Goal: Use online tool/utility: Use online tool/utility

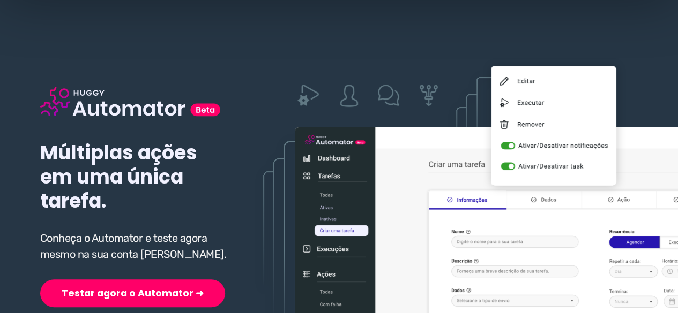
scroll to position [107, 0]
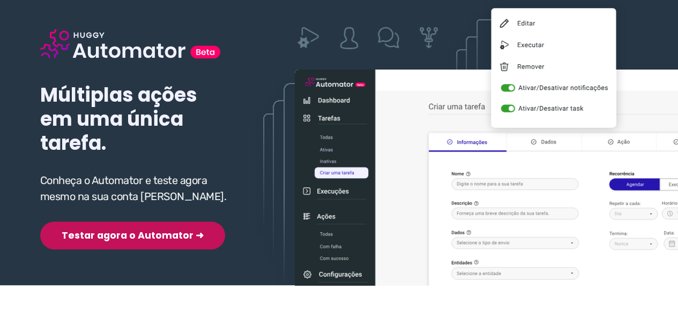
click at [122, 216] on div "Múltiplas ações em uma única tarefa. Conheça o Automator e teste agora mesmo na…" at bounding box center [135, 122] width 191 height 255
click at [121, 232] on button "Testar agora o Automator ➜" at bounding box center [132, 236] width 185 height 28
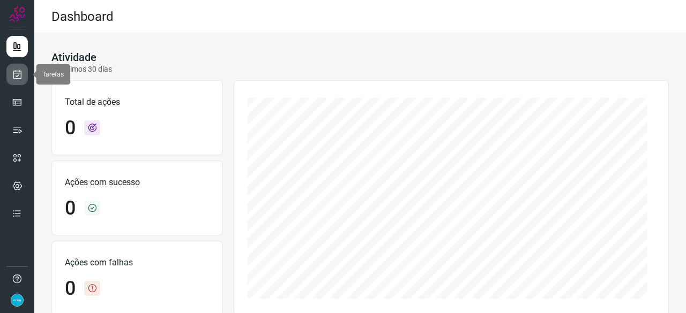
click at [24, 71] on link at bounding box center [16, 74] width 21 height 21
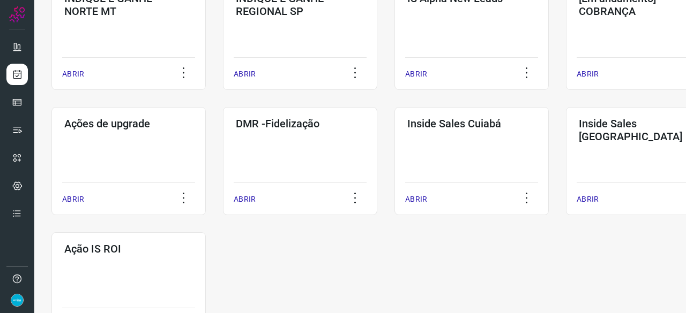
scroll to position [482, 0]
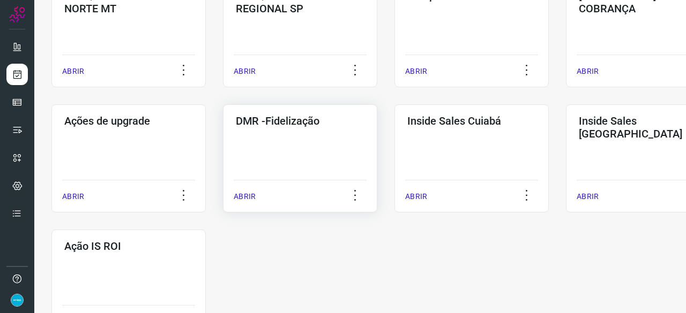
click at [246, 198] on p "ABRIR" at bounding box center [245, 196] width 22 height 11
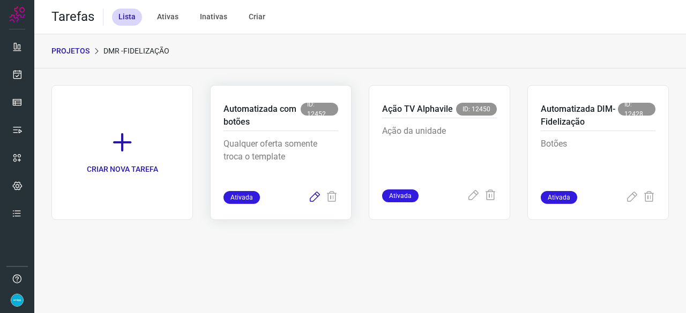
click at [315, 196] on icon at bounding box center [314, 197] width 13 height 13
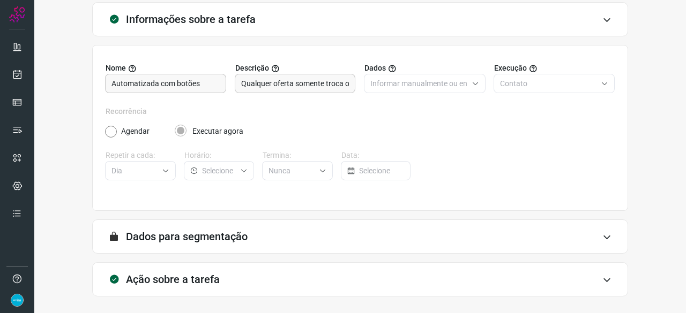
scroll to position [104, 0]
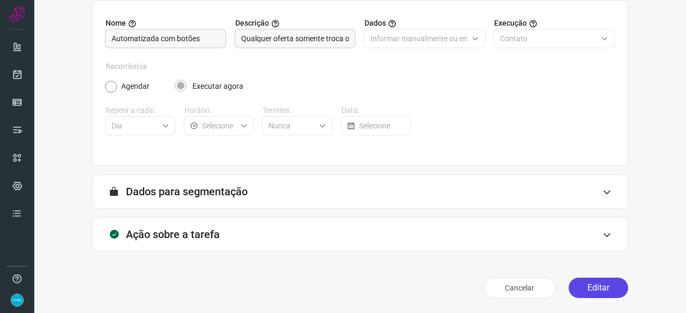
click at [598, 283] on button "Editar" at bounding box center [598, 288] width 59 height 20
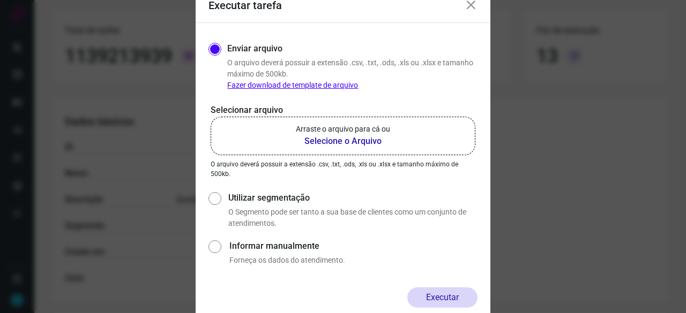
click at [322, 143] on b "Selecione o Arquivo" at bounding box center [343, 141] width 94 height 13
click at [0, 0] on input "Arraste o arquivo para cá ou Selecione o Arquivo" at bounding box center [0, 0] width 0 height 0
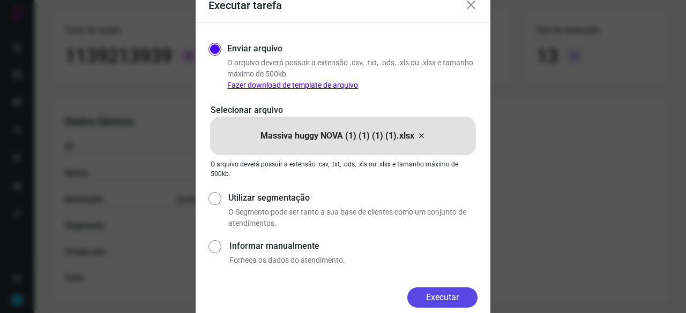
click at [454, 297] on button "Executar" at bounding box center [442, 298] width 70 height 20
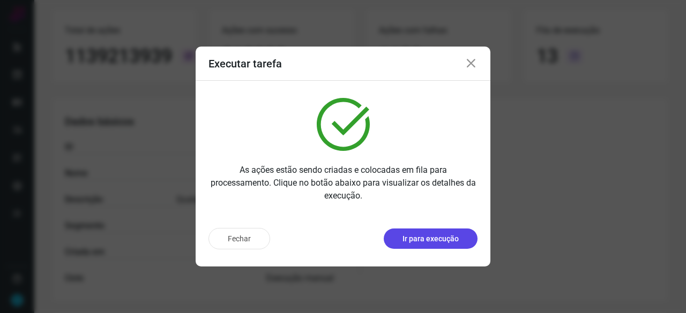
click at [413, 235] on p "Ir para execução" at bounding box center [430, 239] width 56 height 11
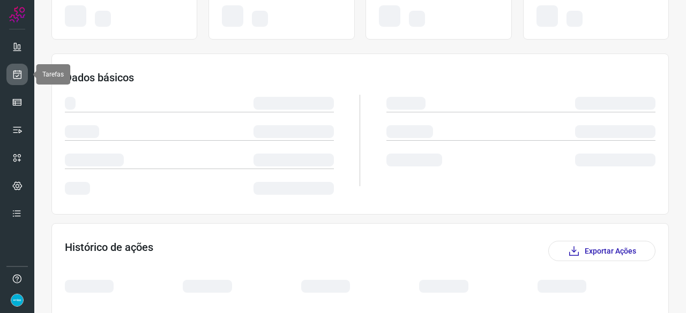
click at [24, 72] on link at bounding box center [16, 74] width 21 height 21
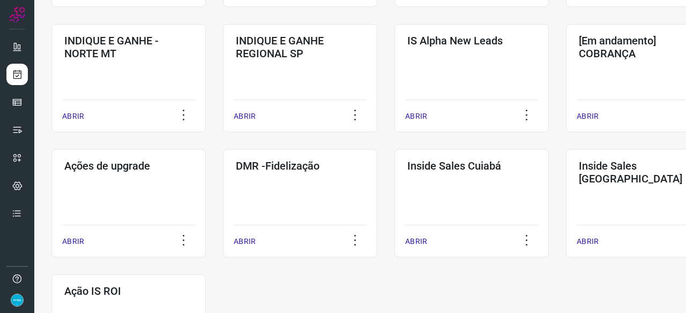
scroll to position [514, 0]
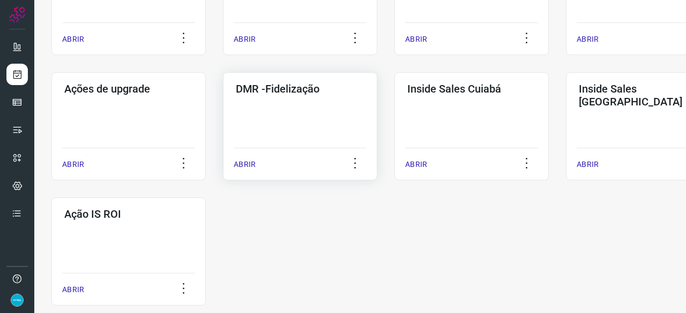
click at [242, 156] on div "ABRIR" at bounding box center [300, 161] width 133 height 27
click at [246, 159] on p "ABRIR" at bounding box center [245, 164] width 22 height 11
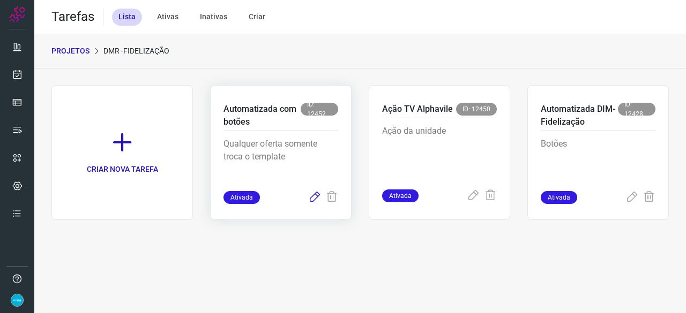
click at [315, 195] on icon at bounding box center [314, 197] width 13 height 13
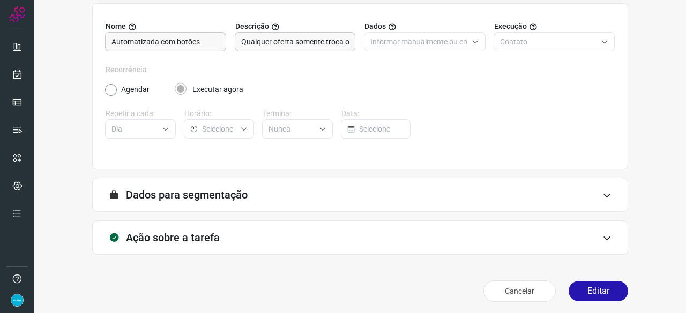
scroll to position [104, 0]
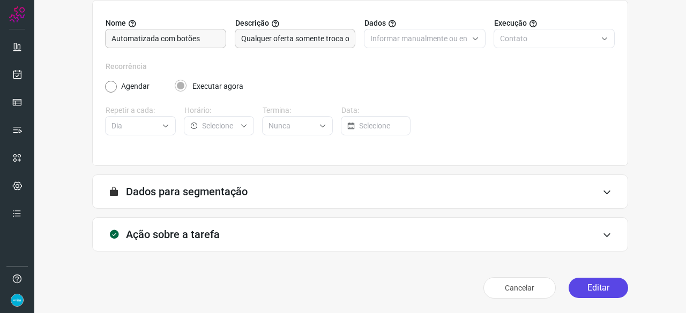
click at [599, 293] on button "Editar" at bounding box center [598, 288] width 59 height 20
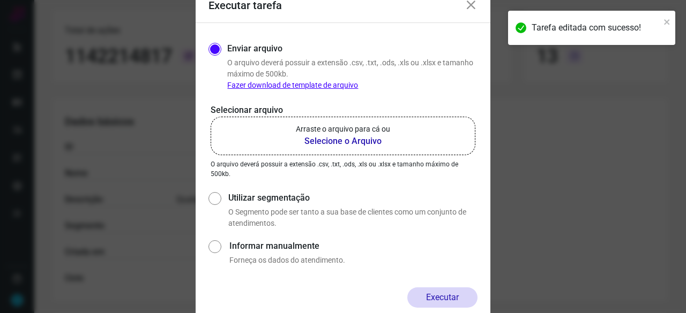
click at [346, 142] on b "Selecione o Arquivo" at bounding box center [343, 141] width 94 height 13
click at [0, 0] on input "Arraste o arquivo para cá ou Selecione o Arquivo" at bounding box center [0, 0] width 0 height 0
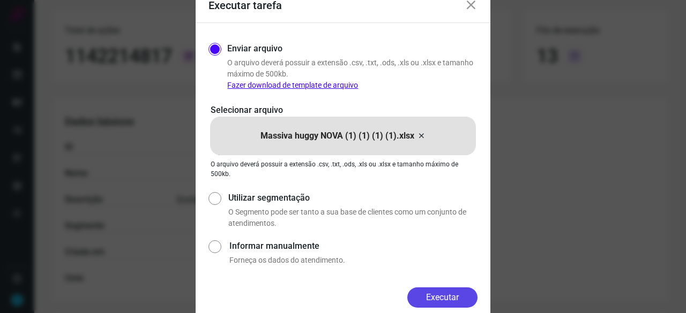
click at [458, 295] on button "Executar" at bounding box center [442, 298] width 70 height 20
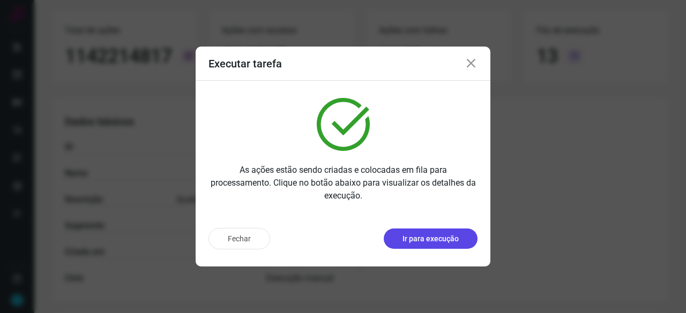
click at [426, 234] on p "Ir para execução" at bounding box center [430, 239] width 56 height 11
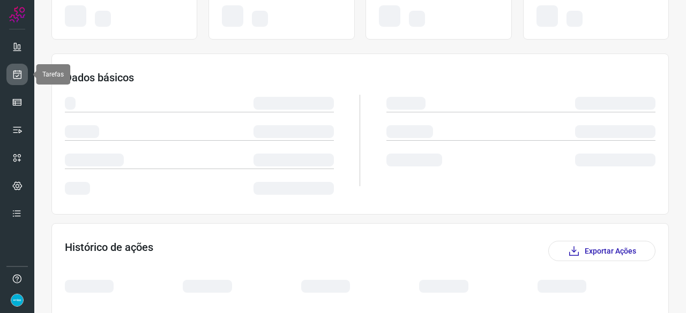
click at [10, 77] on link at bounding box center [16, 74] width 21 height 21
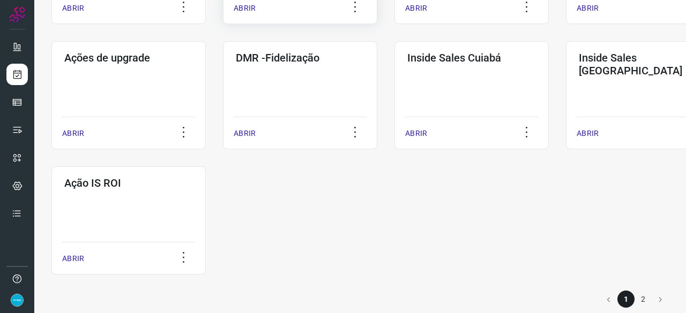
scroll to position [559, 0]
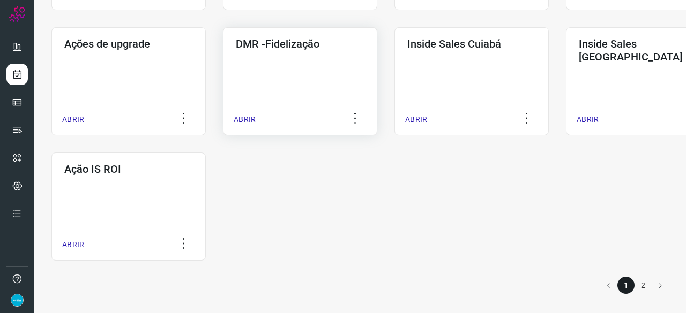
click at [245, 118] on p "ABRIR" at bounding box center [245, 119] width 22 height 11
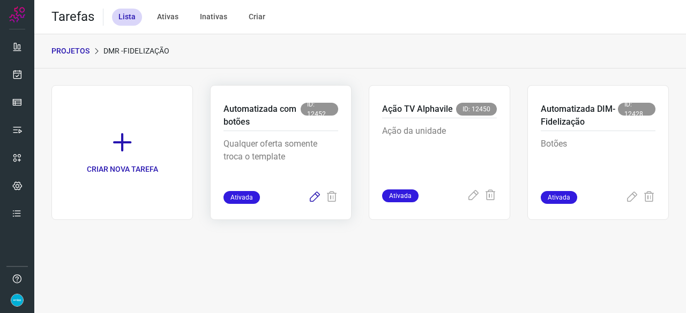
click at [312, 198] on icon at bounding box center [314, 197] width 13 height 13
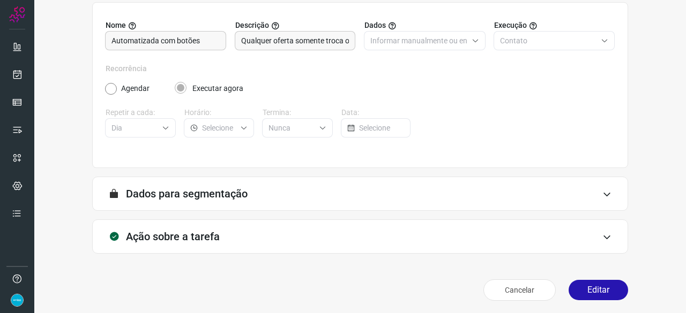
scroll to position [104, 0]
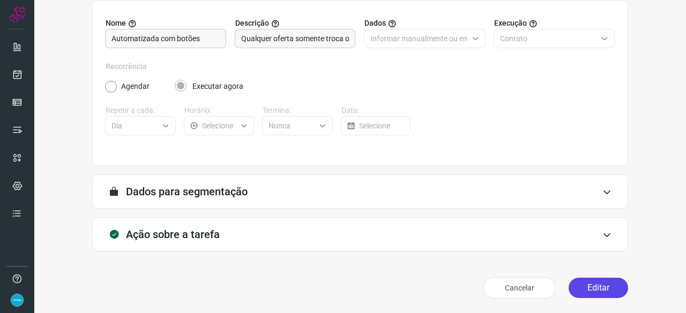
click at [590, 293] on button "Editar" at bounding box center [598, 288] width 59 height 20
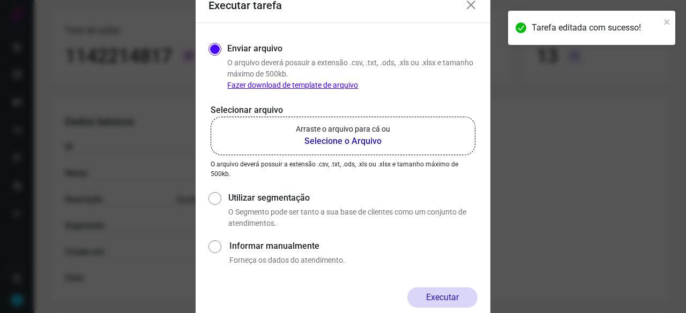
click at [328, 141] on b "Selecione o Arquivo" at bounding box center [343, 141] width 94 height 13
click at [0, 0] on input "Arraste o arquivo para cá ou Selecione o Arquivo" at bounding box center [0, 0] width 0 height 0
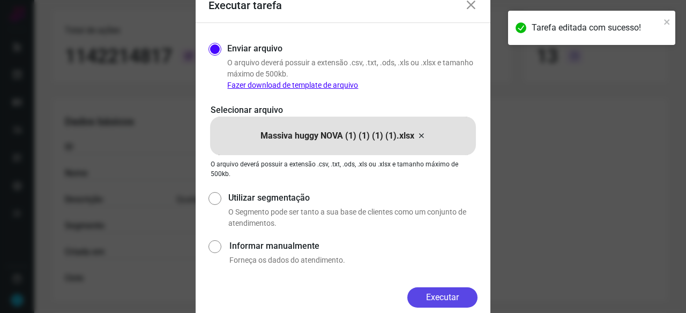
click at [430, 302] on button "Executar" at bounding box center [442, 298] width 70 height 20
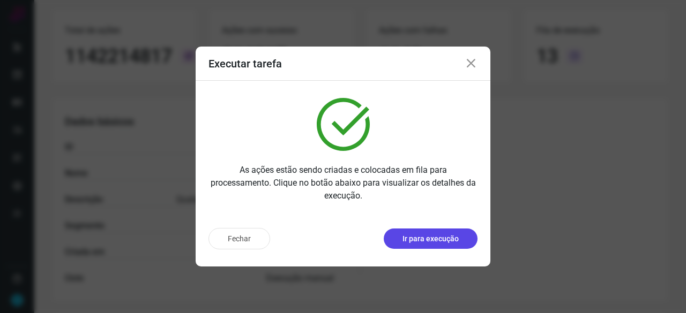
click at [431, 232] on button "Ir para execução" at bounding box center [431, 239] width 94 height 20
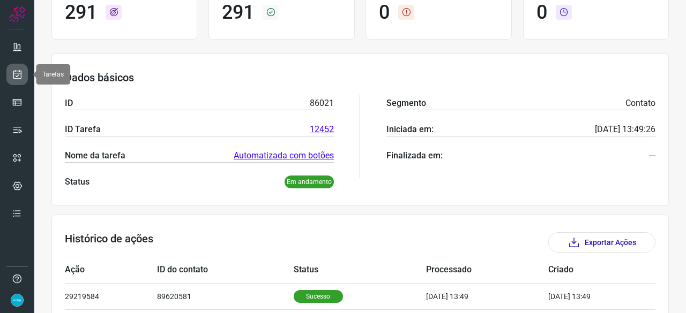
click at [19, 74] on icon at bounding box center [17, 74] width 11 height 11
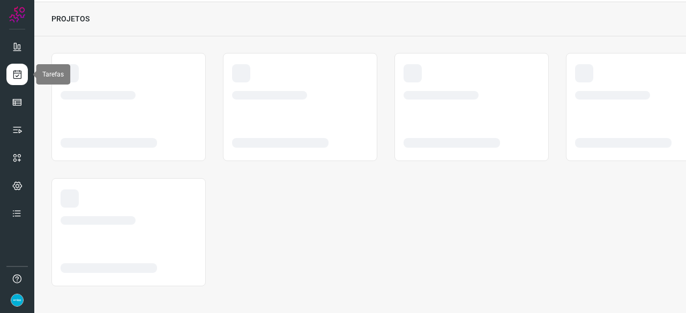
scroll to position [32, 0]
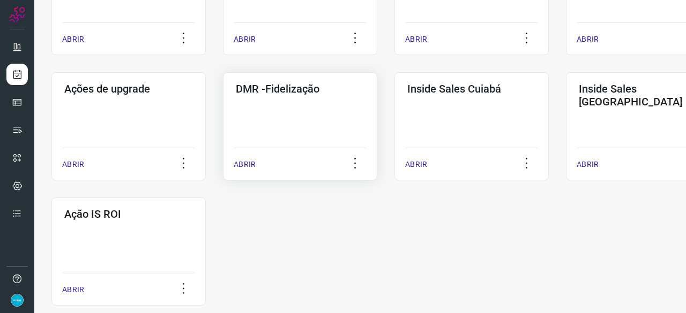
click at [246, 167] on p "ABRIR" at bounding box center [245, 164] width 22 height 11
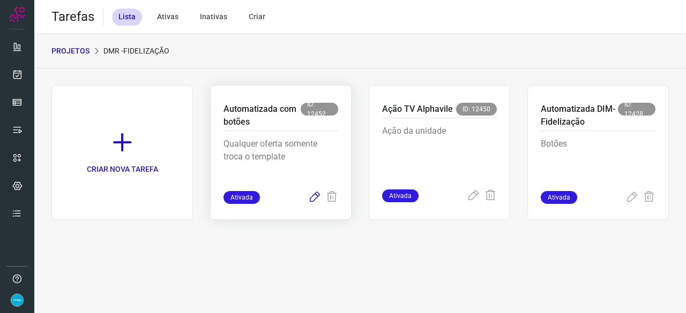
click at [313, 196] on icon at bounding box center [314, 197] width 13 height 13
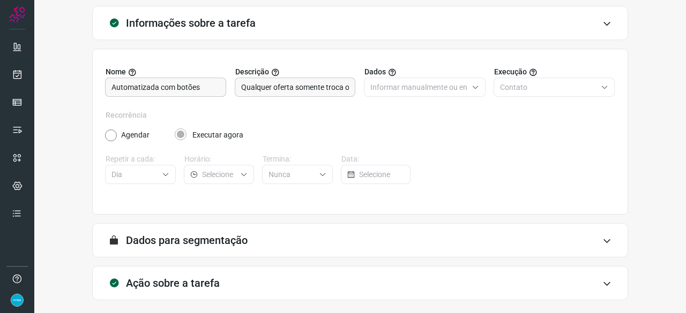
scroll to position [104, 0]
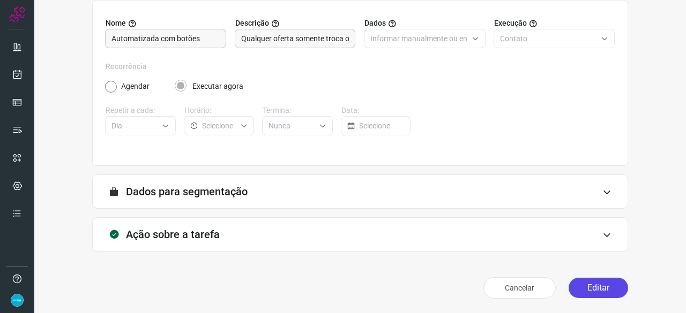
click at [587, 285] on button "Editar" at bounding box center [598, 288] width 59 height 20
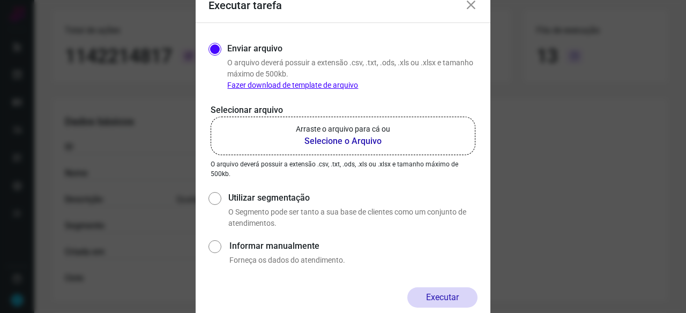
click at [340, 137] on b "Selecione o Arquivo" at bounding box center [343, 141] width 94 height 13
click at [0, 0] on input "Arraste o arquivo para cá ou Selecione o Arquivo" at bounding box center [0, 0] width 0 height 0
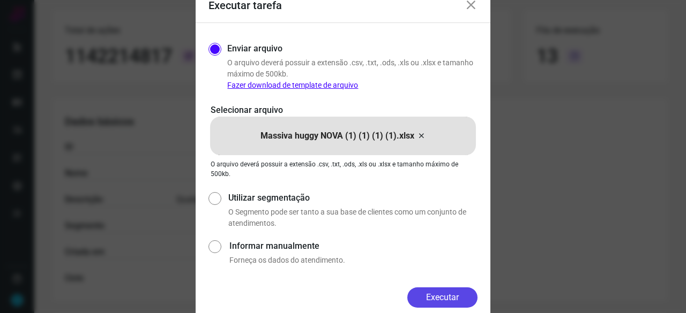
click at [445, 295] on button "Executar" at bounding box center [442, 298] width 70 height 20
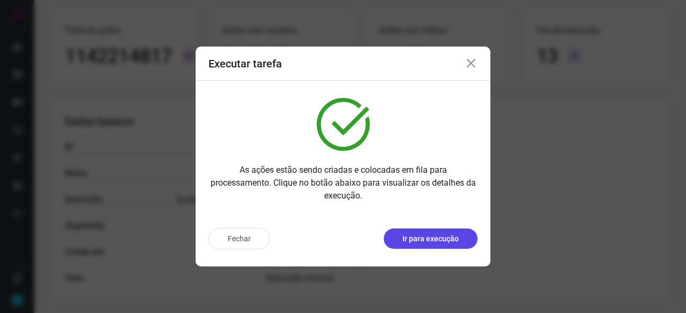
click at [448, 240] on p "Ir para execução" at bounding box center [430, 239] width 56 height 11
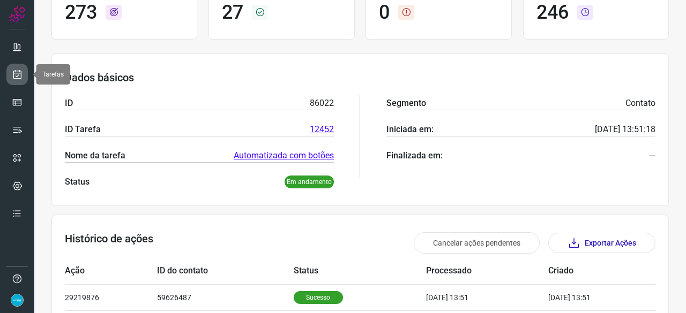
click at [24, 73] on link at bounding box center [16, 74] width 21 height 21
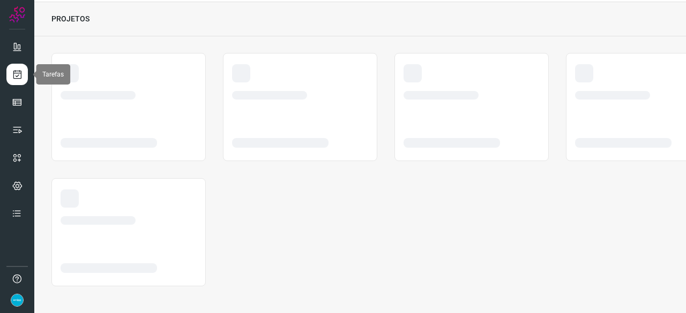
scroll to position [32, 0]
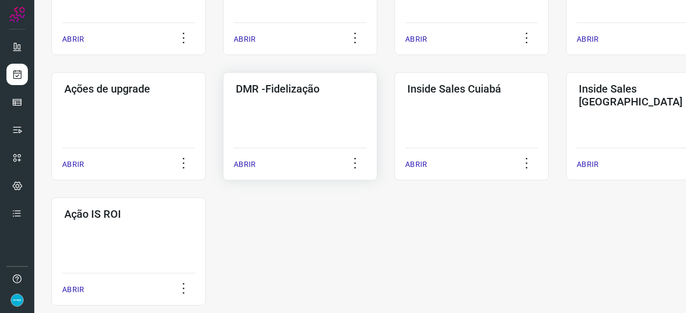
click at [250, 163] on p "ABRIR" at bounding box center [245, 164] width 22 height 11
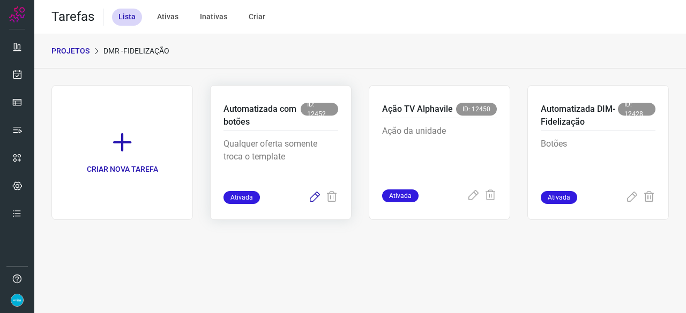
click at [311, 200] on icon at bounding box center [314, 197] width 13 height 13
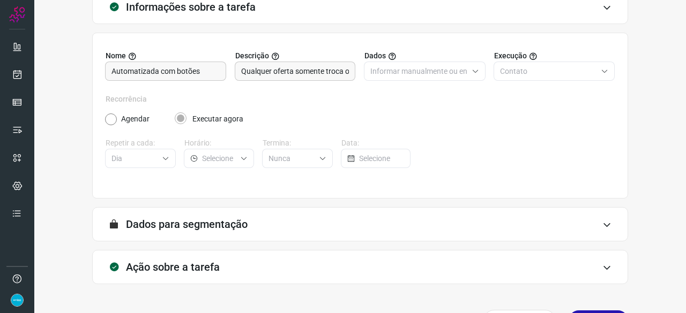
scroll to position [104, 0]
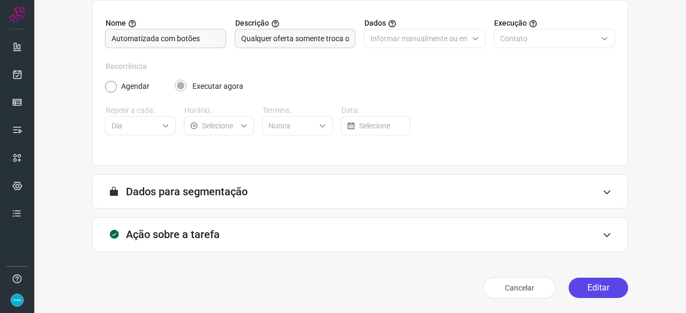
click at [600, 288] on button "Editar" at bounding box center [598, 288] width 59 height 20
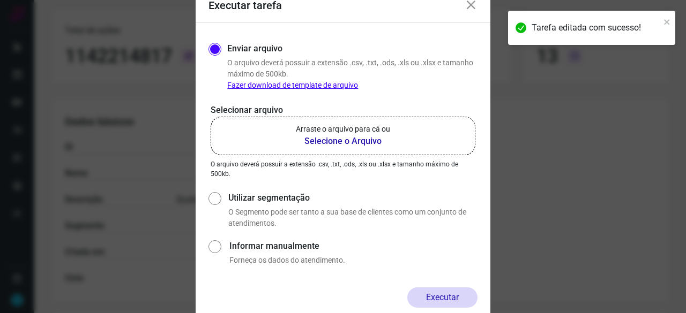
click at [338, 141] on b "Selecione o Arquivo" at bounding box center [343, 141] width 94 height 13
click at [0, 0] on input "Arraste o arquivo para cá ou Selecione o Arquivo" at bounding box center [0, 0] width 0 height 0
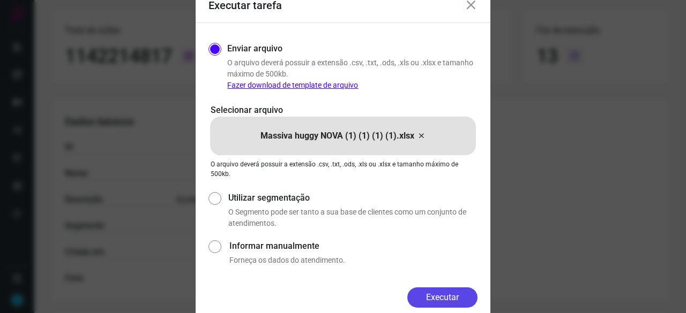
click at [450, 303] on button "Executar" at bounding box center [442, 298] width 70 height 20
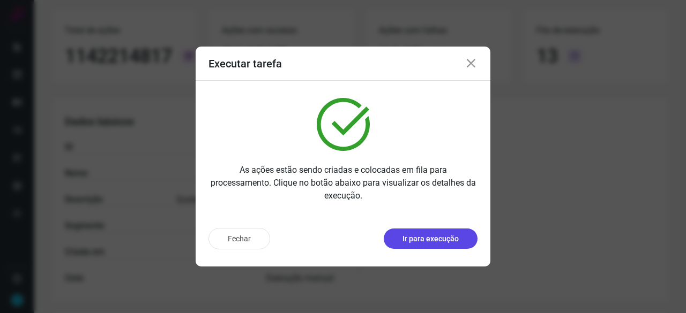
click at [417, 233] on button "Ir para execução" at bounding box center [431, 239] width 94 height 20
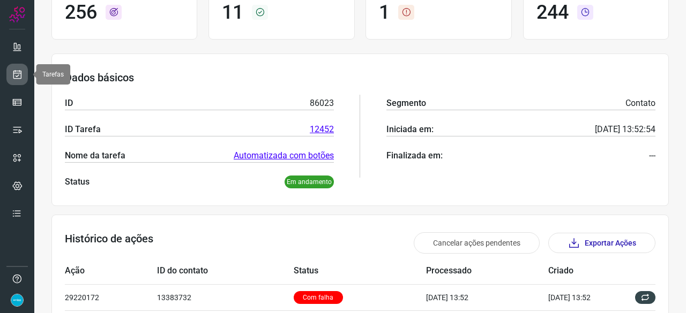
click at [11, 72] on link at bounding box center [16, 74] width 21 height 21
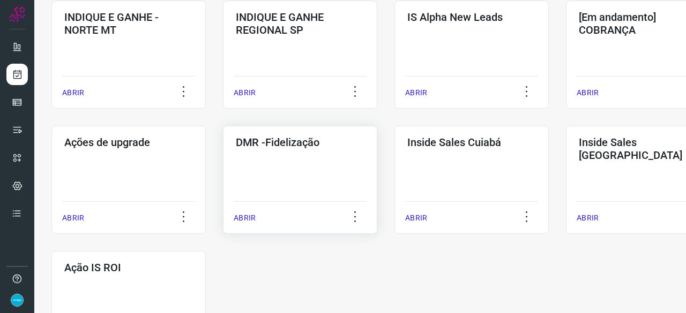
click at [245, 216] on p "ABRIR" at bounding box center [245, 218] width 22 height 11
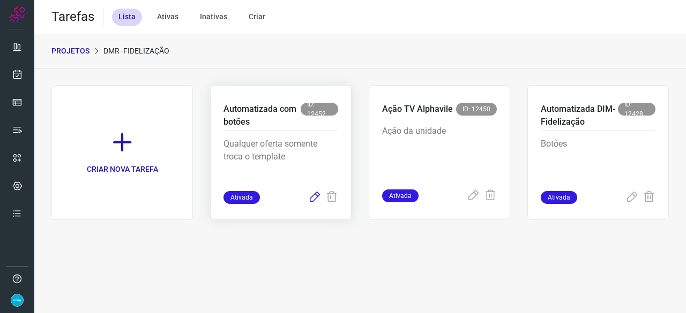
click at [311, 194] on icon at bounding box center [314, 197] width 13 height 13
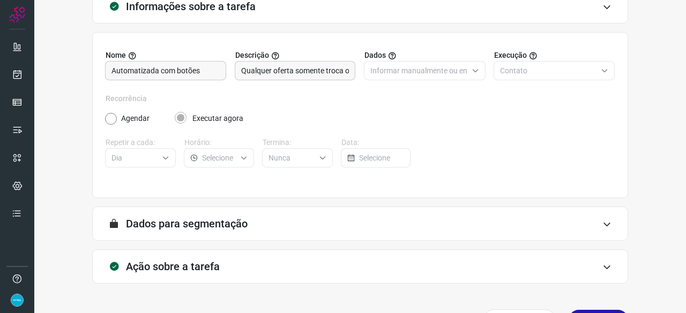
scroll to position [104, 0]
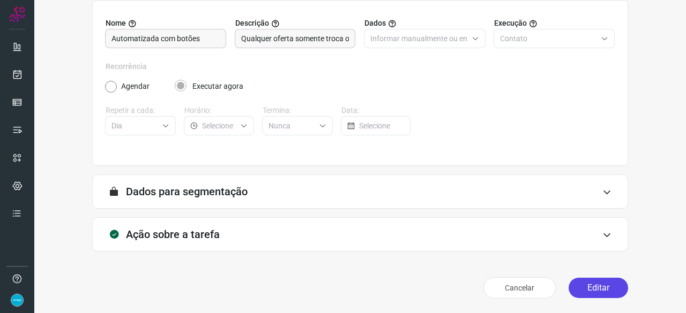
click at [587, 286] on button "Editar" at bounding box center [598, 288] width 59 height 20
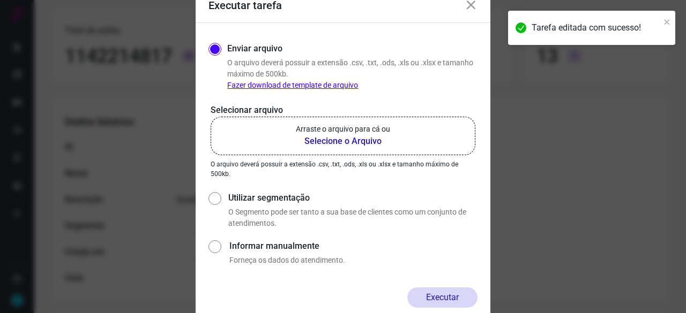
click at [329, 142] on b "Selecione o Arquivo" at bounding box center [343, 141] width 94 height 13
click at [0, 0] on input "Arraste o arquivo para cá ou Selecione o Arquivo" at bounding box center [0, 0] width 0 height 0
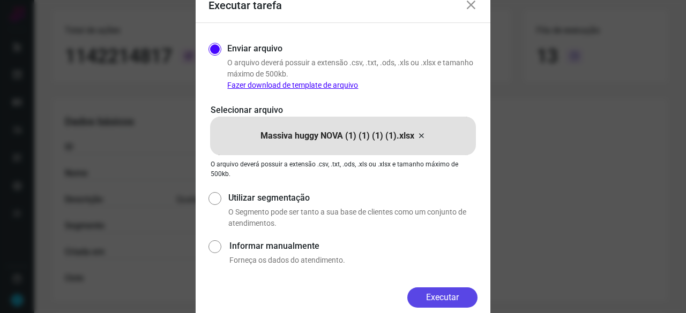
click at [447, 296] on button "Executar" at bounding box center [442, 298] width 70 height 20
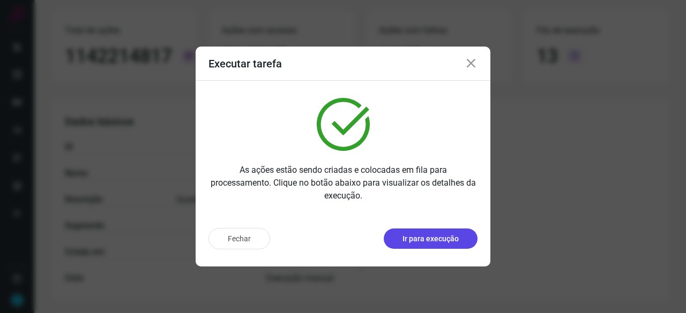
click at [446, 240] on p "Ir para execução" at bounding box center [430, 239] width 56 height 11
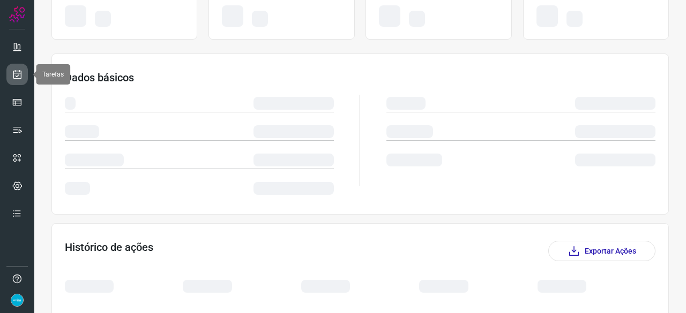
click at [23, 72] on link at bounding box center [16, 74] width 21 height 21
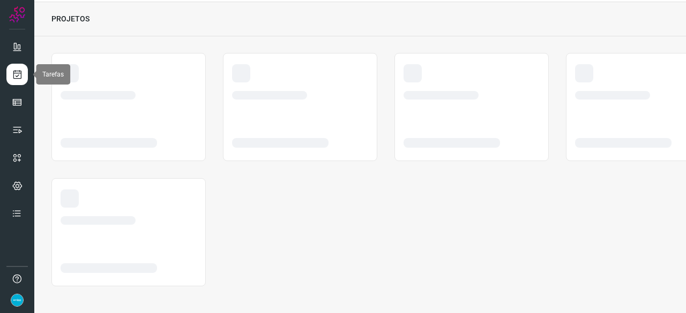
scroll to position [32, 0]
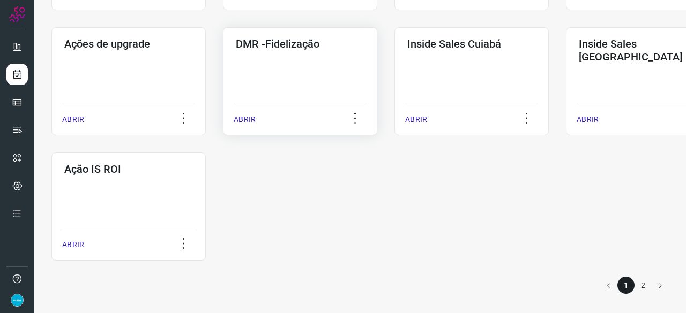
click at [244, 121] on p "ABRIR" at bounding box center [245, 119] width 22 height 11
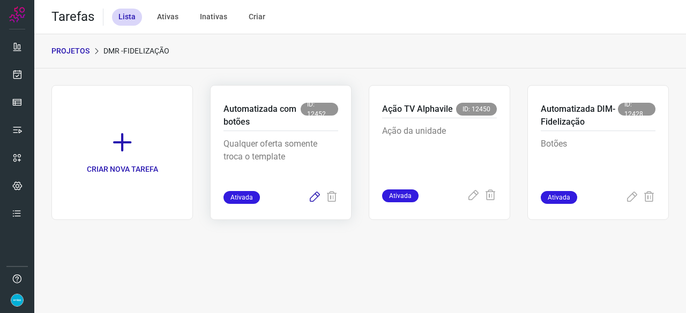
click at [316, 196] on icon at bounding box center [314, 197] width 13 height 13
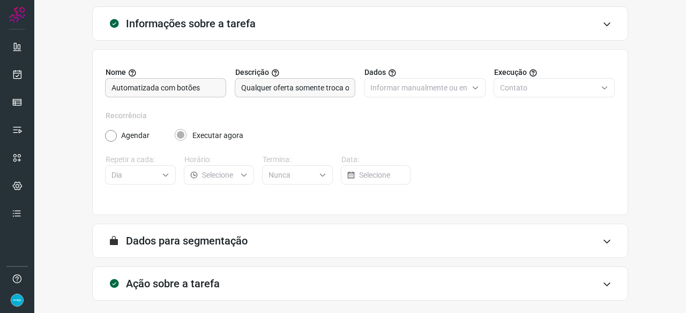
scroll to position [104, 0]
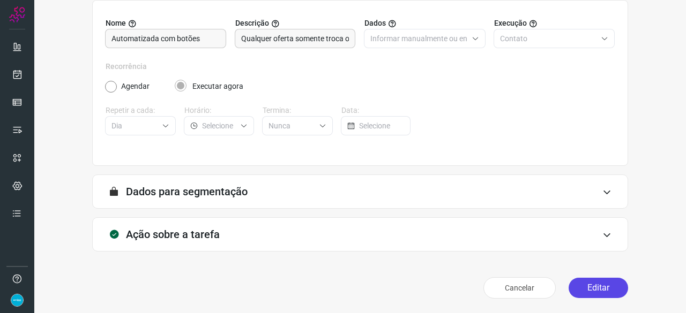
click at [584, 289] on button "Editar" at bounding box center [598, 288] width 59 height 20
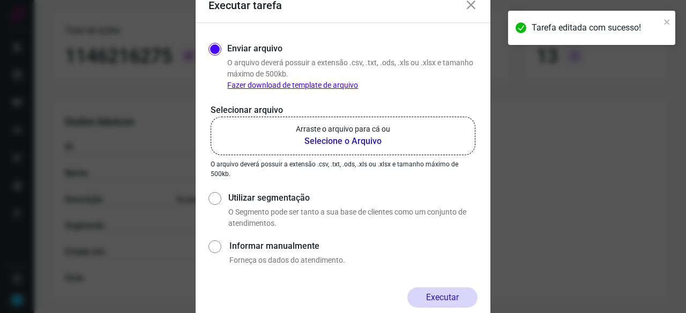
click at [337, 138] on b "Selecione o Arquivo" at bounding box center [343, 141] width 94 height 13
click at [0, 0] on input "Arraste o arquivo para cá ou Selecione o Arquivo" at bounding box center [0, 0] width 0 height 0
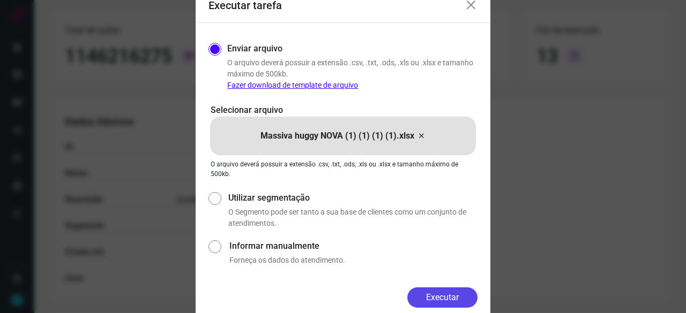
click at [456, 297] on button "Executar" at bounding box center [442, 298] width 70 height 20
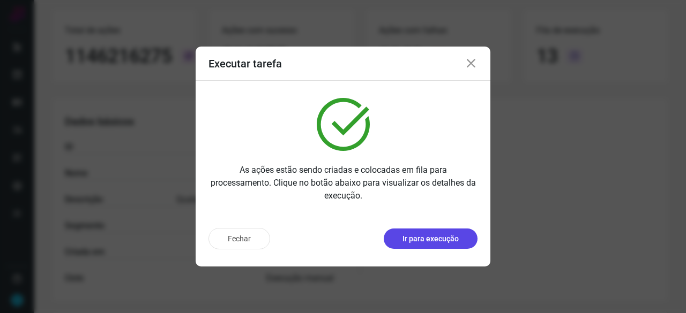
click at [413, 234] on p "Ir para execução" at bounding box center [430, 239] width 56 height 11
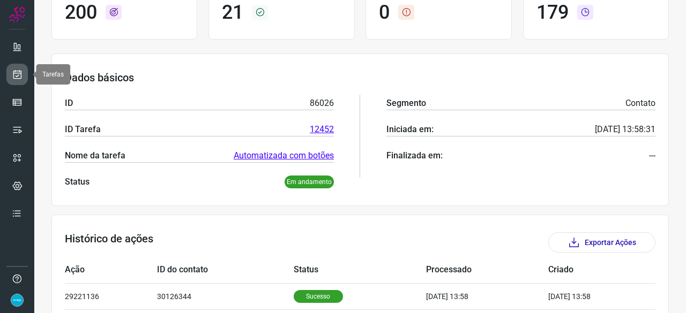
click at [24, 74] on link at bounding box center [16, 74] width 21 height 21
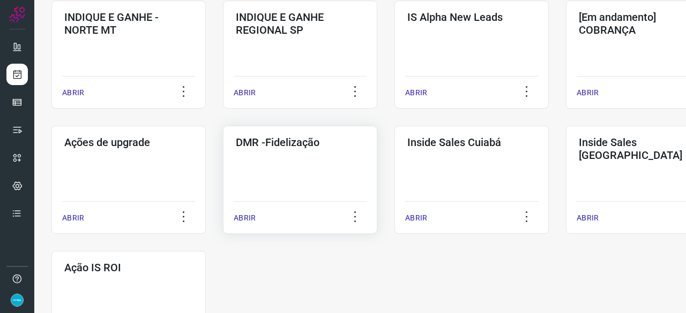
click at [246, 220] on p "ABRIR" at bounding box center [245, 218] width 22 height 11
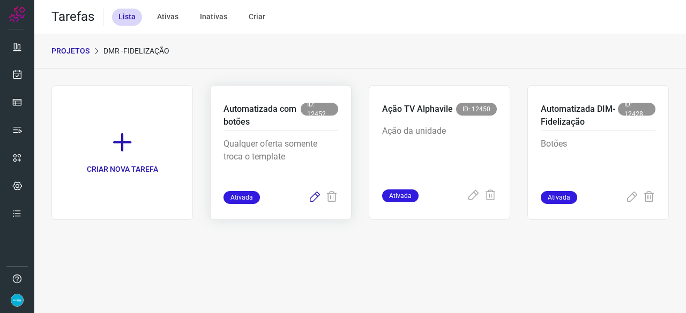
click at [314, 199] on icon at bounding box center [314, 197] width 13 height 13
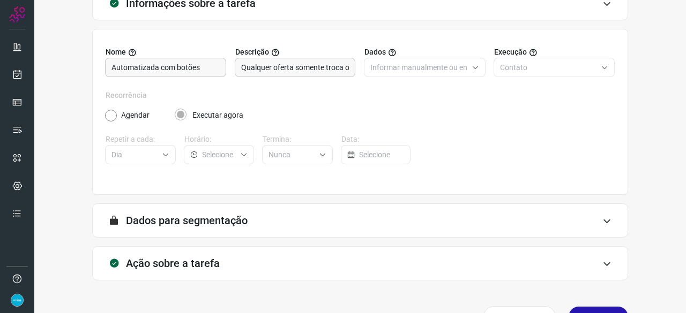
scroll to position [104, 0]
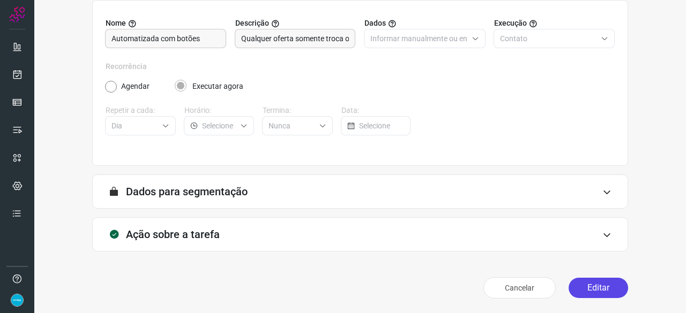
click at [595, 283] on button "Editar" at bounding box center [598, 288] width 59 height 20
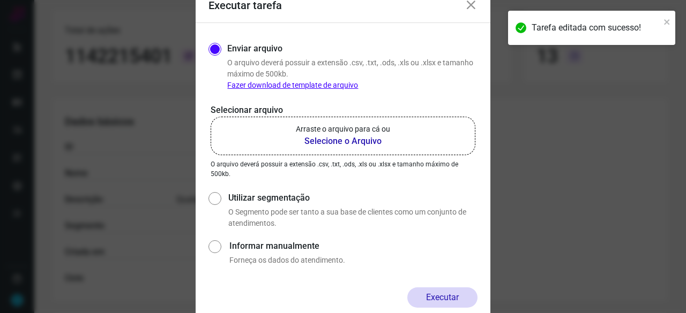
click at [328, 143] on b "Selecione o Arquivo" at bounding box center [343, 141] width 94 height 13
click at [0, 0] on input "Arraste o arquivo para cá ou Selecione o Arquivo" at bounding box center [0, 0] width 0 height 0
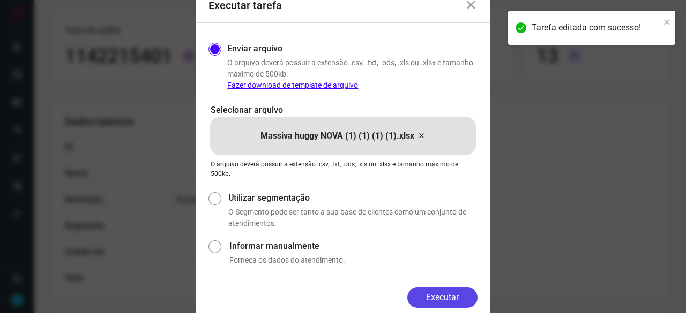
click at [466, 296] on button "Executar" at bounding box center [442, 298] width 70 height 20
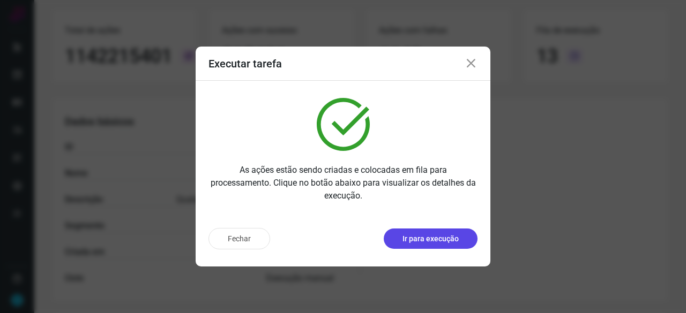
click at [423, 241] on p "Ir para execução" at bounding box center [430, 239] width 56 height 11
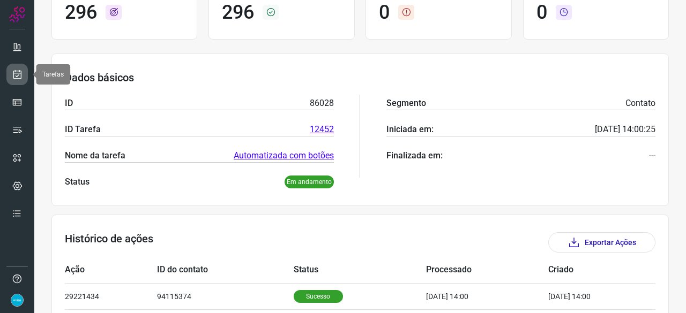
click at [21, 79] on icon at bounding box center [17, 74] width 11 height 11
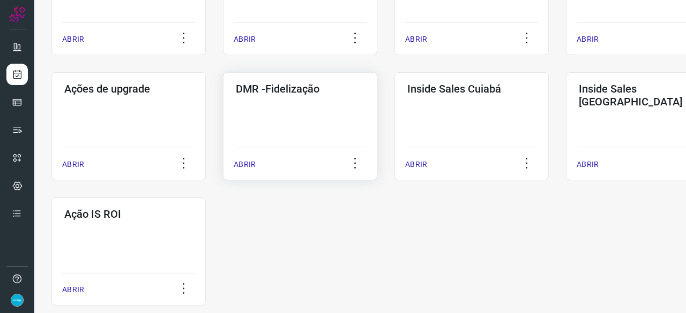
click at [250, 168] on p "ABRIR" at bounding box center [245, 164] width 22 height 11
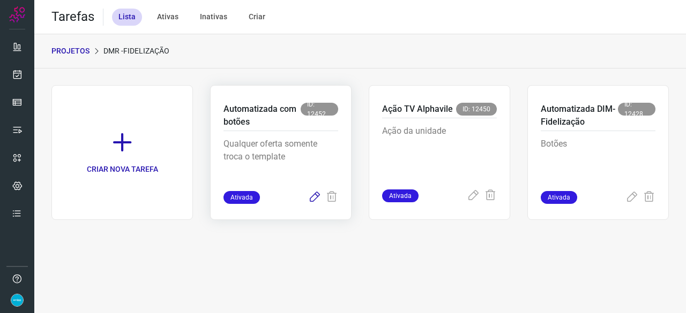
click at [310, 197] on icon at bounding box center [314, 197] width 13 height 13
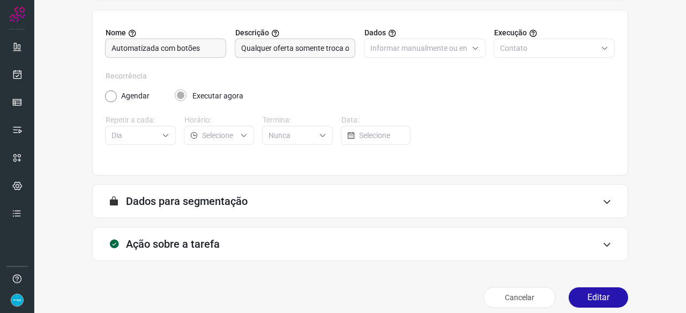
scroll to position [104, 0]
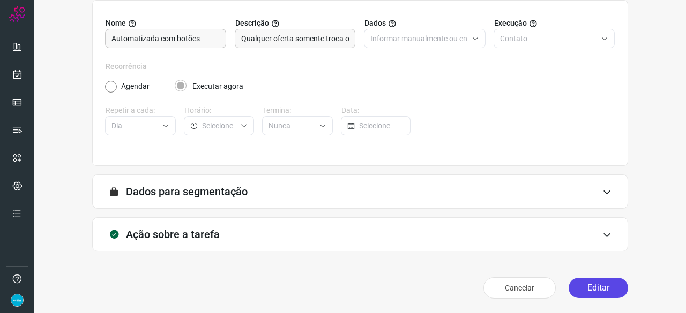
click at [579, 286] on button "Editar" at bounding box center [598, 288] width 59 height 20
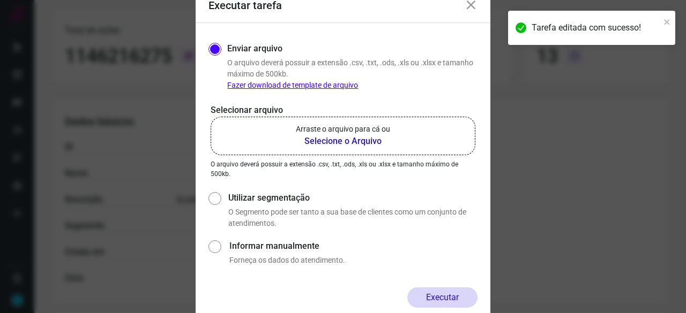
click at [349, 140] on b "Selecione o Arquivo" at bounding box center [343, 141] width 94 height 13
click at [0, 0] on input "Arraste o arquivo para cá ou Selecione o Arquivo" at bounding box center [0, 0] width 0 height 0
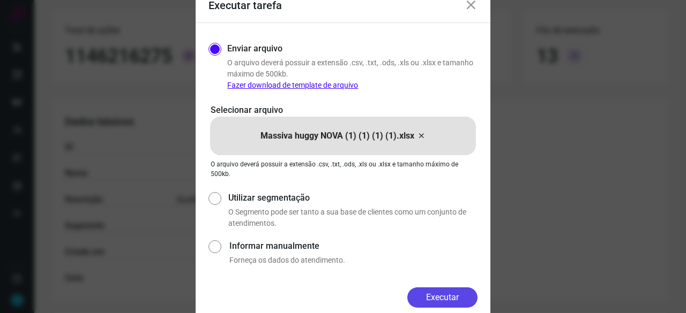
click at [449, 297] on button "Executar" at bounding box center [442, 298] width 70 height 20
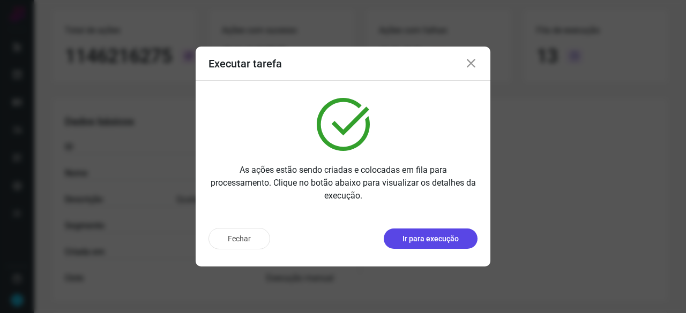
click at [430, 241] on p "Ir para execução" at bounding box center [430, 239] width 56 height 11
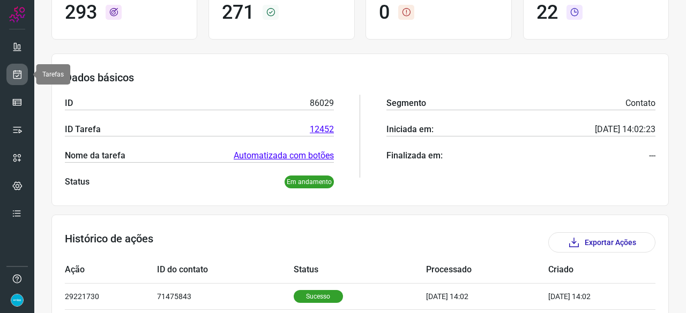
click at [11, 79] on link at bounding box center [16, 74] width 21 height 21
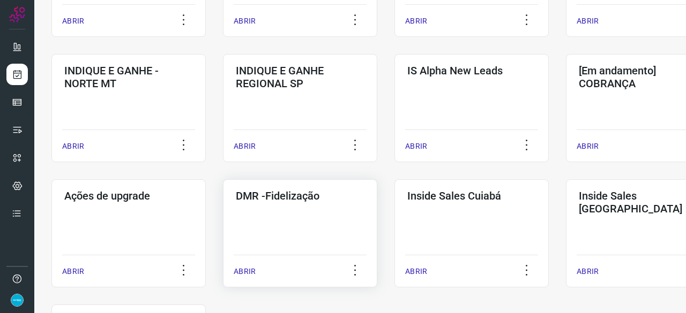
click at [243, 272] on p "ABRIR" at bounding box center [245, 271] width 22 height 11
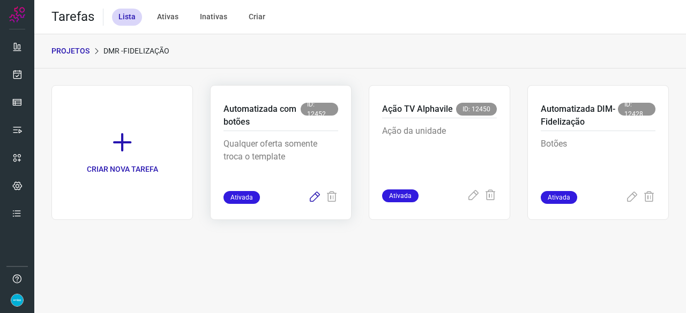
click at [312, 197] on icon at bounding box center [314, 197] width 13 height 13
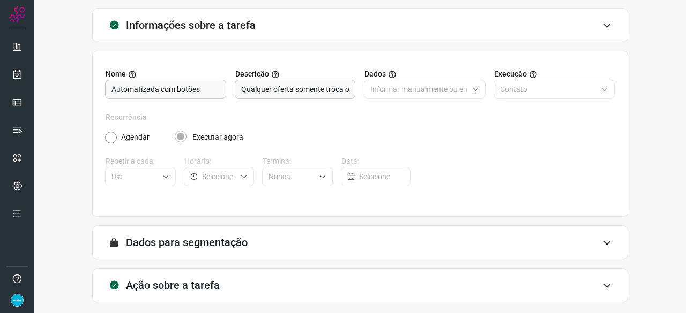
scroll to position [104, 0]
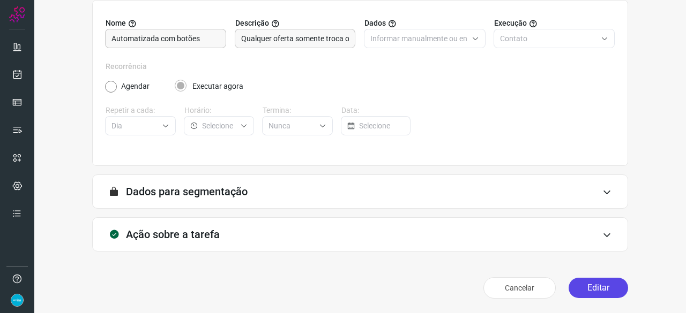
click at [593, 291] on button "Editar" at bounding box center [598, 288] width 59 height 20
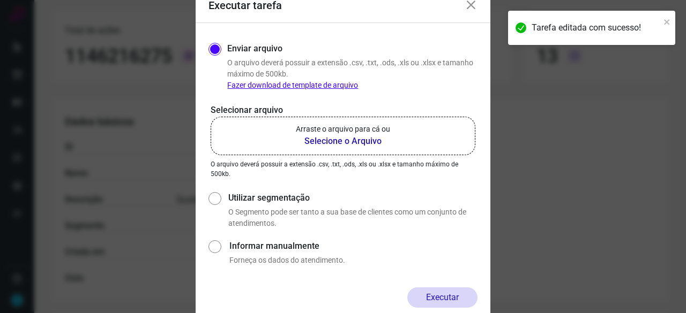
click at [340, 142] on b "Selecione o Arquivo" at bounding box center [343, 141] width 94 height 13
click at [0, 0] on input "Arraste o arquivo para cá ou Selecione o Arquivo" at bounding box center [0, 0] width 0 height 0
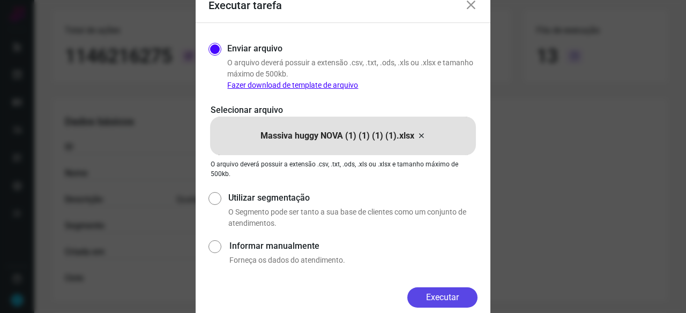
click at [447, 296] on button "Executar" at bounding box center [442, 298] width 70 height 20
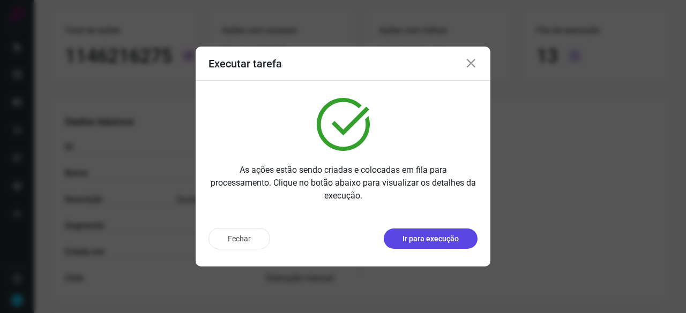
click at [443, 237] on p "Ir para execução" at bounding box center [430, 239] width 56 height 11
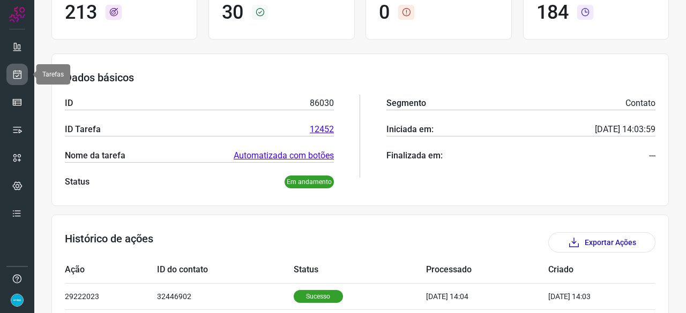
click at [20, 75] on icon at bounding box center [17, 74] width 11 height 11
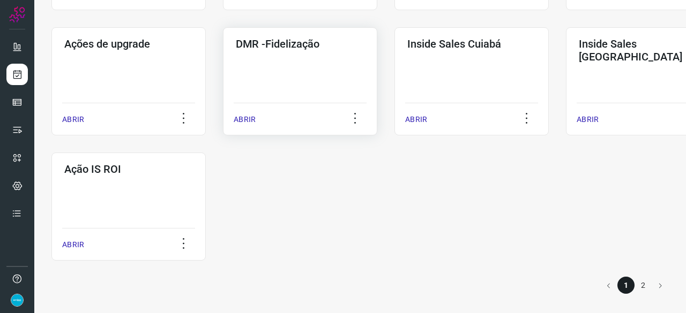
click at [244, 118] on p "ABRIR" at bounding box center [245, 119] width 22 height 11
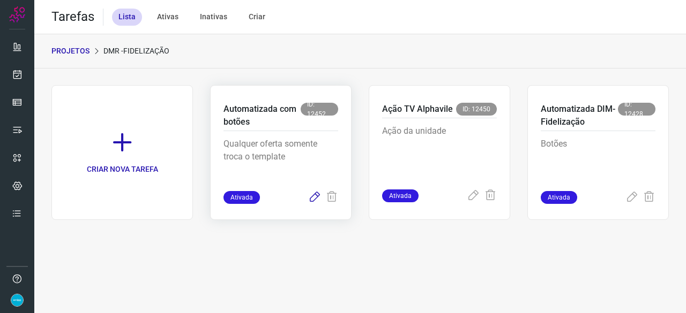
click at [313, 199] on icon at bounding box center [314, 197] width 13 height 13
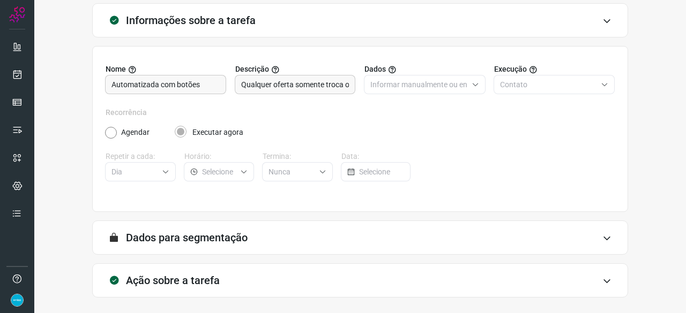
scroll to position [104, 0]
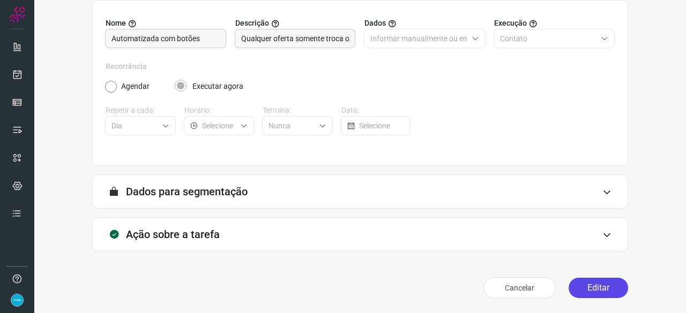
click at [604, 291] on button "Editar" at bounding box center [598, 288] width 59 height 20
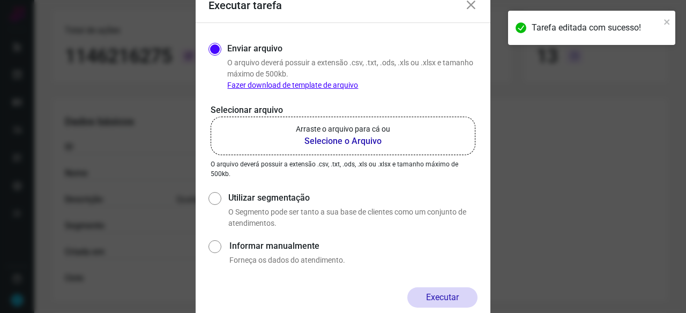
click at [323, 142] on b "Selecione o Arquivo" at bounding box center [343, 141] width 94 height 13
click at [0, 0] on input "Arraste o arquivo para cá ou Selecione o Arquivo" at bounding box center [0, 0] width 0 height 0
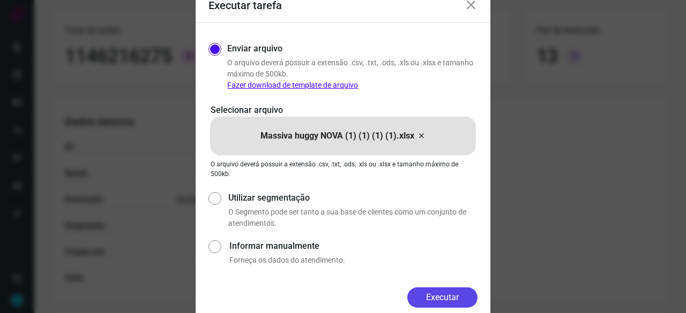
click at [465, 288] on button "Executar" at bounding box center [442, 298] width 70 height 20
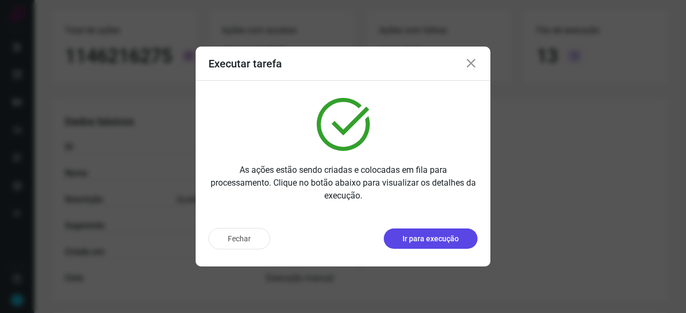
click at [440, 240] on p "Ir para execução" at bounding box center [430, 239] width 56 height 11
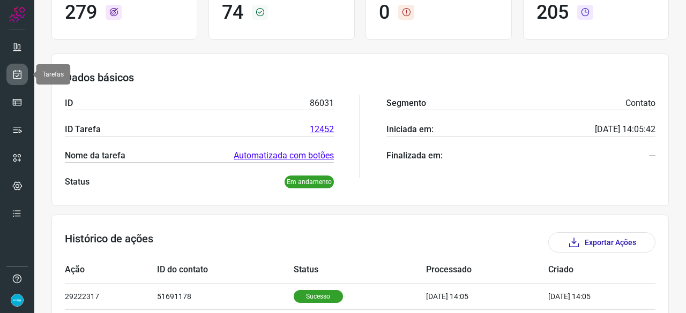
click at [17, 77] on icon at bounding box center [17, 74] width 11 height 11
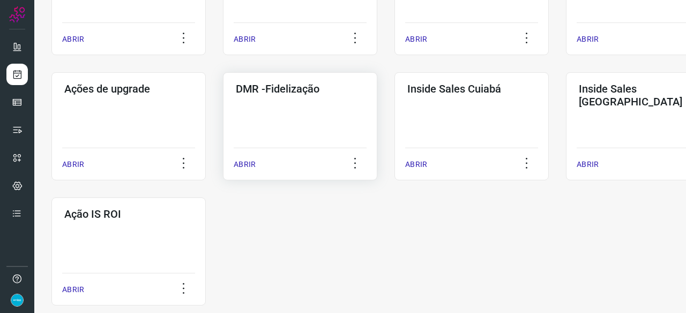
click at [245, 160] on p "ABRIR" at bounding box center [245, 164] width 22 height 11
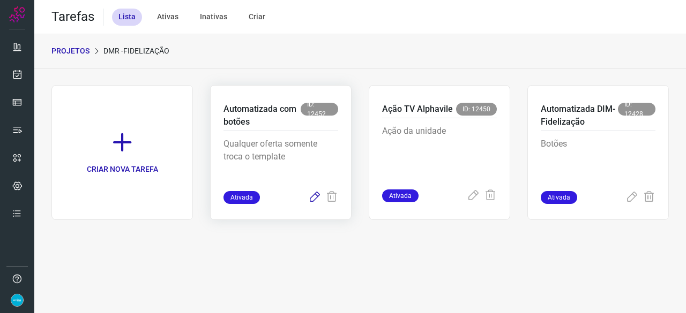
click at [315, 197] on icon at bounding box center [314, 197] width 13 height 13
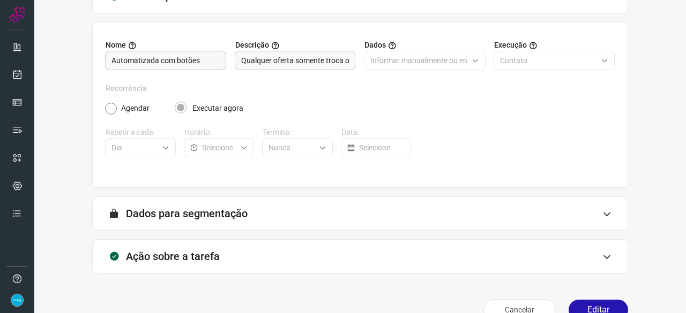
scroll to position [104, 0]
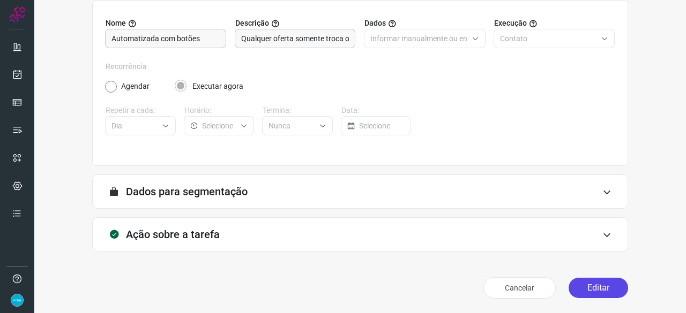
click at [581, 291] on button "Editar" at bounding box center [598, 288] width 59 height 20
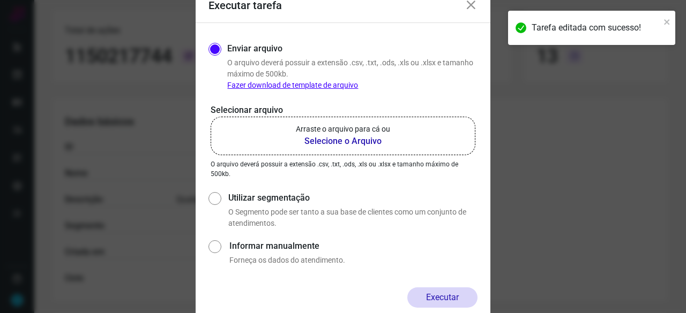
click at [328, 140] on b "Selecione o Arquivo" at bounding box center [343, 141] width 94 height 13
click at [0, 0] on input "Arraste o arquivo para cá ou Selecione o Arquivo" at bounding box center [0, 0] width 0 height 0
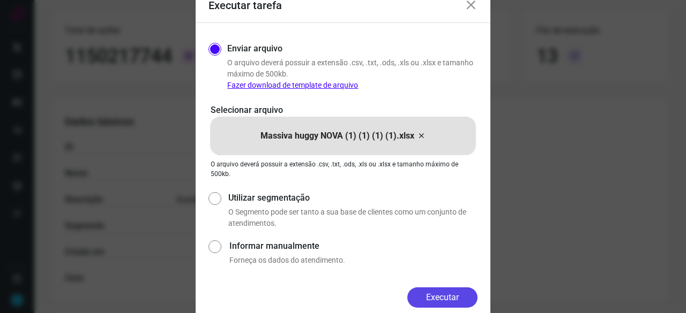
click at [424, 297] on button "Executar" at bounding box center [442, 298] width 70 height 20
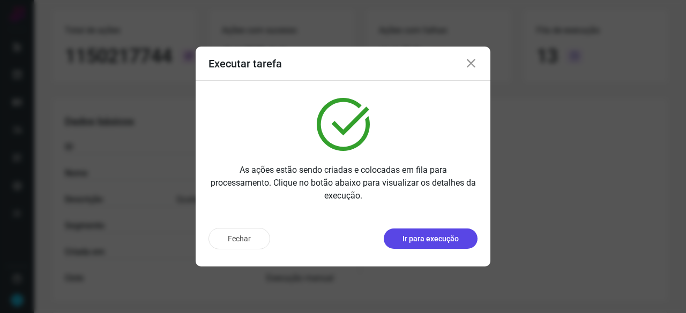
click at [445, 242] on p "Ir para execução" at bounding box center [430, 239] width 56 height 11
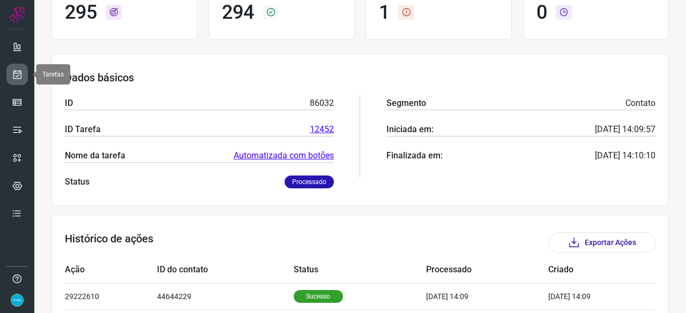
click at [15, 70] on icon at bounding box center [17, 74] width 11 height 11
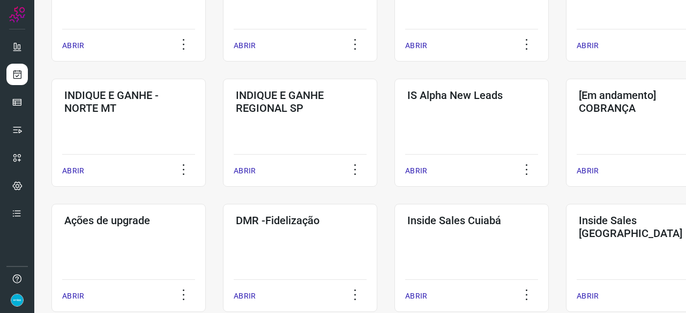
scroll to position [514, 0]
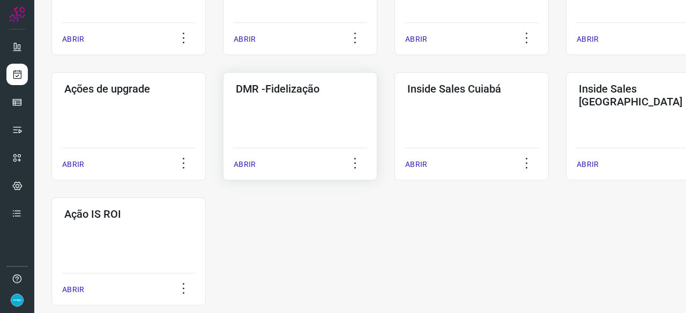
click at [251, 166] on p "ABRIR" at bounding box center [245, 164] width 22 height 11
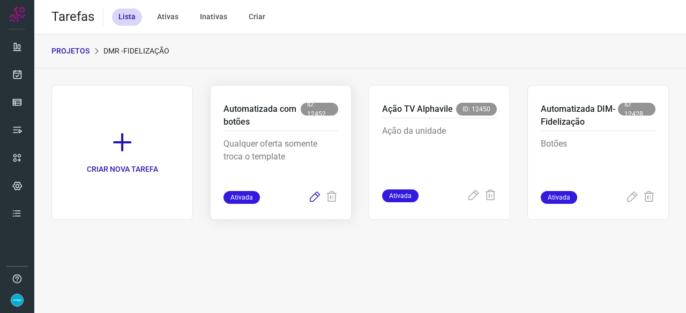
click at [317, 198] on icon at bounding box center [314, 197] width 13 height 13
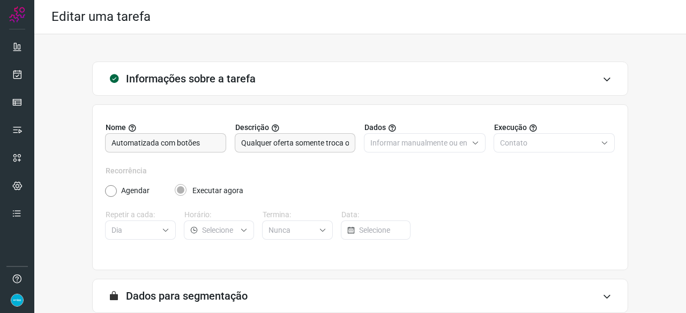
scroll to position [104, 0]
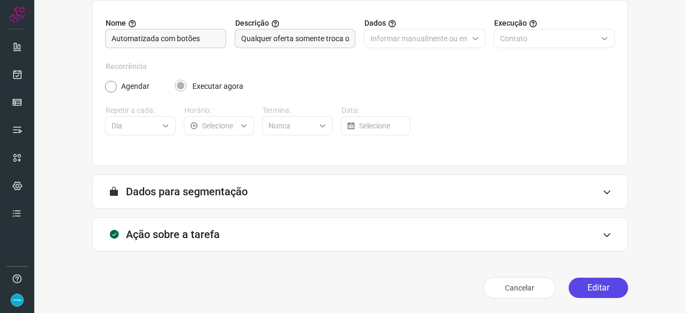
click at [577, 286] on button "Editar" at bounding box center [598, 288] width 59 height 20
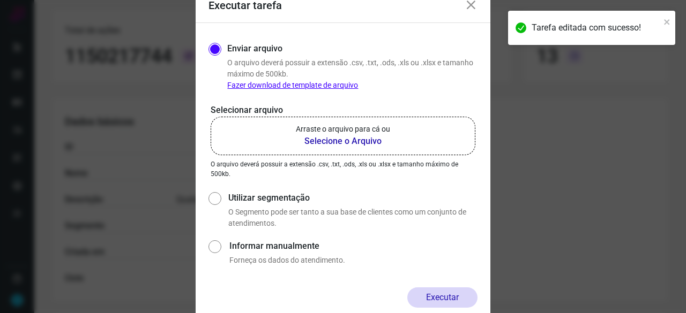
click at [320, 142] on b "Selecione o Arquivo" at bounding box center [343, 141] width 94 height 13
click at [0, 0] on input "Arraste o arquivo para cá ou Selecione o Arquivo" at bounding box center [0, 0] width 0 height 0
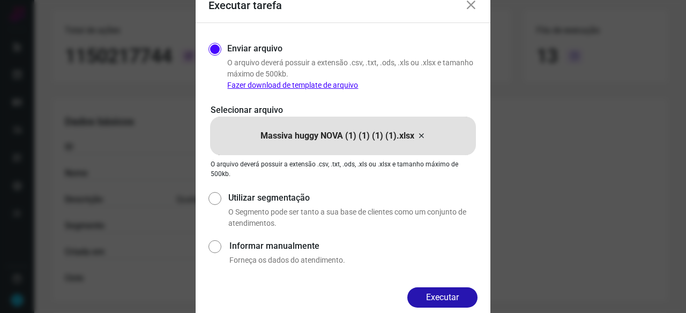
drag, startPoint x: 453, startPoint y: 296, endPoint x: 482, endPoint y: 305, distance: 30.5
click at [453, 295] on button "Executar" at bounding box center [442, 298] width 70 height 20
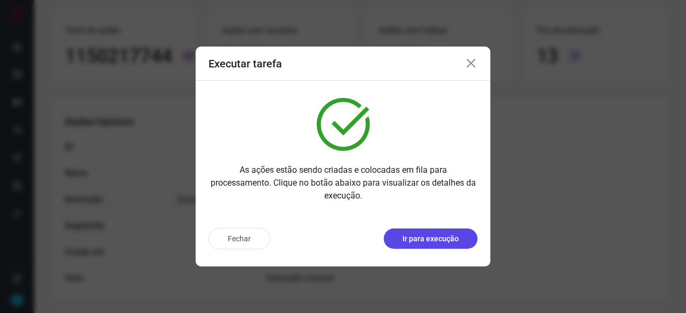
click at [437, 245] on button "Ir para execução" at bounding box center [431, 239] width 94 height 20
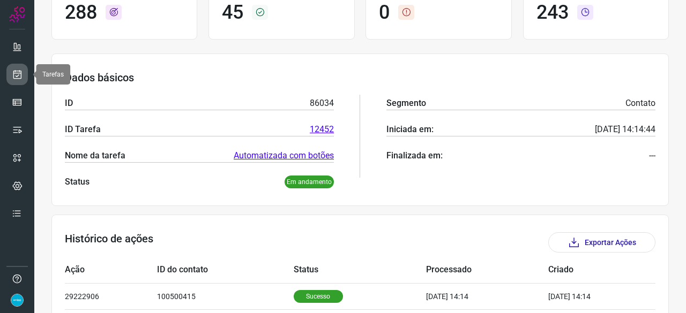
click at [16, 71] on icon at bounding box center [17, 74] width 11 height 11
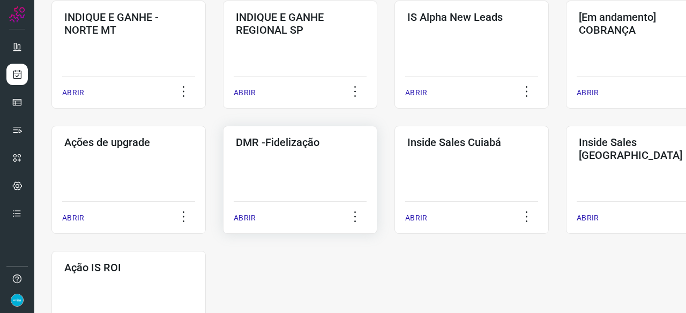
click at [245, 219] on p "ABRIR" at bounding box center [245, 218] width 22 height 11
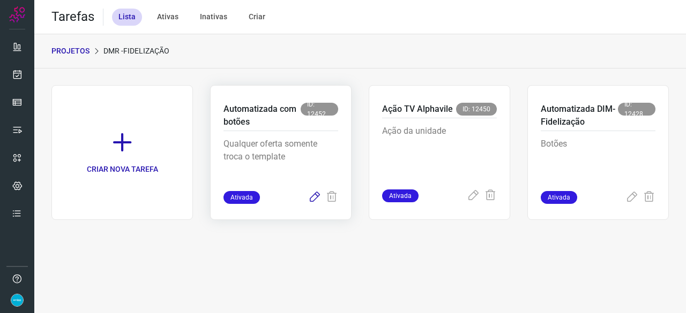
click at [312, 199] on icon at bounding box center [314, 197] width 13 height 13
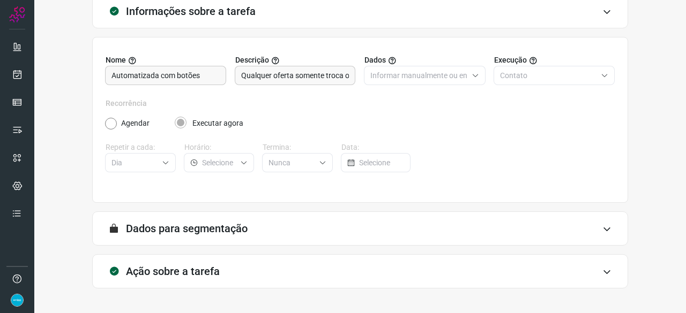
scroll to position [104, 0]
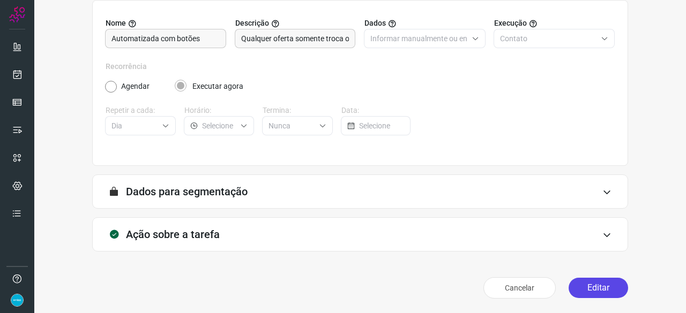
click at [596, 287] on button "Editar" at bounding box center [598, 288] width 59 height 20
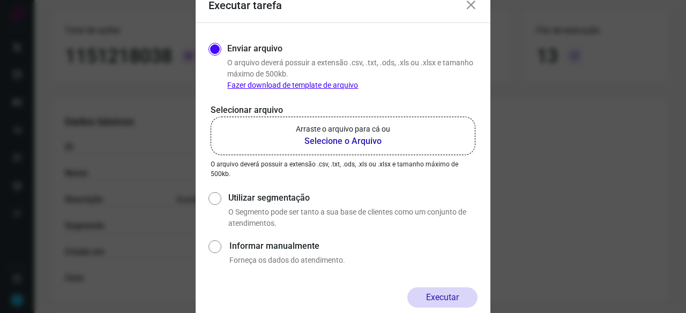
click at [335, 143] on b "Selecione o Arquivo" at bounding box center [343, 141] width 94 height 13
click at [0, 0] on input "Arraste o arquivo para cá ou Selecione o Arquivo" at bounding box center [0, 0] width 0 height 0
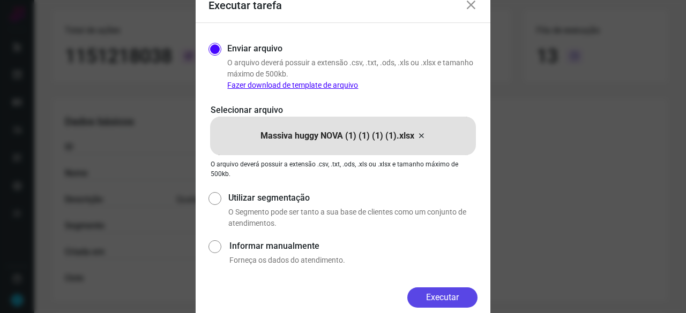
click at [472, 298] on button "Executar" at bounding box center [442, 298] width 70 height 20
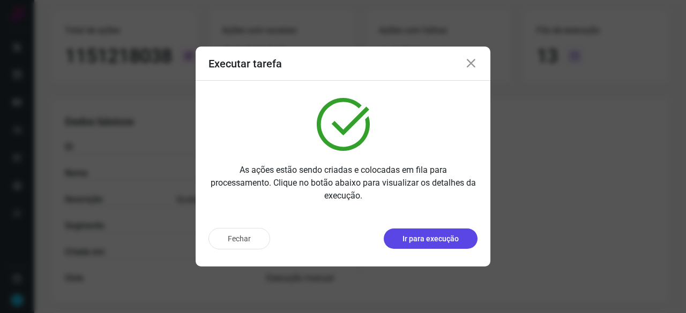
click at [458, 237] on p "Ir para execução" at bounding box center [430, 239] width 56 height 11
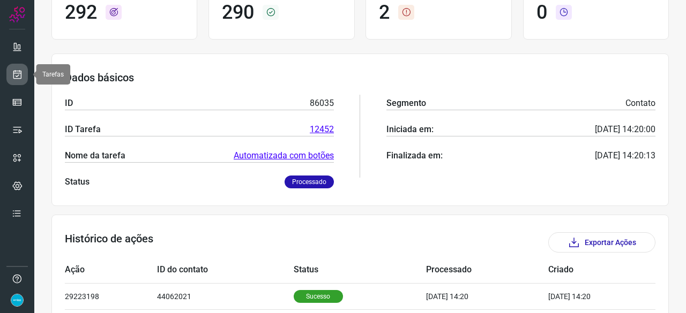
click at [19, 73] on icon at bounding box center [17, 74] width 11 height 11
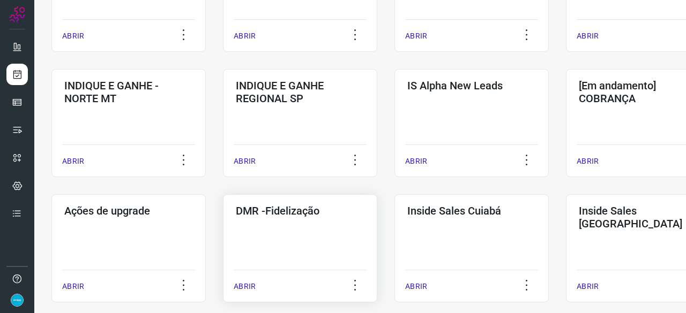
scroll to position [461, 0]
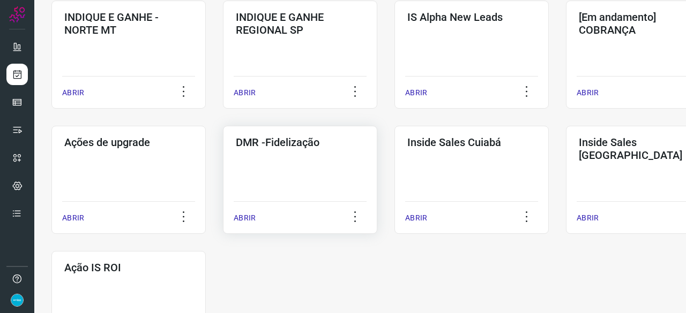
click at [244, 215] on p "ABRIR" at bounding box center [245, 218] width 22 height 11
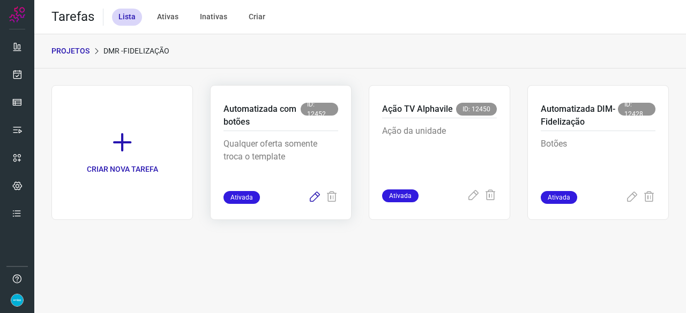
click at [312, 196] on icon at bounding box center [314, 197] width 13 height 13
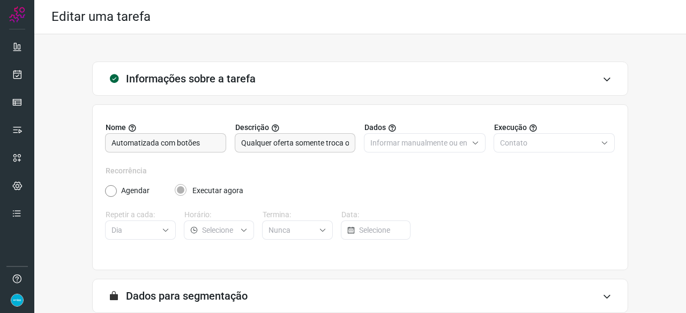
scroll to position [104, 0]
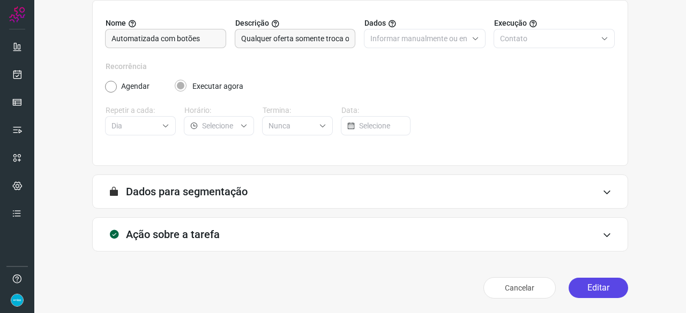
click at [599, 294] on button "Editar" at bounding box center [598, 288] width 59 height 20
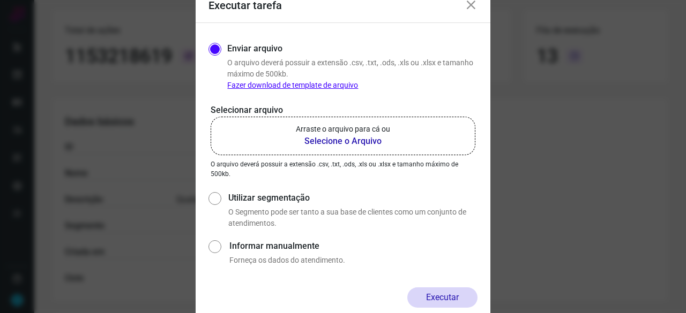
click at [342, 141] on b "Selecione o Arquivo" at bounding box center [343, 141] width 94 height 13
click at [0, 0] on input "Arraste o arquivo para cá ou Selecione o Arquivo" at bounding box center [0, 0] width 0 height 0
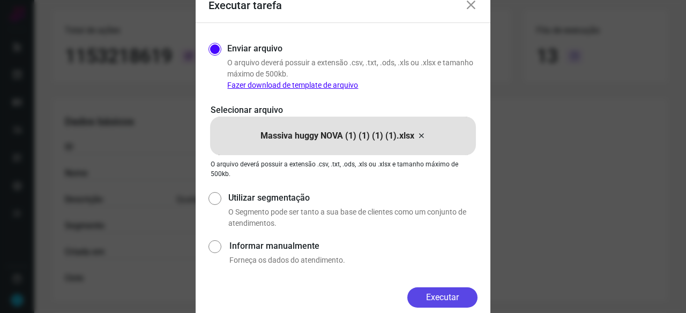
click at [455, 304] on button "Executar" at bounding box center [442, 298] width 70 height 20
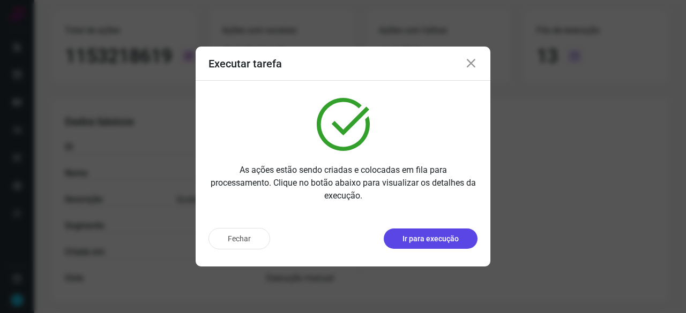
click at [412, 242] on p "Ir para execução" at bounding box center [430, 239] width 56 height 11
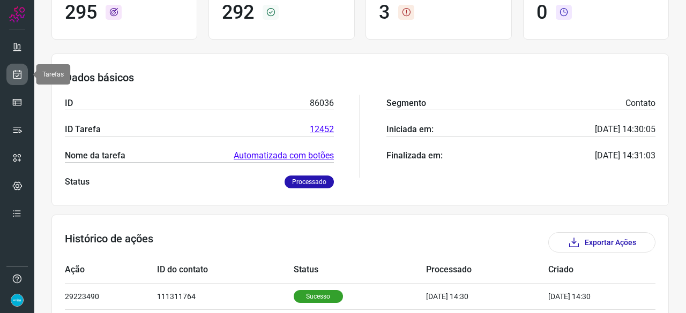
click at [19, 74] on icon at bounding box center [17, 74] width 11 height 11
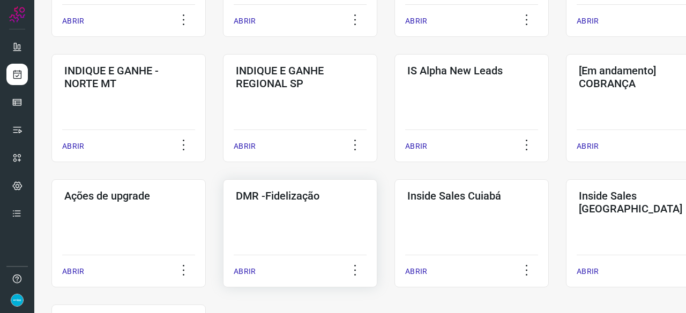
click at [251, 273] on p "ABRIR" at bounding box center [245, 271] width 22 height 11
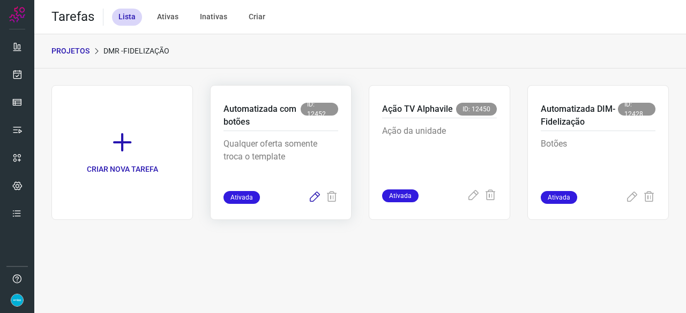
click at [317, 199] on icon at bounding box center [314, 197] width 13 height 13
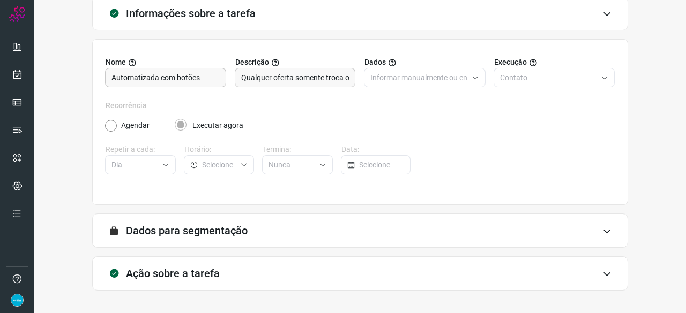
scroll to position [104, 0]
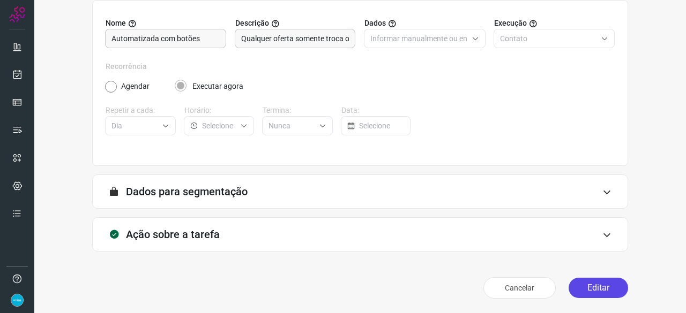
click at [607, 285] on button "Editar" at bounding box center [598, 288] width 59 height 20
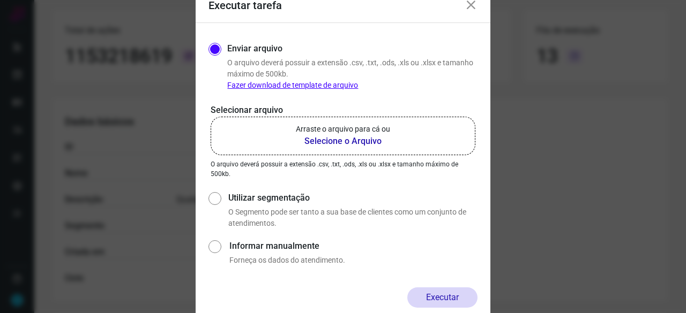
click at [316, 141] on b "Selecione o Arquivo" at bounding box center [343, 141] width 94 height 13
click at [0, 0] on input "Arraste o arquivo para cá ou Selecione o Arquivo" at bounding box center [0, 0] width 0 height 0
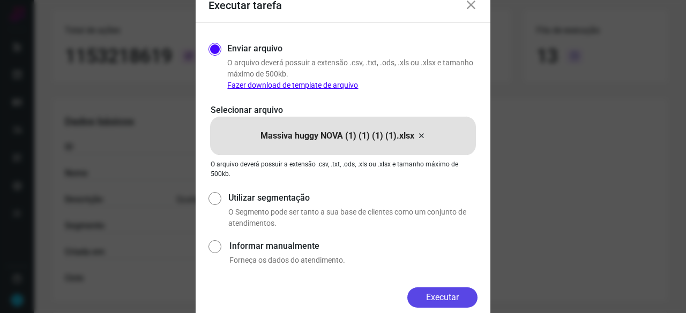
click at [453, 302] on button "Executar" at bounding box center [442, 298] width 70 height 20
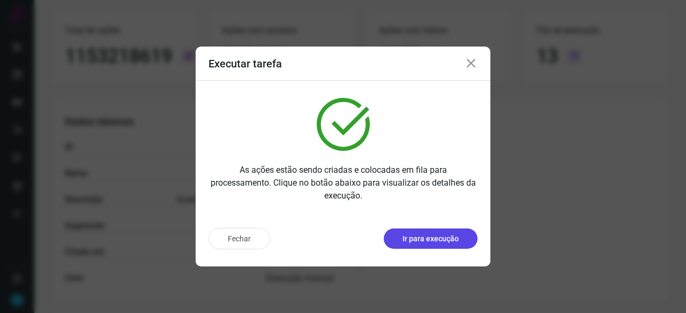
click at [413, 235] on p "Ir para execução" at bounding box center [430, 239] width 56 height 11
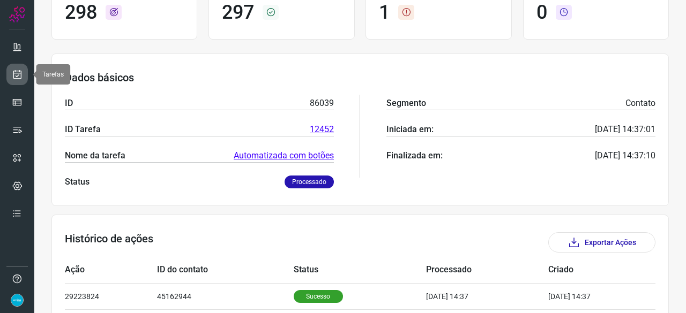
click at [16, 76] on icon at bounding box center [17, 74] width 11 height 11
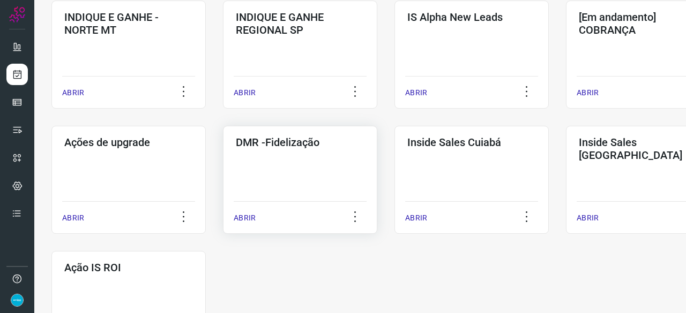
click at [241, 220] on p "ABRIR" at bounding box center [245, 218] width 22 height 11
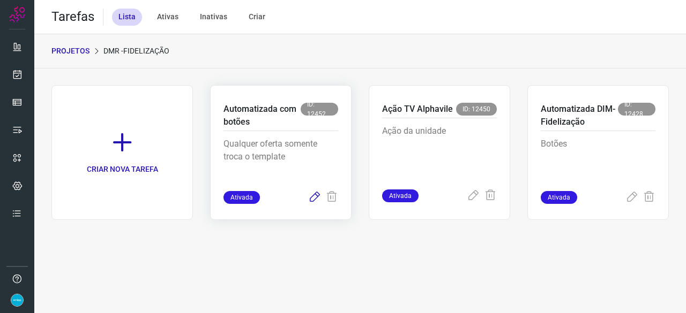
click at [315, 199] on icon at bounding box center [314, 197] width 13 height 13
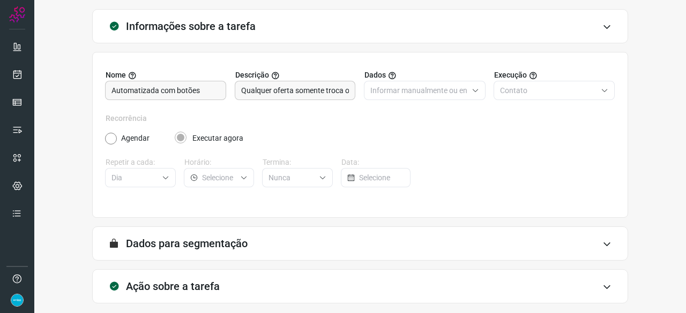
scroll to position [104, 0]
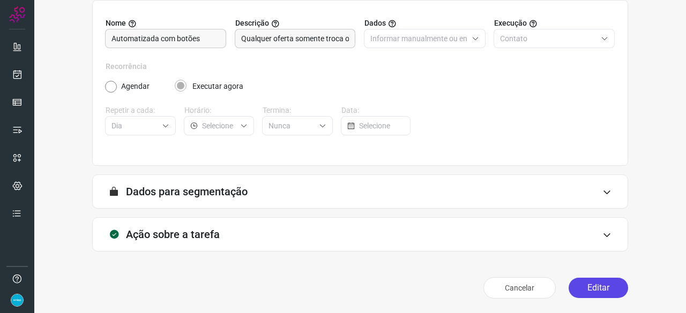
click at [599, 289] on button "Editar" at bounding box center [598, 288] width 59 height 20
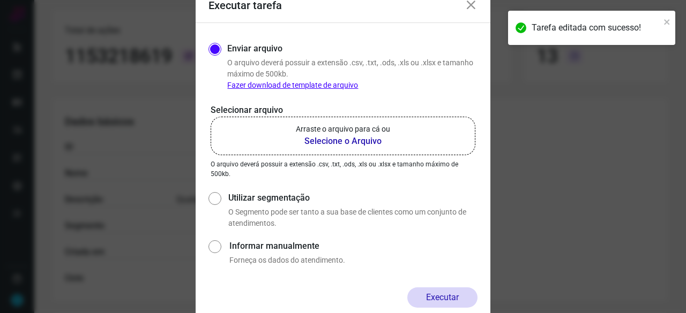
click at [315, 141] on b "Selecione o Arquivo" at bounding box center [343, 141] width 94 height 13
click at [0, 0] on input "Arraste o arquivo para cá ou Selecione o Arquivo" at bounding box center [0, 0] width 0 height 0
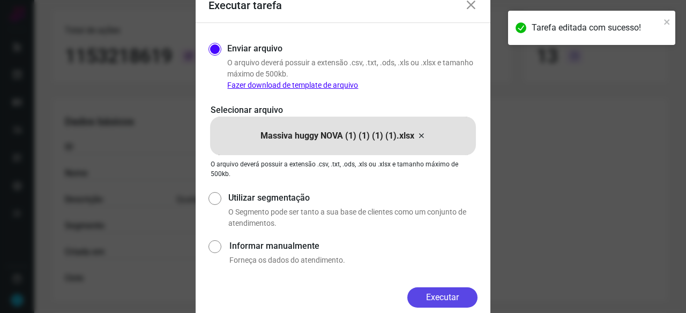
click at [463, 291] on button "Executar" at bounding box center [442, 298] width 70 height 20
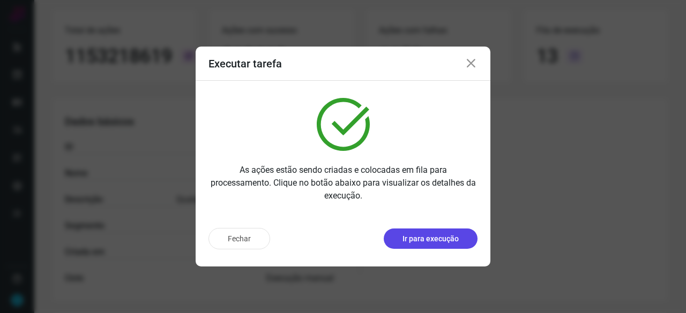
click at [418, 238] on p "Ir para execução" at bounding box center [430, 239] width 56 height 11
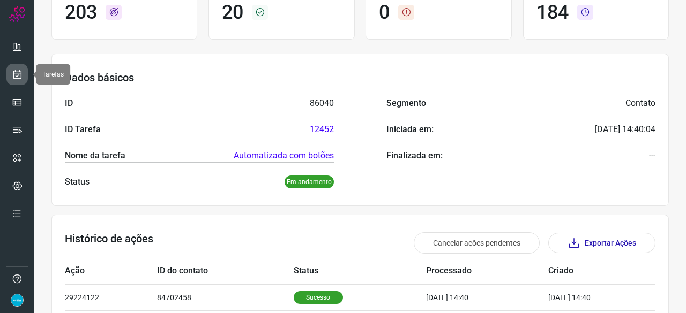
click at [20, 71] on icon at bounding box center [17, 74] width 11 height 11
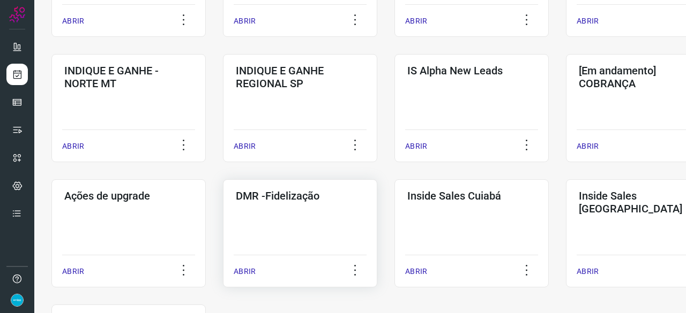
click at [252, 272] on p "ABRIR" at bounding box center [245, 271] width 22 height 11
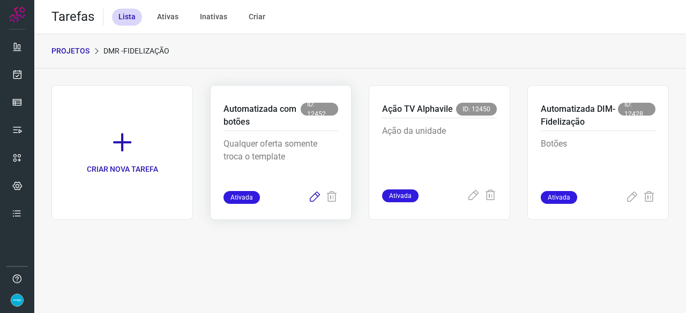
click at [315, 198] on icon at bounding box center [314, 197] width 13 height 13
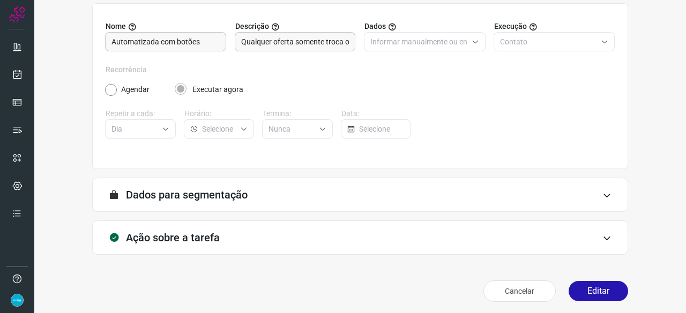
scroll to position [104, 0]
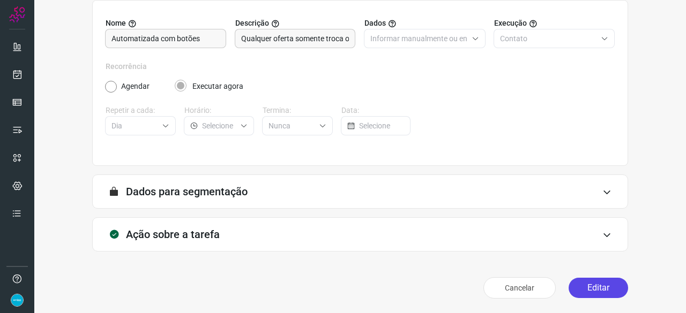
click at [584, 283] on button "Editar" at bounding box center [598, 288] width 59 height 20
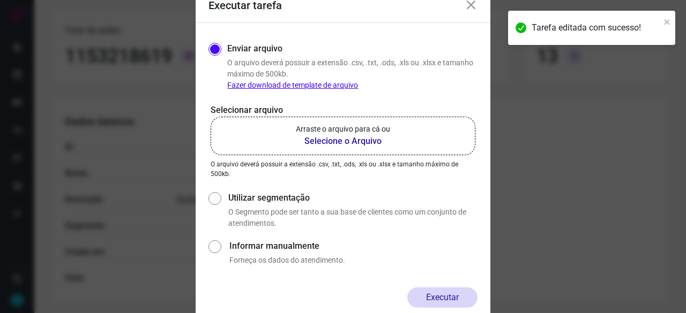
click at [328, 144] on b "Selecione o Arquivo" at bounding box center [343, 141] width 94 height 13
click at [0, 0] on input "Arraste o arquivo para cá ou Selecione o Arquivo" at bounding box center [0, 0] width 0 height 0
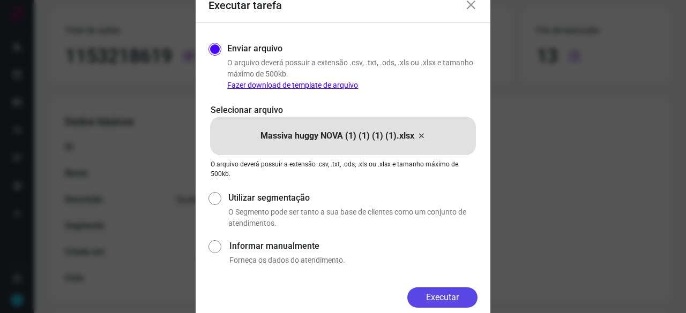
click at [440, 297] on button "Executar" at bounding box center [442, 298] width 70 height 20
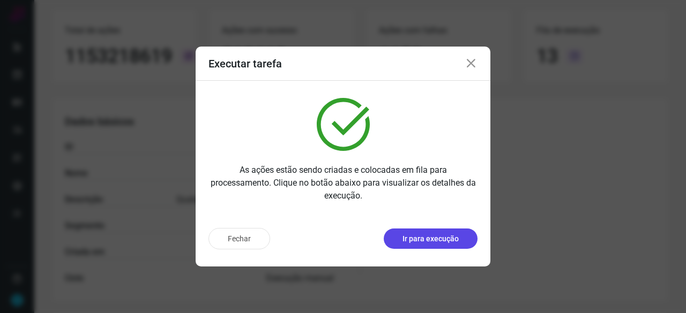
click at [437, 243] on p "Ir para execução" at bounding box center [430, 239] width 56 height 11
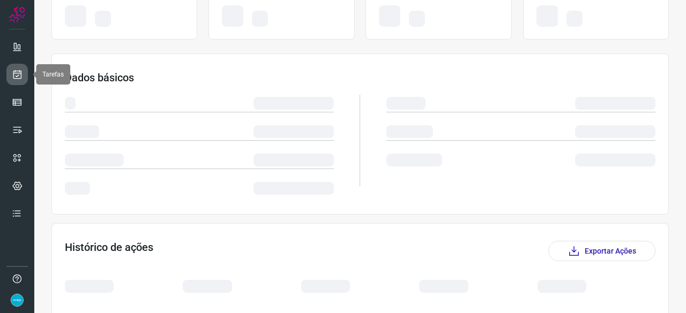
click at [16, 73] on icon at bounding box center [17, 74] width 11 height 11
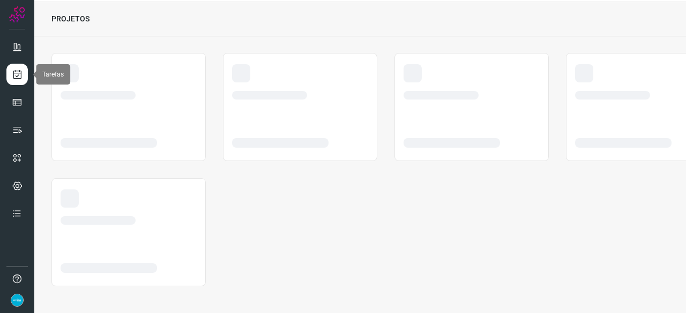
scroll to position [32, 0]
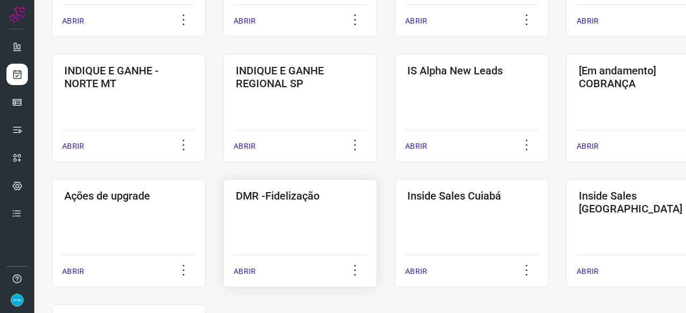
click at [242, 273] on p "ABRIR" at bounding box center [245, 271] width 22 height 11
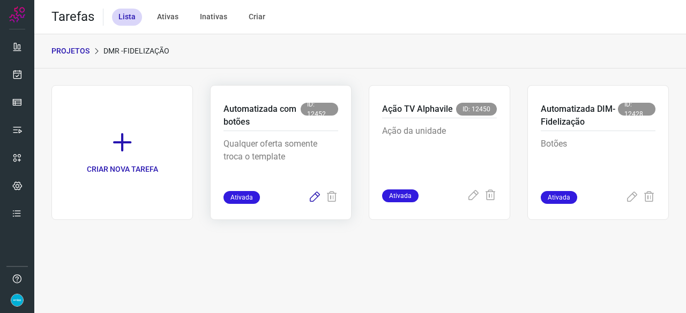
click at [313, 195] on icon at bounding box center [314, 197] width 13 height 13
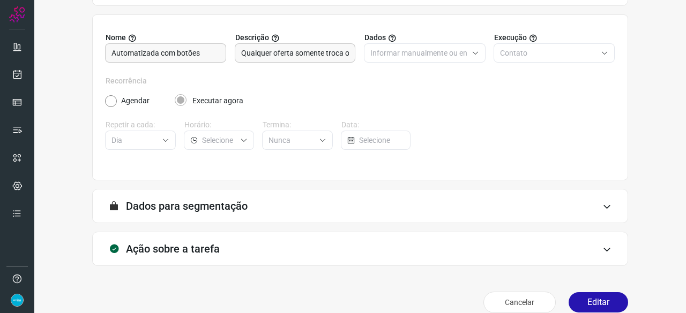
scroll to position [104, 0]
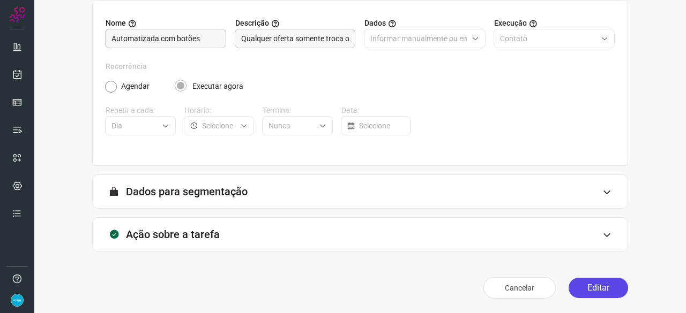
click at [592, 287] on button "Editar" at bounding box center [598, 288] width 59 height 20
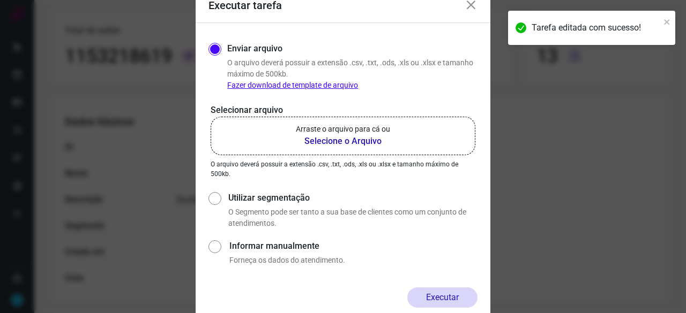
click at [332, 143] on b "Selecione o Arquivo" at bounding box center [343, 141] width 94 height 13
click at [0, 0] on input "Arraste o arquivo para cá ou Selecione o Arquivo" at bounding box center [0, 0] width 0 height 0
click at [200, 56] on div "Enviar arquivo O arquivo deverá possuir a extensão .csv, .txt, .ods, .xls ou .x…" at bounding box center [343, 155] width 295 height 265
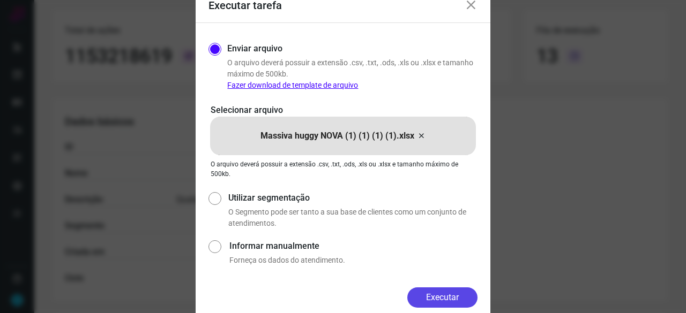
click at [448, 292] on button "Executar" at bounding box center [442, 298] width 70 height 20
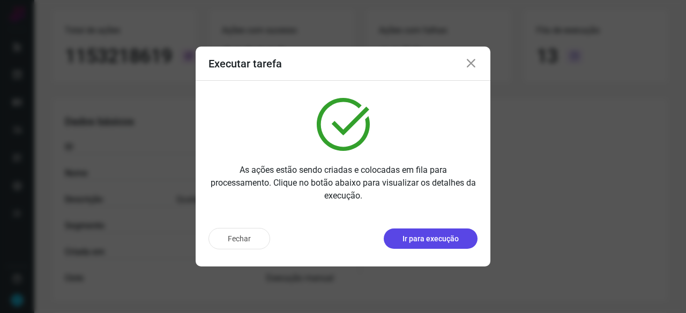
click at [451, 240] on p "Ir para execução" at bounding box center [430, 239] width 56 height 11
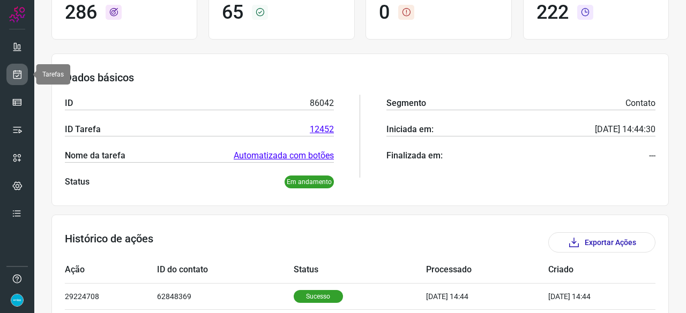
click at [15, 72] on icon at bounding box center [17, 74] width 11 height 11
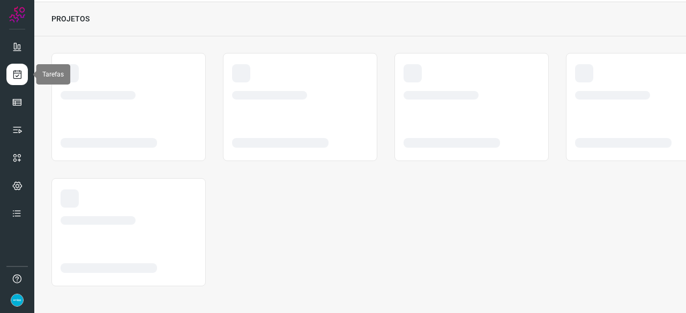
scroll to position [32, 0]
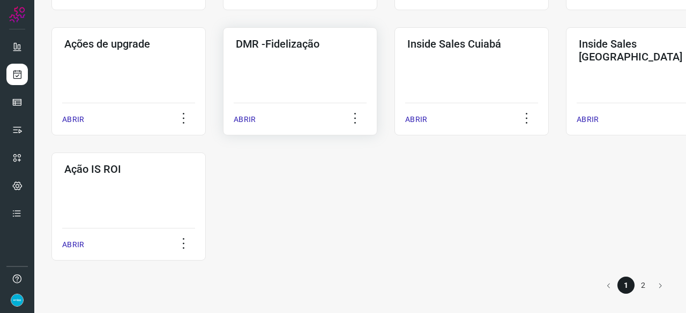
click at [243, 114] on p "ABRIR" at bounding box center [245, 119] width 22 height 11
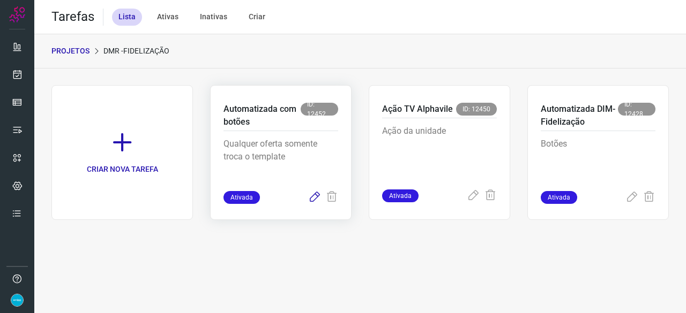
click at [315, 196] on icon at bounding box center [314, 197] width 13 height 13
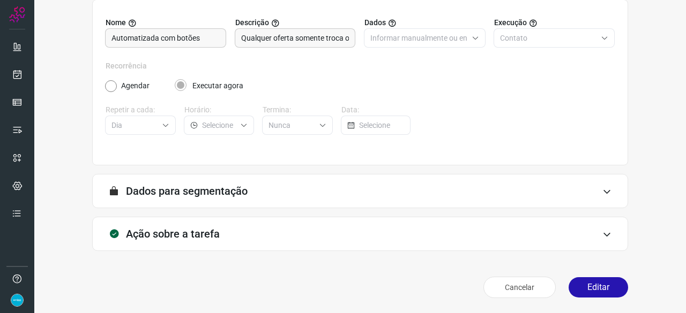
scroll to position [104, 0]
click at [588, 294] on button "Editar" at bounding box center [598, 288] width 59 height 20
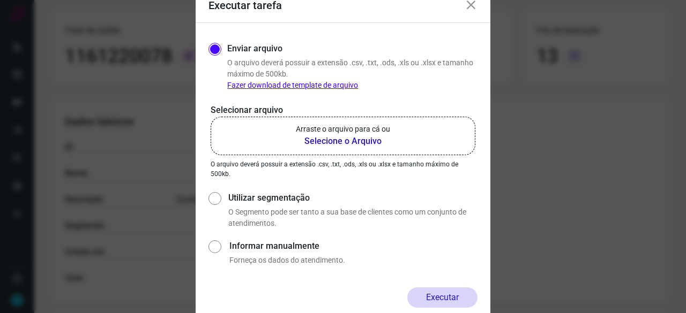
click at [330, 142] on b "Selecione o Arquivo" at bounding box center [343, 141] width 94 height 13
click at [0, 0] on input "Arraste o arquivo para cá ou Selecione o Arquivo" at bounding box center [0, 0] width 0 height 0
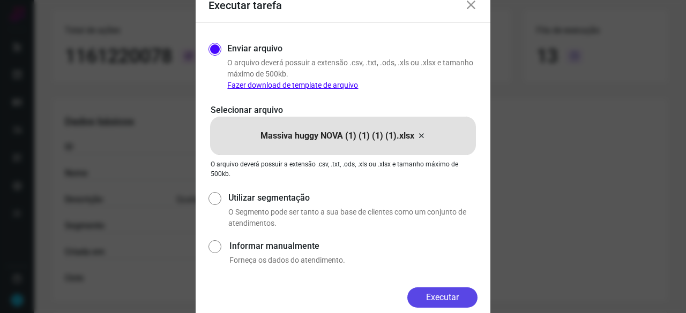
click at [462, 296] on button "Executar" at bounding box center [442, 298] width 70 height 20
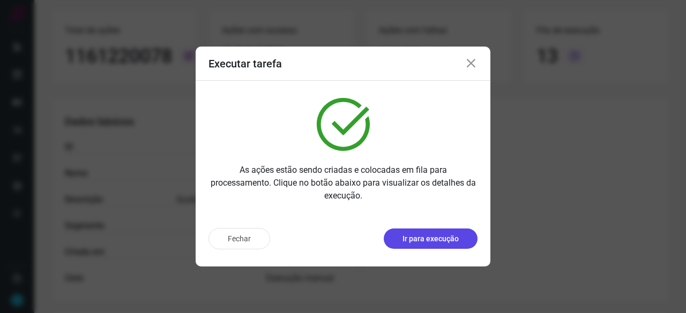
click at [439, 240] on p "Ir para execução" at bounding box center [430, 239] width 56 height 11
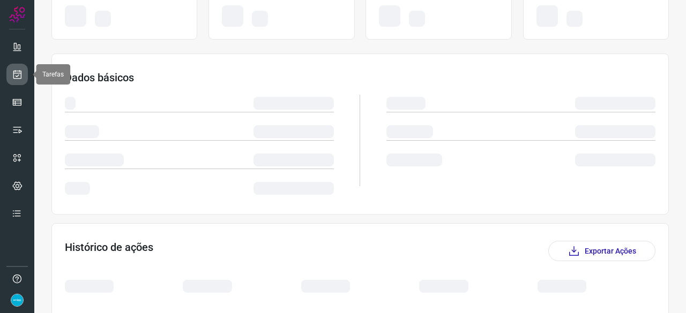
click at [10, 69] on link at bounding box center [16, 74] width 21 height 21
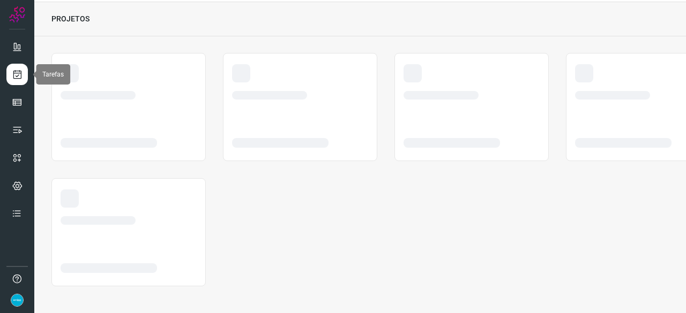
scroll to position [32, 0]
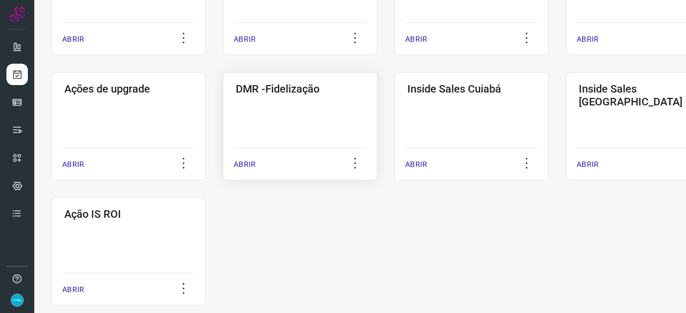
click at [243, 168] on p "ABRIR" at bounding box center [245, 164] width 22 height 11
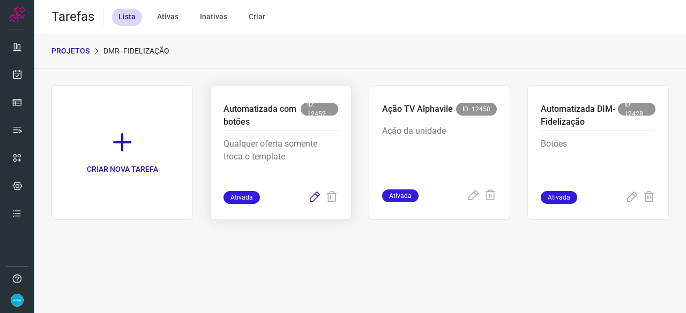
click at [315, 197] on icon at bounding box center [314, 197] width 13 height 13
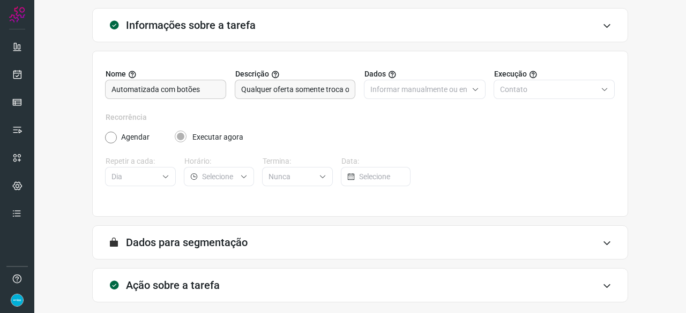
scroll to position [104, 0]
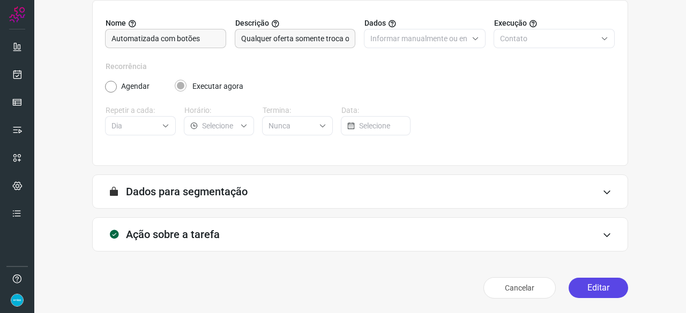
click at [584, 287] on button "Editar" at bounding box center [598, 288] width 59 height 20
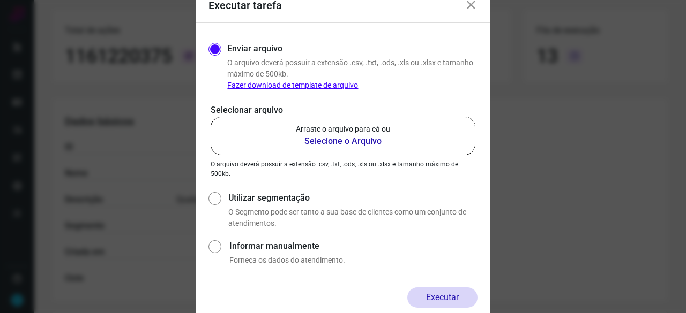
click at [350, 142] on b "Selecione o Arquivo" at bounding box center [343, 141] width 94 height 13
click at [0, 0] on input "Arraste o arquivo para cá ou Selecione o Arquivo" at bounding box center [0, 0] width 0 height 0
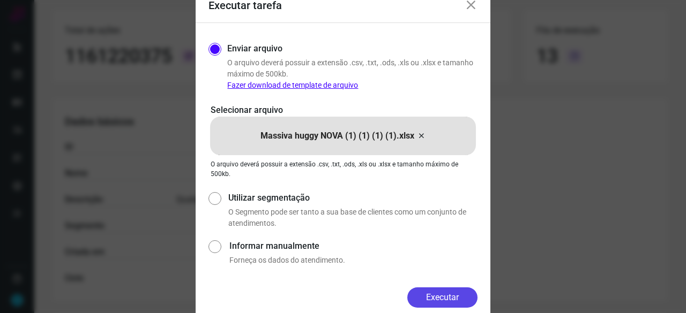
click at [430, 297] on button "Executar" at bounding box center [442, 298] width 70 height 20
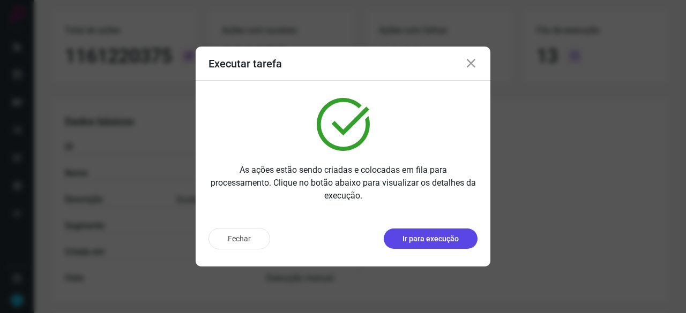
click at [436, 243] on p "Ir para execução" at bounding box center [430, 239] width 56 height 11
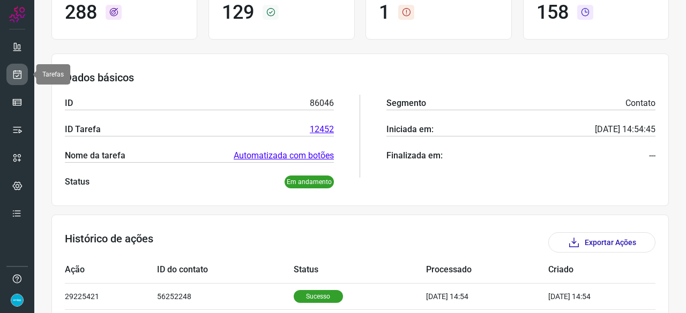
click at [23, 71] on link at bounding box center [16, 74] width 21 height 21
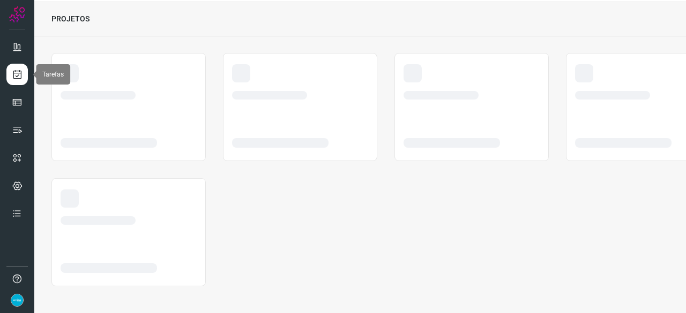
scroll to position [32, 0]
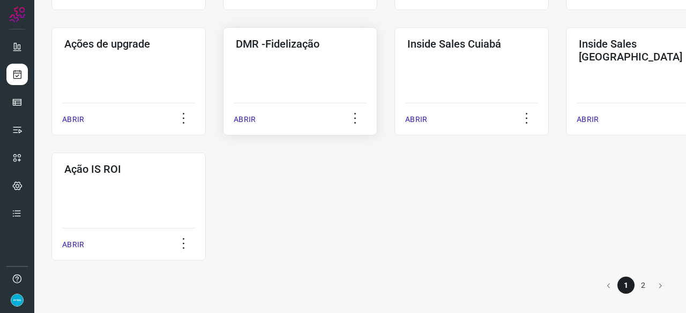
click at [251, 123] on p "ABRIR" at bounding box center [245, 119] width 22 height 11
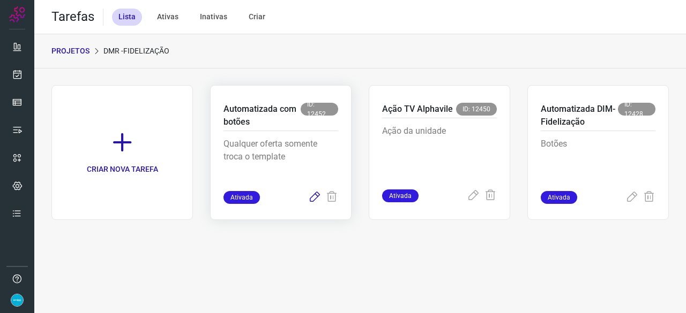
click at [317, 198] on icon at bounding box center [314, 197] width 13 height 13
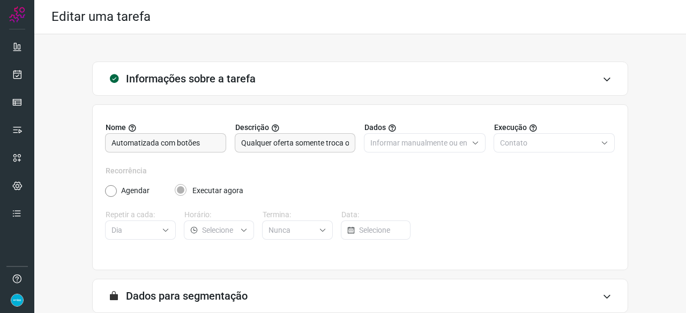
scroll to position [104, 0]
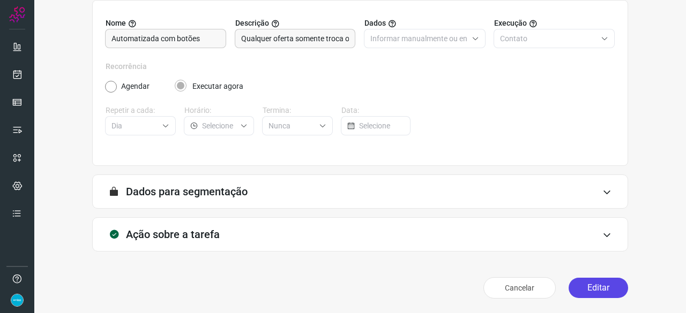
click at [586, 289] on button "Editar" at bounding box center [598, 288] width 59 height 20
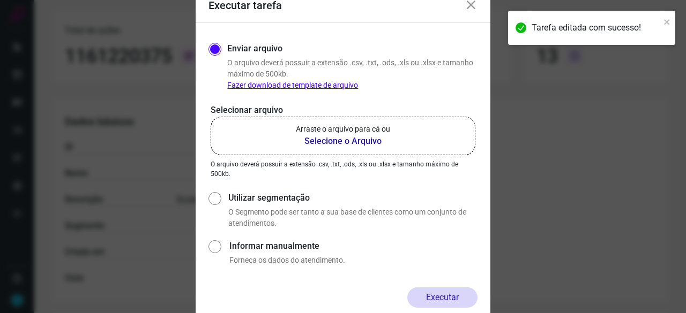
click at [330, 143] on b "Selecione o Arquivo" at bounding box center [343, 141] width 94 height 13
click at [0, 0] on input "Arraste o arquivo para cá ou Selecione o Arquivo" at bounding box center [0, 0] width 0 height 0
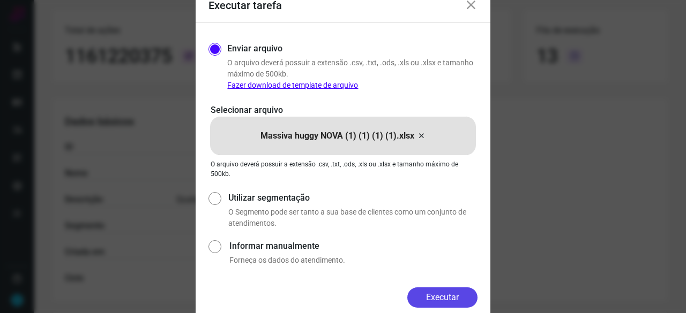
click at [439, 299] on button "Executar" at bounding box center [442, 298] width 70 height 20
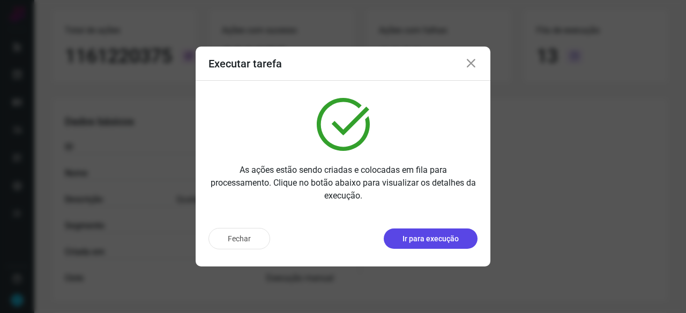
click at [429, 241] on p "Ir para execução" at bounding box center [430, 239] width 56 height 11
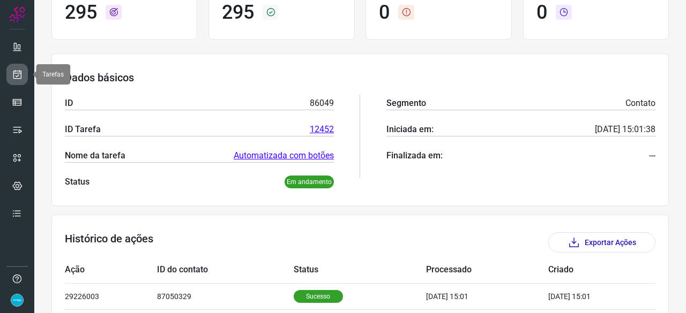
click at [21, 75] on icon at bounding box center [17, 74] width 11 height 11
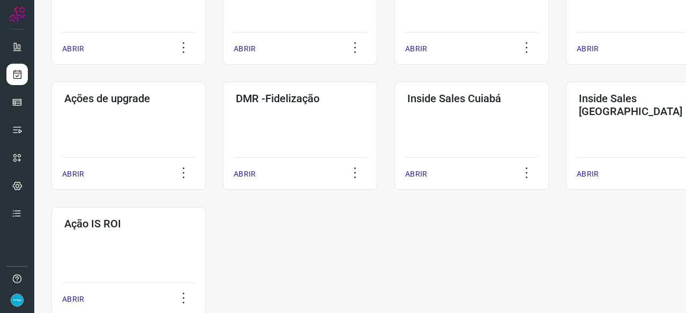
scroll to position [514, 0]
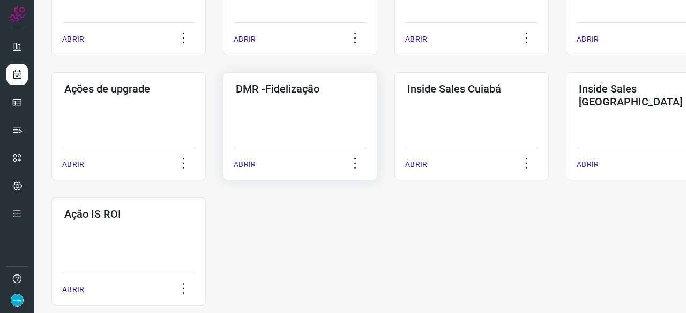
click at [242, 163] on p "ABRIR" at bounding box center [245, 164] width 22 height 11
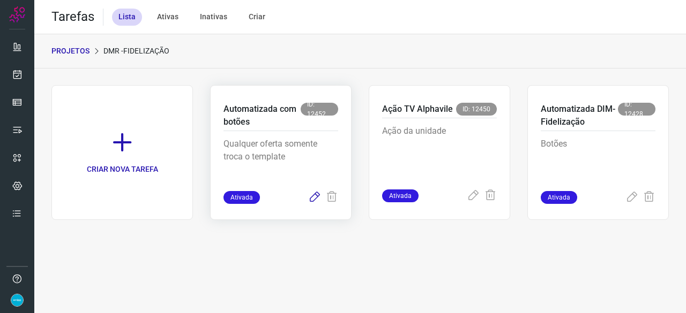
click at [312, 198] on icon at bounding box center [314, 197] width 13 height 13
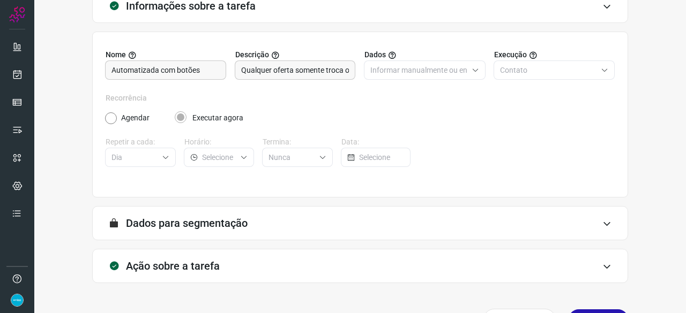
scroll to position [104, 0]
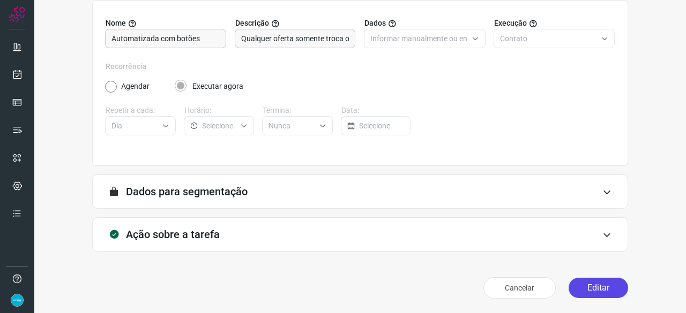
click at [599, 287] on button "Editar" at bounding box center [598, 288] width 59 height 20
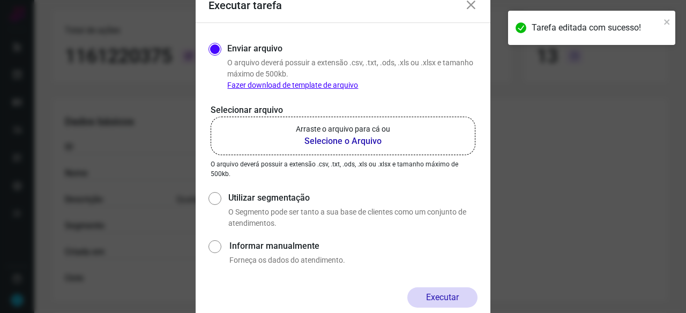
click at [328, 143] on b "Selecione o Arquivo" at bounding box center [343, 141] width 94 height 13
click at [0, 0] on input "Arraste o arquivo para cá ou Selecione o Arquivo" at bounding box center [0, 0] width 0 height 0
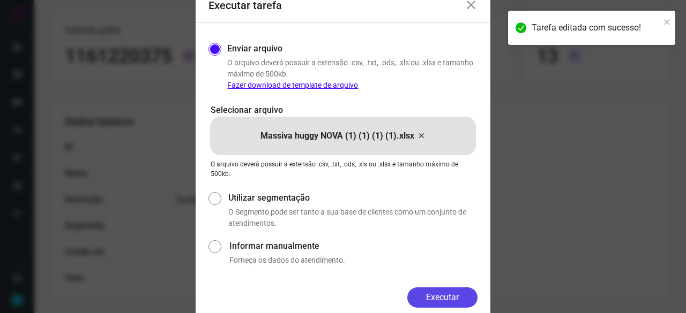
click at [455, 298] on button "Executar" at bounding box center [442, 298] width 70 height 20
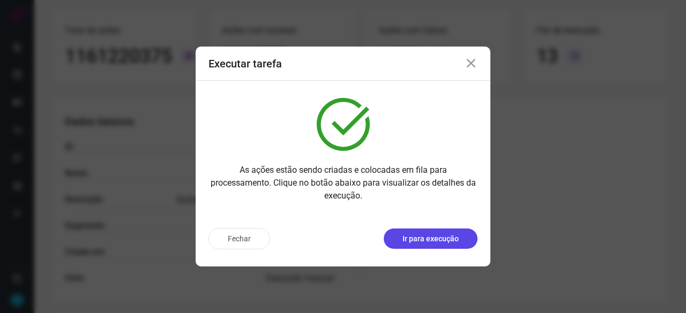
click at [427, 241] on p "Ir para execução" at bounding box center [430, 239] width 56 height 11
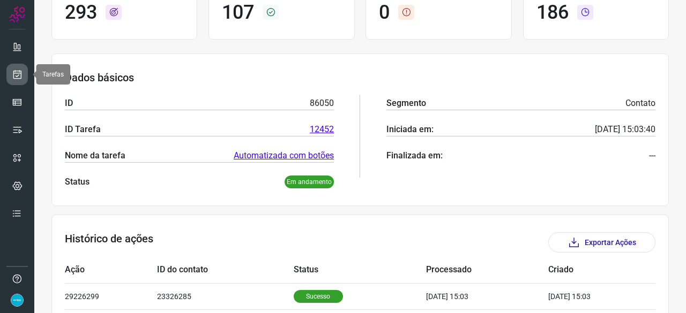
click at [21, 76] on icon at bounding box center [17, 74] width 11 height 11
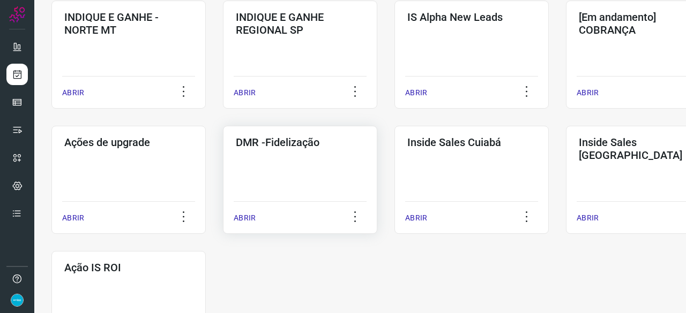
scroll to position [559, 0]
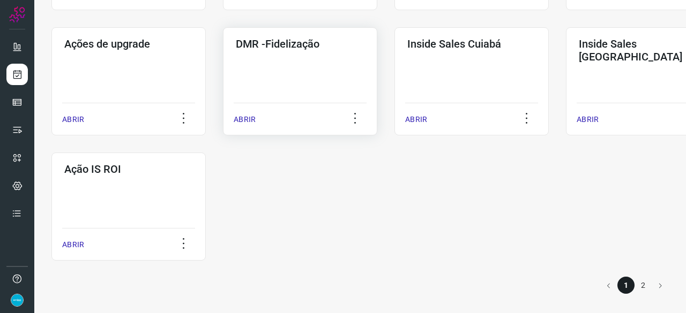
click at [248, 118] on p "ABRIR" at bounding box center [245, 119] width 22 height 11
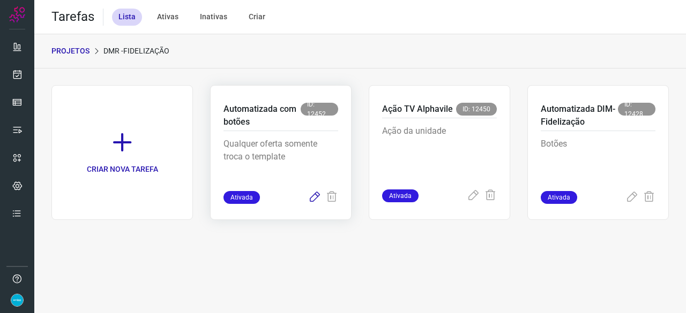
click at [315, 195] on icon at bounding box center [314, 197] width 13 height 13
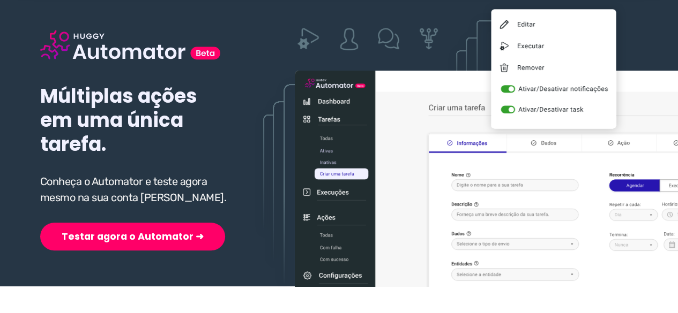
scroll to position [107, 0]
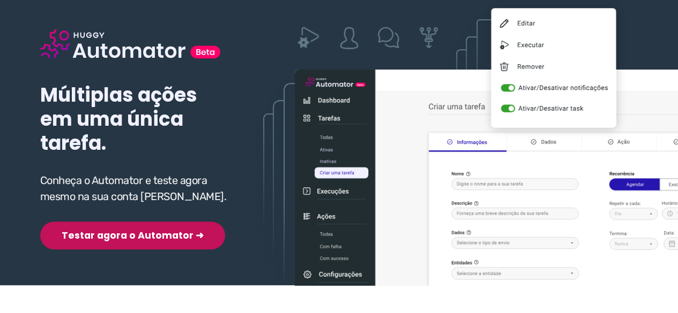
click at [124, 237] on button "Testar agora o Automator ➜" at bounding box center [132, 236] width 185 height 28
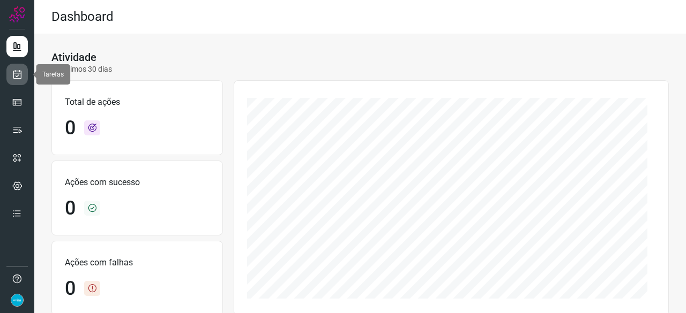
click at [16, 72] on icon at bounding box center [17, 74] width 11 height 11
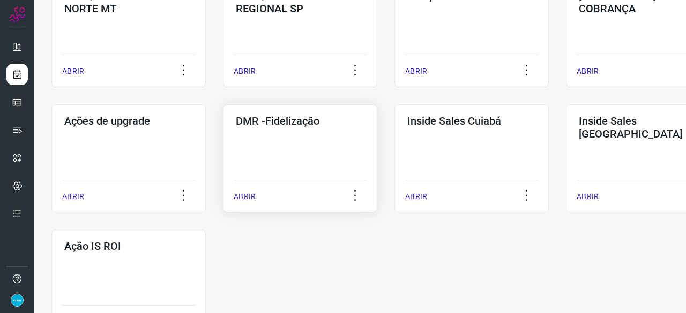
click at [250, 198] on p "ABRIR" at bounding box center [245, 196] width 22 height 11
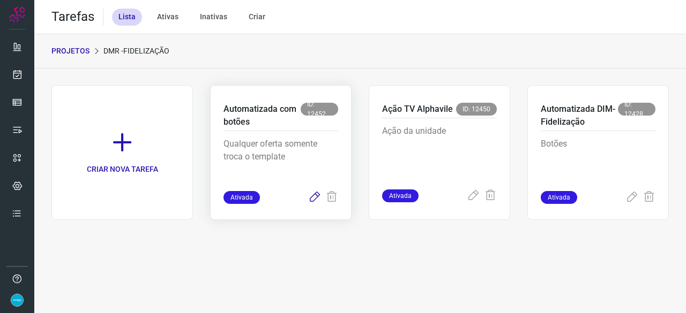
click at [314, 200] on icon at bounding box center [314, 197] width 13 height 13
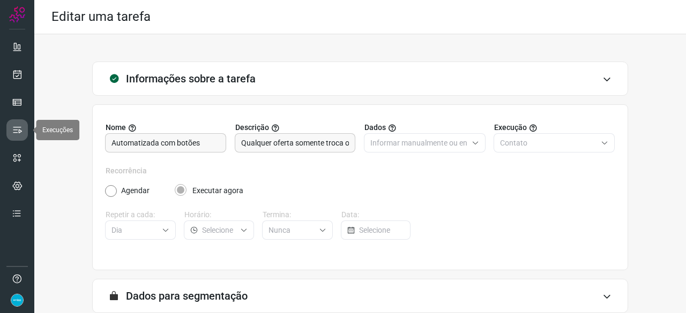
click at [13, 126] on icon at bounding box center [17, 130] width 11 height 11
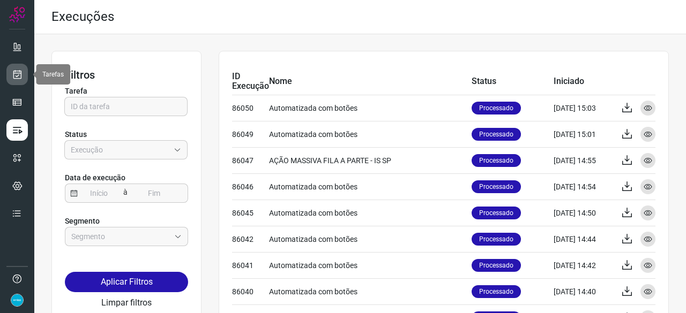
click at [23, 76] on link at bounding box center [16, 74] width 21 height 21
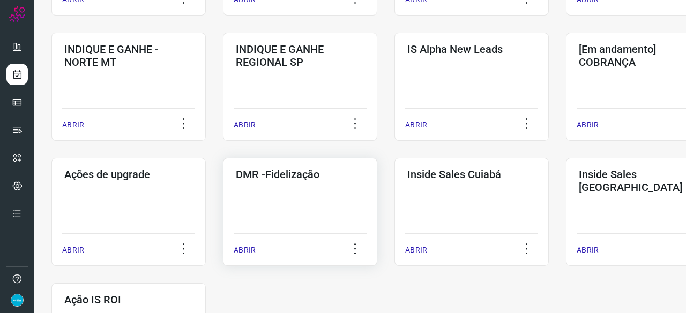
click at [244, 251] on p "ABRIR" at bounding box center [245, 250] width 22 height 11
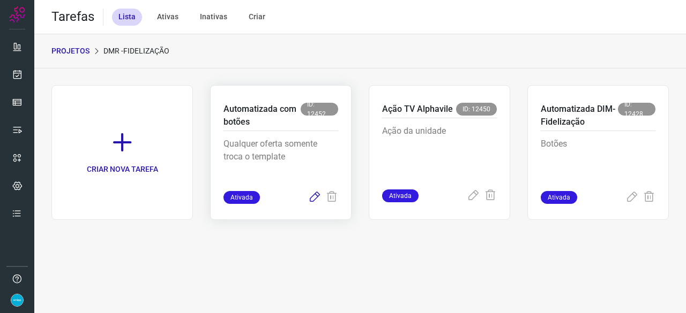
click at [316, 196] on icon at bounding box center [314, 197] width 13 height 13
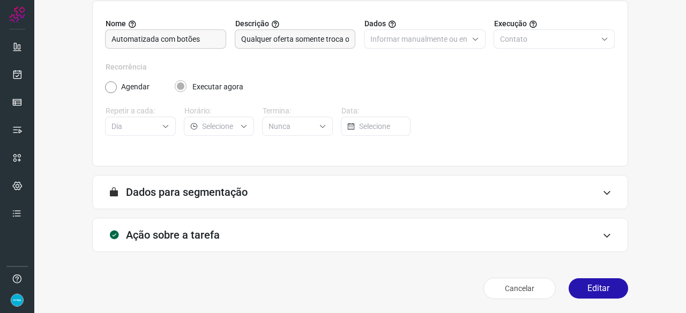
scroll to position [104, 0]
click at [581, 283] on button "Editar" at bounding box center [598, 288] width 59 height 20
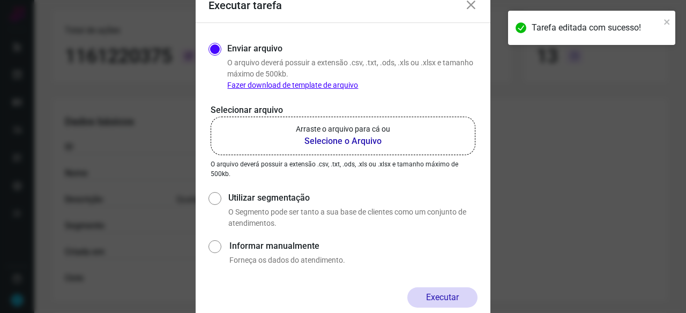
click at [318, 139] on b "Selecione o Arquivo" at bounding box center [343, 141] width 94 height 13
click at [0, 0] on input "Arraste o arquivo para cá ou Selecione o Arquivo" at bounding box center [0, 0] width 0 height 0
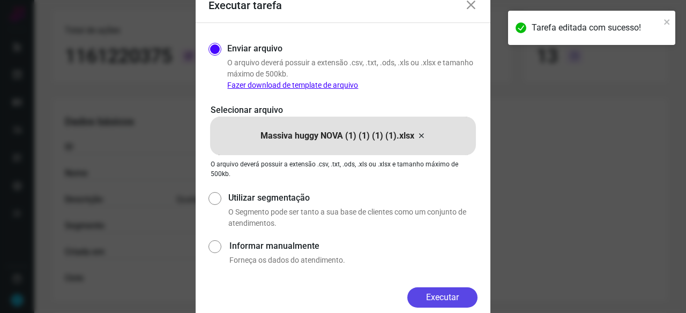
click at [462, 298] on button "Executar" at bounding box center [442, 298] width 70 height 20
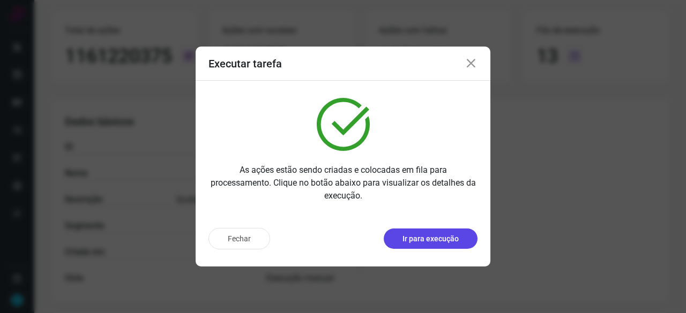
click at [420, 243] on p "Ir para execução" at bounding box center [430, 239] width 56 height 11
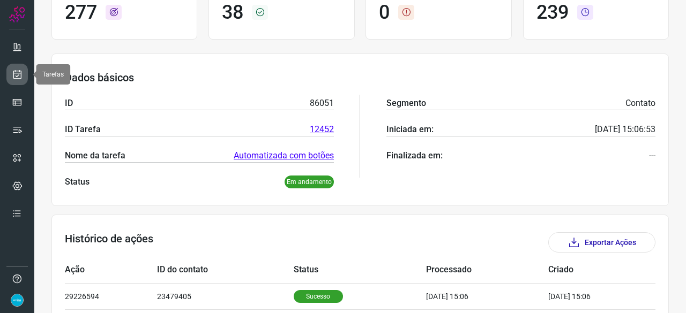
click at [17, 68] on link at bounding box center [16, 74] width 21 height 21
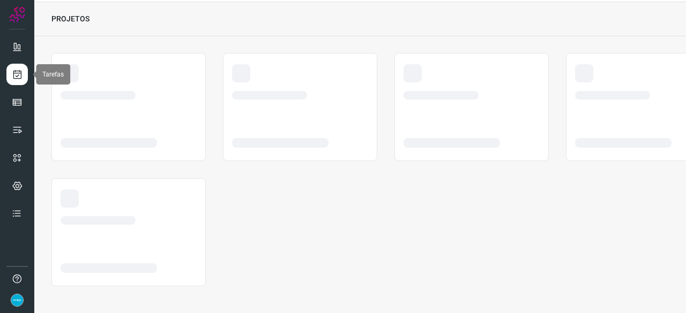
scroll to position [32, 0]
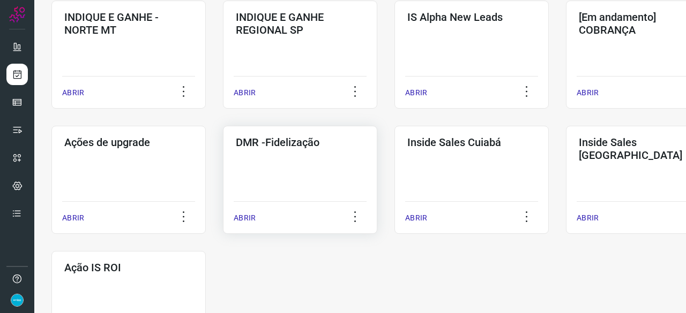
click at [248, 219] on p "ABRIR" at bounding box center [245, 218] width 22 height 11
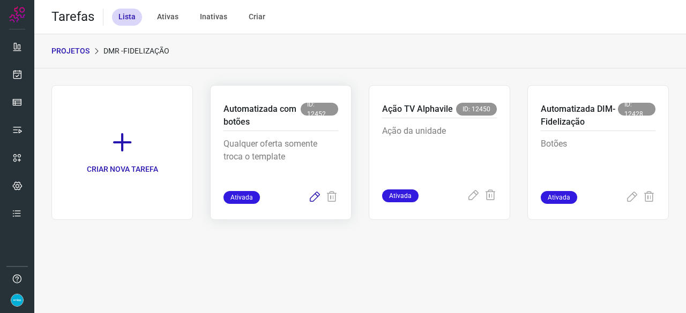
click at [314, 199] on icon at bounding box center [314, 197] width 13 height 13
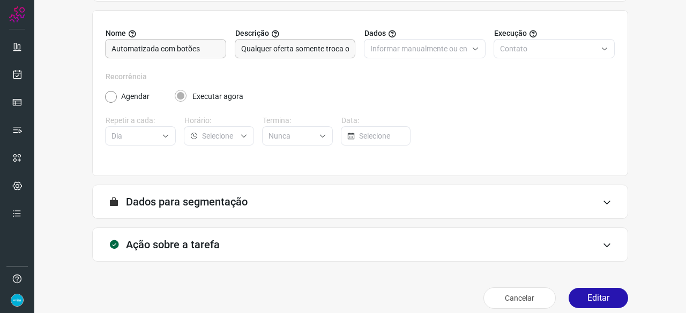
scroll to position [104, 0]
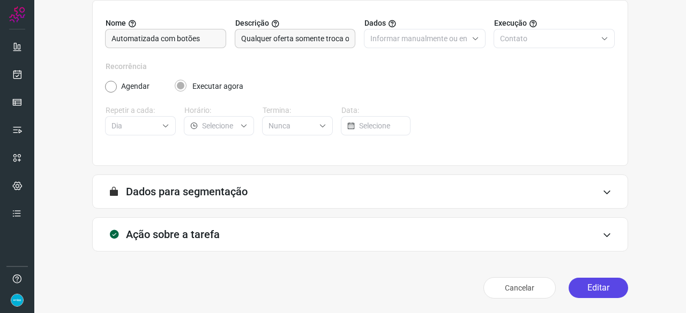
click at [587, 289] on button "Editar" at bounding box center [598, 288] width 59 height 20
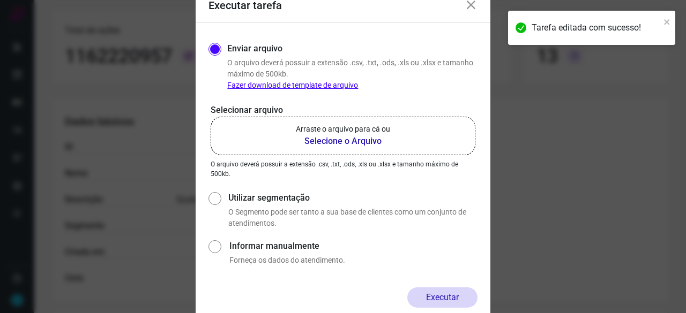
click at [331, 140] on b "Selecione o Arquivo" at bounding box center [343, 141] width 94 height 13
click at [0, 0] on input "Arraste o arquivo para cá ou Selecione o Arquivo" at bounding box center [0, 0] width 0 height 0
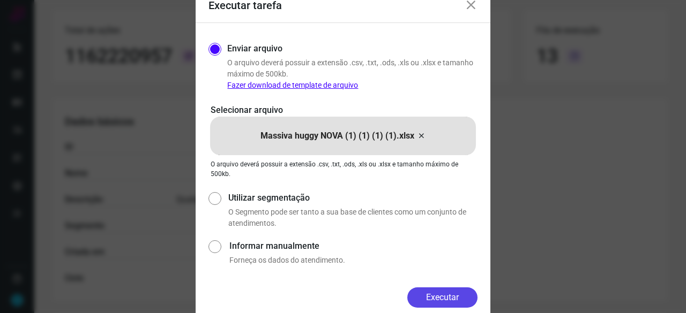
click at [454, 295] on button "Executar" at bounding box center [442, 298] width 70 height 20
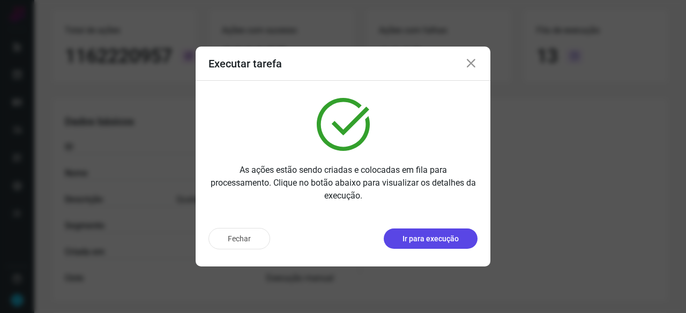
click at [439, 238] on p "Ir para execução" at bounding box center [430, 239] width 56 height 11
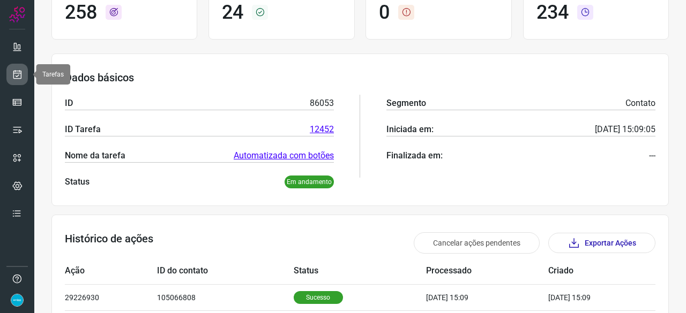
click at [18, 77] on icon at bounding box center [17, 74] width 11 height 11
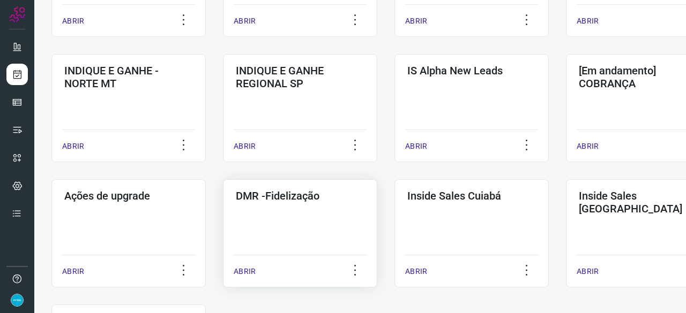
click at [237, 272] on p "ABRIR" at bounding box center [245, 271] width 22 height 11
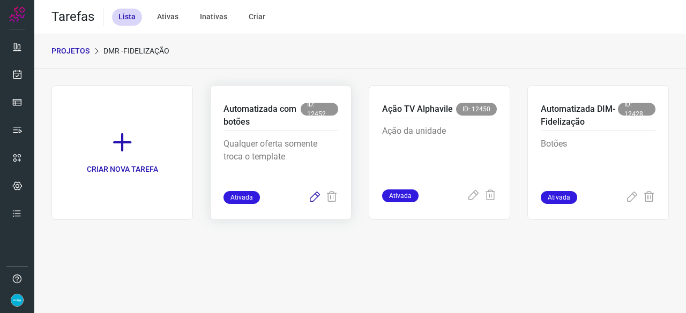
click at [315, 197] on icon at bounding box center [314, 197] width 13 height 13
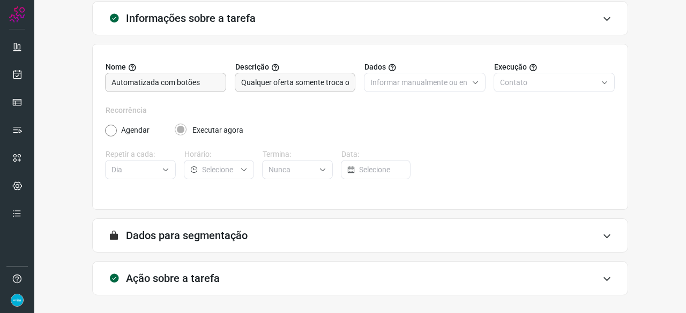
scroll to position [104, 0]
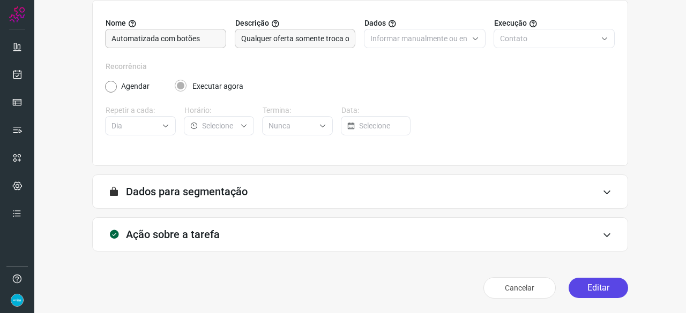
click at [599, 288] on button "Editar" at bounding box center [598, 288] width 59 height 20
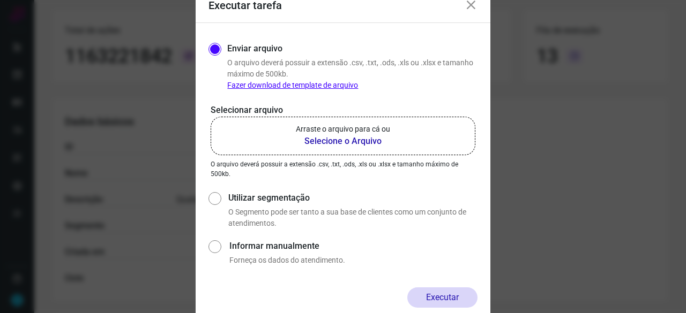
click at [315, 143] on b "Selecione o Arquivo" at bounding box center [343, 141] width 94 height 13
click at [0, 0] on input "Arraste o arquivo para cá ou Selecione o Arquivo" at bounding box center [0, 0] width 0 height 0
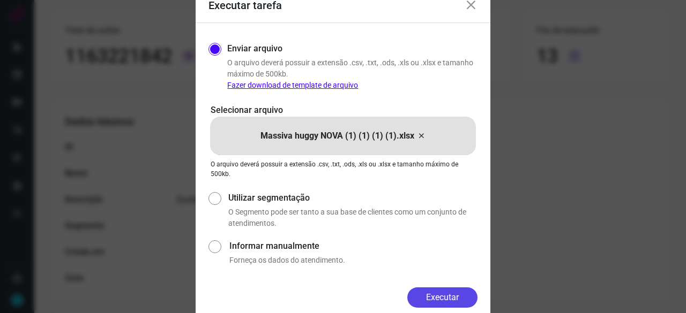
click at [446, 303] on button "Executar" at bounding box center [442, 298] width 70 height 20
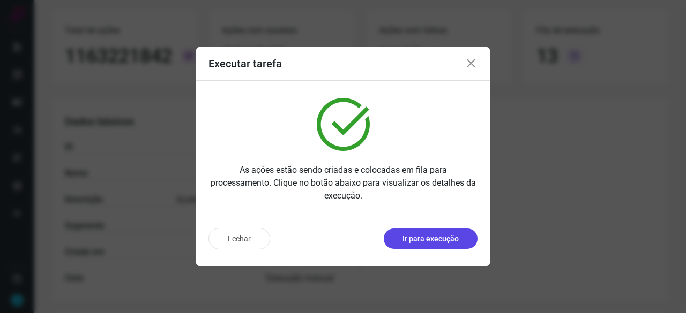
click at [421, 237] on p "Ir para execução" at bounding box center [430, 239] width 56 height 11
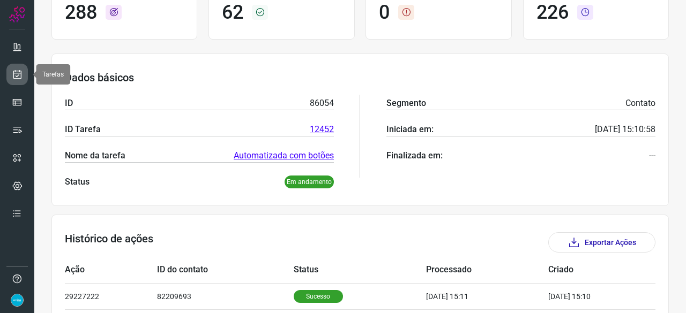
click at [23, 76] on link at bounding box center [16, 74] width 21 height 21
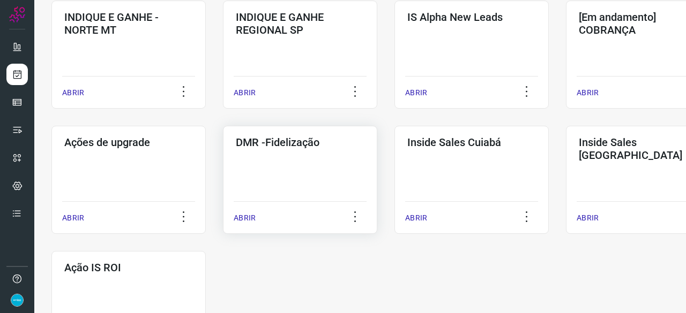
click at [244, 223] on p "ABRIR" at bounding box center [245, 218] width 22 height 11
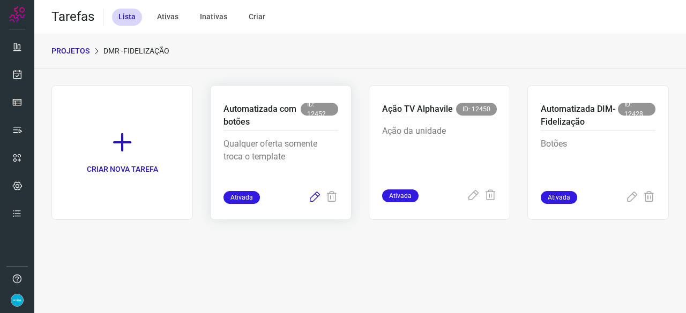
click at [318, 196] on icon at bounding box center [314, 197] width 13 height 13
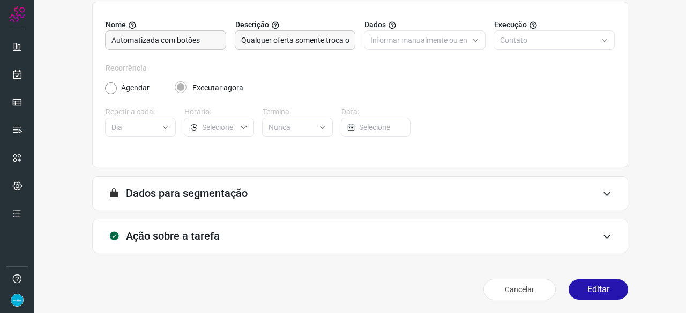
scroll to position [104, 0]
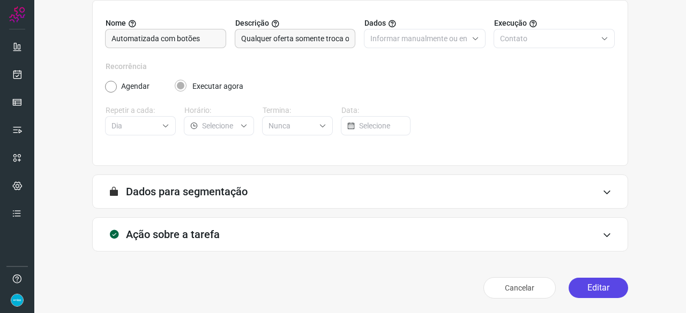
click at [593, 289] on button "Editar" at bounding box center [598, 288] width 59 height 20
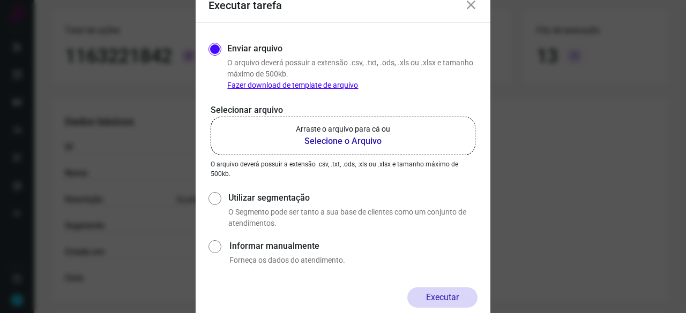
click at [339, 141] on b "Selecione o Arquivo" at bounding box center [343, 141] width 94 height 13
click at [0, 0] on input "Arraste o arquivo para cá ou Selecione o Arquivo" at bounding box center [0, 0] width 0 height 0
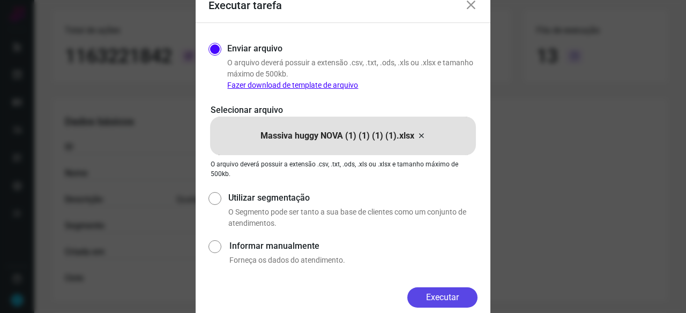
click at [431, 301] on button "Executar" at bounding box center [442, 298] width 70 height 20
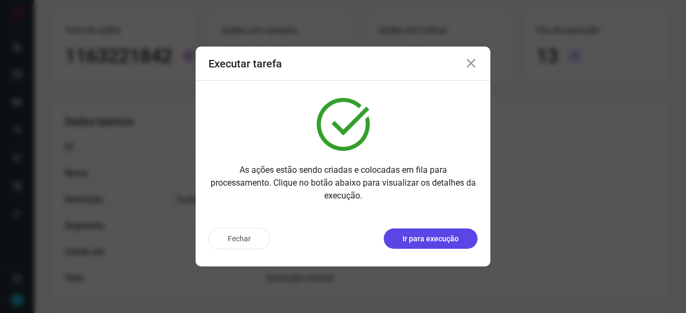
click at [408, 241] on p "Ir para execução" at bounding box center [430, 239] width 56 height 11
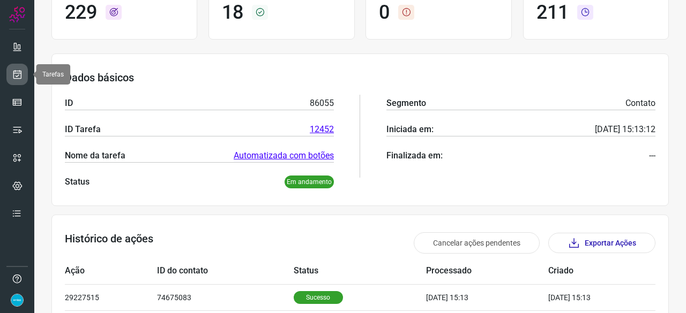
click at [20, 74] on icon at bounding box center [17, 74] width 11 height 11
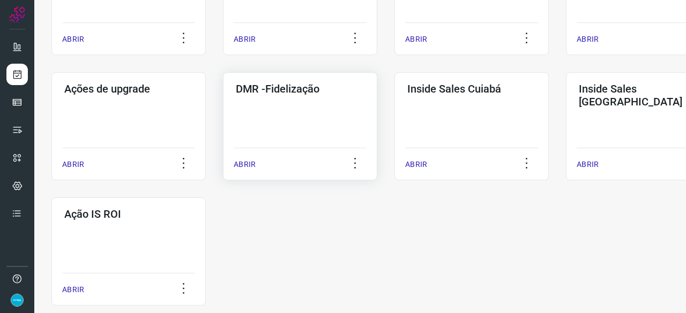
click at [245, 168] on p "ABRIR" at bounding box center [245, 164] width 22 height 11
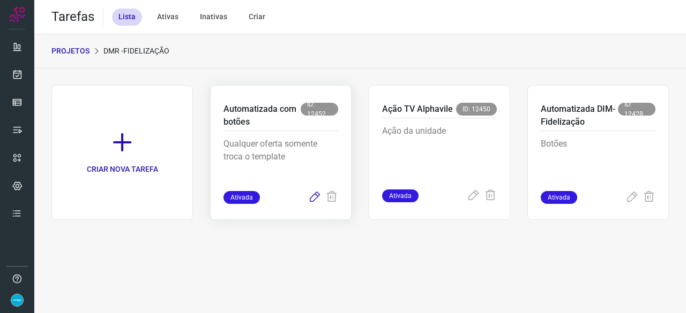
click at [320, 196] on icon at bounding box center [314, 197] width 13 height 13
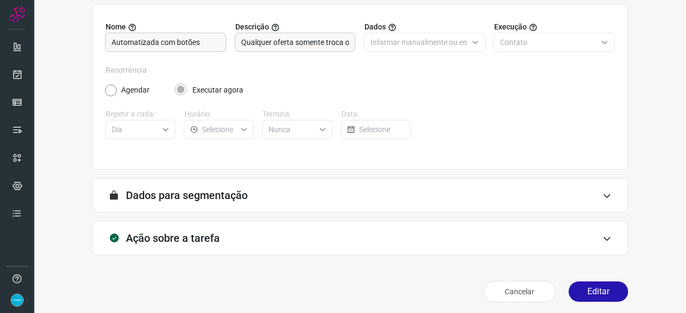
scroll to position [104, 0]
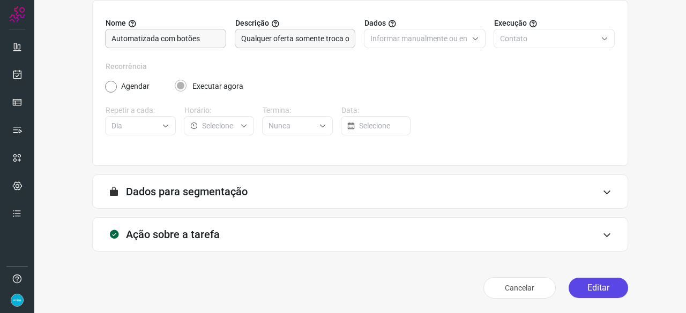
click at [596, 283] on button "Editar" at bounding box center [598, 288] width 59 height 20
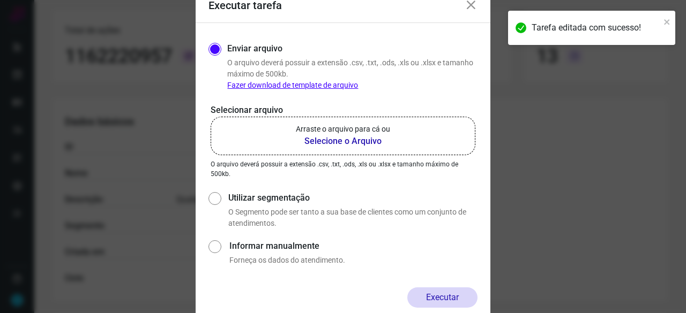
click at [336, 143] on b "Selecione o Arquivo" at bounding box center [343, 141] width 94 height 13
click at [0, 0] on input "Arraste o arquivo para cá ou Selecione o Arquivo" at bounding box center [0, 0] width 0 height 0
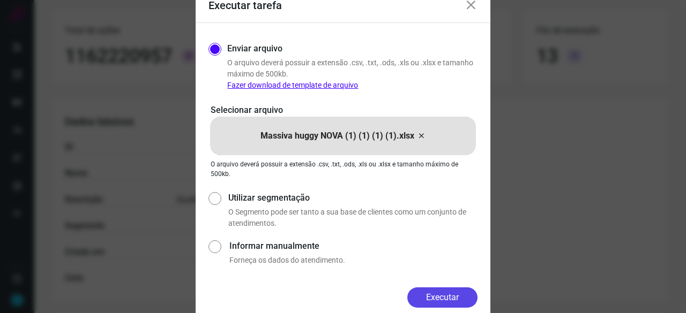
click at [432, 294] on button "Executar" at bounding box center [442, 298] width 70 height 20
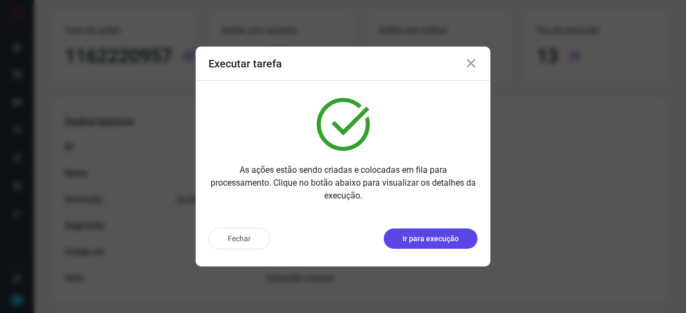
click at [409, 235] on p "Ir para execução" at bounding box center [430, 239] width 56 height 11
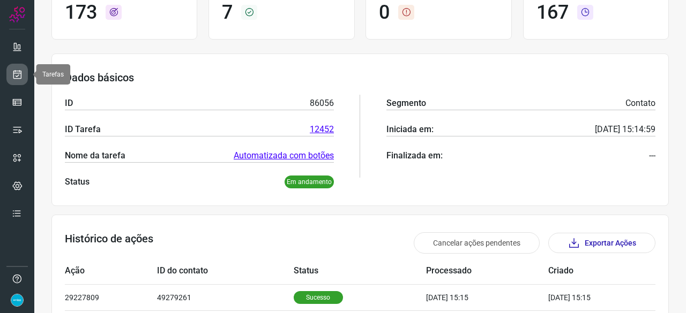
click at [18, 73] on icon at bounding box center [17, 74] width 11 height 11
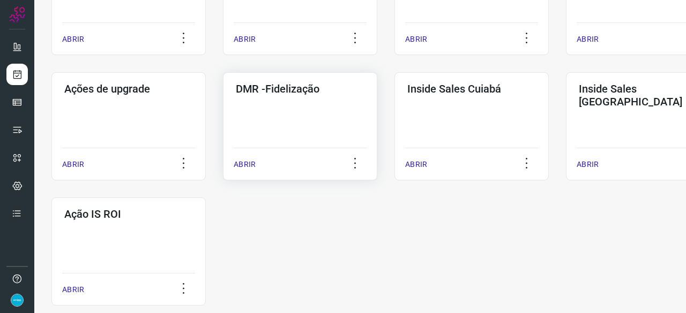
click at [233, 166] on div "DMR -Fidelização ABRIR" at bounding box center [300, 126] width 154 height 108
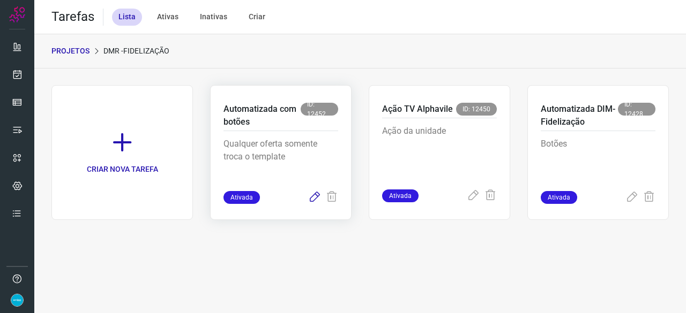
click at [312, 197] on icon at bounding box center [314, 197] width 13 height 13
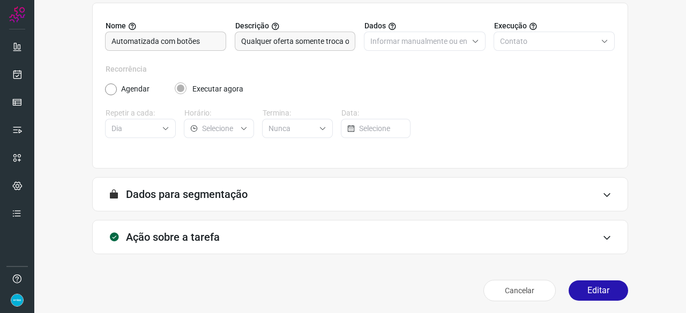
scroll to position [104, 0]
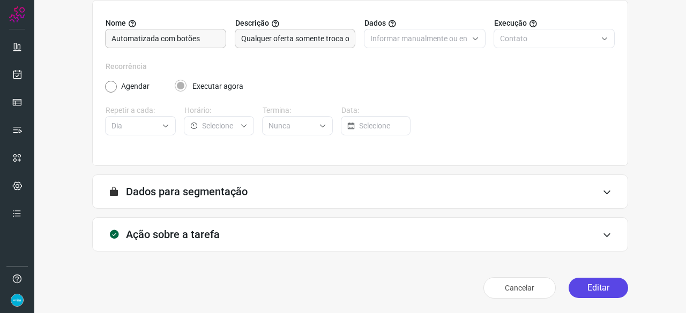
drag, startPoint x: 594, startPoint y: 285, endPoint x: 577, endPoint y: 285, distance: 17.1
click at [593, 285] on button "Editar" at bounding box center [598, 288] width 59 height 20
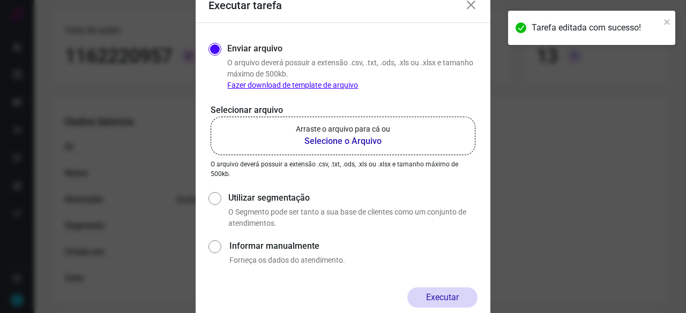
click at [313, 143] on b "Selecione o Arquivo" at bounding box center [343, 141] width 94 height 13
click at [0, 0] on input "Arraste o arquivo para cá ou Selecione o Arquivo" at bounding box center [0, 0] width 0 height 0
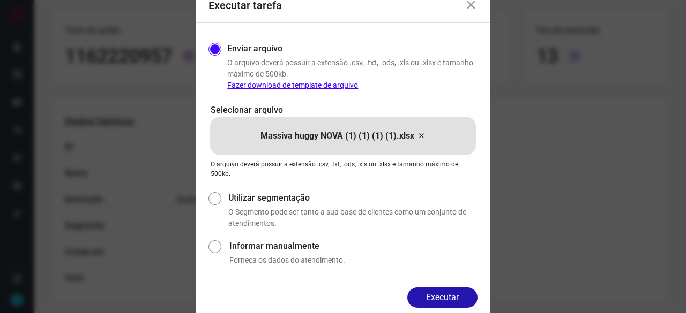
drag, startPoint x: 443, startPoint y: 297, endPoint x: 452, endPoint y: 297, distance: 9.7
click at [443, 297] on button "Executar" at bounding box center [442, 298] width 70 height 20
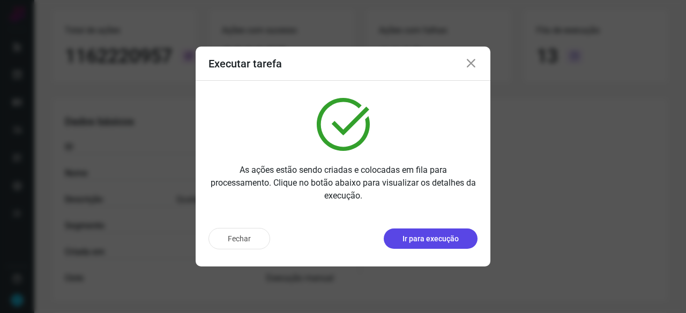
click at [415, 237] on p "Ir para execução" at bounding box center [430, 239] width 56 height 11
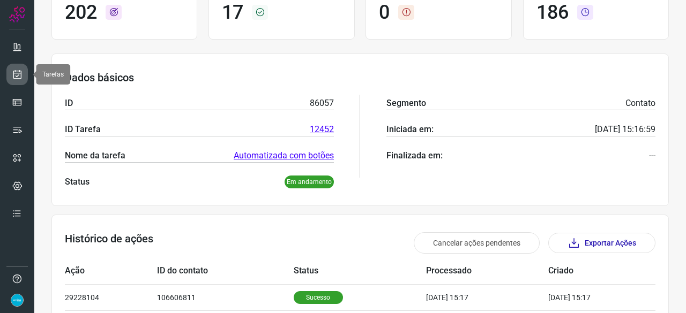
click at [20, 74] on icon at bounding box center [17, 74] width 11 height 11
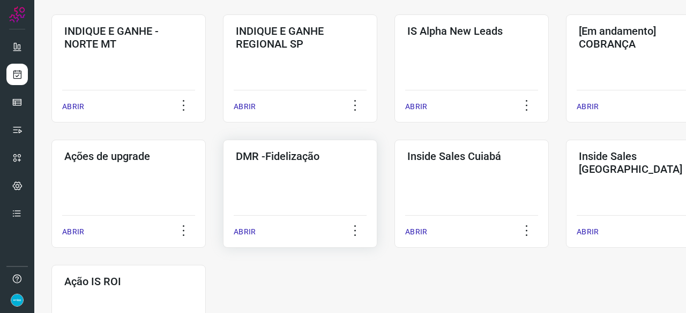
scroll to position [461, 0]
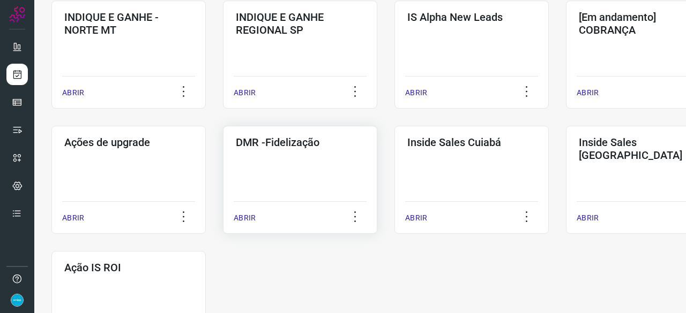
click at [241, 219] on p "ABRIR" at bounding box center [245, 218] width 22 height 11
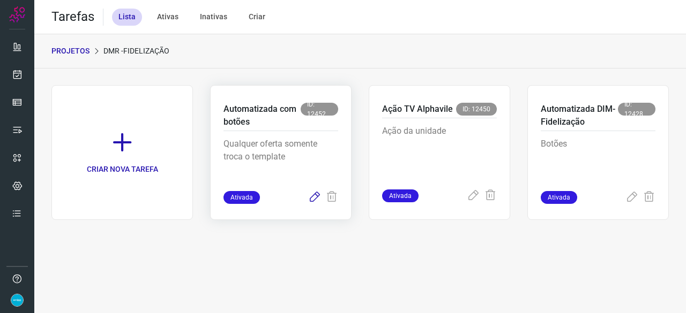
click at [312, 199] on icon at bounding box center [314, 197] width 13 height 13
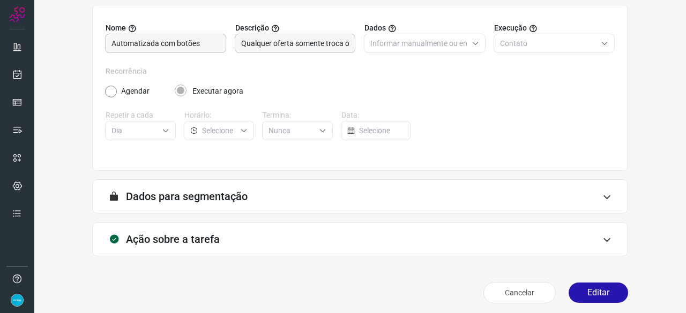
scroll to position [104, 0]
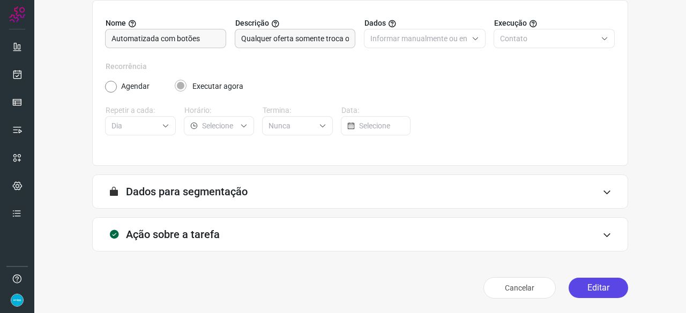
click at [596, 292] on button "Editar" at bounding box center [598, 288] width 59 height 20
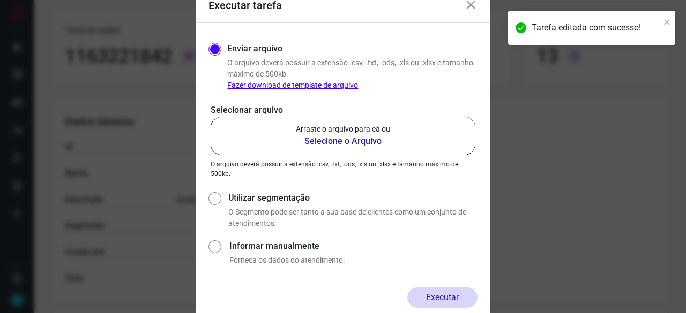
click at [314, 143] on b "Selecione o Arquivo" at bounding box center [343, 141] width 94 height 13
click at [0, 0] on input "Arraste o arquivo para cá ou Selecione o Arquivo" at bounding box center [0, 0] width 0 height 0
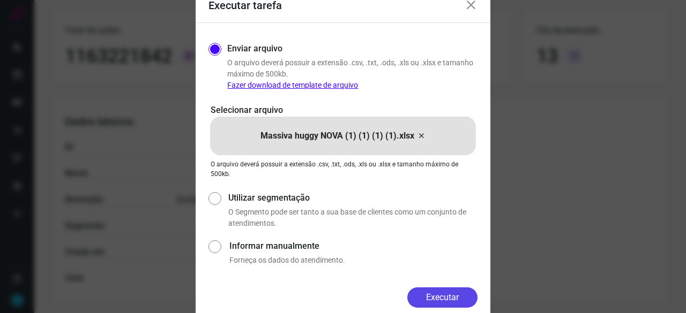
click at [444, 297] on button "Executar" at bounding box center [442, 298] width 70 height 20
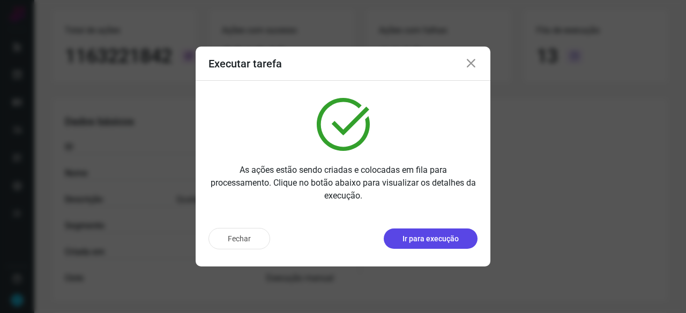
click at [415, 235] on p "Ir para execução" at bounding box center [430, 239] width 56 height 11
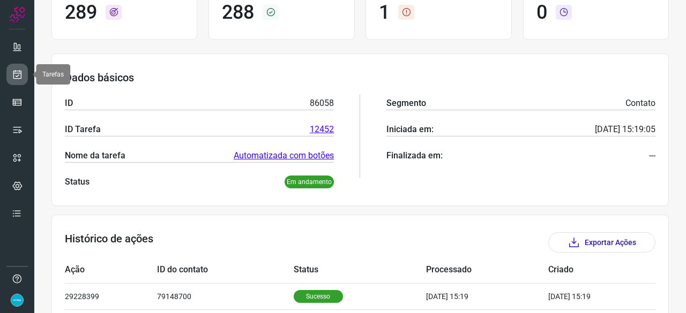
click at [22, 77] on icon at bounding box center [17, 74] width 11 height 11
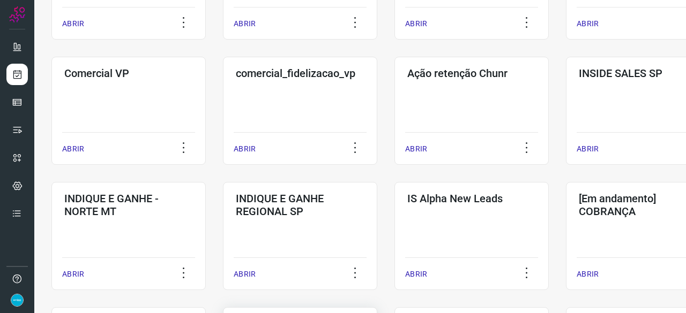
scroll to position [407, 0]
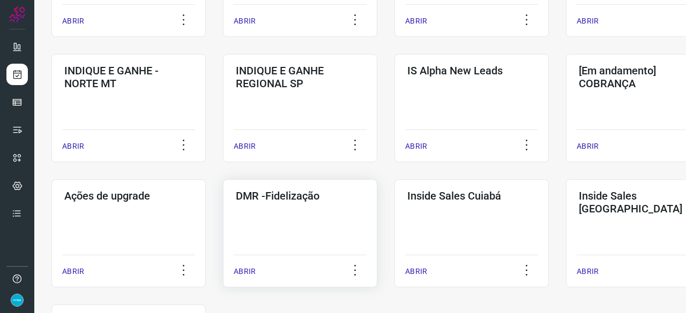
click at [246, 273] on p "ABRIR" at bounding box center [245, 271] width 22 height 11
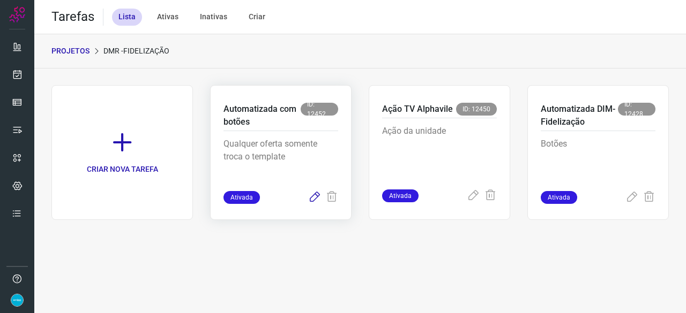
click at [315, 196] on icon at bounding box center [314, 197] width 13 height 13
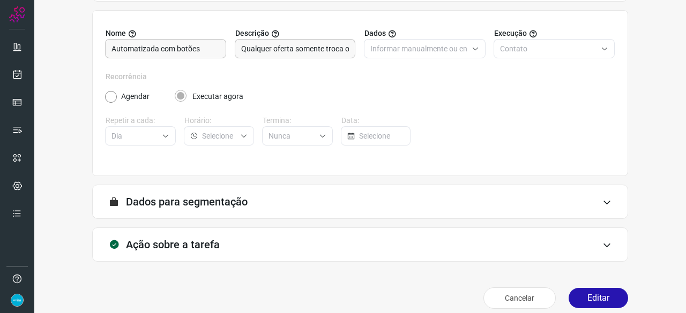
scroll to position [104, 0]
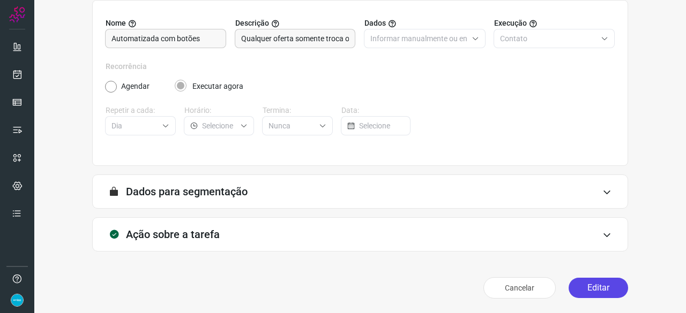
click at [577, 289] on button "Editar" at bounding box center [598, 288] width 59 height 20
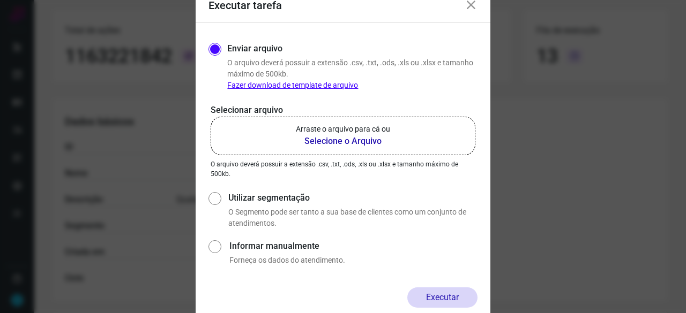
click at [310, 138] on b "Selecione o Arquivo" at bounding box center [343, 141] width 94 height 13
click at [0, 0] on input "Arraste o arquivo para cá ou Selecione o Arquivo" at bounding box center [0, 0] width 0 height 0
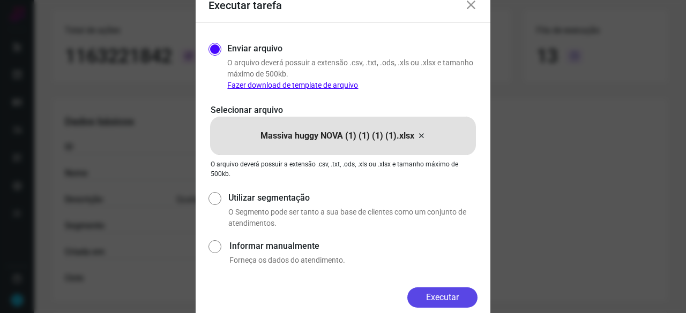
click at [438, 294] on button "Executar" at bounding box center [442, 298] width 70 height 20
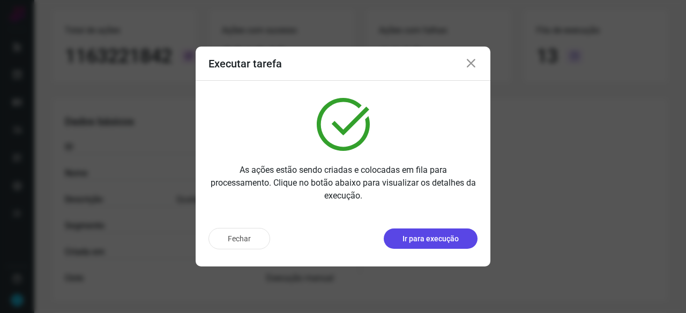
click at [425, 238] on p "Ir para execução" at bounding box center [430, 239] width 56 height 11
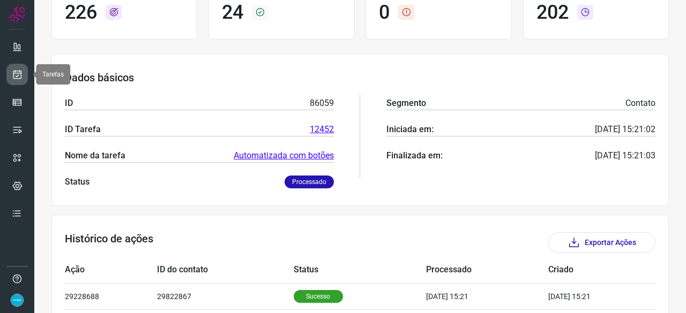
click at [17, 74] on icon at bounding box center [17, 74] width 11 height 11
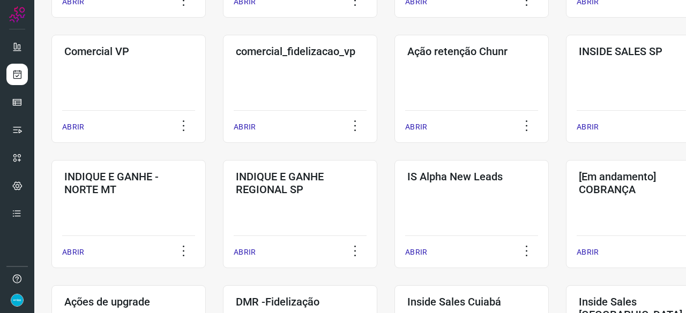
scroll to position [407, 0]
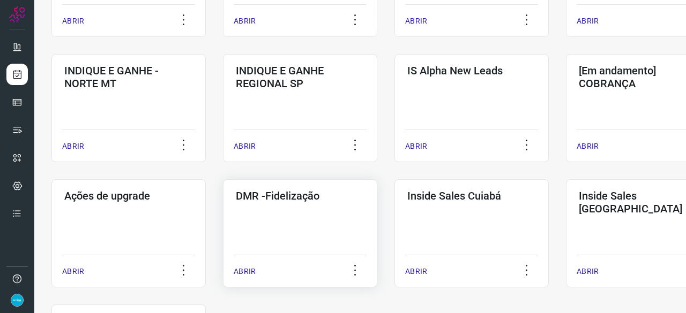
click at [250, 272] on p "ABRIR" at bounding box center [245, 271] width 22 height 11
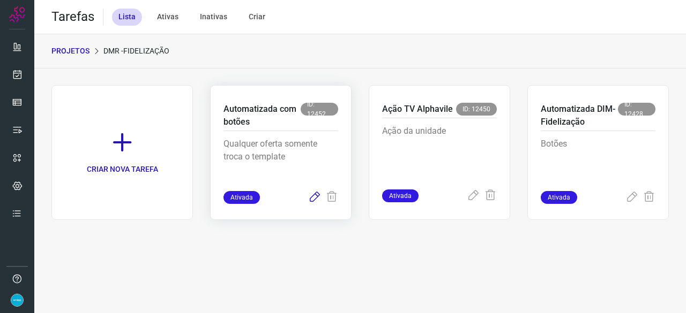
click at [318, 197] on icon at bounding box center [314, 197] width 13 height 13
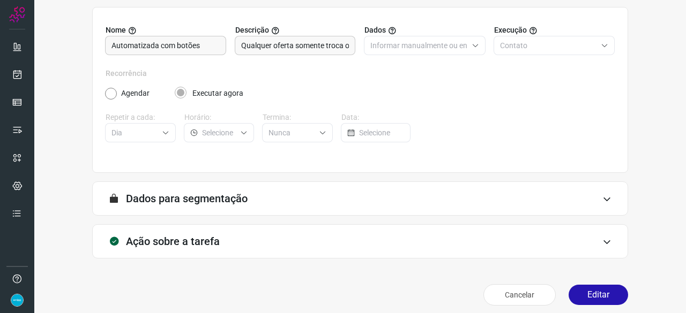
scroll to position [104, 0]
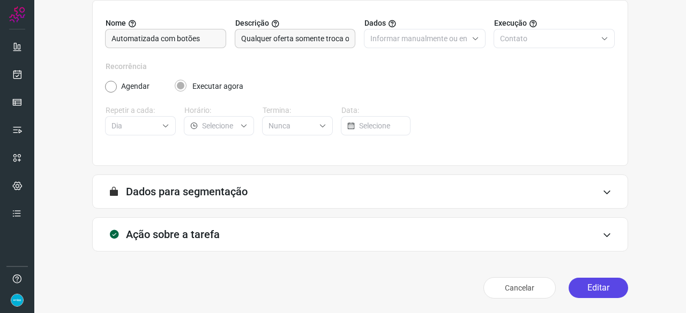
click at [600, 289] on button "Editar" at bounding box center [598, 288] width 59 height 20
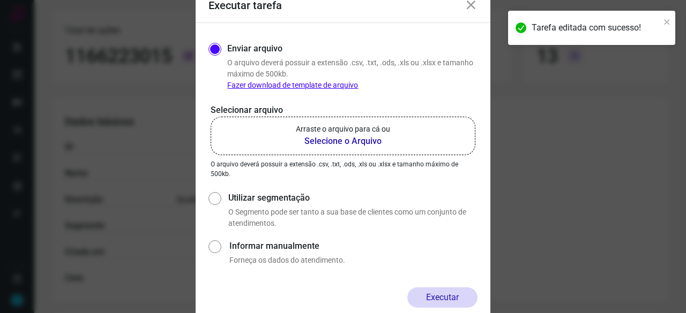
click at [342, 141] on b "Selecione o Arquivo" at bounding box center [343, 141] width 94 height 13
click at [0, 0] on input "Arraste o arquivo para cá ou Selecione o Arquivo" at bounding box center [0, 0] width 0 height 0
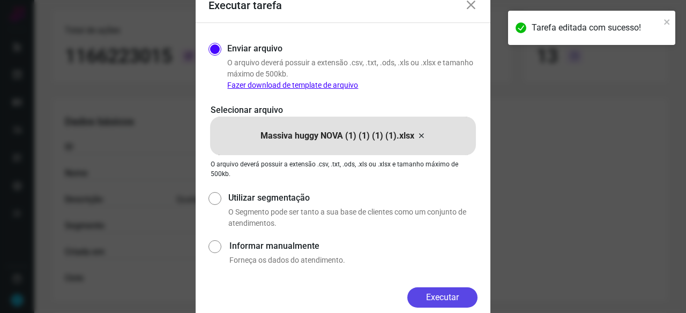
click at [466, 295] on button "Executar" at bounding box center [442, 298] width 70 height 20
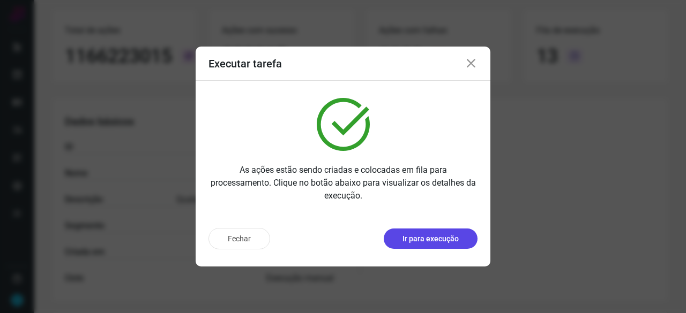
click at [438, 240] on p "Ir para execução" at bounding box center [430, 239] width 56 height 11
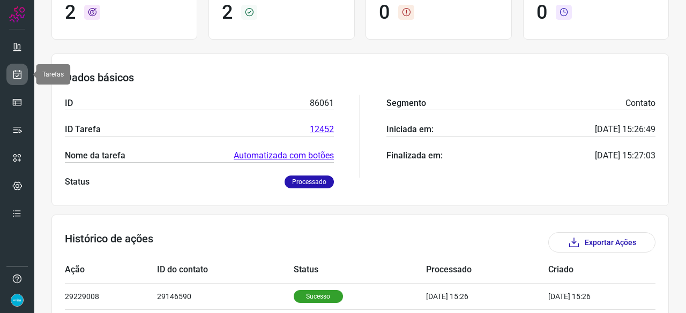
click at [26, 66] on link at bounding box center [16, 74] width 21 height 21
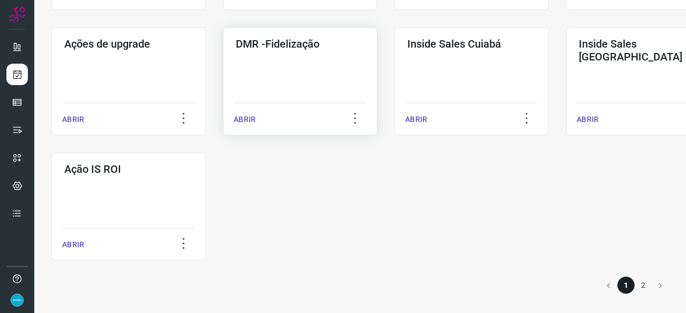
click at [242, 119] on p "ABRIR" at bounding box center [245, 119] width 22 height 11
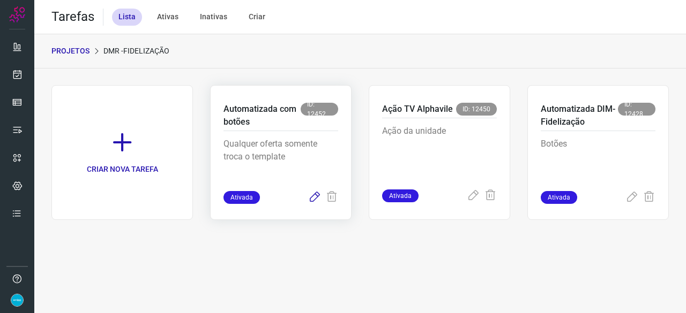
click at [315, 199] on icon at bounding box center [314, 197] width 13 height 13
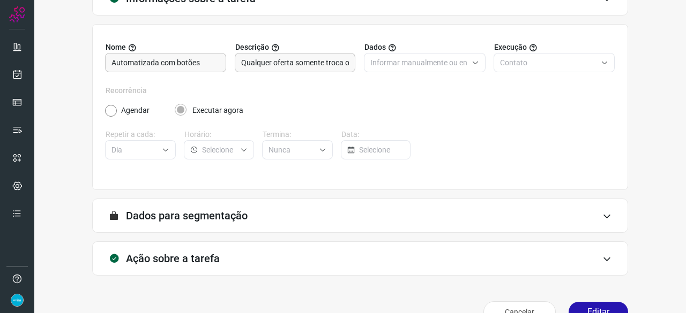
scroll to position [104, 0]
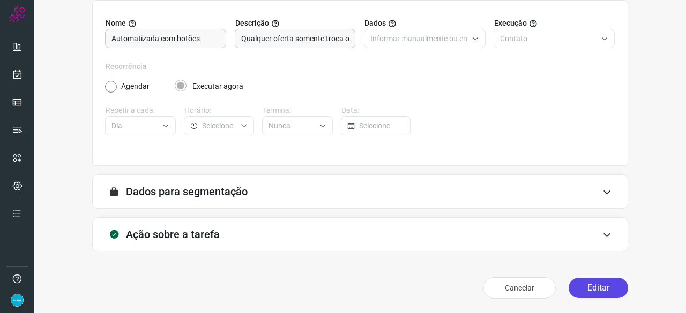
click at [595, 285] on button "Editar" at bounding box center [598, 288] width 59 height 20
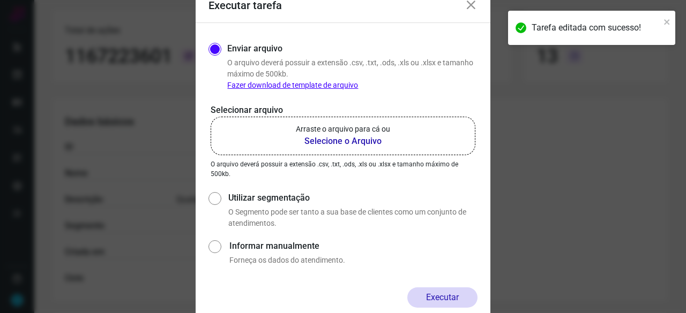
click at [333, 140] on b "Selecione o Arquivo" at bounding box center [343, 141] width 94 height 13
click at [0, 0] on input "Arraste o arquivo para cá ou Selecione o Arquivo" at bounding box center [0, 0] width 0 height 0
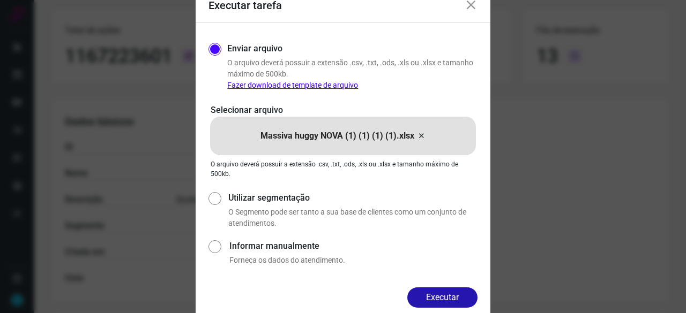
drag, startPoint x: 454, startPoint y: 300, endPoint x: 470, endPoint y: 305, distance: 17.5
click at [455, 300] on button "Executar" at bounding box center [442, 298] width 70 height 20
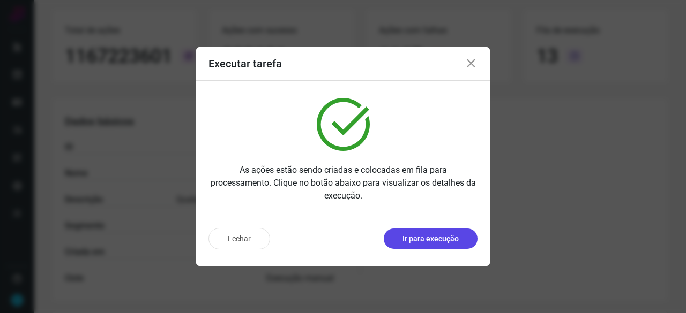
click at [442, 238] on p "Ir para execução" at bounding box center [430, 239] width 56 height 11
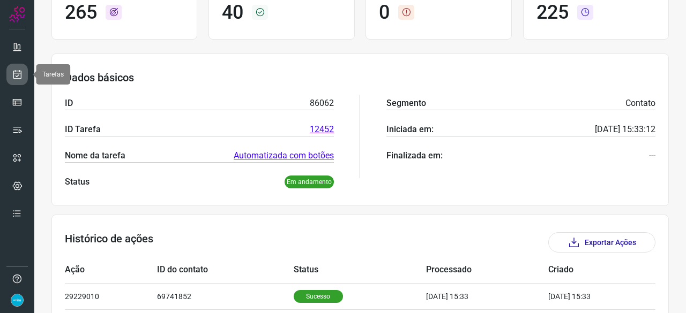
click at [18, 74] on icon at bounding box center [17, 74] width 11 height 11
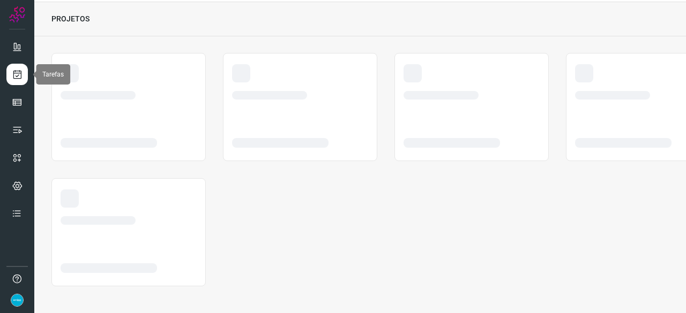
scroll to position [32, 0]
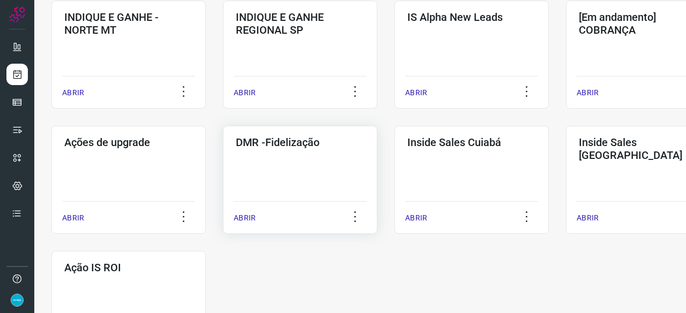
click at [254, 219] on p "ABRIR" at bounding box center [245, 218] width 22 height 11
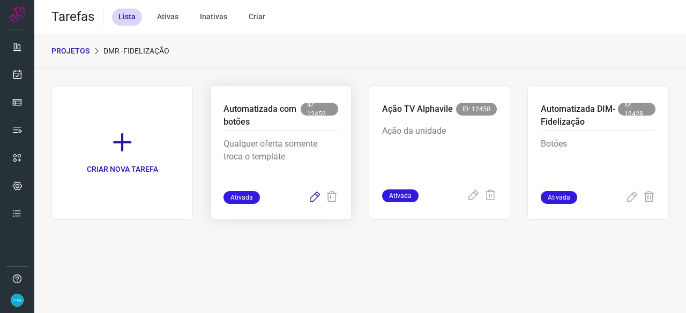
click at [316, 196] on icon at bounding box center [314, 197] width 13 height 13
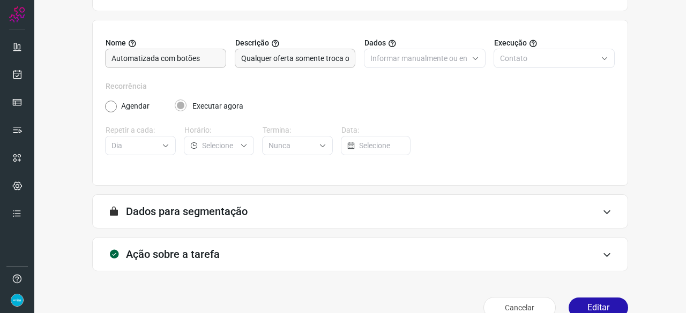
scroll to position [104, 0]
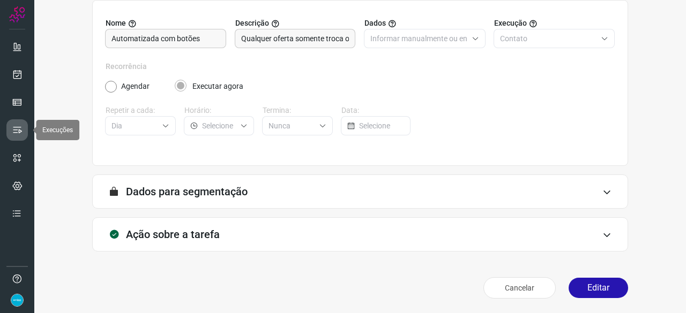
click at [17, 128] on icon at bounding box center [17, 130] width 11 height 11
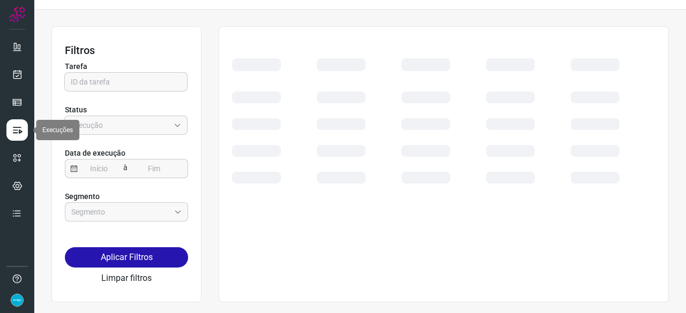
scroll to position [24, 0]
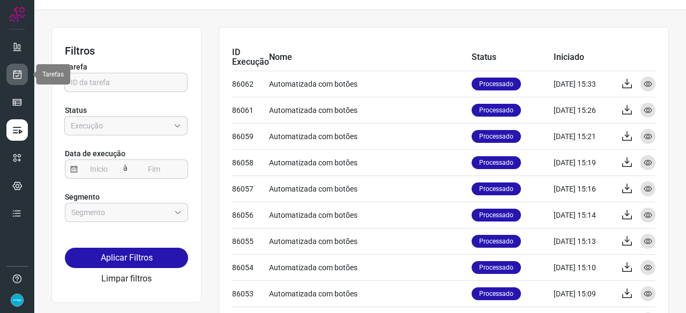
click at [18, 74] on icon at bounding box center [17, 74] width 11 height 11
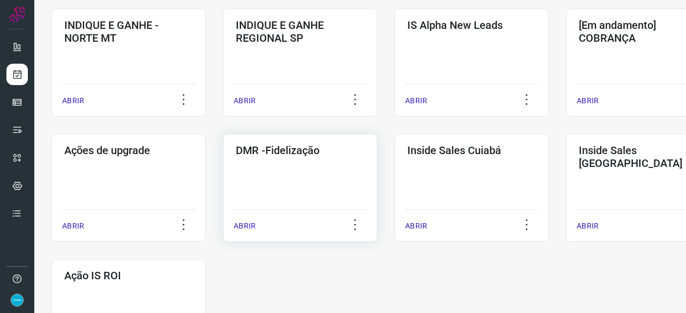
click at [254, 225] on p "ABRIR" at bounding box center [245, 226] width 22 height 11
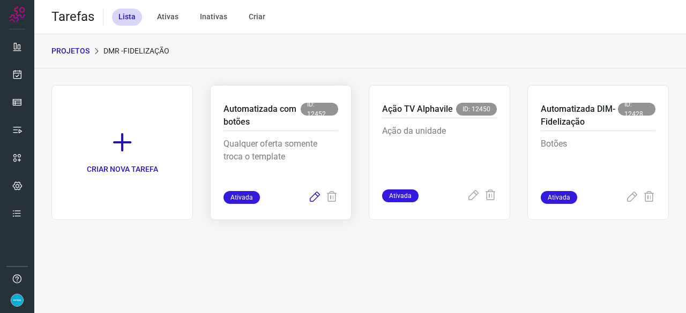
click at [312, 197] on icon at bounding box center [314, 197] width 13 height 13
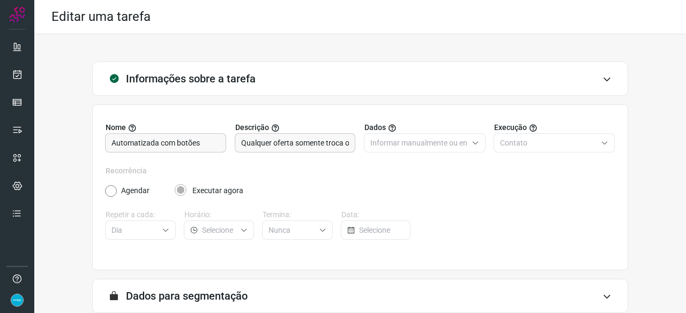
scroll to position [104, 0]
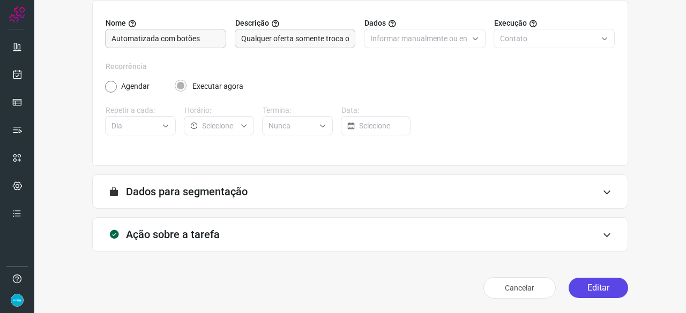
click at [590, 285] on button "Editar" at bounding box center [598, 288] width 59 height 20
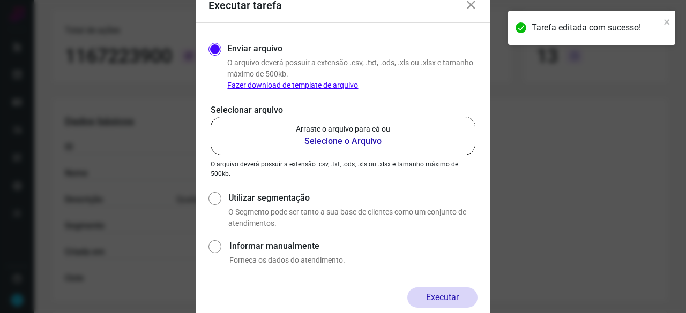
click at [330, 140] on b "Selecione o Arquivo" at bounding box center [343, 141] width 94 height 13
click at [0, 0] on input "Arraste o arquivo para cá ou Selecione o Arquivo" at bounding box center [0, 0] width 0 height 0
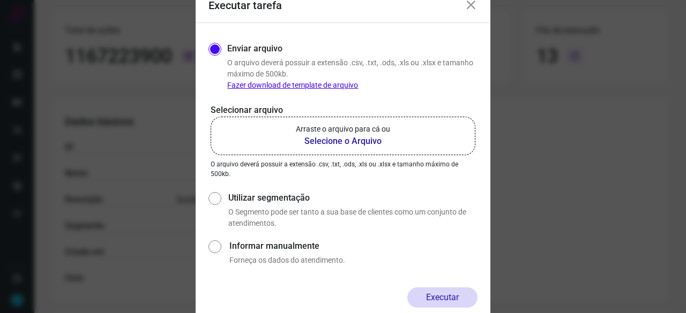
click at [472, 4] on icon at bounding box center [471, 5] width 13 height 13
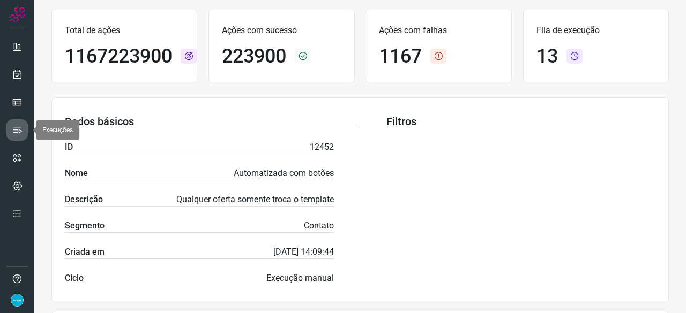
click at [18, 122] on link at bounding box center [16, 129] width 21 height 21
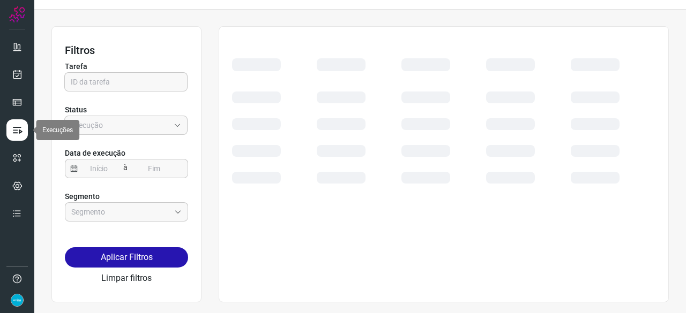
scroll to position [24, 0]
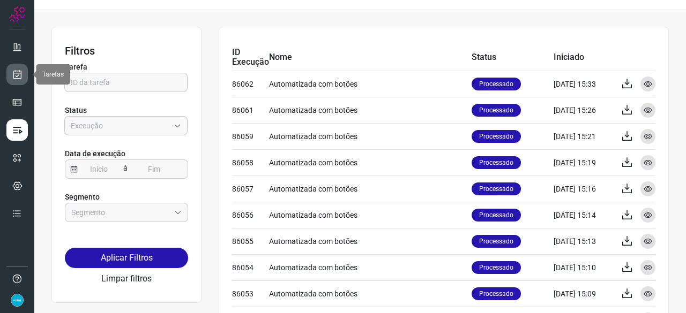
click at [18, 76] on icon at bounding box center [17, 74] width 11 height 11
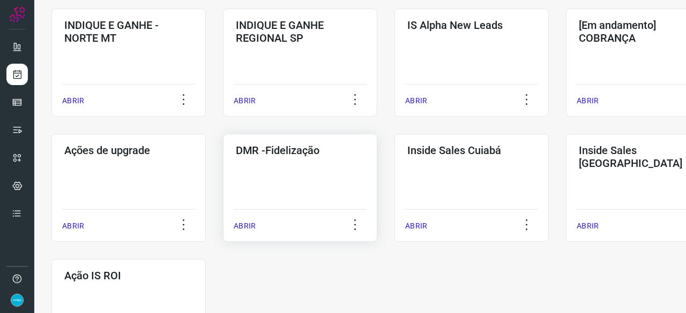
click at [251, 222] on p "ABRIR" at bounding box center [245, 226] width 22 height 11
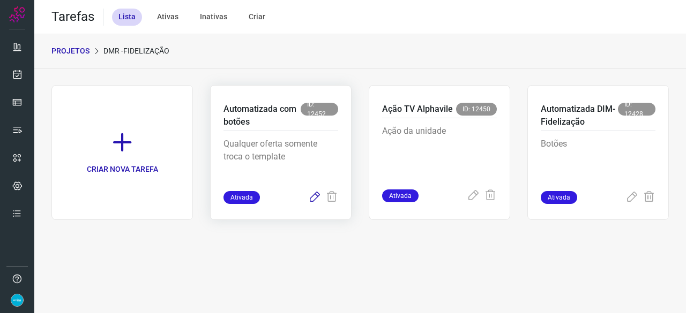
click at [315, 196] on icon at bounding box center [314, 197] width 13 height 13
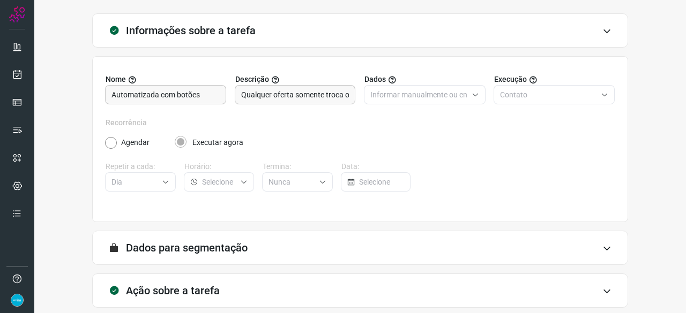
scroll to position [104, 0]
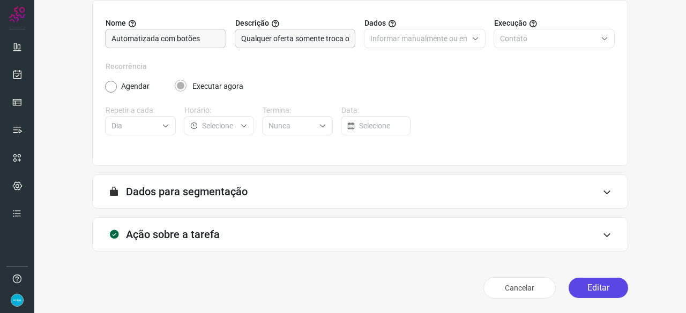
click at [586, 285] on button "Editar" at bounding box center [598, 288] width 59 height 20
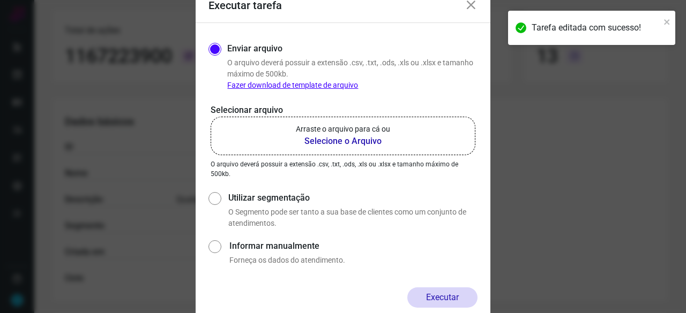
click at [336, 144] on b "Selecione o Arquivo" at bounding box center [343, 141] width 94 height 13
click at [0, 0] on input "Arraste o arquivo para cá ou Selecione o Arquivo" at bounding box center [0, 0] width 0 height 0
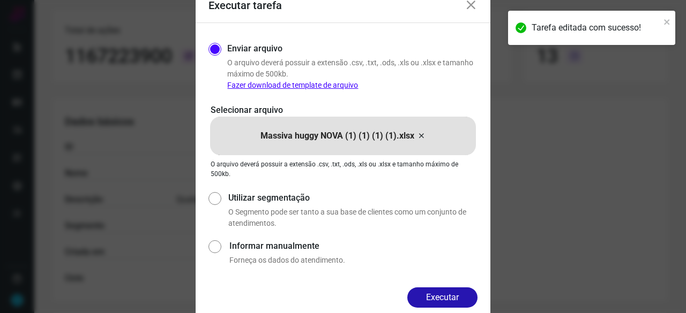
click at [461, 296] on button "Executar" at bounding box center [442, 298] width 70 height 20
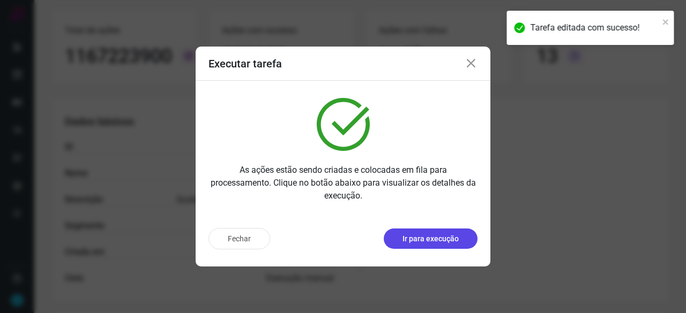
click at [419, 242] on p "Ir para execução" at bounding box center [430, 239] width 56 height 11
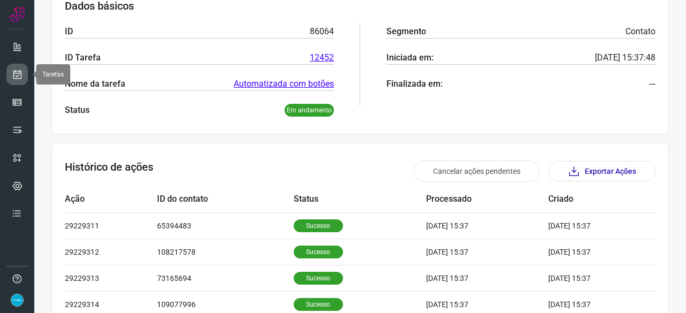
click at [20, 73] on icon at bounding box center [17, 74] width 11 height 11
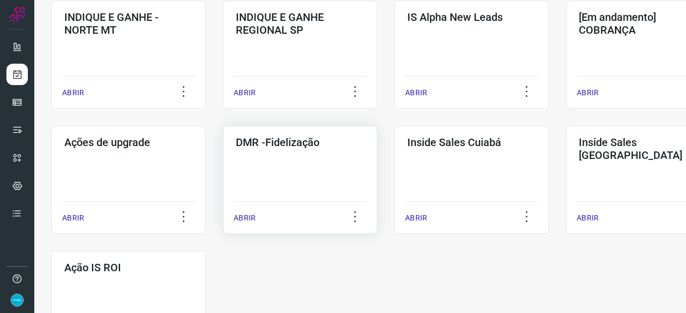
click at [240, 218] on p "ABRIR" at bounding box center [245, 218] width 22 height 11
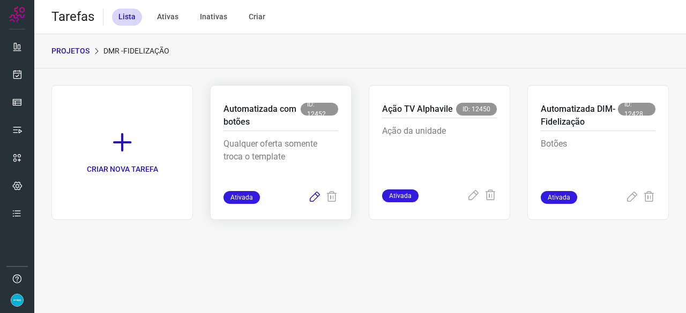
click at [313, 198] on icon at bounding box center [314, 197] width 13 height 13
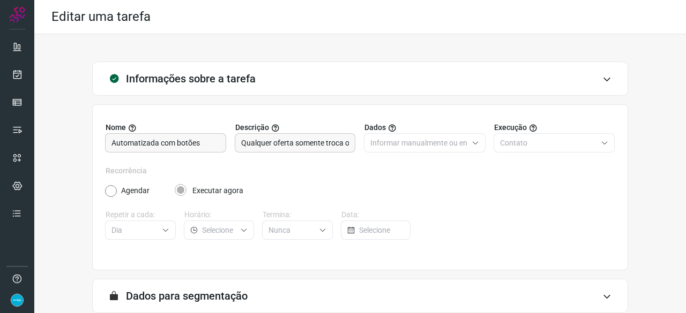
scroll to position [104, 0]
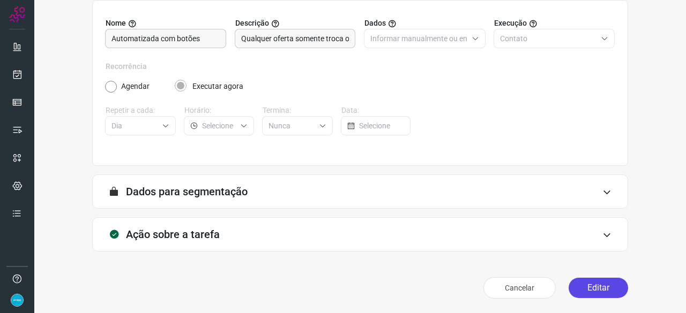
click at [572, 289] on button "Editar" at bounding box center [598, 288] width 59 height 20
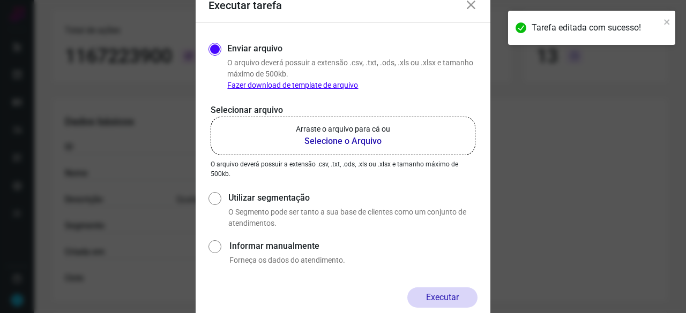
click at [336, 137] on b "Selecione o Arquivo" at bounding box center [343, 141] width 94 height 13
click at [0, 0] on input "Arraste o arquivo para cá ou Selecione o Arquivo" at bounding box center [0, 0] width 0 height 0
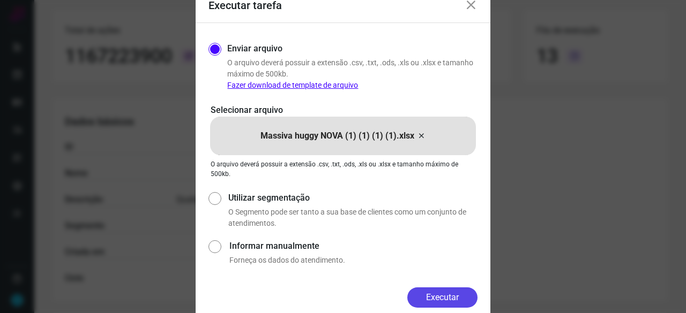
click at [452, 297] on button "Executar" at bounding box center [442, 298] width 70 height 20
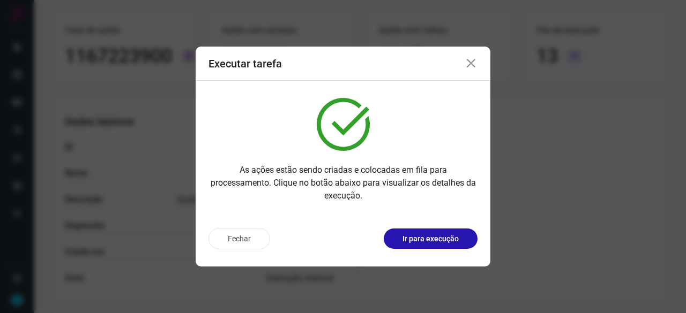
click at [444, 252] on div "Fechar Ir para execução" at bounding box center [343, 243] width 295 height 47
click at [442, 241] on p "Ir para execução" at bounding box center [430, 239] width 56 height 11
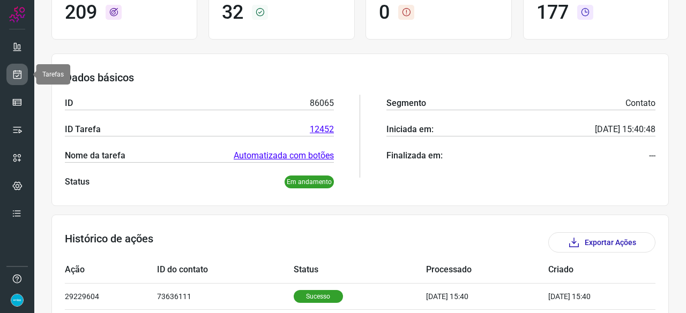
click at [17, 76] on icon at bounding box center [17, 74] width 11 height 11
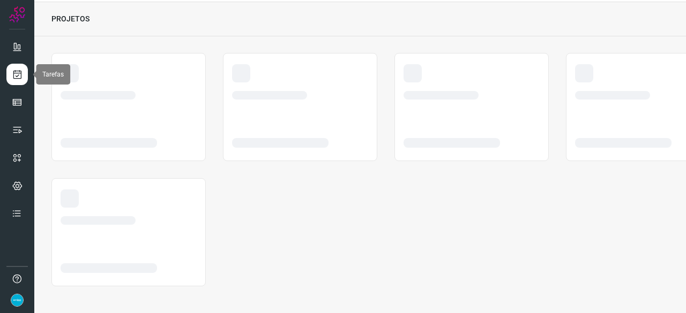
scroll to position [32, 0]
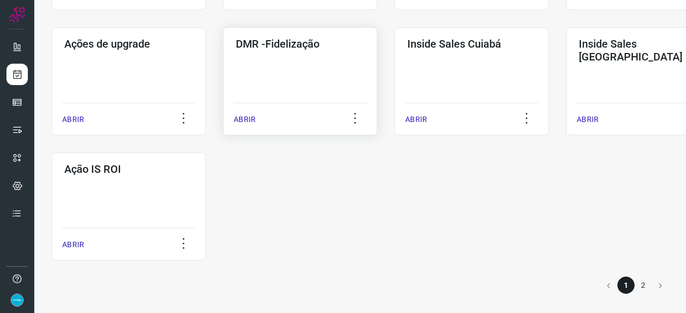
click at [249, 119] on p "ABRIR" at bounding box center [245, 119] width 22 height 11
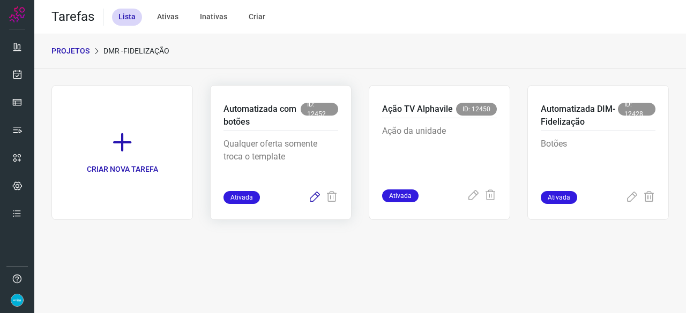
click at [312, 197] on icon at bounding box center [314, 197] width 13 height 13
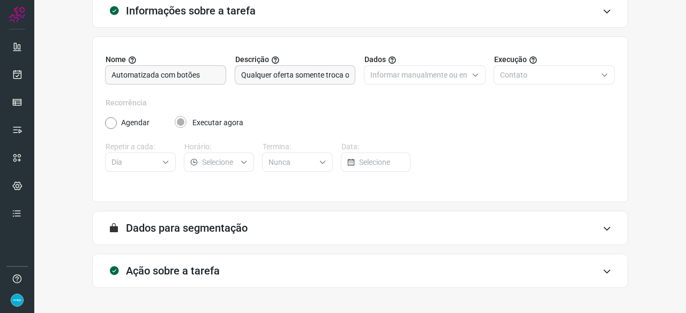
scroll to position [104, 0]
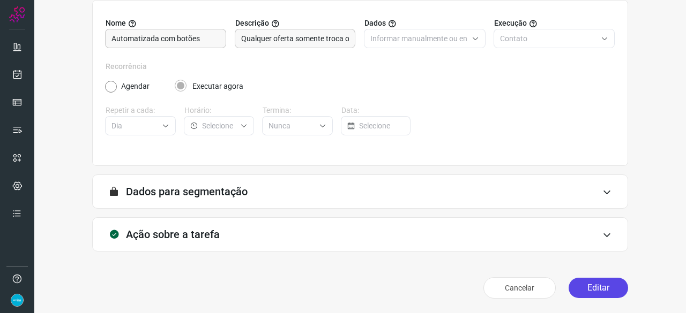
click at [609, 291] on button "Editar" at bounding box center [598, 288] width 59 height 20
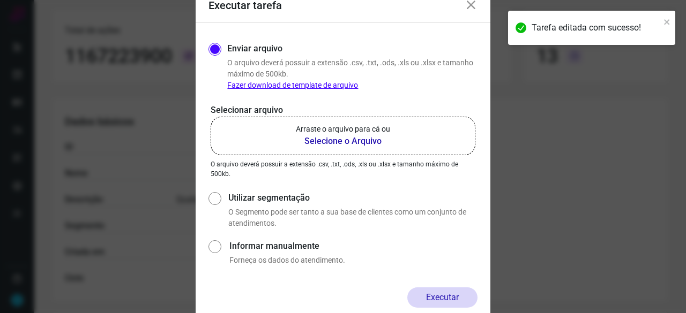
click at [326, 140] on b "Selecione o Arquivo" at bounding box center [343, 141] width 94 height 13
click at [0, 0] on input "Arraste o arquivo para cá ou Selecione o Arquivo" at bounding box center [0, 0] width 0 height 0
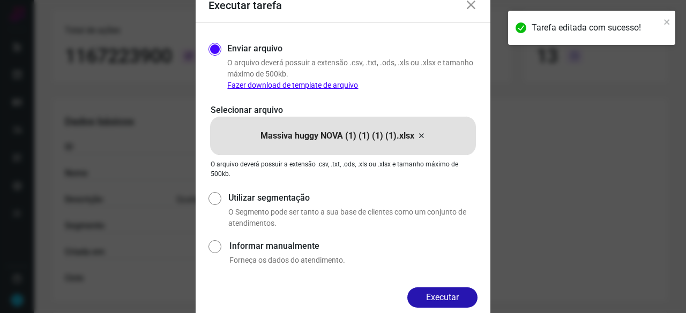
drag, startPoint x: 436, startPoint y: 298, endPoint x: 446, endPoint y: 301, distance: 10.4
click at [436, 298] on button "Executar" at bounding box center [442, 298] width 70 height 20
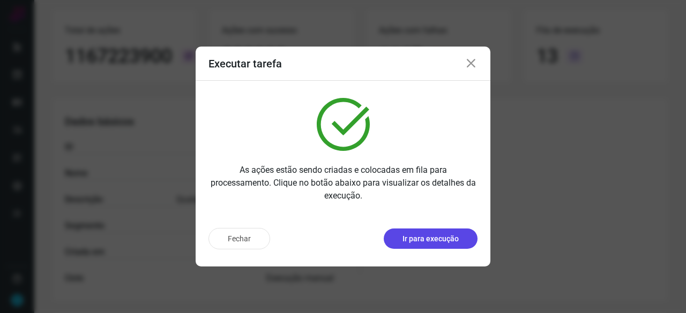
click at [406, 238] on p "Ir para execução" at bounding box center [430, 239] width 56 height 11
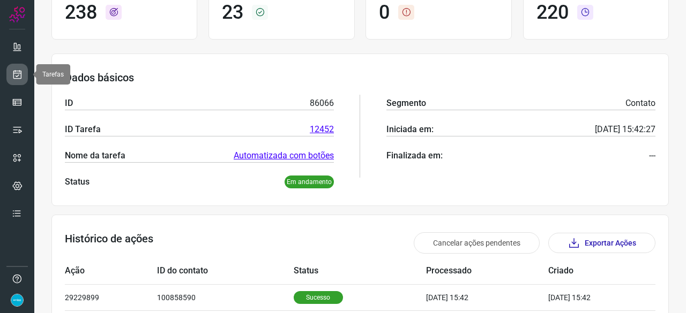
click at [19, 65] on link at bounding box center [16, 74] width 21 height 21
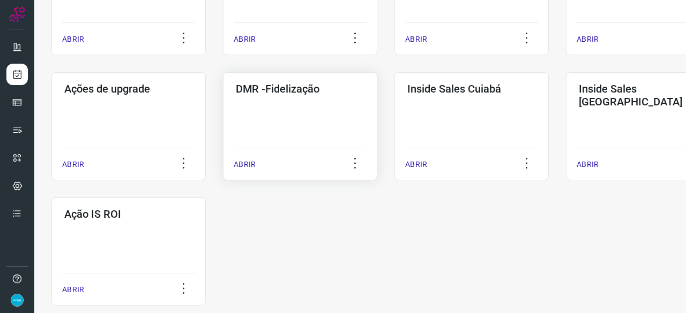
click at [241, 166] on p "ABRIR" at bounding box center [245, 164] width 22 height 11
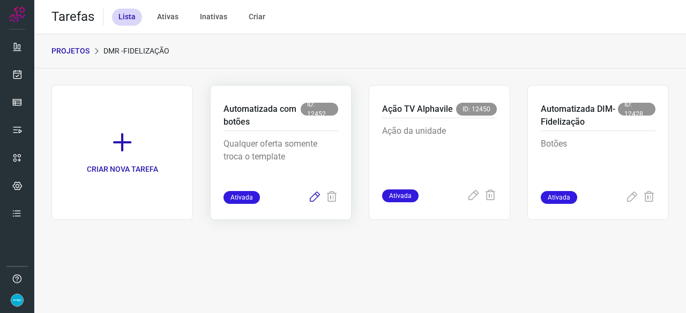
click at [315, 196] on icon at bounding box center [314, 197] width 13 height 13
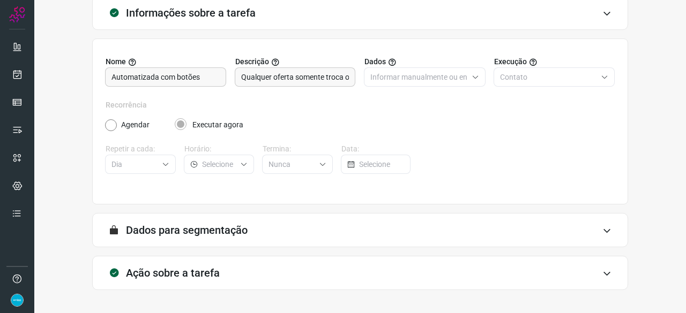
scroll to position [104, 0]
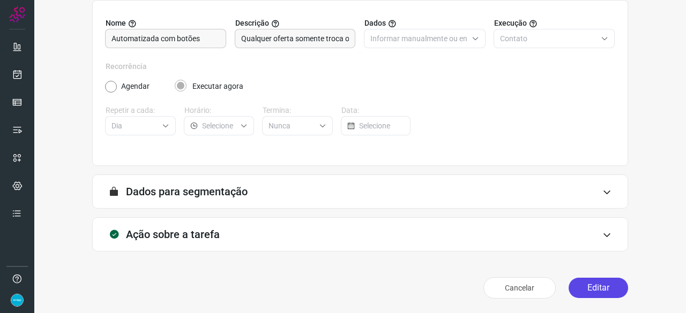
click at [585, 283] on button "Editar" at bounding box center [598, 288] width 59 height 20
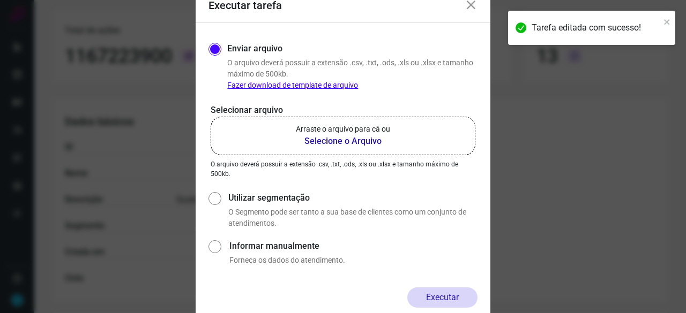
click at [332, 144] on b "Selecione o Arquivo" at bounding box center [343, 141] width 94 height 13
click at [0, 0] on input "Arraste o arquivo para cá ou Selecione o Arquivo" at bounding box center [0, 0] width 0 height 0
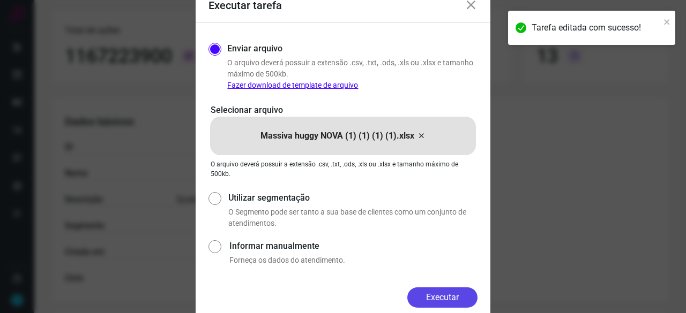
click at [453, 294] on button "Executar" at bounding box center [442, 298] width 70 height 20
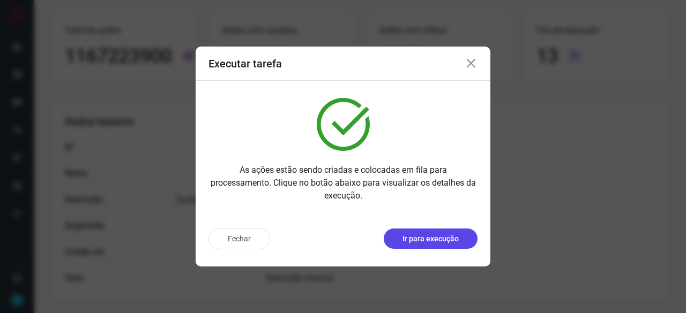
click at [452, 242] on p "Ir para execução" at bounding box center [430, 239] width 56 height 11
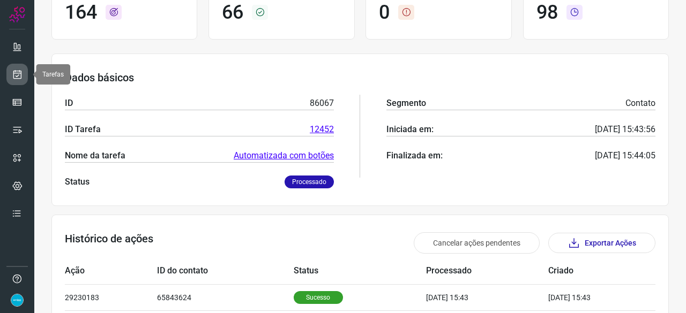
click at [17, 71] on icon at bounding box center [17, 74] width 11 height 11
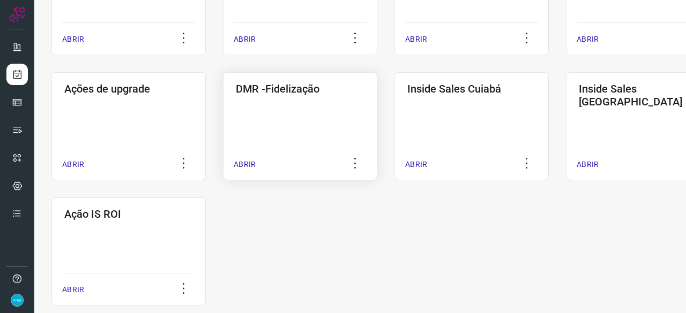
click at [254, 165] on p "ABRIR" at bounding box center [245, 164] width 22 height 11
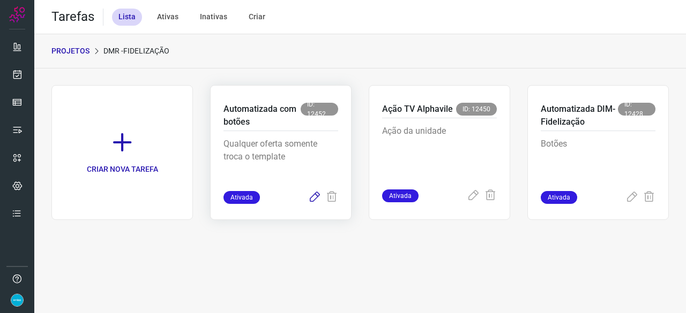
click at [316, 196] on icon at bounding box center [314, 197] width 13 height 13
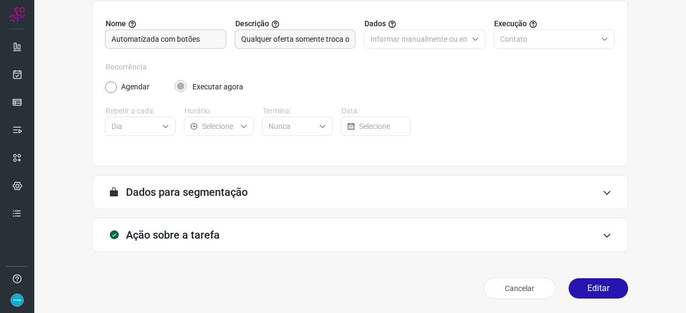
scroll to position [104, 0]
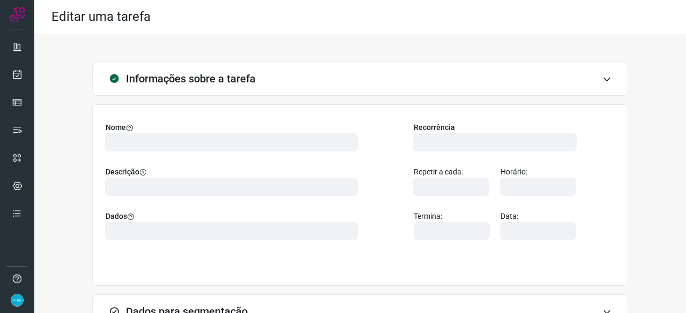
scroll to position [120, 0]
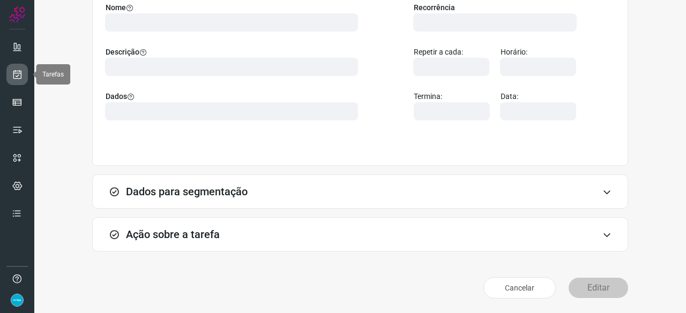
click at [12, 73] on icon at bounding box center [17, 74] width 11 height 11
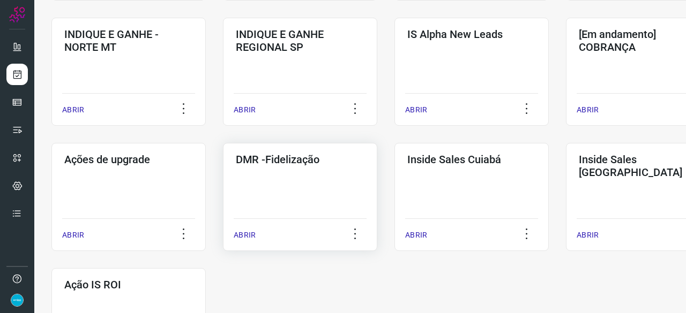
scroll to position [461, 0]
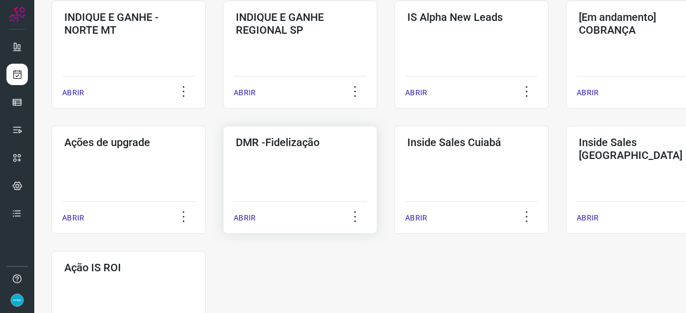
click at [256, 215] on div "ABRIR" at bounding box center [300, 214] width 133 height 27
click at [241, 220] on p "ABRIR" at bounding box center [245, 218] width 22 height 11
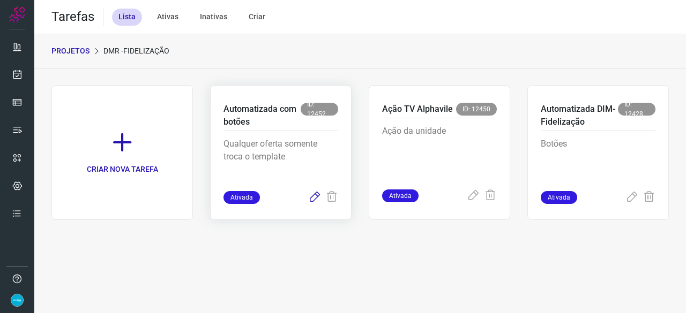
click at [315, 196] on icon at bounding box center [314, 197] width 13 height 13
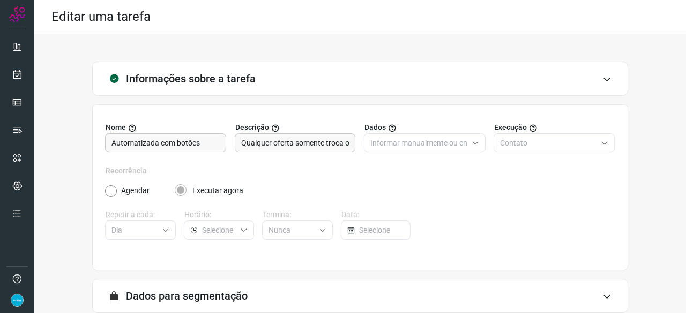
scroll to position [104, 0]
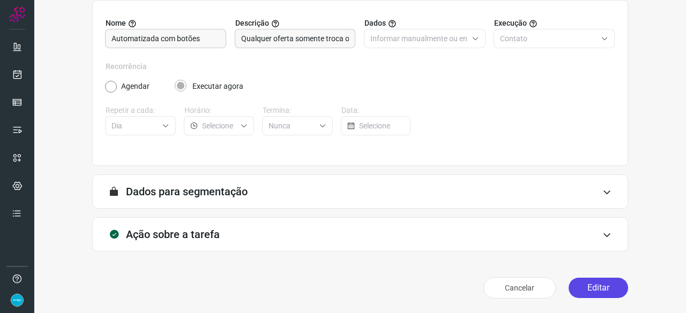
click at [604, 287] on button "Editar" at bounding box center [598, 288] width 59 height 20
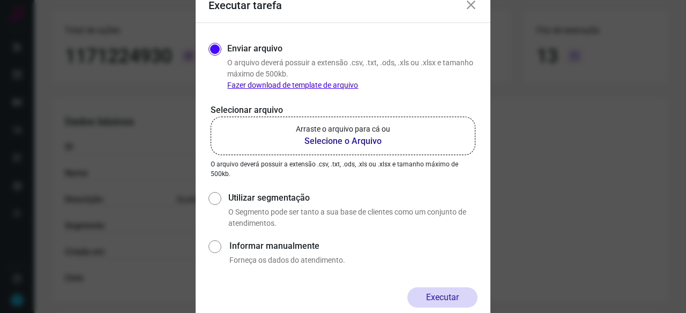
click at [342, 140] on b "Selecione o Arquivo" at bounding box center [343, 141] width 94 height 13
click at [0, 0] on input "Arraste o arquivo para cá ou Selecione o Arquivo" at bounding box center [0, 0] width 0 height 0
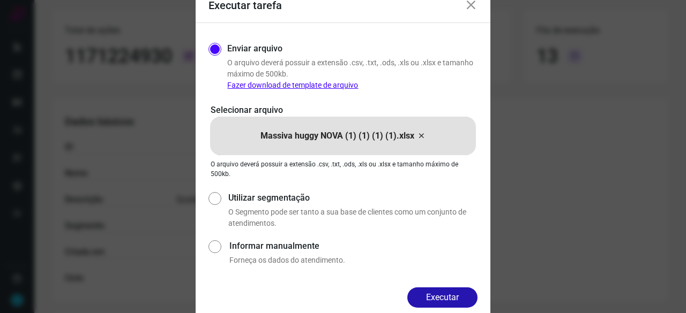
click at [438, 297] on button "Executar" at bounding box center [442, 298] width 70 height 20
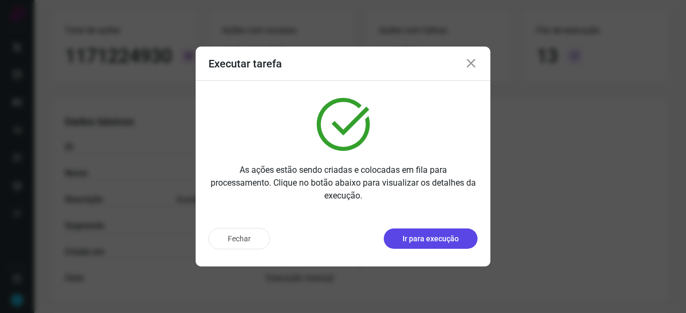
click at [429, 240] on p "Ir para execução" at bounding box center [430, 239] width 56 height 11
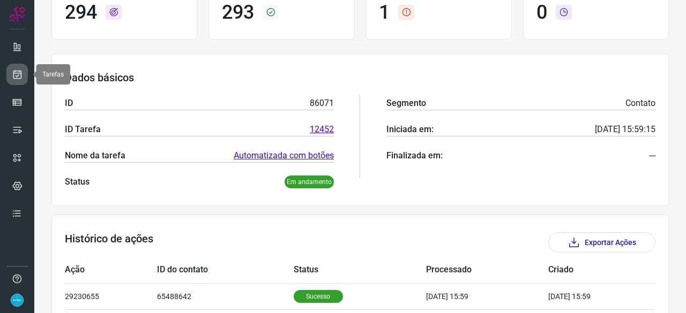
click at [14, 73] on icon at bounding box center [17, 74] width 11 height 11
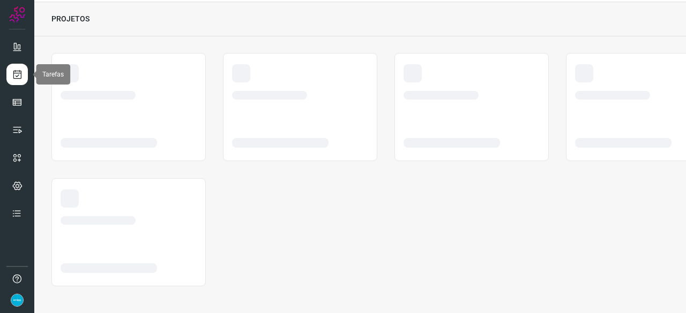
scroll to position [32, 0]
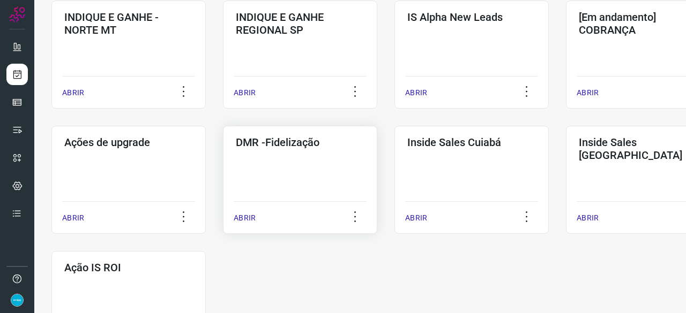
click at [250, 215] on p "ABRIR" at bounding box center [245, 218] width 22 height 11
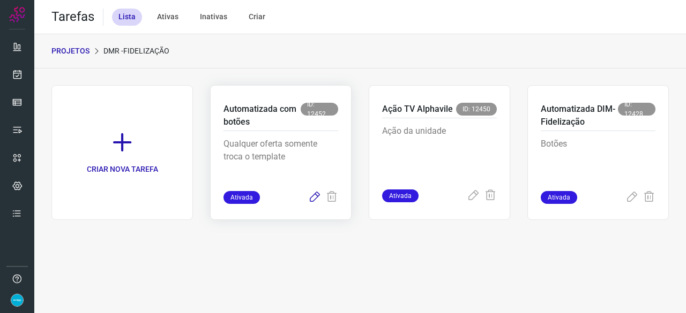
click at [315, 199] on icon at bounding box center [314, 197] width 13 height 13
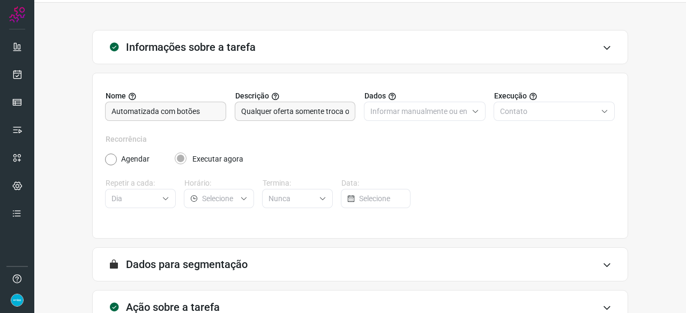
scroll to position [104, 0]
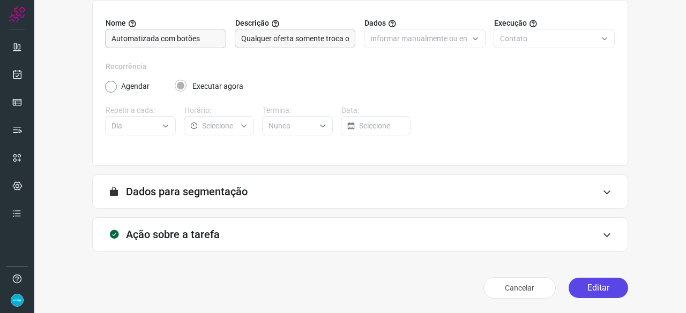
click at [600, 289] on button "Editar" at bounding box center [598, 288] width 59 height 20
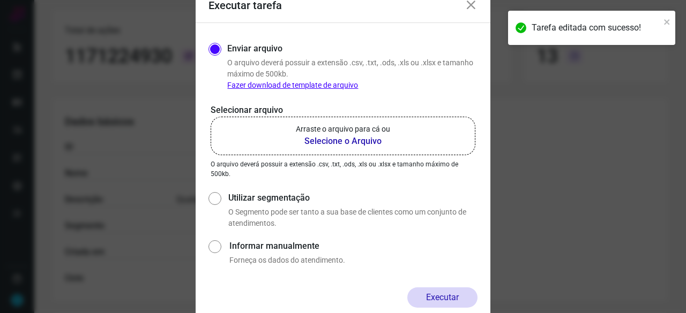
click at [335, 140] on b "Selecione o Arquivo" at bounding box center [343, 141] width 94 height 13
click at [0, 0] on input "Arraste o arquivo para cá ou Selecione o Arquivo" at bounding box center [0, 0] width 0 height 0
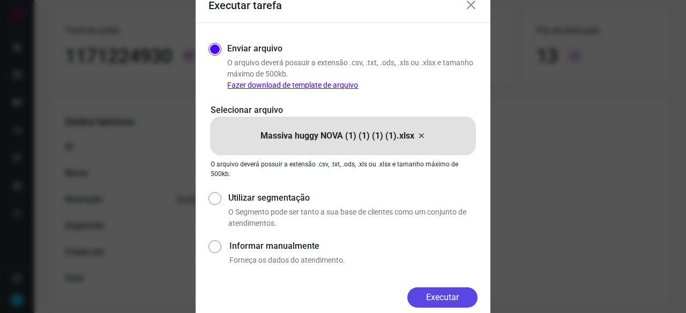
click at [443, 296] on button "Executar" at bounding box center [442, 298] width 70 height 20
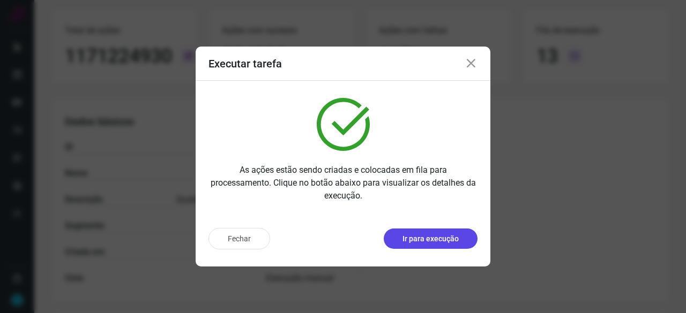
click at [427, 234] on p "Ir para execução" at bounding box center [430, 239] width 56 height 11
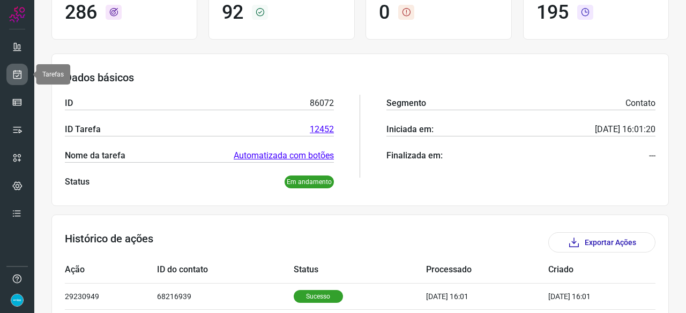
click at [18, 71] on icon at bounding box center [17, 74] width 11 height 11
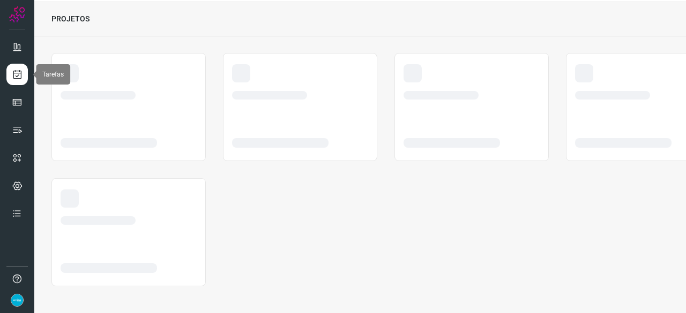
scroll to position [32, 0]
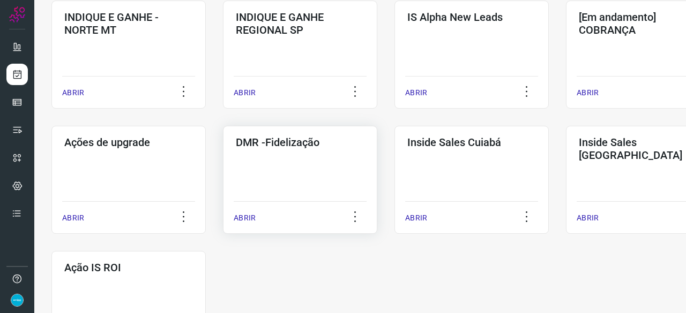
click at [245, 220] on p "ABRIR" at bounding box center [245, 218] width 22 height 11
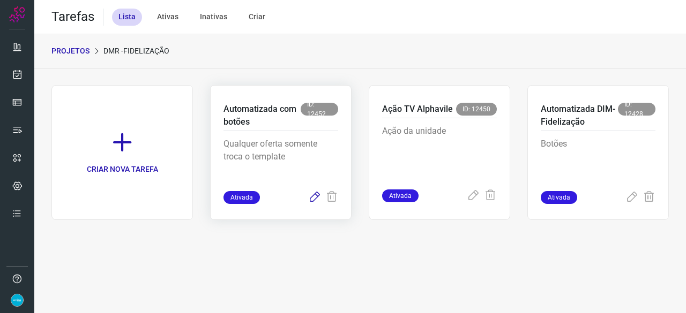
click at [317, 197] on icon at bounding box center [314, 197] width 13 height 13
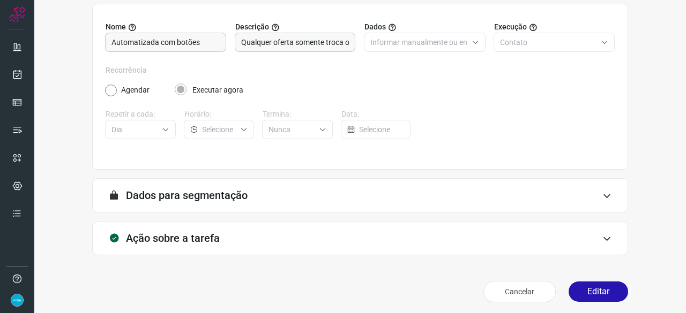
scroll to position [104, 0]
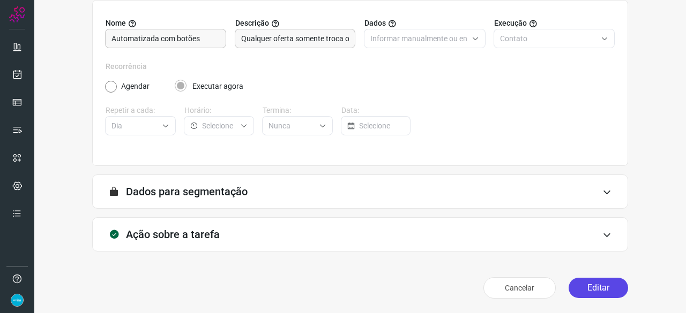
click at [580, 295] on button "Editar" at bounding box center [598, 288] width 59 height 20
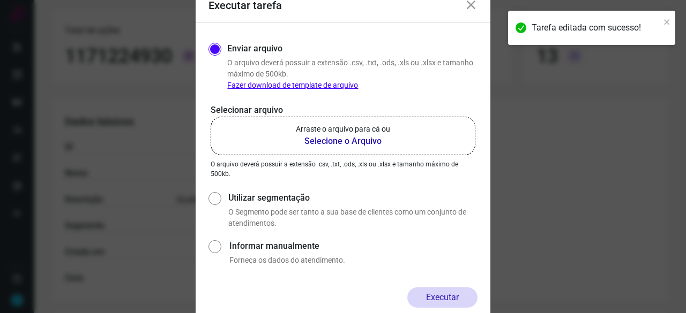
click at [357, 141] on b "Selecione o Arquivo" at bounding box center [343, 141] width 94 height 13
click at [0, 0] on input "Arraste o arquivo para cá ou Selecione o Arquivo" at bounding box center [0, 0] width 0 height 0
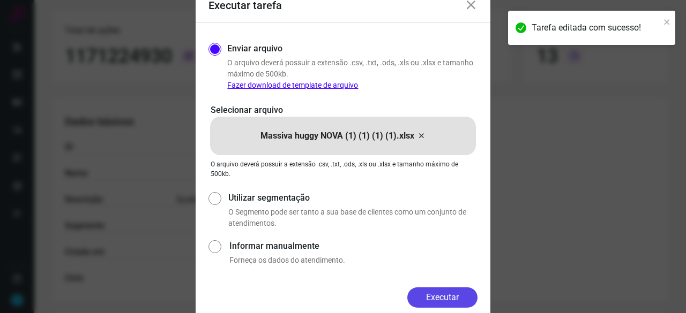
click at [429, 298] on button "Executar" at bounding box center [442, 298] width 70 height 20
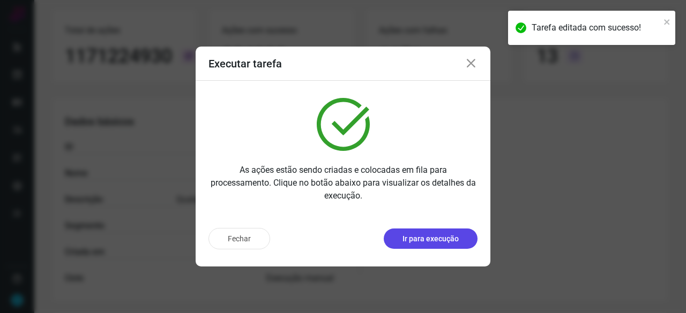
click at [417, 241] on p "Ir para execução" at bounding box center [430, 239] width 56 height 11
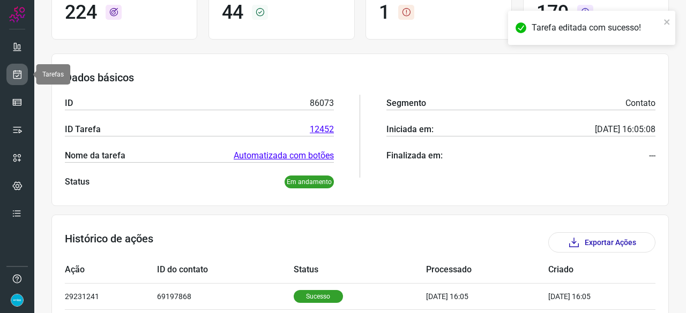
click at [20, 72] on icon at bounding box center [17, 74] width 11 height 11
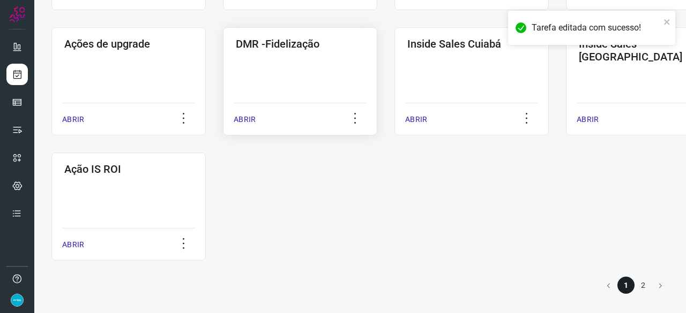
click at [246, 124] on p "ABRIR" at bounding box center [245, 119] width 22 height 11
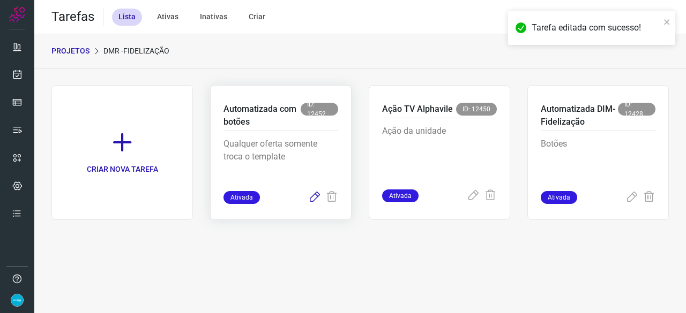
click at [314, 196] on icon at bounding box center [314, 197] width 13 height 13
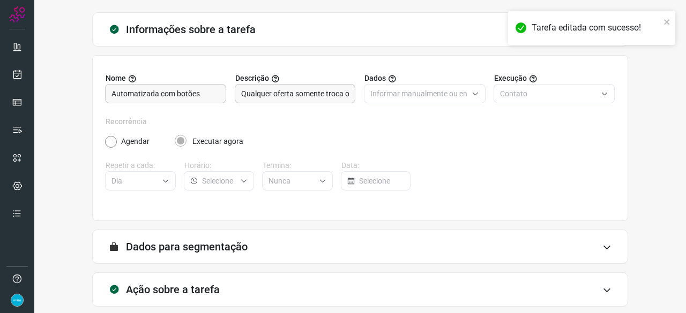
scroll to position [104, 0]
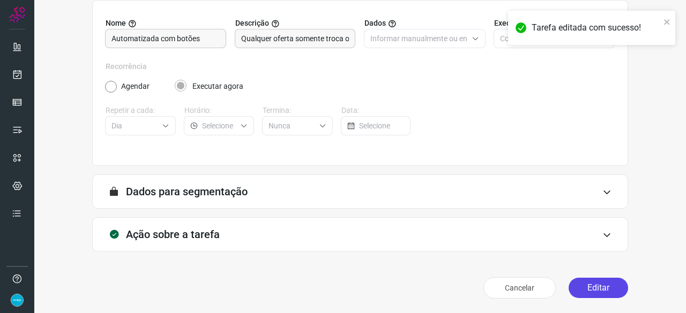
click at [588, 290] on button "Editar" at bounding box center [598, 288] width 59 height 20
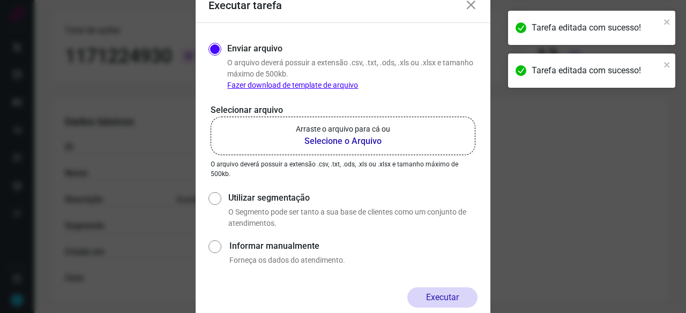
click at [320, 140] on b "Selecione o Arquivo" at bounding box center [343, 141] width 94 height 13
click at [0, 0] on input "Arraste o arquivo para cá ou Selecione o Arquivo" at bounding box center [0, 0] width 0 height 0
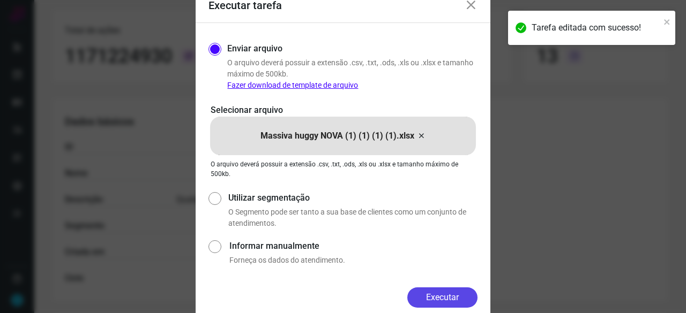
click at [442, 297] on button "Executar" at bounding box center [442, 298] width 70 height 20
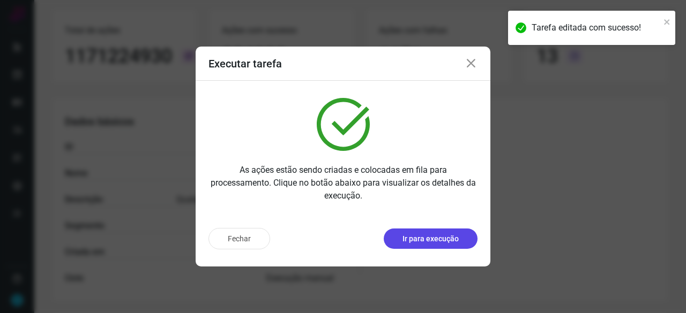
click at [408, 240] on p "Ir para execução" at bounding box center [430, 239] width 56 height 11
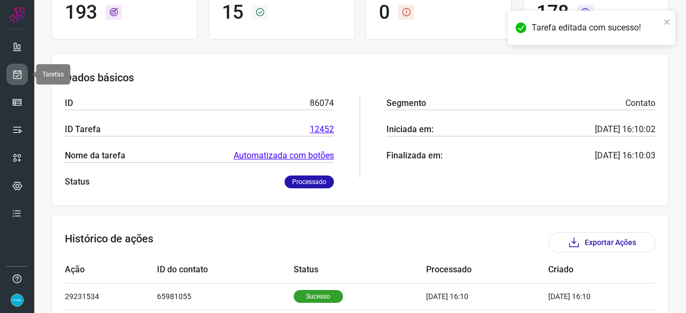
click at [22, 72] on icon at bounding box center [17, 74] width 11 height 11
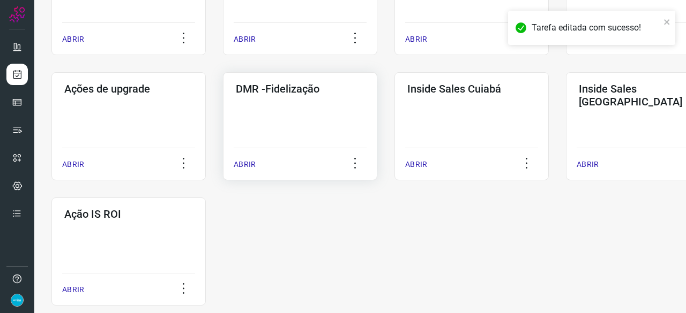
click at [245, 166] on p "ABRIR" at bounding box center [245, 164] width 22 height 11
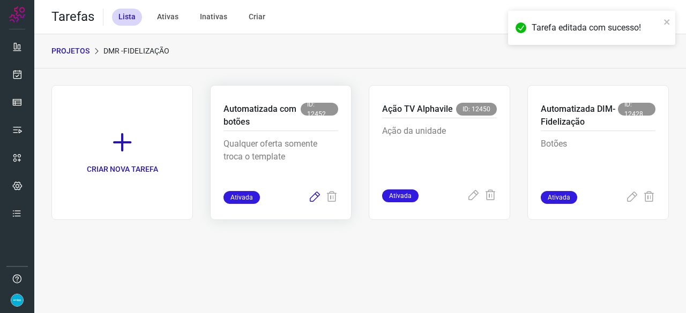
click at [316, 195] on icon at bounding box center [314, 197] width 13 height 13
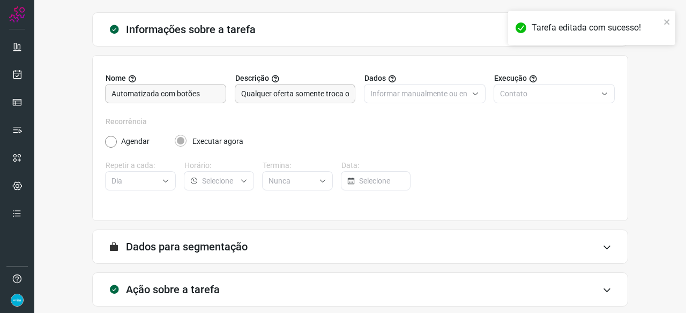
scroll to position [104, 0]
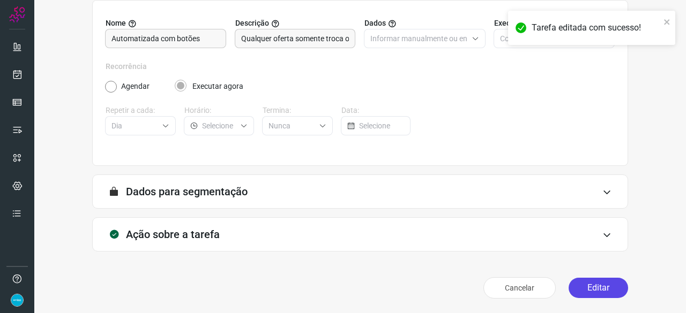
click at [601, 295] on button "Editar" at bounding box center [598, 288] width 59 height 20
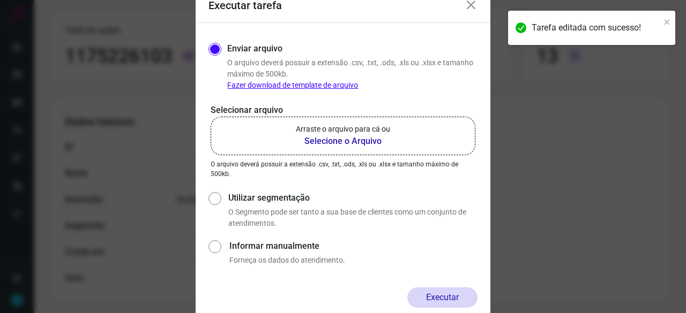
click at [327, 139] on b "Selecione o Arquivo" at bounding box center [343, 141] width 94 height 13
click at [0, 0] on input "Arraste o arquivo para cá ou Selecione o Arquivo" at bounding box center [0, 0] width 0 height 0
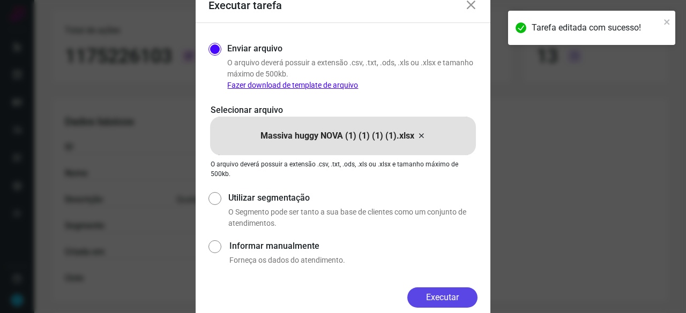
click at [435, 298] on button "Executar" at bounding box center [442, 298] width 70 height 20
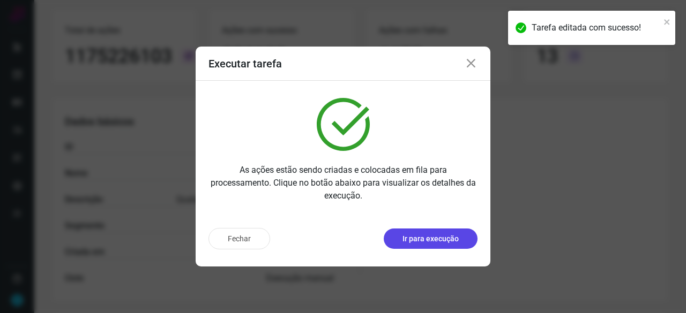
click at [436, 241] on p "Ir para execução" at bounding box center [430, 239] width 56 height 11
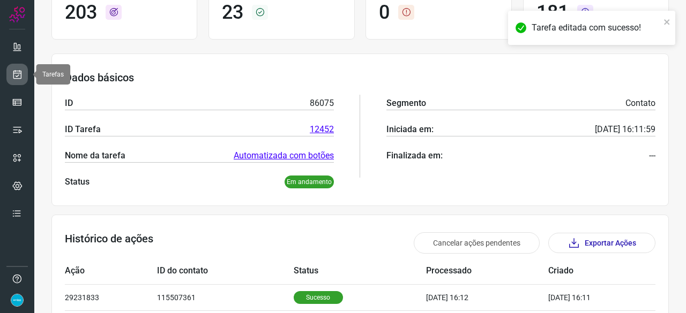
click at [17, 72] on icon at bounding box center [17, 74] width 11 height 11
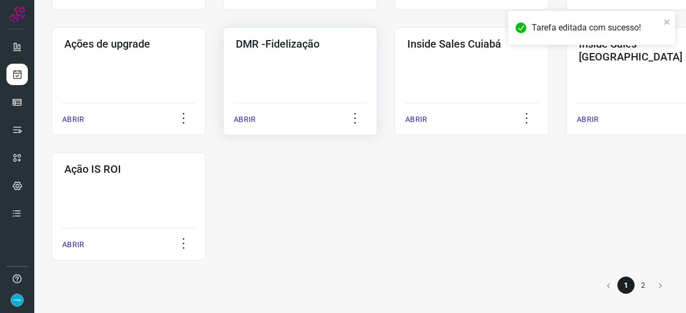
click at [240, 118] on p "ABRIR" at bounding box center [245, 119] width 22 height 11
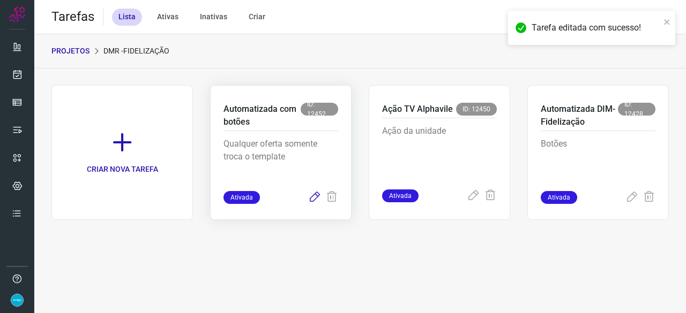
click at [317, 194] on icon at bounding box center [314, 197] width 13 height 13
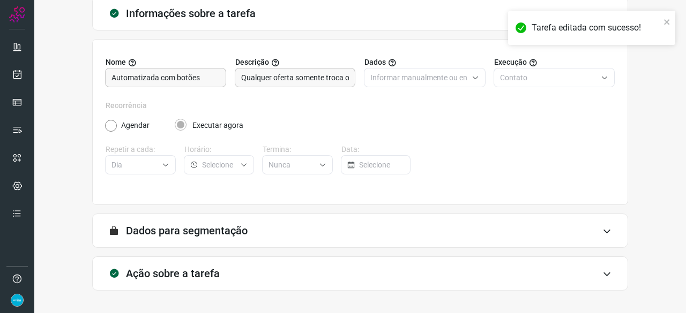
scroll to position [104, 0]
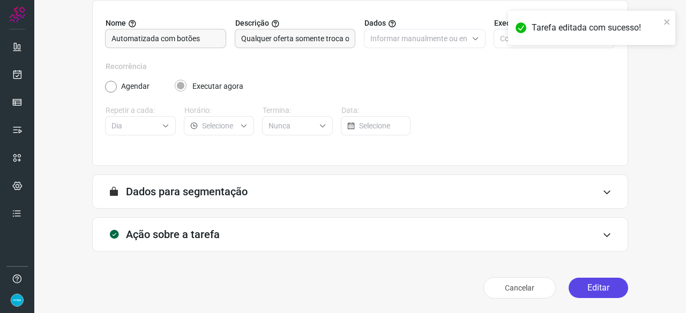
click at [587, 285] on button "Editar" at bounding box center [598, 288] width 59 height 20
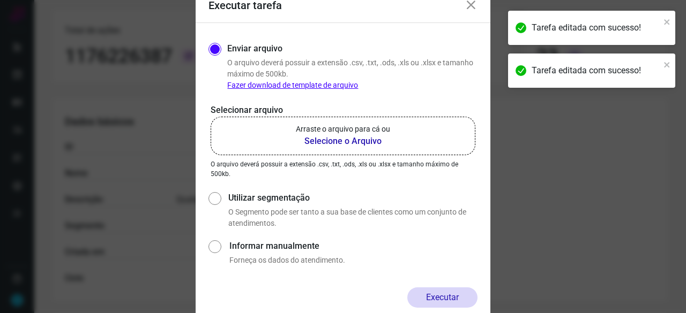
click at [336, 142] on b "Selecione o Arquivo" at bounding box center [343, 141] width 94 height 13
click at [0, 0] on input "Arraste o arquivo para cá ou Selecione o Arquivo" at bounding box center [0, 0] width 0 height 0
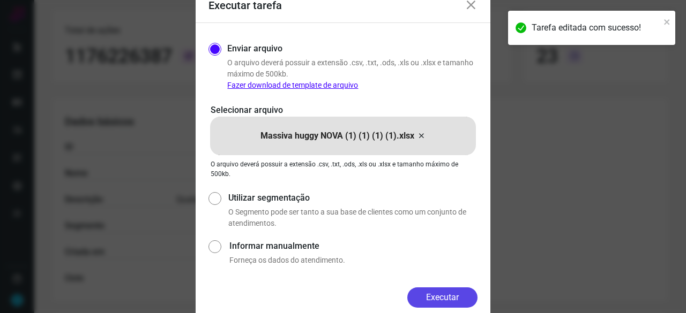
click at [458, 301] on button "Executar" at bounding box center [442, 298] width 70 height 20
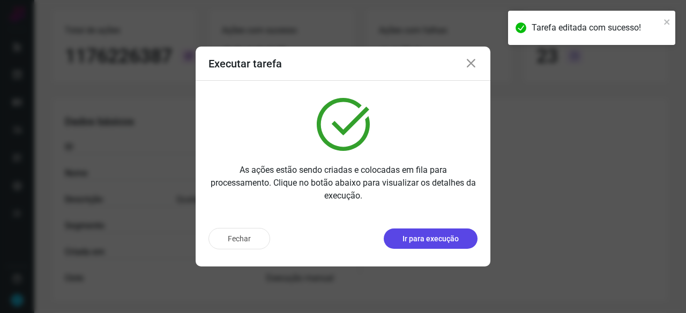
click at [440, 244] on p "Ir para execução" at bounding box center [430, 239] width 56 height 11
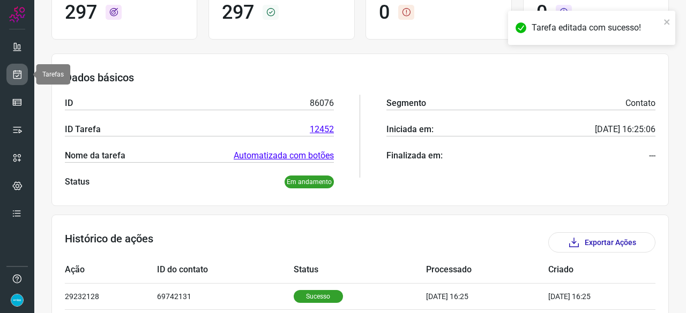
click at [19, 74] on icon at bounding box center [17, 74] width 11 height 11
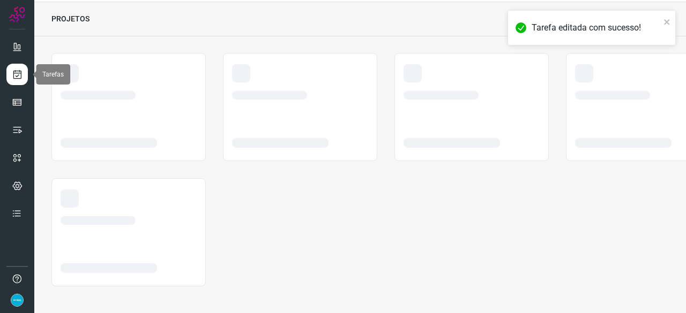
scroll to position [32, 0]
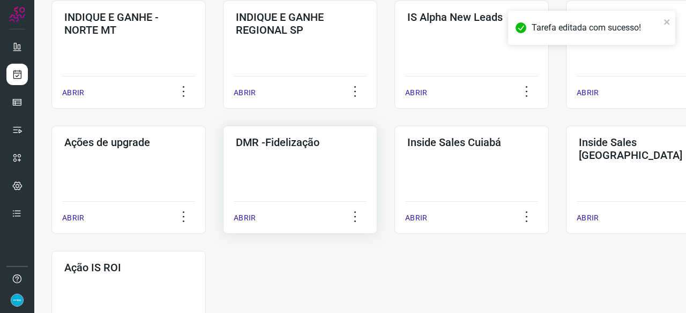
click at [252, 222] on p "ABRIR" at bounding box center [245, 218] width 22 height 11
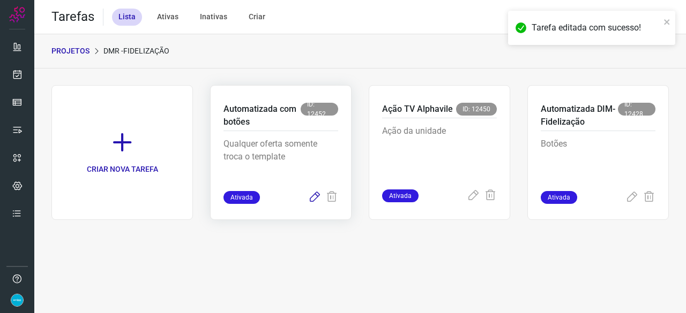
click at [311, 196] on icon at bounding box center [314, 197] width 13 height 13
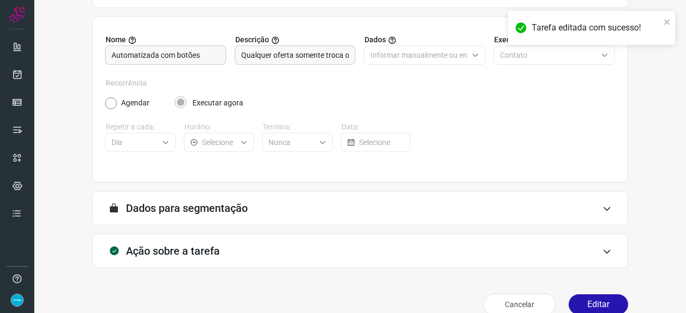
scroll to position [104, 0]
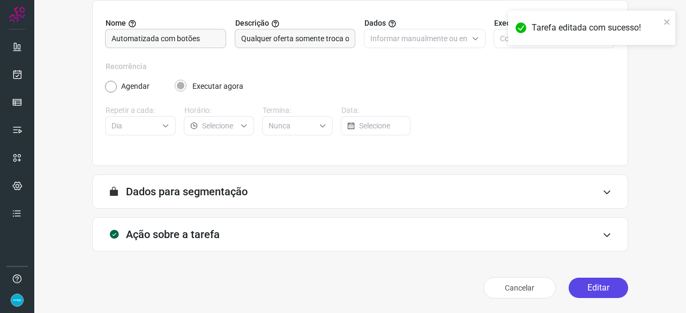
click at [579, 289] on button "Editar" at bounding box center [598, 288] width 59 height 20
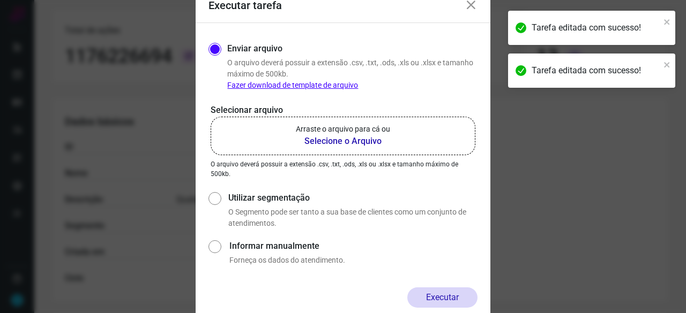
click at [319, 141] on b "Selecione o Arquivo" at bounding box center [343, 141] width 94 height 13
click at [0, 0] on input "Arraste o arquivo para cá ou Selecione o Arquivo" at bounding box center [0, 0] width 0 height 0
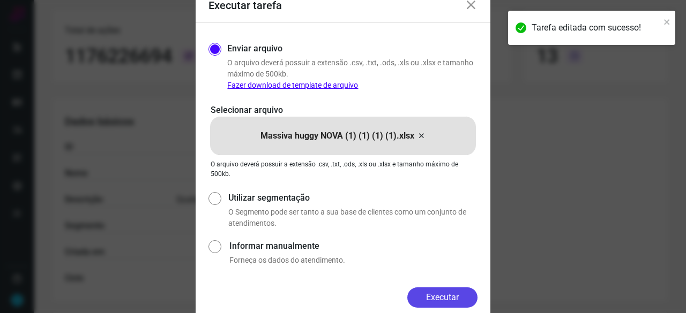
click at [447, 292] on button "Executar" at bounding box center [442, 298] width 70 height 20
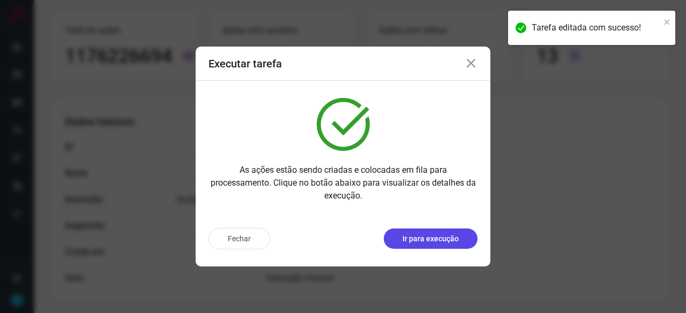
click at [412, 238] on p "Ir para execução" at bounding box center [430, 239] width 56 height 11
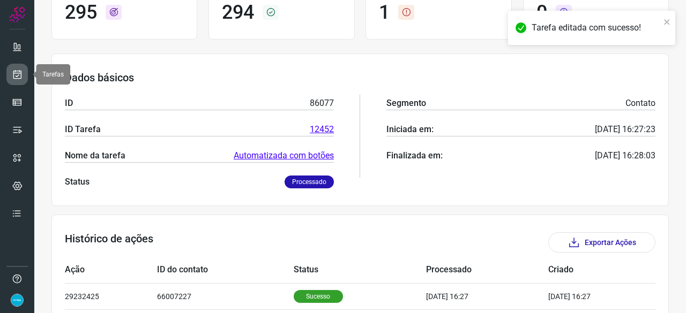
click at [16, 77] on icon at bounding box center [17, 74] width 11 height 11
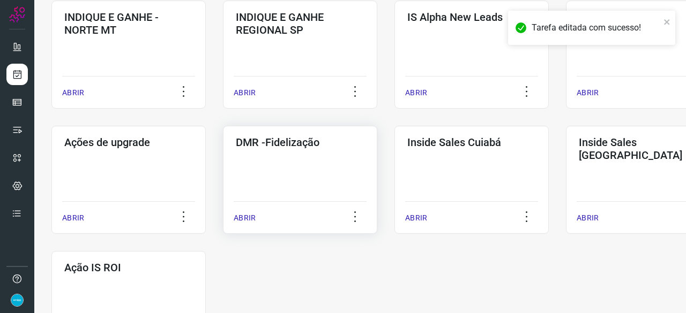
click at [238, 220] on p "ABRIR" at bounding box center [245, 218] width 22 height 11
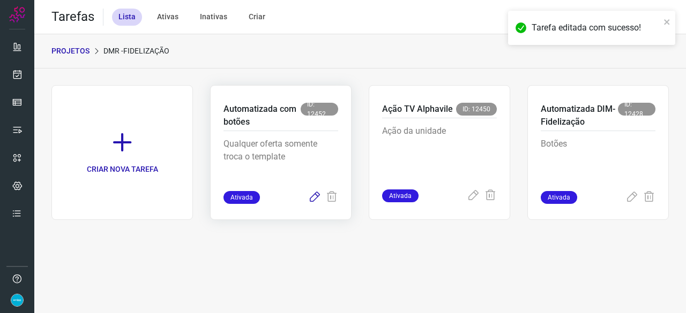
click at [316, 198] on icon at bounding box center [314, 197] width 13 height 13
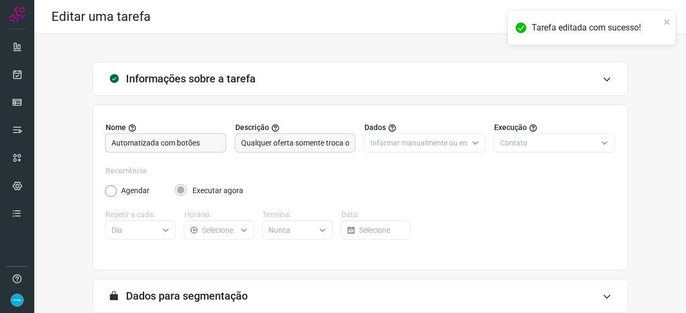
scroll to position [104, 0]
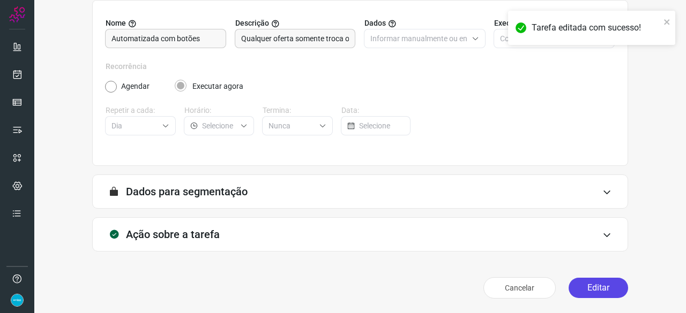
click at [592, 287] on button "Editar" at bounding box center [598, 288] width 59 height 20
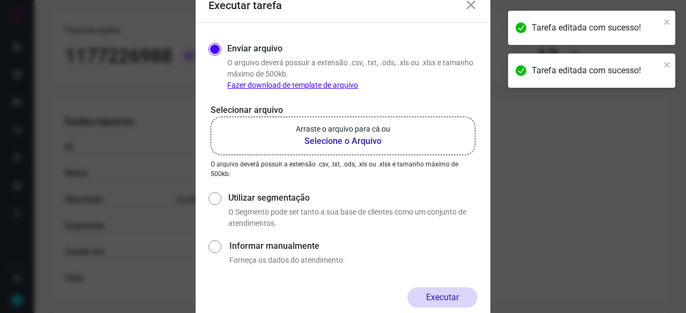
click at [317, 143] on b "Selecione o Arquivo" at bounding box center [343, 141] width 94 height 13
click at [0, 0] on input "Arraste o arquivo para cá ou Selecione o Arquivo" at bounding box center [0, 0] width 0 height 0
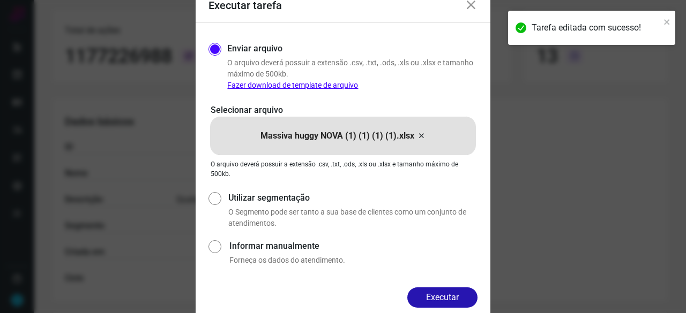
click at [432, 306] on button "Executar" at bounding box center [442, 298] width 70 height 20
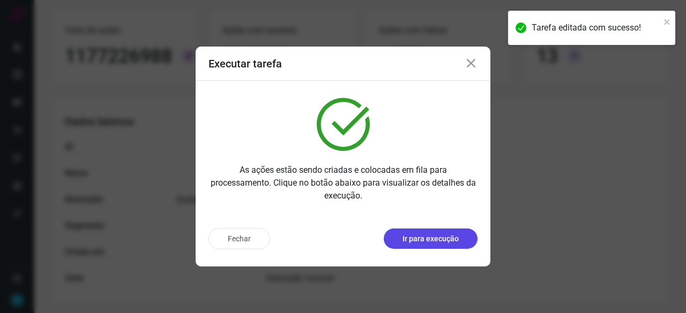
click at [435, 240] on p "Ir para execução" at bounding box center [430, 239] width 56 height 11
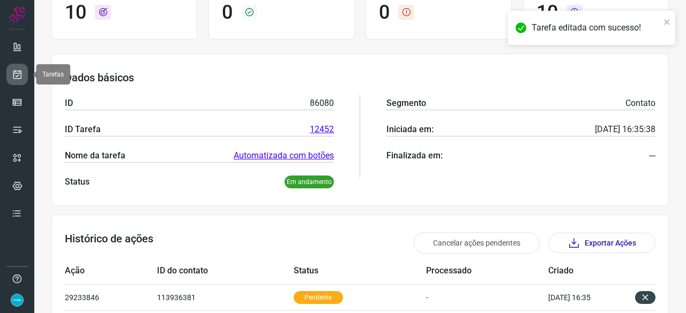
click at [18, 71] on icon at bounding box center [17, 74] width 11 height 11
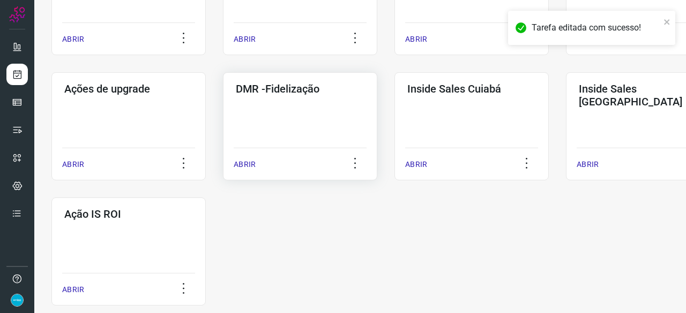
click at [246, 168] on p "ABRIR" at bounding box center [245, 164] width 22 height 11
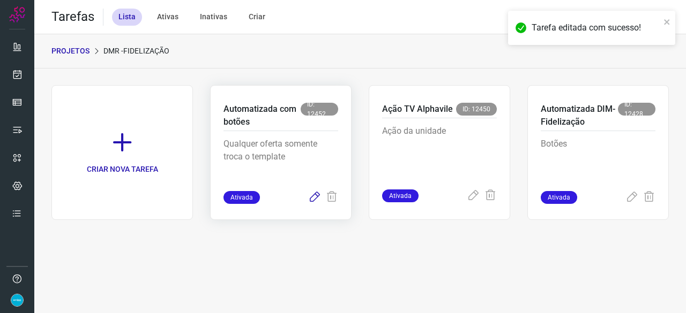
click at [312, 197] on icon at bounding box center [314, 197] width 13 height 13
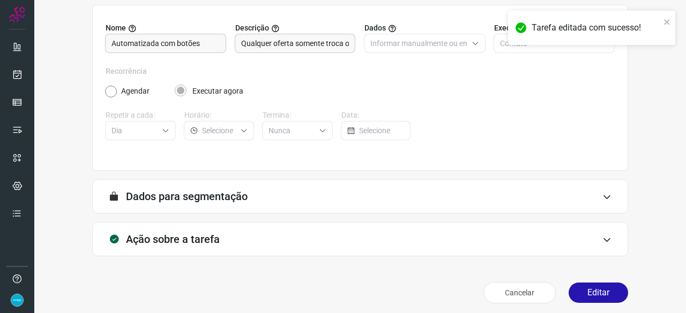
scroll to position [104, 0]
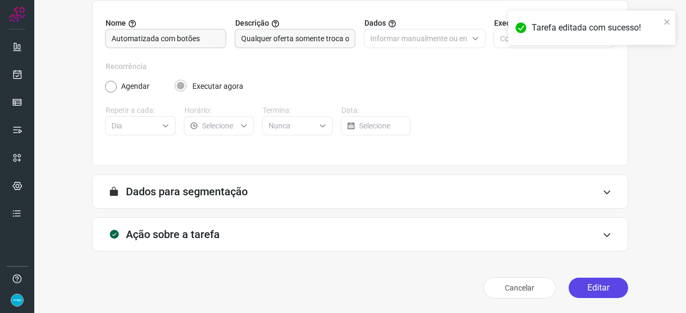
click at [570, 287] on button "Editar" at bounding box center [598, 288] width 59 height 20
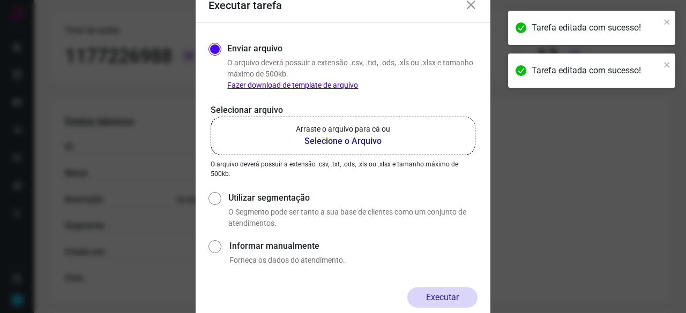
click at [311, 142] on b "Selecione o Arquivo" at bounding box center [343, 141] width 94 height 13
click at [0, 0] on input "Arraste o arquivo para cá ou Selecione o Arquivo" at bounding box center [0, 0] width 0 height 0
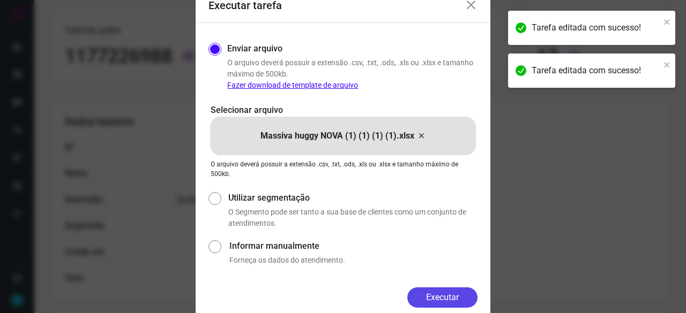
click at [448, 298] on button "Executar" at bounding box center [442, 298] width 70 height 20
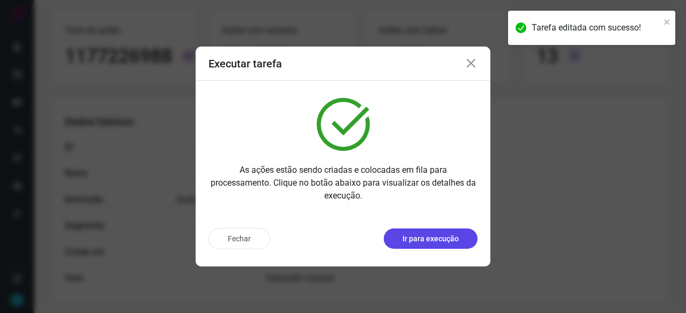
click at [406, 240] on p "Ir para execução" at bounding box center [430, 239] width 56 height 11
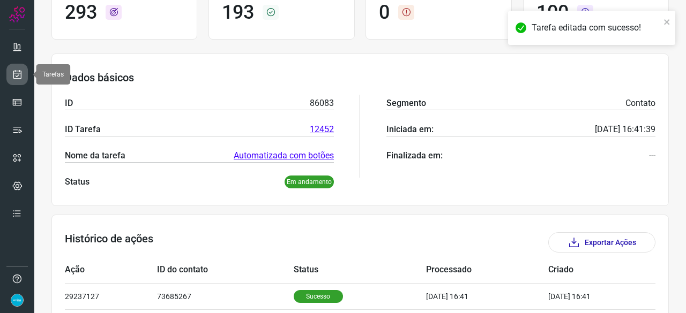
click at [13, 70] on icon at bounding box center [17, 74] width 11 height 11
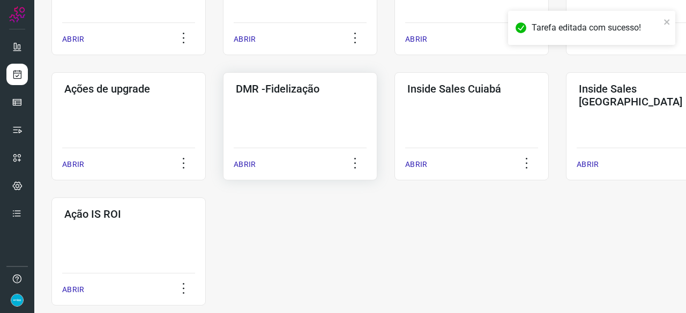
click at [250, 167] on p "ABRIR" at bounding box center [245, 164] width 22 height 11
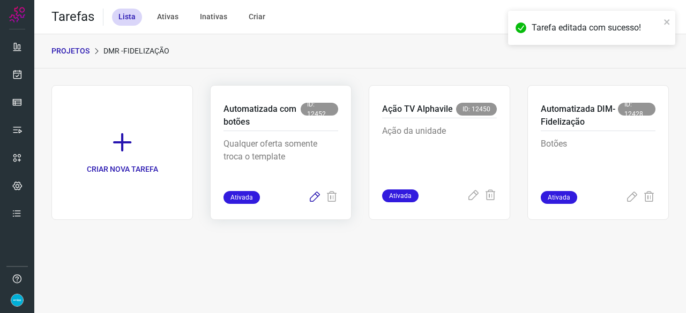
click at [319, 194] on icon at bounding box center [314, 197] width 13 height 13
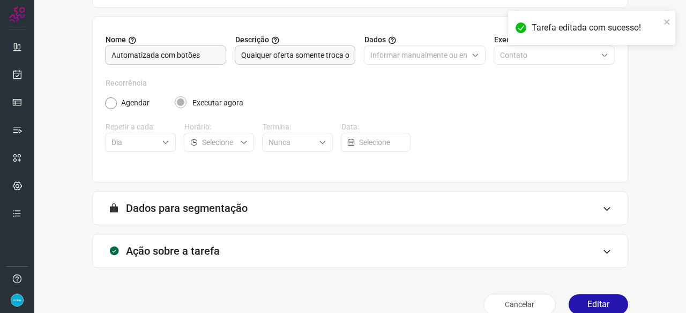
scroll to position [104, 0]
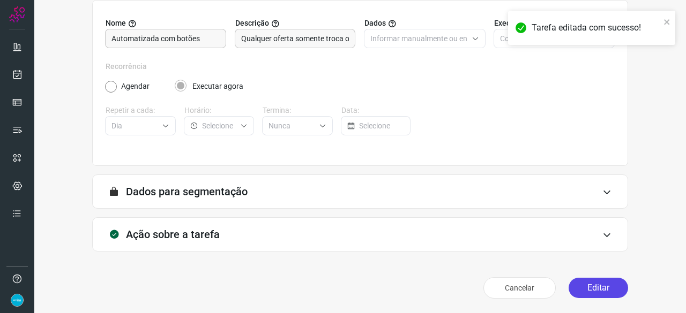
click at [575, 293] on button "Editar" at bounding box center [598, 288] width 59 height 20
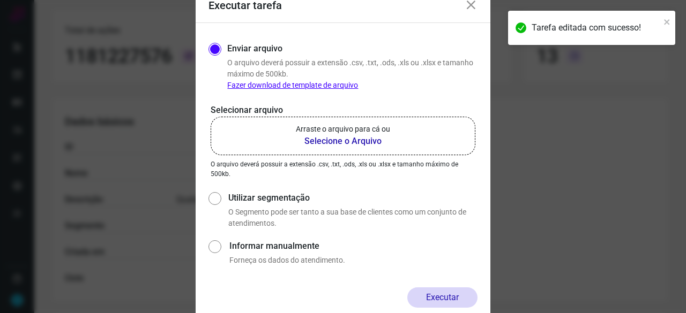
click at [322, 141] on b "Selecione o Arquivo" at bounding box center [343, 141] width 94 height 13
click at [0, 0] on input "Arraste o arquivo para cá ou Selecione o Arquivo" at bounding box center [0, 0] width 0 height 0
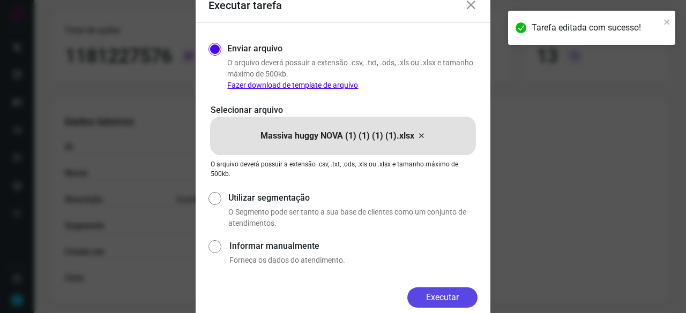
drag, startPoint x: 443, startPoint y: 294, endPoint x: 464, endPoint y: 302, distance: 23.1
click at [443, 294] on button "Executar" at bounding box center [442, 298] width 70 height 20
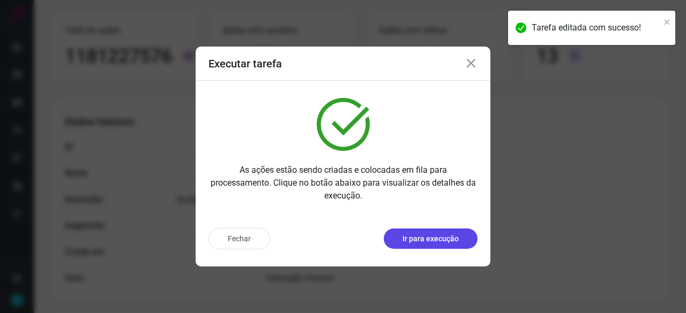
click at [431, 241] on p "Ir para execução" at bounding box center [430, 239] width 56 height 11
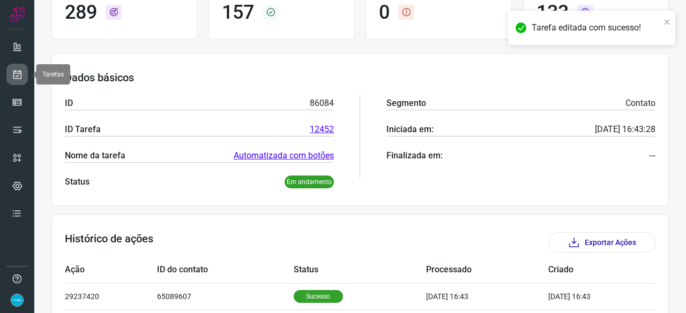
click at [19, 76] on icon at bounding box center [17, 74] width 11 height 11
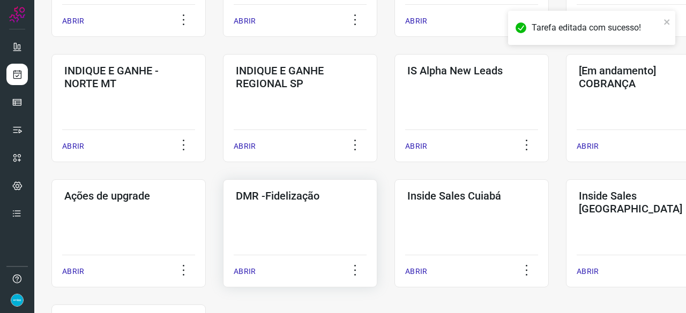
click at [249, 269] on p "ABRIR" at bounding box center [245, 271] width 22 height 11
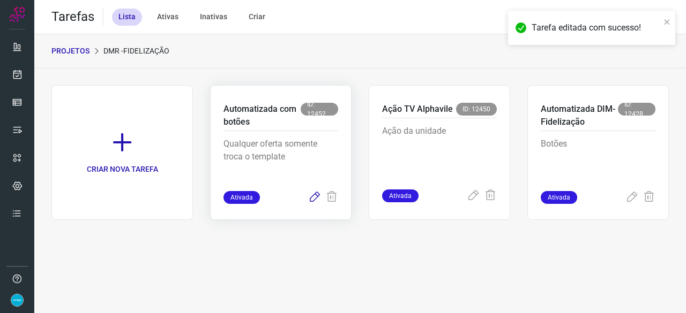
click at [315, 196] on icon at bounding box center [314, 197] width 13 height 13
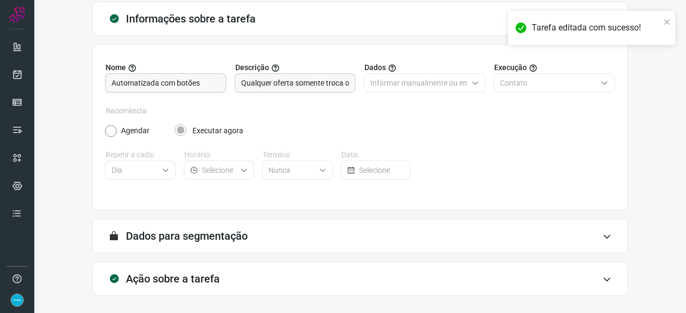
scroll to position [104, 0]
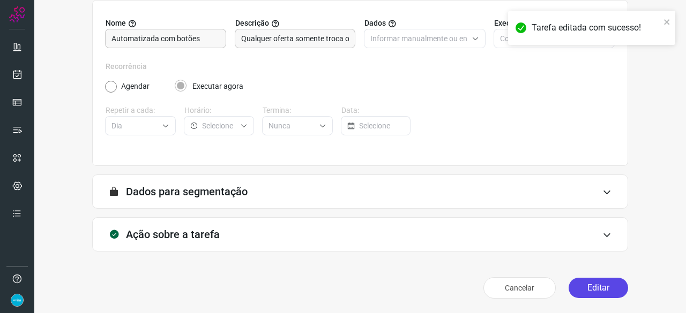
click at [600, 283] on button "Editar" at bounding box center [598, 288] width 59 height 20
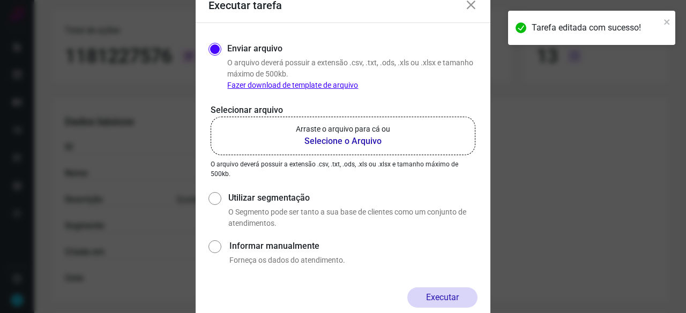
click at [327, 142] on b "Selecione o Arquivo" at bounding box center [343, 141] width 94 height 13
click at [0, 0] on input "Arraste o arquivo para cá ou Selecione o Arquivo" at bounding box center [0, 0] width 0 height 0
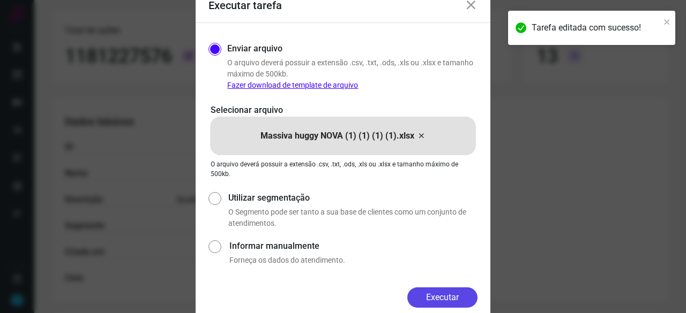
click at [452, 296] on button "Executar" at bounding box center [442, 298] width 70 height 20
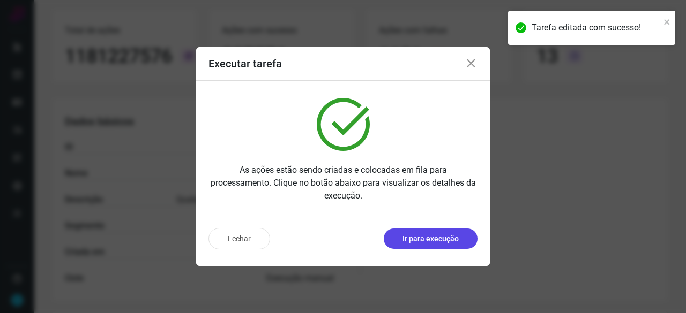
click at [428, 240] on p "Ir para execução" at bounding box center [430, 239] width 56 height 11
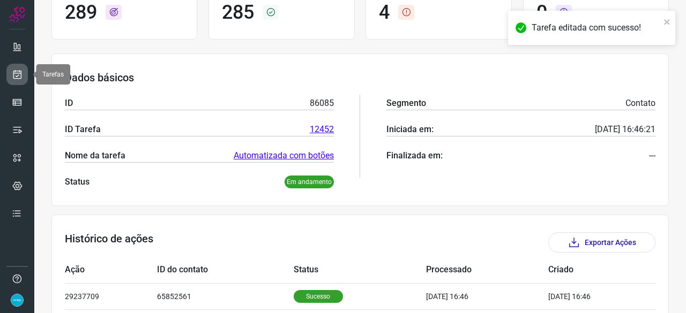
click at [15, 75] on icon at bounding box center [17, 74] width 11 height 11
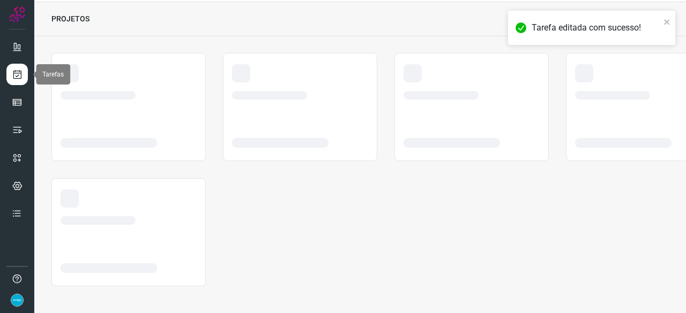
scroll to position [32, 0]
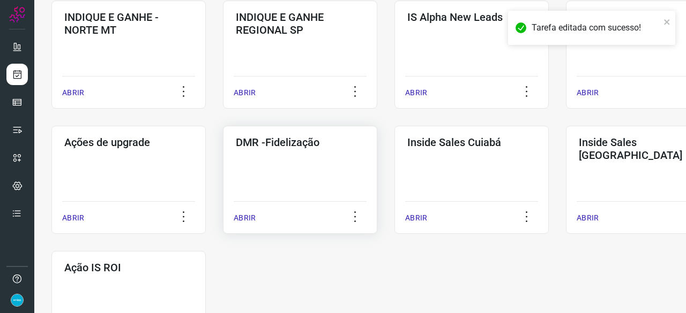
click at [242, 219] on p "ABRIR" at bounding box center [245, 218] width 22 height 11
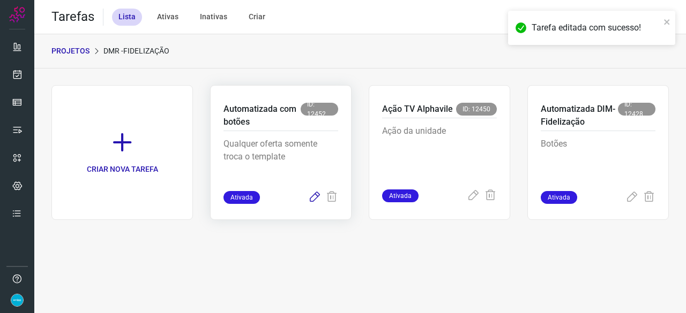
click at [312, 198] on icon at bounding box center [314, 197] width 13 height 13
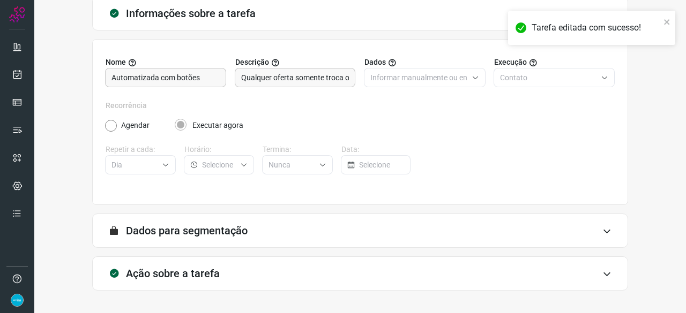
scroll to position [104, 0]
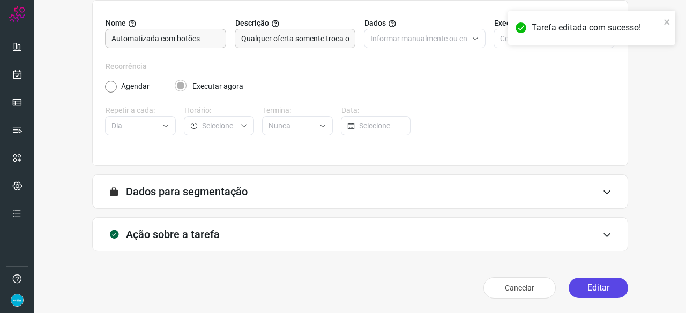
click at [585, 287] on button "Editar" at bounding box center [598, 288] width 59 height 20
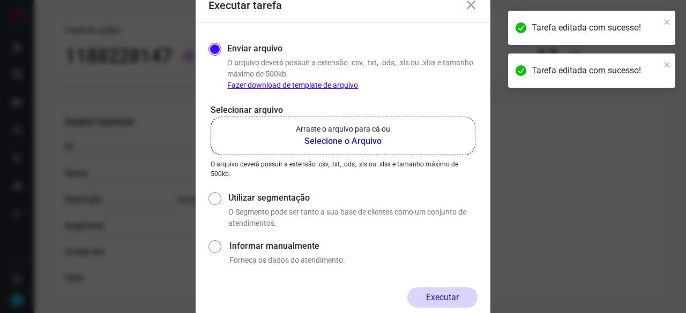
click at [352, 143] on b "Selecione o Arquivo" at bounding box center [343, 141] width 94 height 13
click at [0, 0] on input "Arraste o arquivo para cá ou Selecione o Arquivo" at bounding box center [0, 0] width 0 height 0
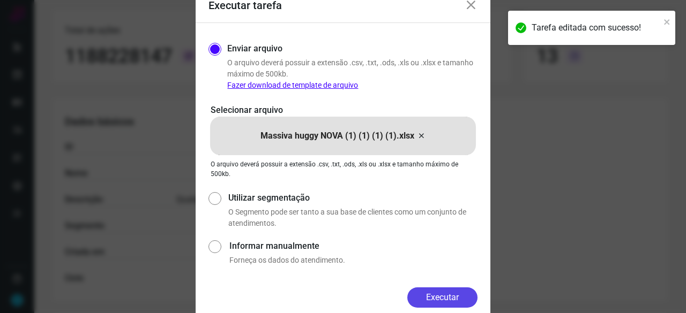
click at [467, 296] on button "Executar" at bounding box center [442, 298] width 70 height 20
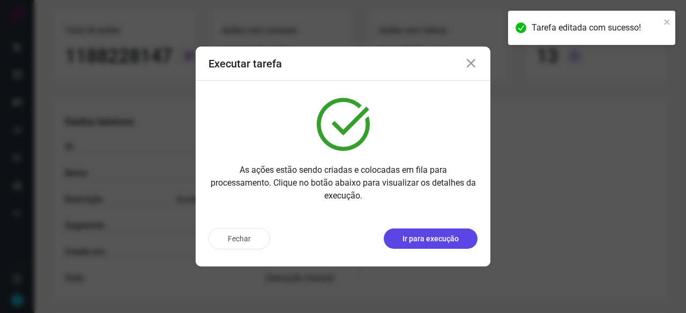
click at [447, 236] on p "Ir para execução" at bounding box center [430, 239] width 56 height 11
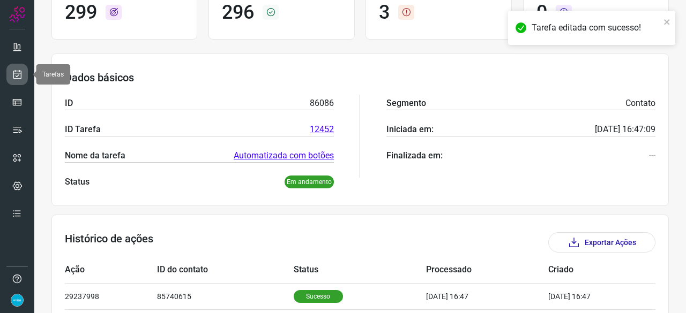
click at [18, 75] on icon at bounding box center [17, 74] width 11 height 11
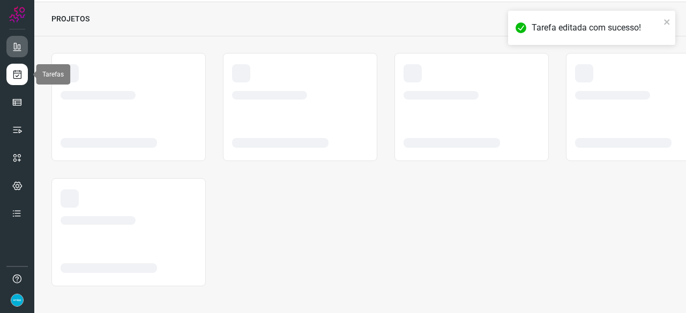
scroll to position [32, 0]
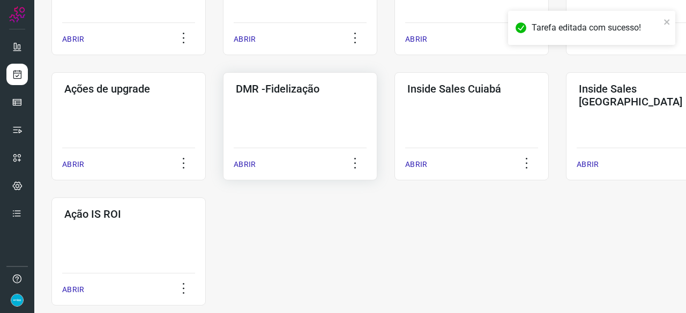
click at [242, 166] on p "ABRIR" at bounding box center [245, 164] width 22 height 11
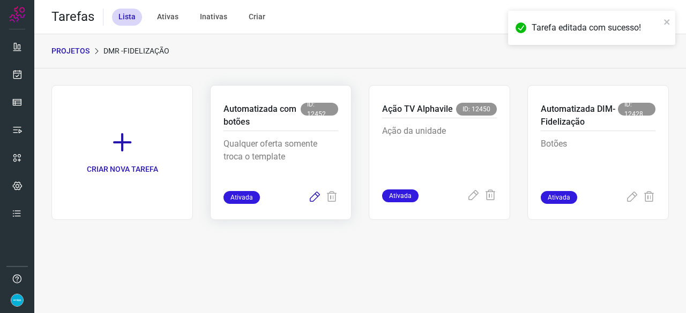
click at [314, 196] on icon at bounding box center [314, 197] width 13 height 13
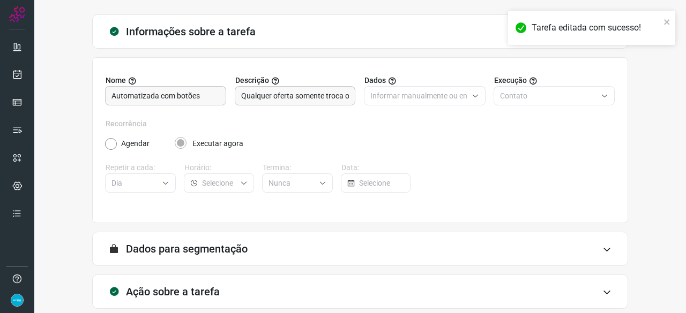
scroll to position [104, 0]
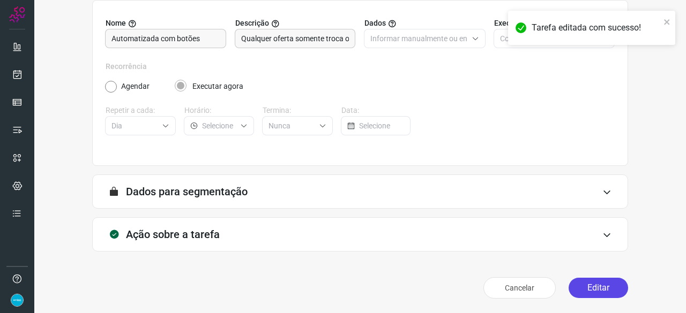
click at [592, 288] on button "Editar" at bounding box center [598, 288] width 59 height 20
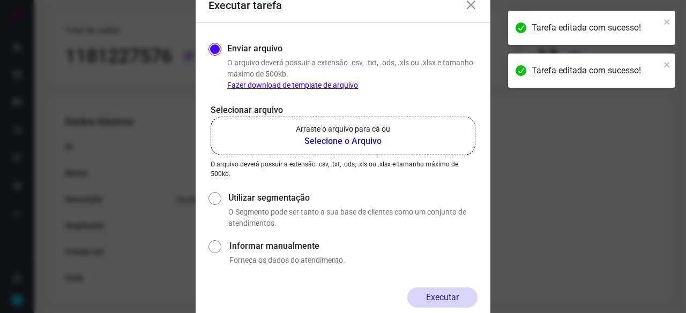
click at [313, 142] on b "Selecione o Arquivo" at bounding box center [343, 141] width 94 height 13
click at [0, 0] on input "Arraste o arquivo para cá ou Selecione o Arquivo" at bounding box center [0, 0] width 0 height 0
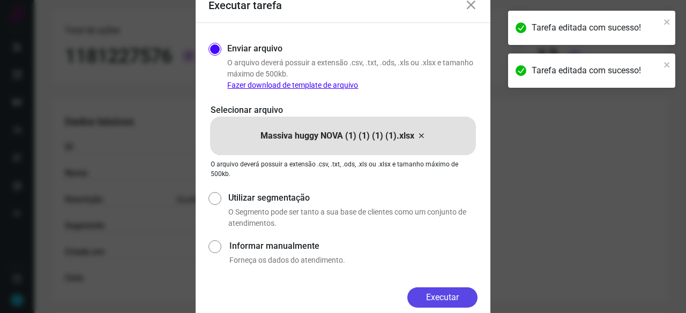
click at [445, 304] on button "Executar" at bounding box center [442, 298] width 70 height 20
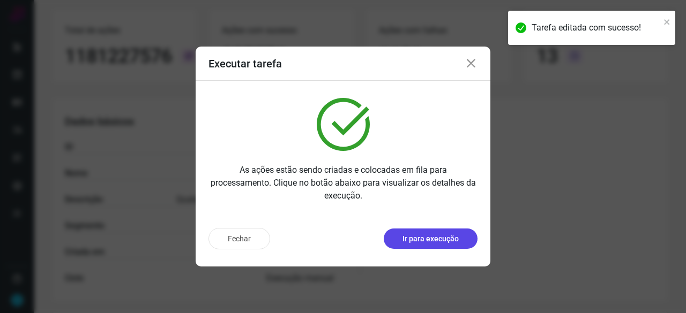
click at [432, 246] on button "Ir para execução" at bounding box center [431, 239] width 94 height 20
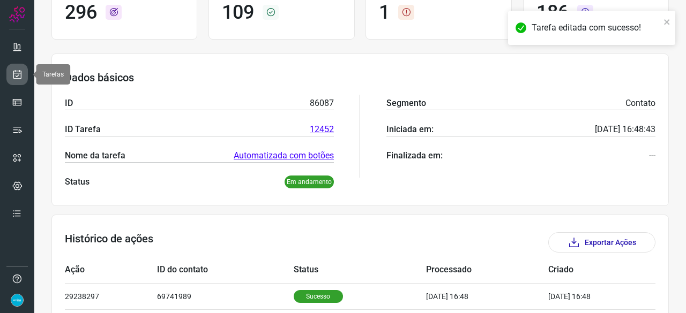
click at [14, 75] on icon at bounding box center [17, 74] width 11 height 11
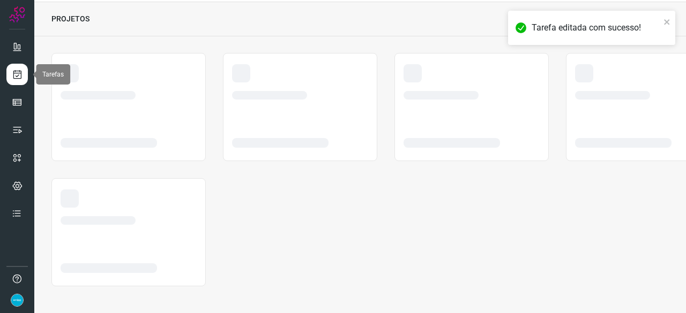
scroll to position [32, 0]
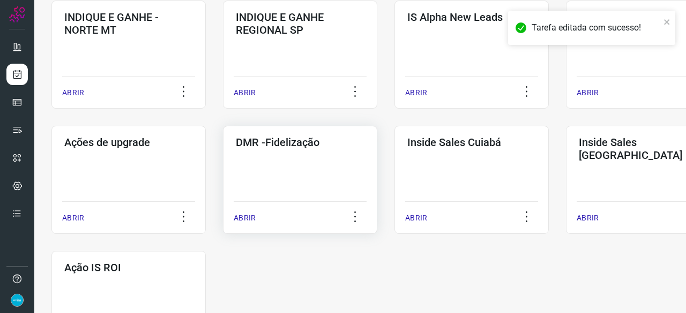
click at [243, 218] on p "ABRIR" at bounding box center [245, 218] width 22 height 11
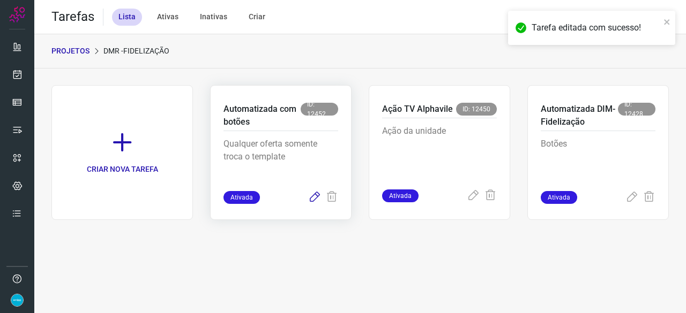
click at [311, 196] on icon at bounding box center [314, 197] width 13 height 13
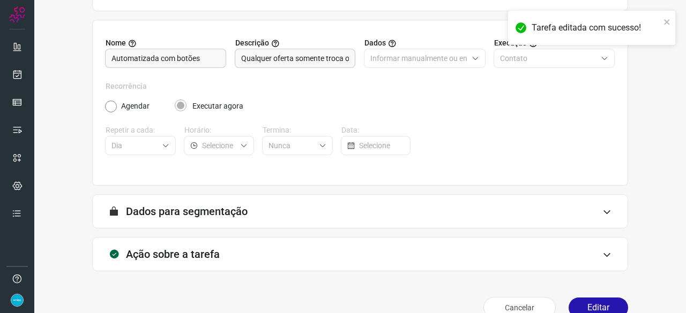
scroll to position [104, 0]
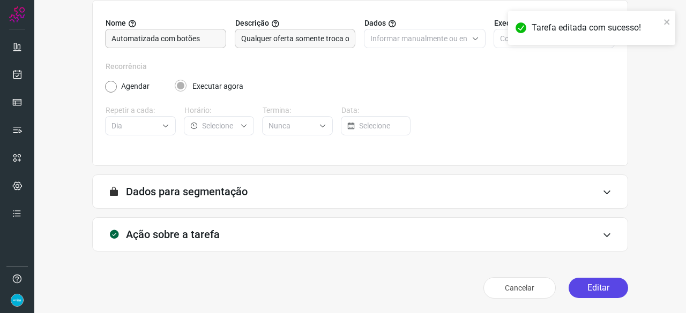
click at [598, 282] on button "Editar" at bounding box center [598, 288] width 59 height 20
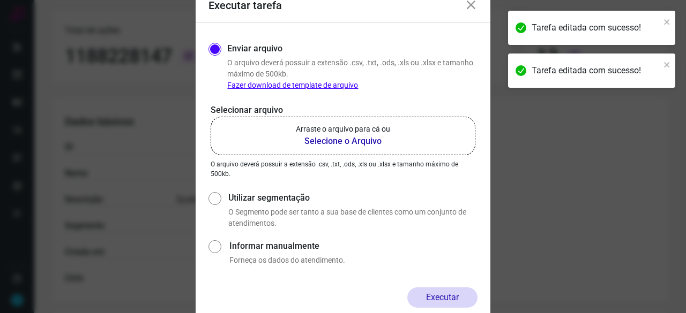
click at [317, 139] on b "Selecione o Arquivo" at bounding box center [343, 141] width 94 height 13
click at [0, 0] on input "Arraste o arquivo para cá ou Selecione o Arquivo" at bounding box center [0, 0] width 0 height 0
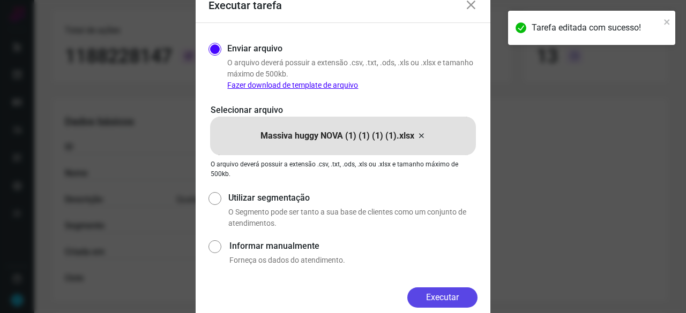
click at [443, 299] on button "Executar" at bounding box center [442, 298] width 70 height 20
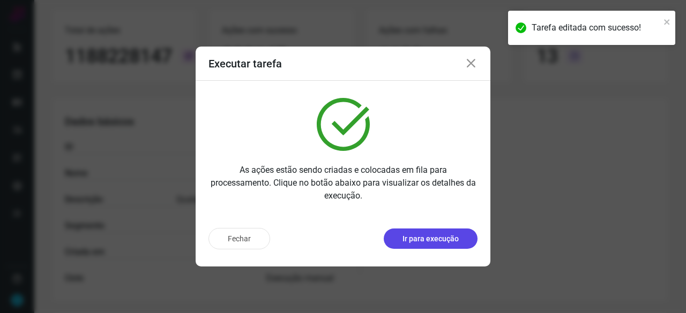
click at [418, 240] on p "Ir para execução" at bounding box center [430, 239] width 56 height 11
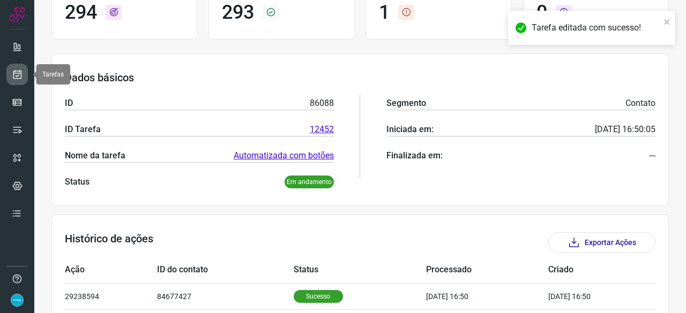
click at [21, 72] on icon at bounding box center [17, 74] width 11 height 11
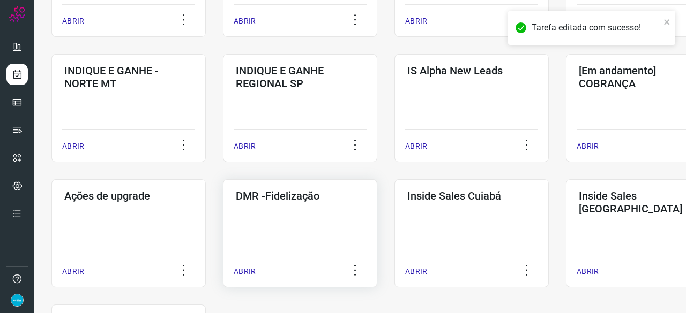
scroll to position [514, 0]
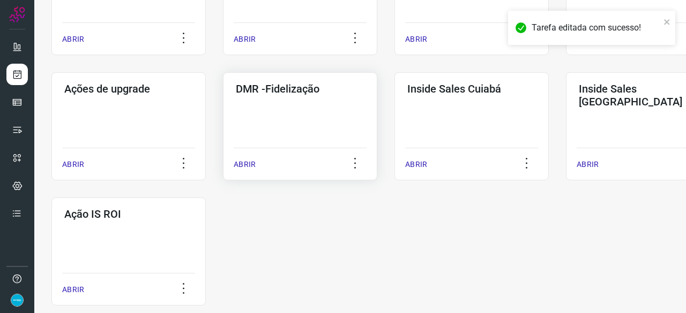
click at [234, 164] on p "ABRIR" at bounding box center [245, 164] width 22 height 11
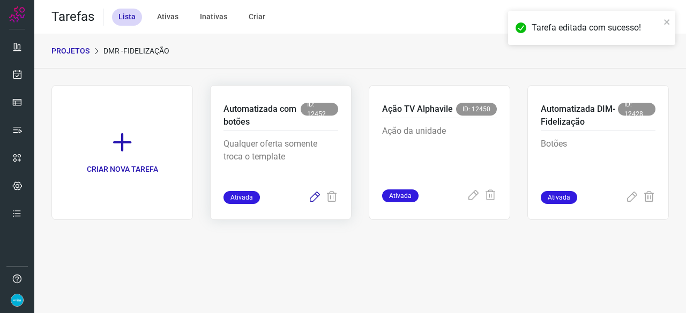
click at [314, 198] on icon at bounding box center [314, 197] width 13 height 13
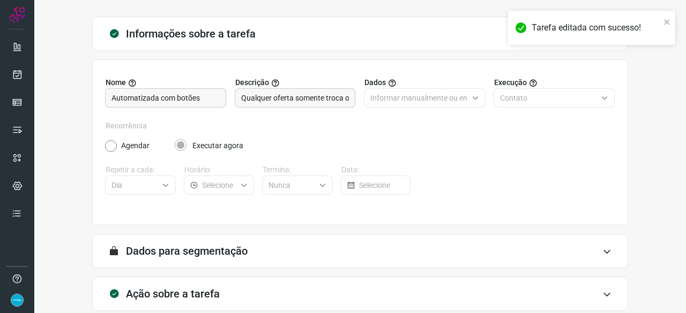
scroll to position [104, 0]
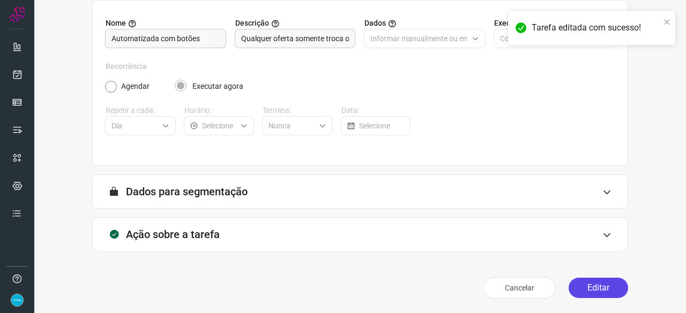
click at [573, 289] on button "Editar" at bounding box center [598, 288] width 59 height 20
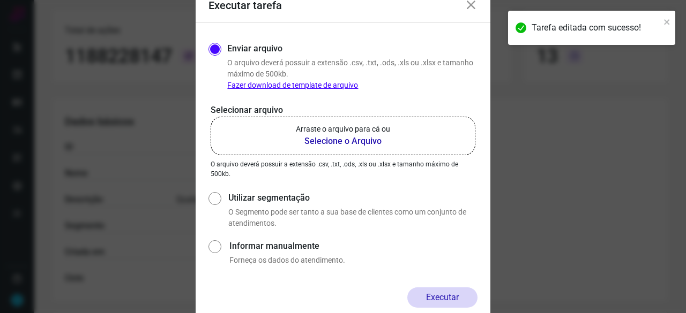
click at [333, 139] on b "Selecione o Arquivo" at bounding box center [343, 141] width 94 height 13
click at [0, 0] on input "Arraste o arquivo para cá ou Selecione o Arquivo" at bounding box center [0, 0] width 0 height 0
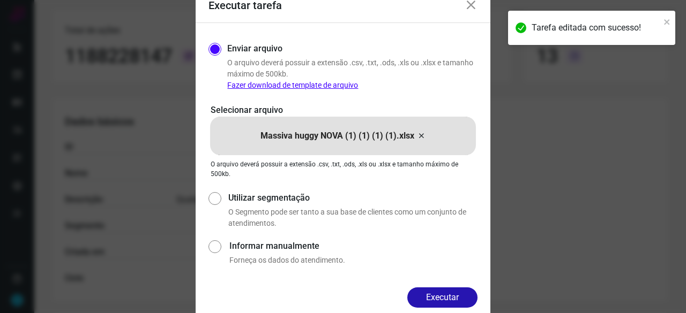
click at [434, 293] on button "Executar" at bounding box center [442, 298] width 70 height 20
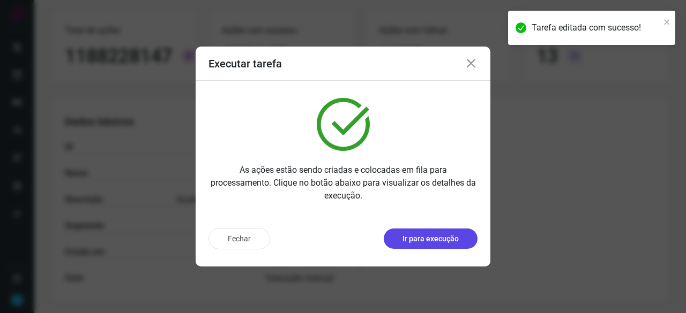
click at [466, 237] on button "Ir para execução" at bounding box center [431, 239] width 94 height 20
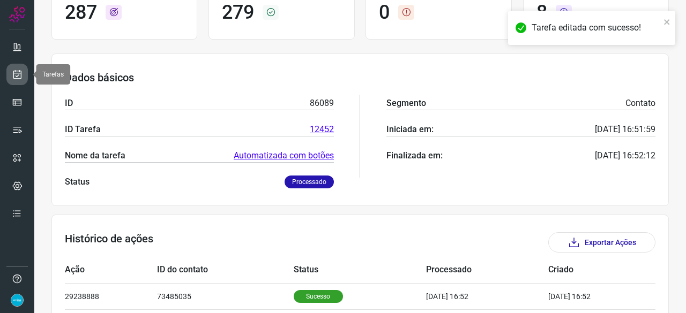
click at [20, 72] on icon at bounding box center [17, 74] width 11 height 11
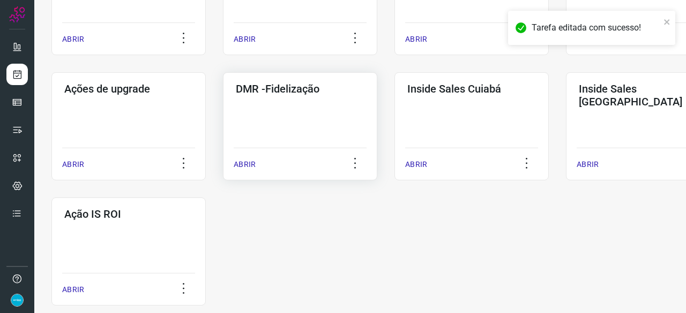
click at [245, 165] on p "ABRIR" at bounding box center [245, 164] width 22 height 11
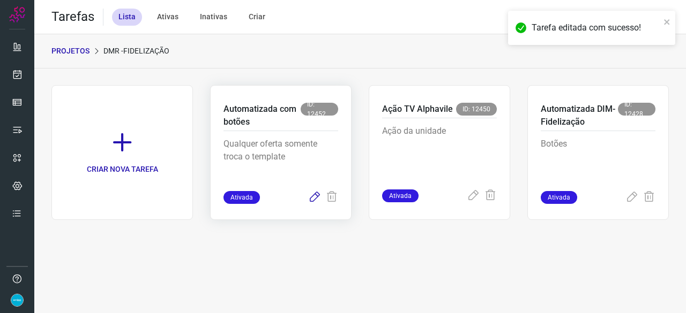
click at [313, 199] on icon at bounding box center [314, 197] width 13 height 13
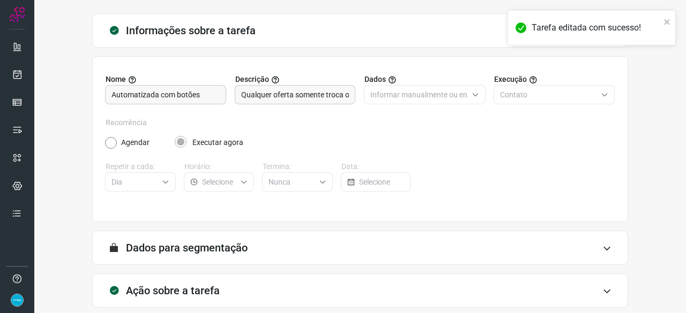
scroll to position [104, 0]
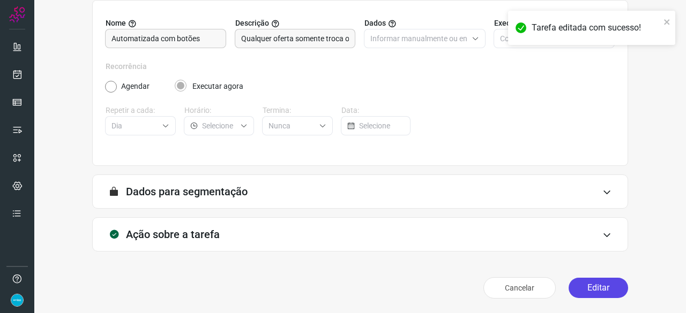
click at [598, 288] on button "Editar" at bounding box center [598, 288] width 59 height 20
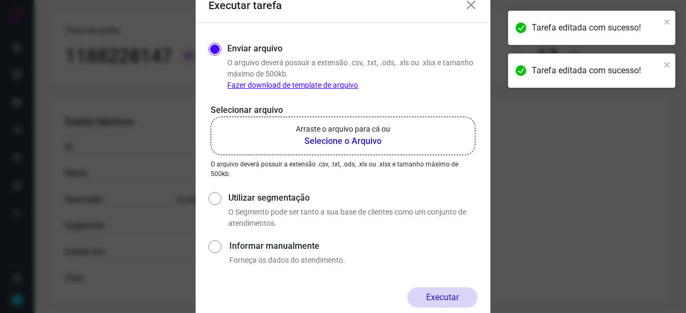
click at [324, 142] on b "Selecione o Arquivo" at bounding box center [343, 141] width 94 height 13
click at [0, 0] on input "Arraste o arquivo para cá ou Selecione o Arquivo" at bounding box center [0, 0] width 0 height 0
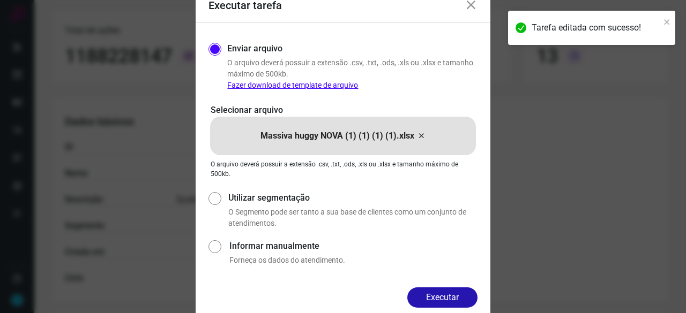
click at [423, 296] on button "Executar" at bounding box center [442, 298] width 70 height 20
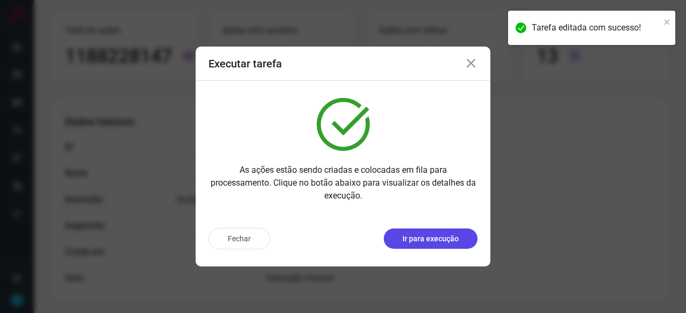
click at [409, 240] on p "Ir para execução" at bounding box center [430, 239] width 56 height 11
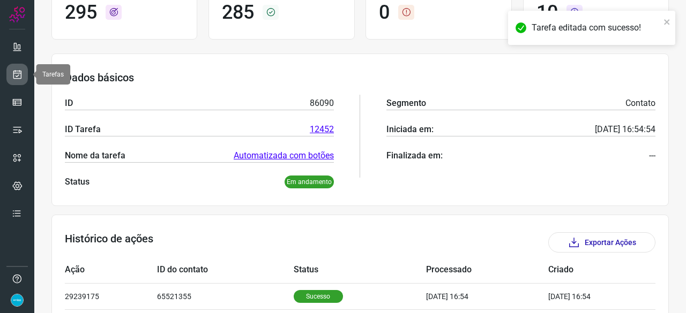
click at [19, 72] on icon at bounding box center [17, 74] width 11 height 11
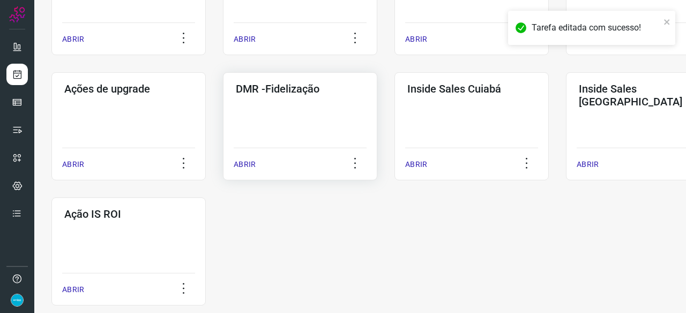
click at [248, 168] on p "ABRIR" at bounding box center [245, 164] width 22 height 11
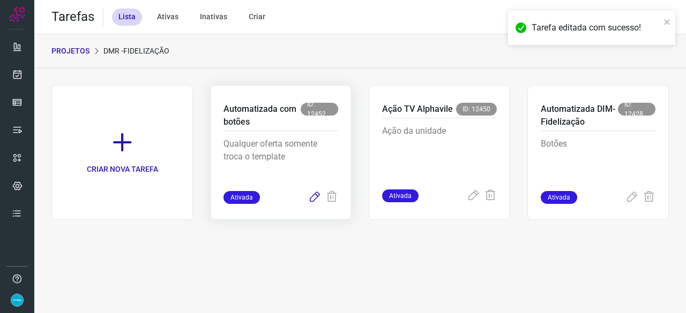
click at [315, 197] on icon at bounding box center [314, 197] width 13 height 13
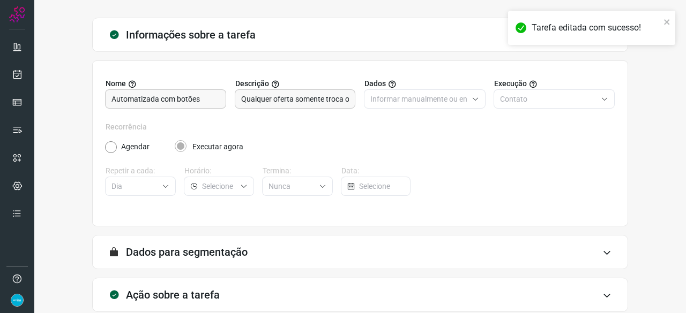
scroll to position [104, 0]
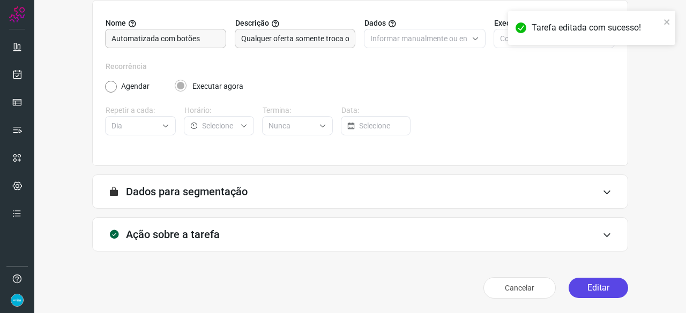
click at [609, 287] on button "Editar" at bounding box center [598, 288] width 59 height 20
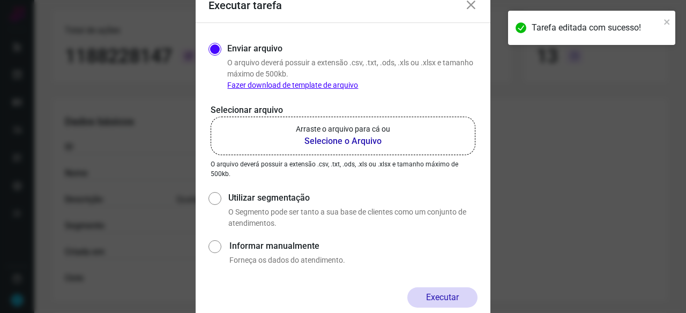
click at [335, 141] on b "Selecione o Arquivo" at bounding box center [343, 141] width 94 height 13
click at [0, 0] on input "Arraste o arquivo para cá ou Selecione o Arquivo" at bounding box center [0, 0] width 0 height 0
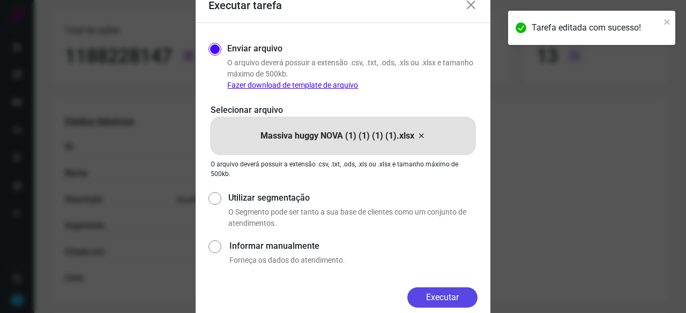
drag, startPoint x: 436, startPoint y: 293, endPoint x: 473, endPoint y: 305, distance: 38.5
click at [437, 293] on button "Executar" at bounding box center [442, 298] width 70 height 20
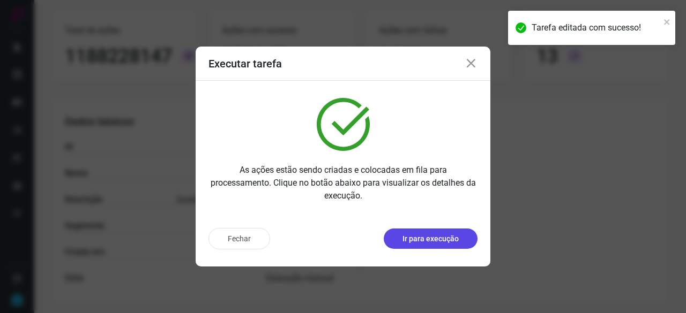
click at [436, 243] on p "Ir para execução" at bounding box center [430, 239] width 56 height 11
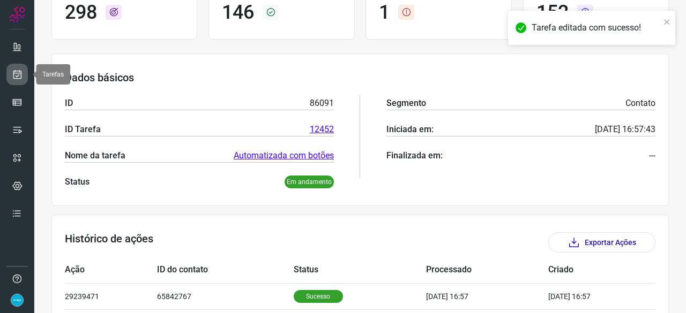
click at [16, 76] on icon at bounding box center [17, 74] width 11 height 11
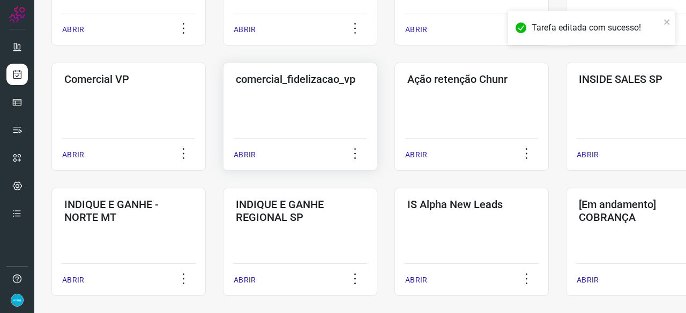
scroll to position [407, 0]
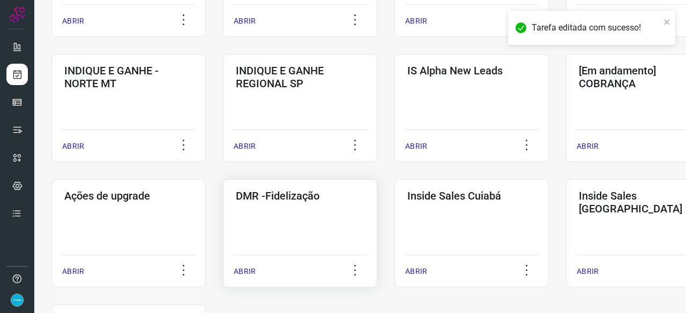
click at [251, 271] on p "ABRIR" at bounding box center [245, 271] width 22 height 11
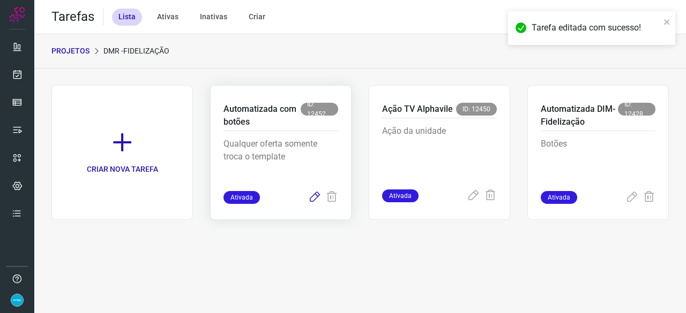
click at [316, 198] on icon at bounding box center [314, 197] width 13 height 13
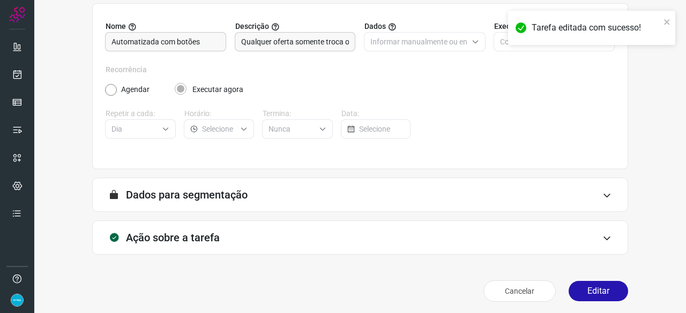
scroll to position [104, 0]
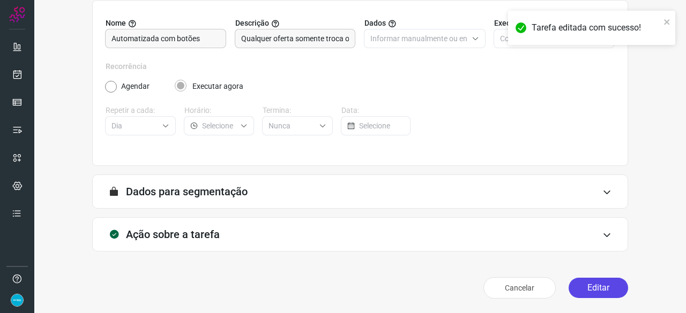
click at [595, 285] on button "Editar" at bounding box center [598, 288] width 59 height 20
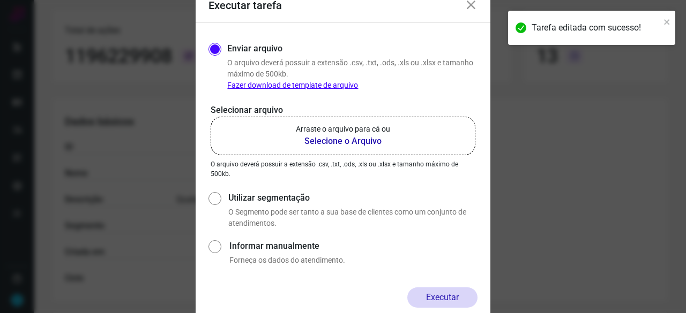
click at [313, 143] on b "Selecione o Arquivo" at bounding box center [343, 141] width 94 height 13
click at [0, 0] on input "Arraste o arquivo para cá ou Selecione o Arquivo" at bounding box center [0, 0] width 0 height 0
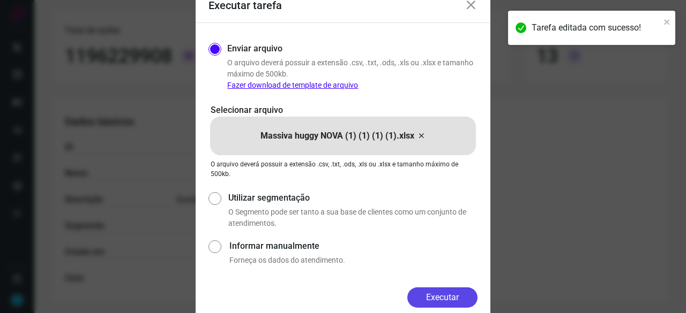
click at [450, 303] on button "Executar" at bounding box center [442, 298] width 70 height 20
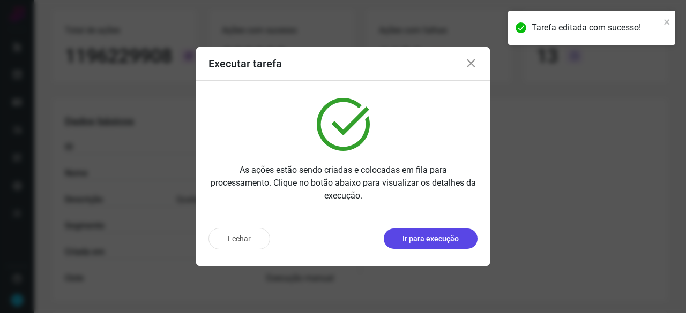
click at [419, 243] on p "Ir para execução" at bounding box center [430, 239] width 56 height 11
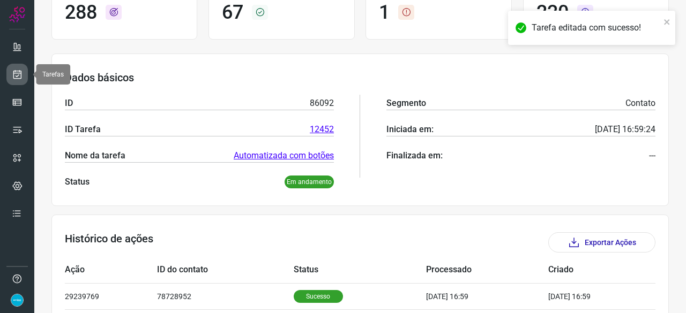
click at [15, 78] on icon at bounding box center [17, 74] width 11 height 11
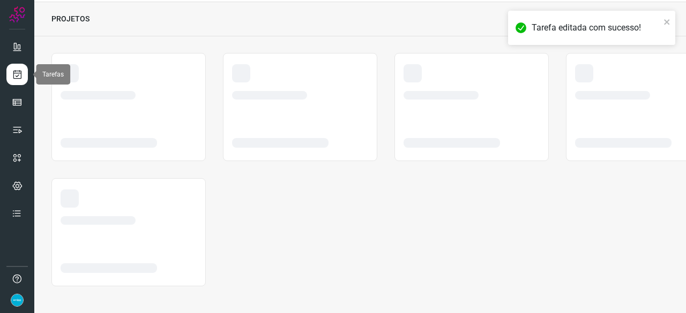
scroll to position [32, 0]
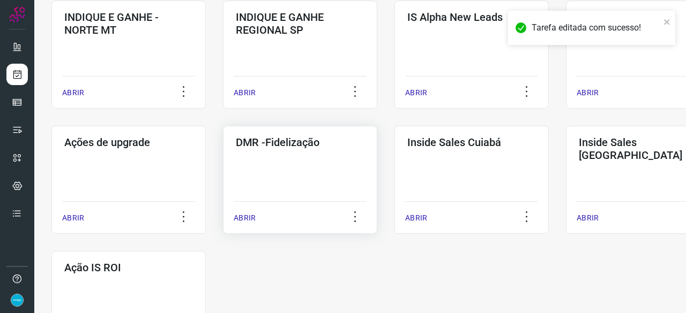
click at [243, 218] on p "ABRIR" at bounding box center [245, 218] width 22 height 11
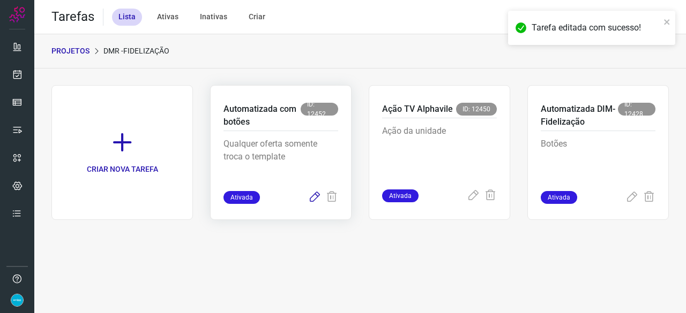
click at [314, 199] on icon at bounding box center [314, 197] width 13 height 13
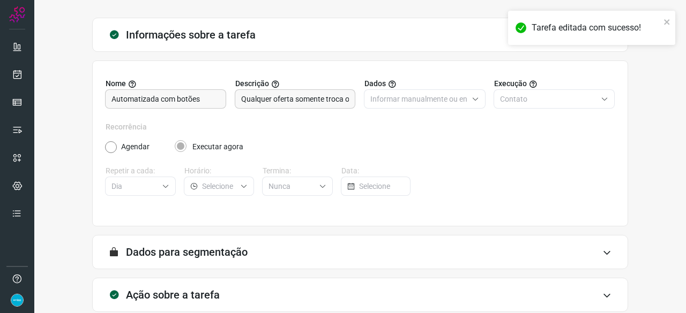
scroll to position [104, 0]
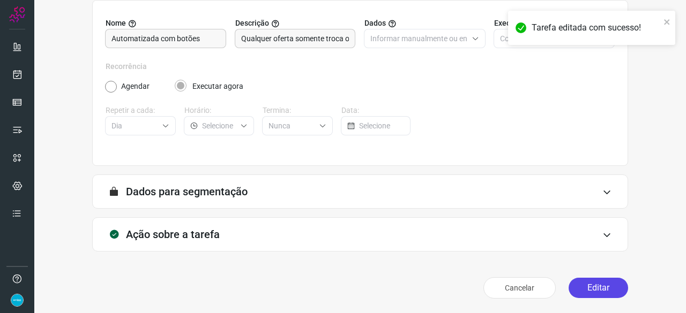
click at [602, 286] on button "Editar" at bounding box center [598, 288] width 59 height 20
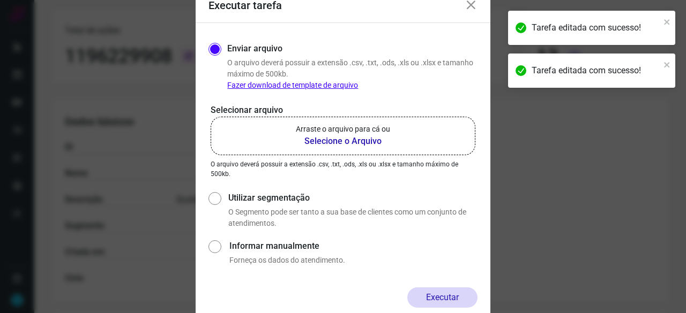
click at [316, 142] on b "Selecione o Arquivo" at bounding box center [343, 141] width 94 height 13
click at [0, 0] on input "Arraste o arquivo para cá ou Selecione o Arquivo" at bounding box center [0, 0] width 0 height 0
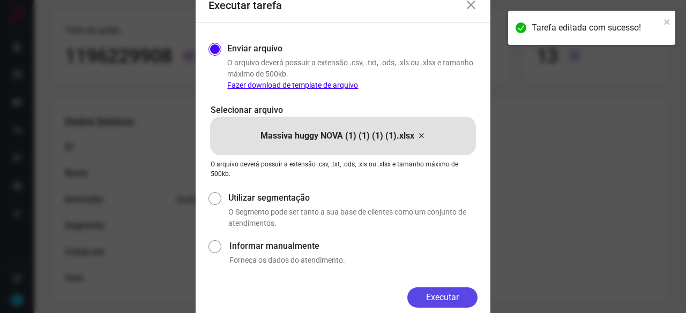
click at [439, 296] on button "Executar" at bounding box center [442, 298] width 70 height 20
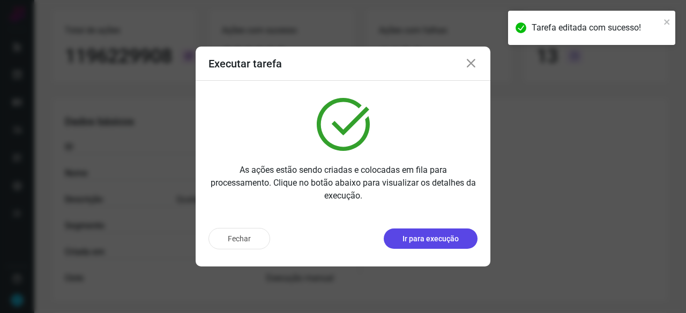
click at [407, 236] on p "Ir para execução" at bounding box center [430, 239] width 56 height 11
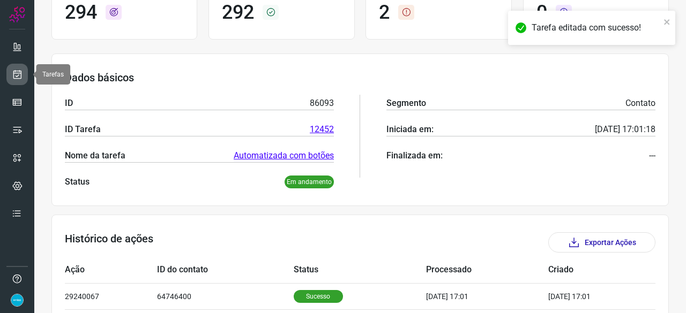
click at [19, 73] on icon at bounding box center [17, 74] width 11 height 11
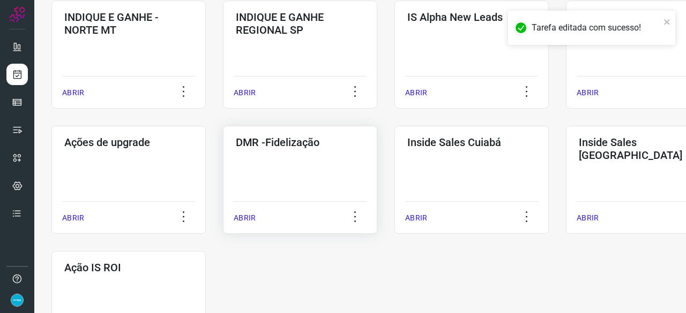
click at [242, 219] on p "ABRIR" at bounding box center [245, 218] width 22 height 11
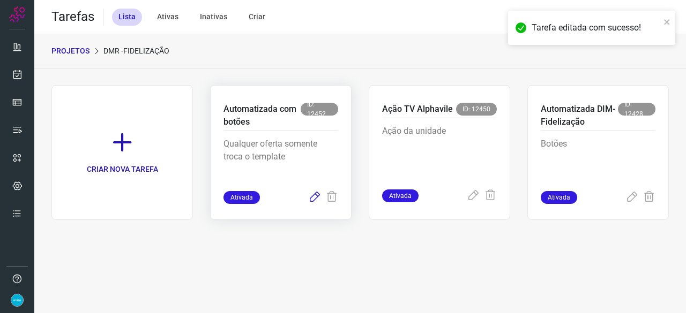
click at [312, 196] on icon at bounding box center [314, 197] width 13 height 13
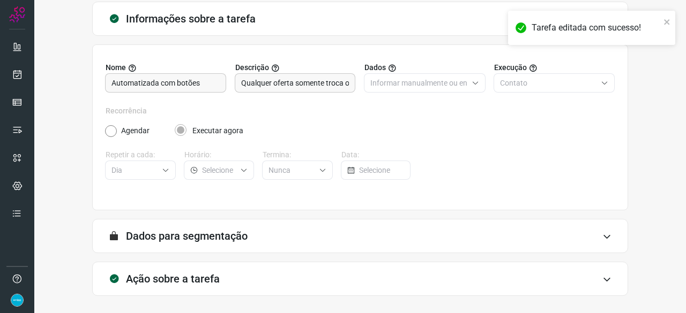
scroll to position [104, 0]
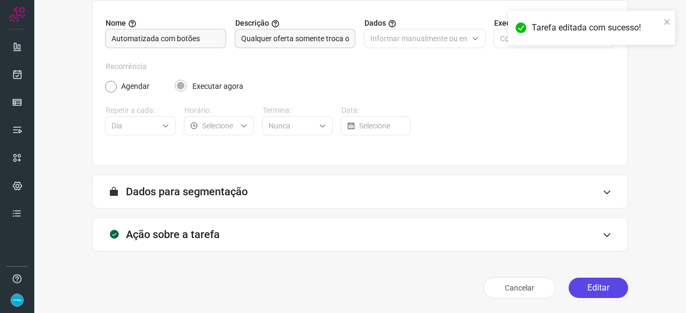
click at [594, 288] on button "Editar" at bounding box center [598, 288] width 59 height 20
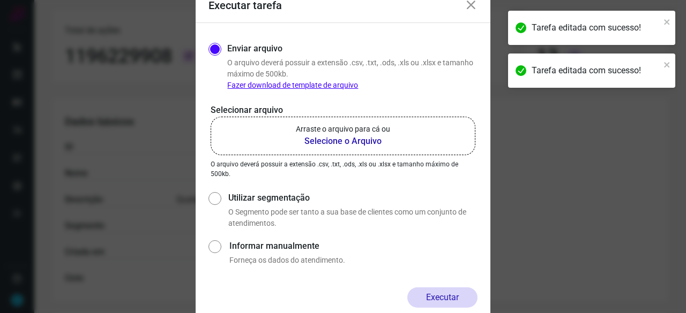
click at [335, 144] on b "Selecione o Arquivo" at bounding box center [343, 141] width 94 height 13
click at [0, 0] on input "Arraste o arquivo para cá ou Selecione o Arquivo" at bounding box center [0, 0] width 0 height 0
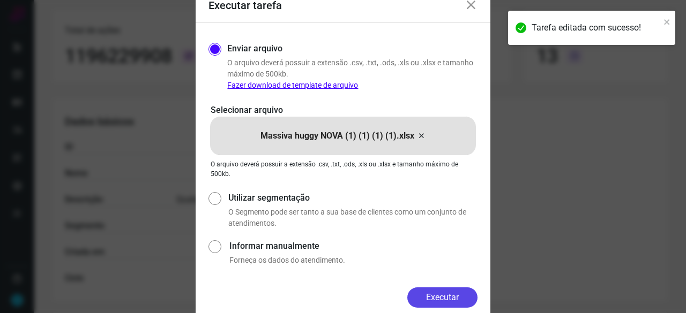
click at [452, 300] on button "Executar" at bounding box center [442, 298] width 70 height 20
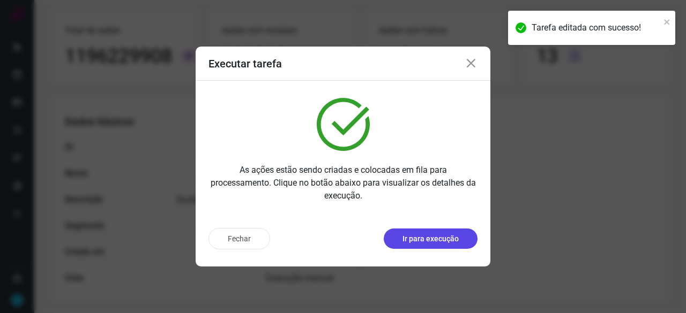
click at [425, 242] on p "Ir para execução" at bounding box center [430, 239] width 56 height 11
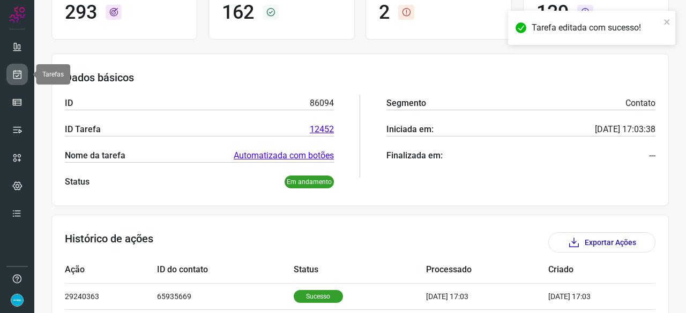
click at [17, 74] on icon at bounding box center [17, 74] width 11 height 11
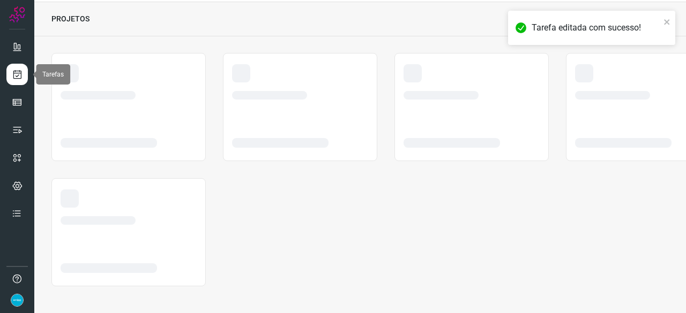
scroll to position [32, 0]
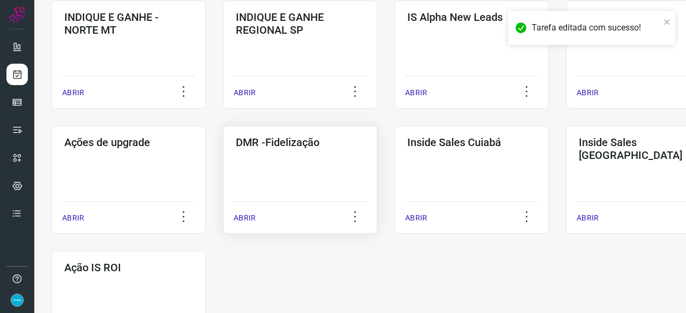
click at [249, 214] on p "ABRIR" at bounding box center [245, 218] width 22 height 11
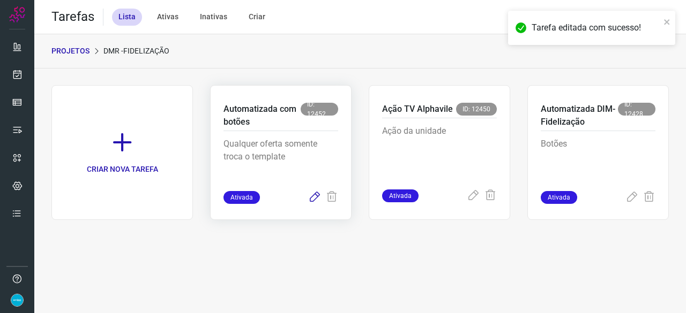
click at [316, 198] on icon at bounding box center [314, 197] width 13 height 13
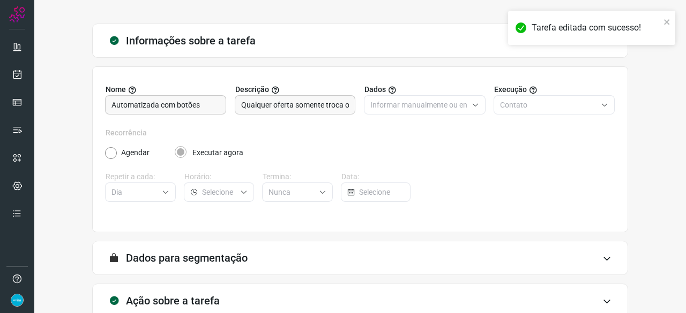
scroll to position [104, 0]
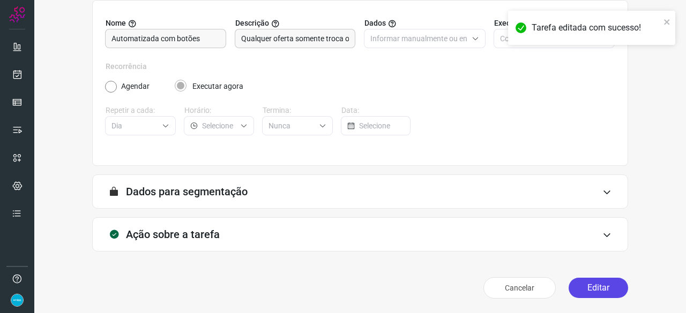
click at [587, 293] on button "Editar" at bounding box center [598, 288] width 59 height 20
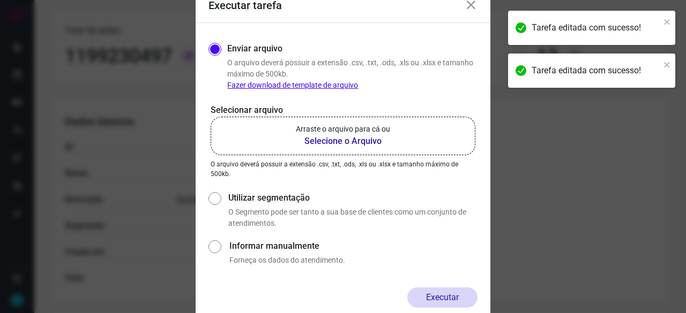
click at [323, 141] on b "Selecione o Arquivo" at bounding box center [343, 141] width 94 height 13
click at [0, 0] on input "Arraste o arquivo para cá ou Selecione o Arquivo" at bounding box center [0, 0] width 0 height 0
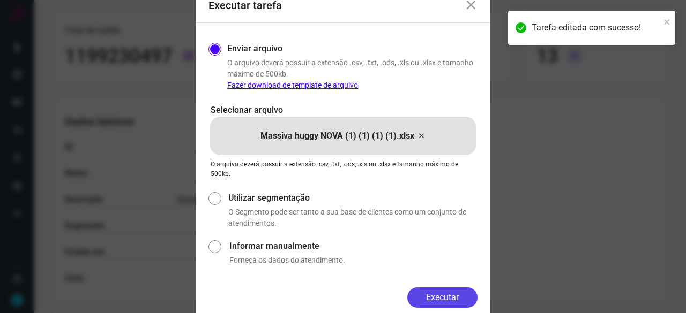
click at [443, 297] on button "Executar" at bounding box center [442, 298] width 70 height 20
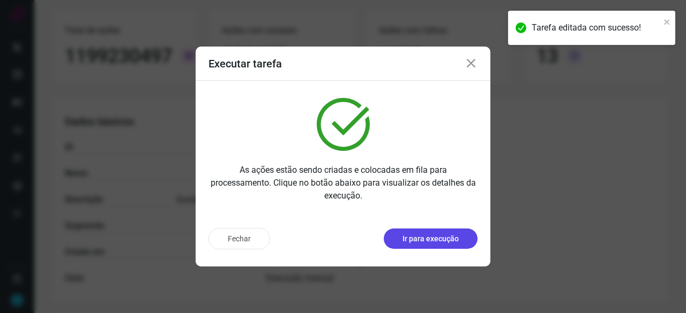
click at [437, 242] on p "Ir para execução" at bounding box center [430, 239] width 56 height 11
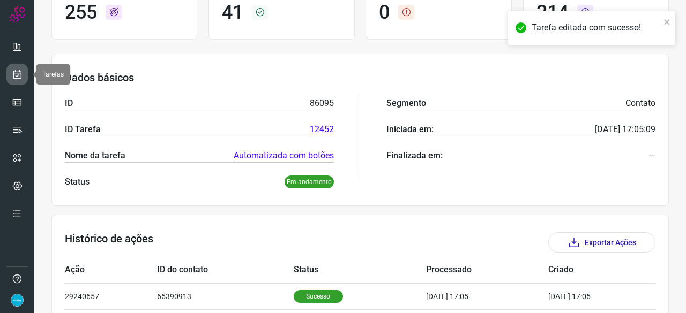
click at [23, 76] on link at bounding box center [16, 74] width 21 height 21
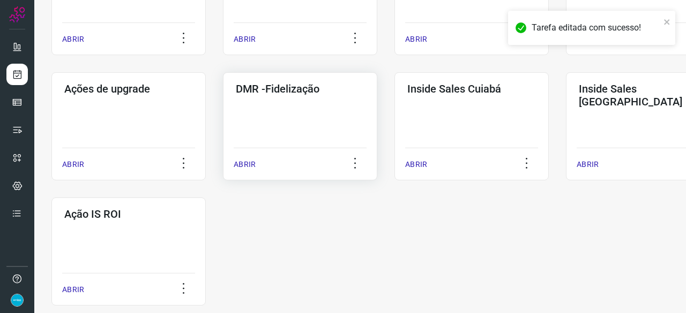
click at [251, 166] on p "ABRIR" at bounding box center [245, 164] width 22 height 11
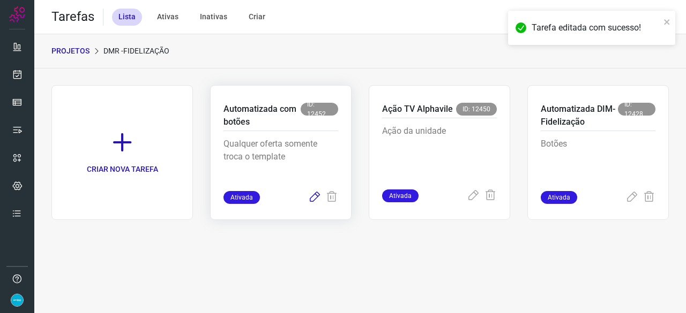
click at [313, 197] on icon at bounding box center [314, 197] width 13 height 13
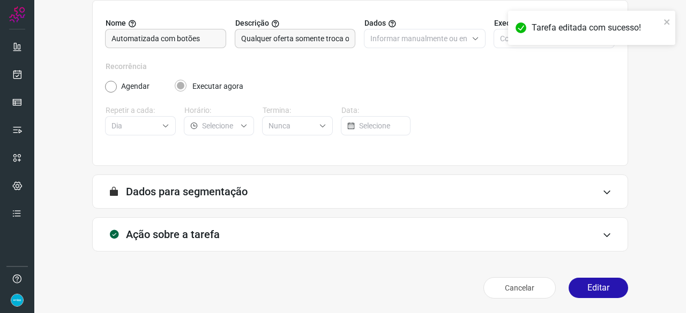
scroll to position [51, 0]
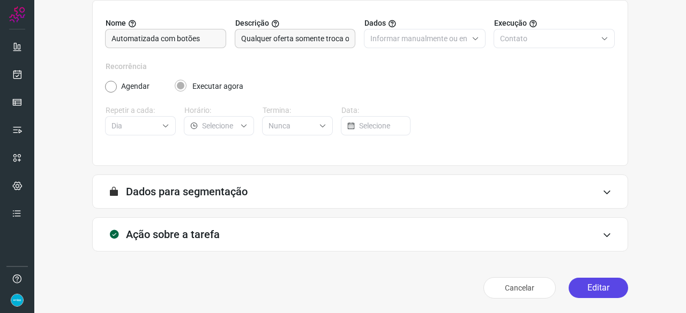
click at [593, 291] on button "Editar" at bounding box center [598, 288] width 59 height 20
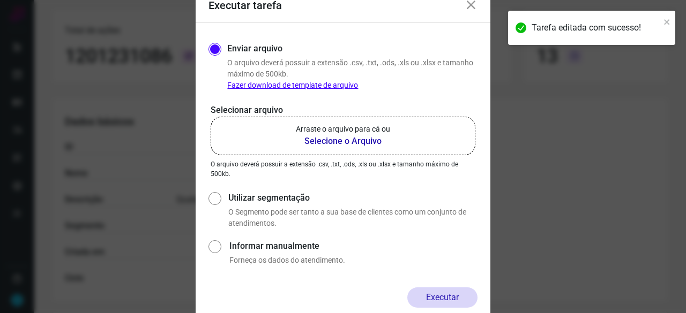
click at [322, 139] on b "Selecione o Arquivo" at bounding box center [343, 141] width 94 height 13
click at [0, 0] on input "Arraste o arquivo para cá ou Selecione o Arquivo" at bounding box center [0, 0] width 0 height 0
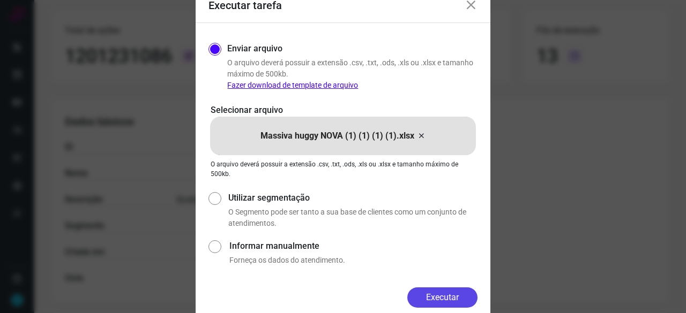
click at [440, 295] on button "Executar" at bounding box center [442, 298] width 70 height 20
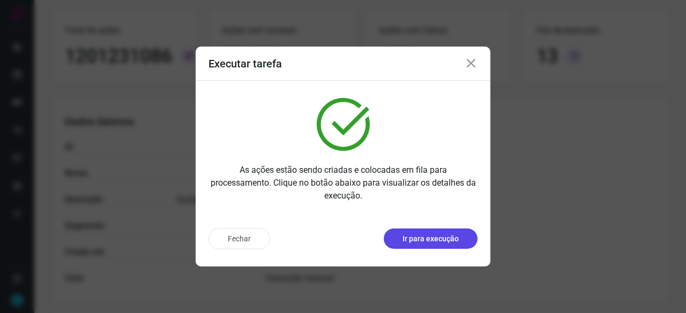
click at [451, 235] on p "Ir para execução" at bounding box center [430, 239] width 56 height 11
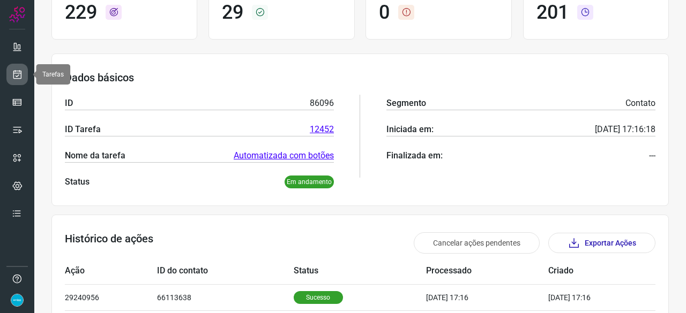
click at [11, 69] on link at bounding box center [16, 74] width 21 height 21
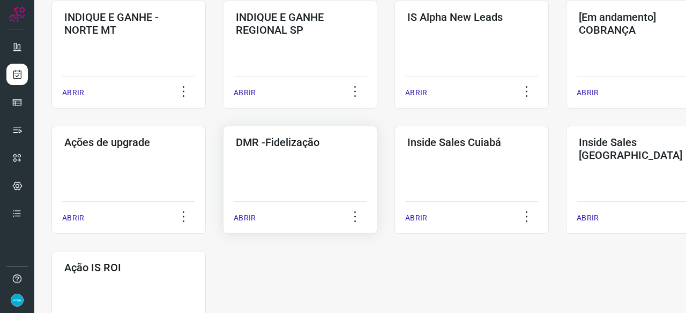
click at [243, 218] on p "ABRIR" at bounding box center [245, 218] width 22 height 11
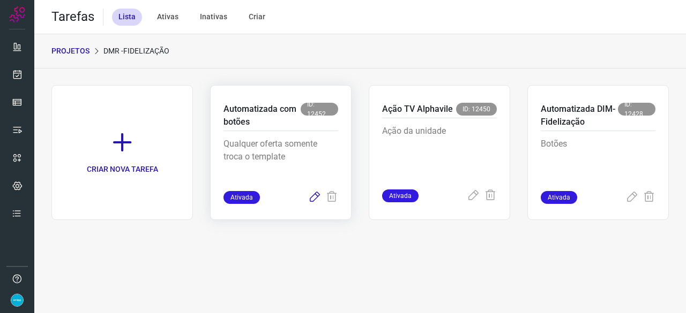
click at [317, 195] on icon at bounding box center [314, 197] width 13 height 13
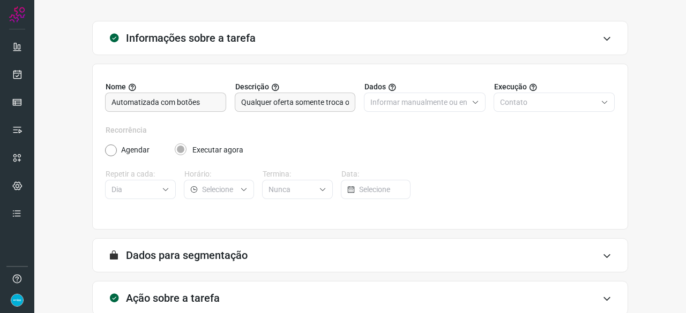
scroll to position [104, 0]
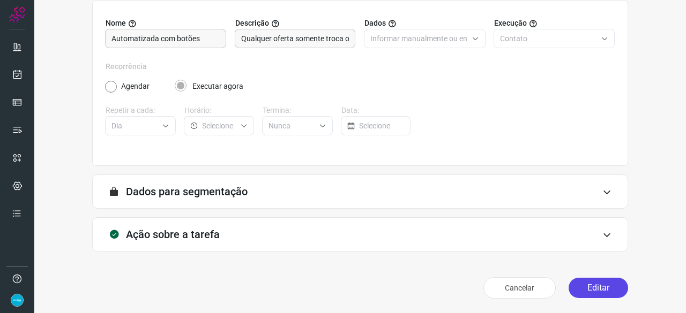
click at [604, 289] on button "Editar" at bounding box center [598, 288] width 59 height 20
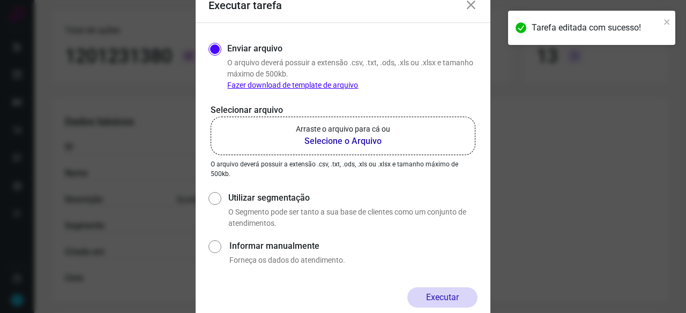
click at [324, 144] on b "Selecione o Arquivo" at bounding box center [343, 141] width 94 height 13
click at [0, 0] on input "Arraste o arquivo para cá ou Selecione o Arquivo" at bounding box center [0, 0] width 0 height 0
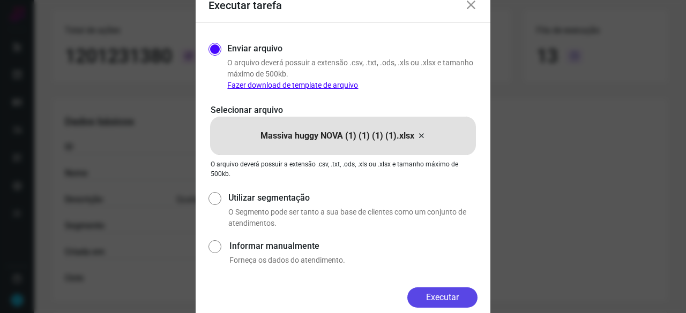
click at [429, 293] on button "Executar" at bounding box center [442, 298] width 70 height 20
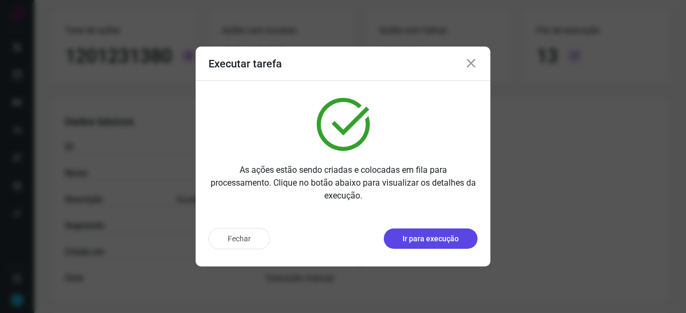
click at [434, 236] on p "Ir para execução" at bounding box center [430, 239] width 56 height 11
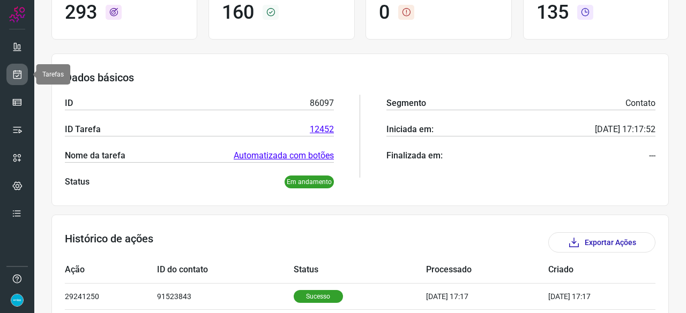
click at [14, 69] on icon at bounding box center [17, 74] width 11 height 11
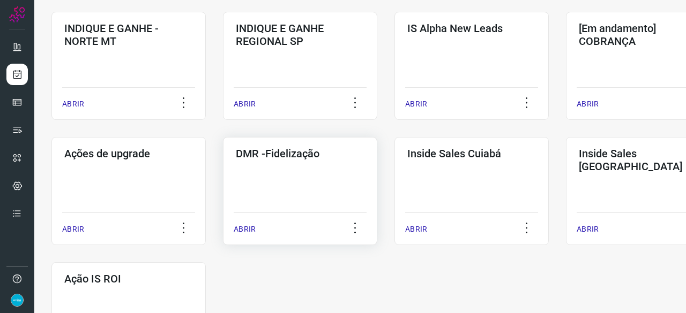
scroll to position [514, 0]
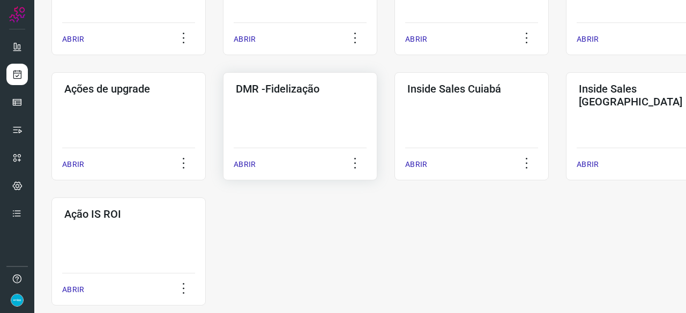
click at [237, 170] on div "ABRIR" at bounding box center [300, 161] width 133 height 27
click at [238, 165] on p "ABRIR" at bounding box center [245, 164] width 22 height 11
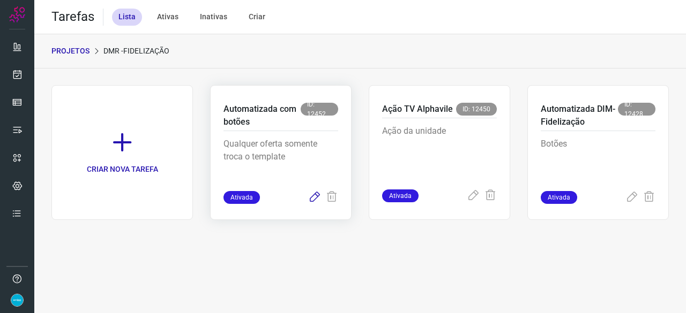
click at [316, 199] on icon at bounding box center [314, 197] width 13 height 13
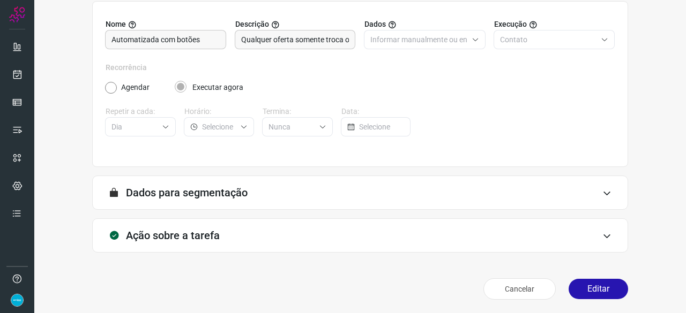
scroll to position [104, 0]
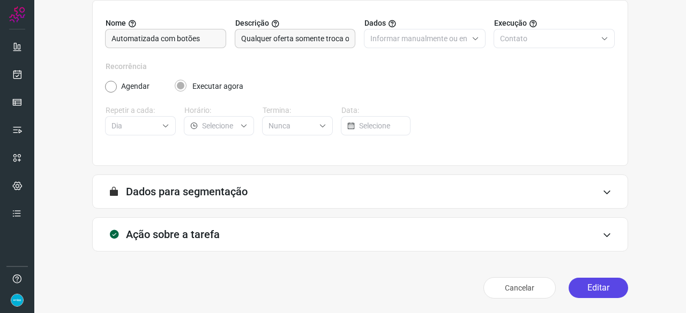
click at [597, 286] on button "Editar" at bounding box center [598, 288] width 59 height 20
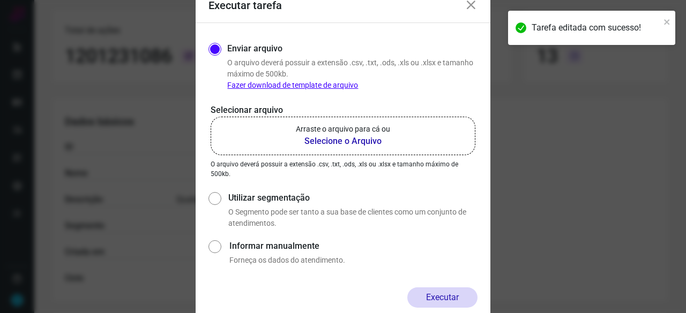
click at [317, 141] on b "Selecione o Arquivo" at bounding box center [343, 141] width 94 height 13
click at [0, 0] on input "Arraste o arquivo para cá ou Selecione o Arquivo" at bounding box center [0, 0] width 0 height 0
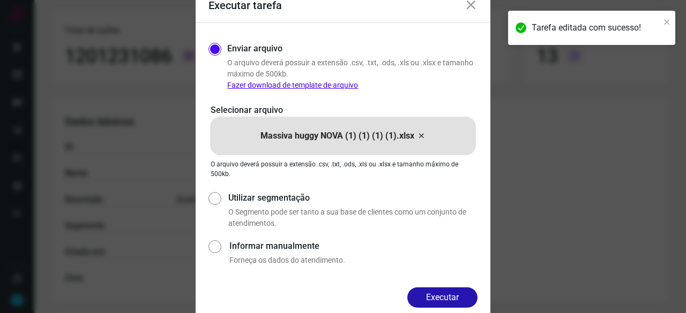
drag, startPoint x: 459, startPoint y: 292, endPoint x: 466, endPoint y: 296, distance: 8.2
click at [459, 291] on button "Executar" at bounding box center [442, 298] width 70 height 20
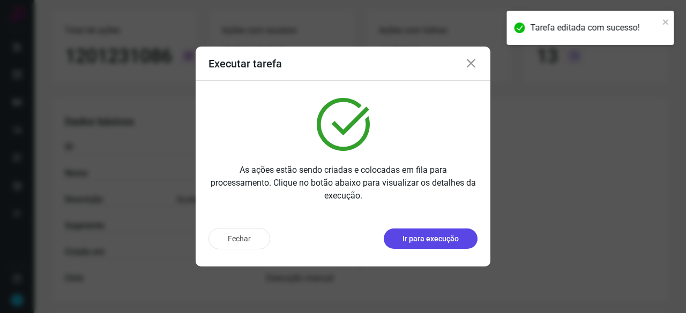
click at [429, 230] on button "Ir para execução" at bounding box center [431, 239] width 94 height 20
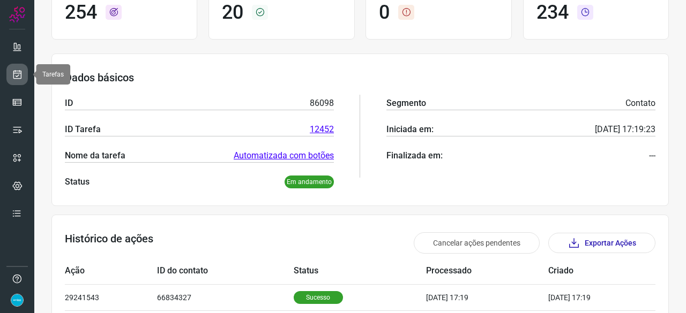
click at [12, 72] on icon at bounding box center [17, 74] width 11 height 11
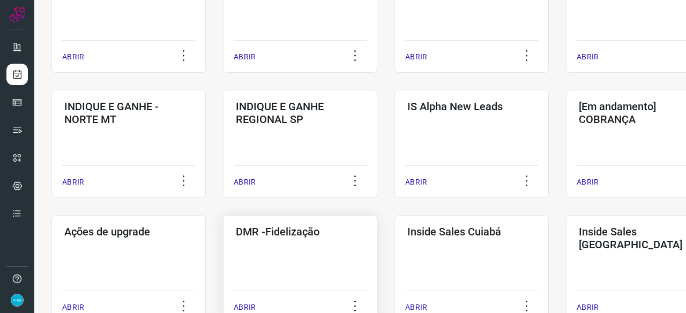
scroll to position [461, 0]
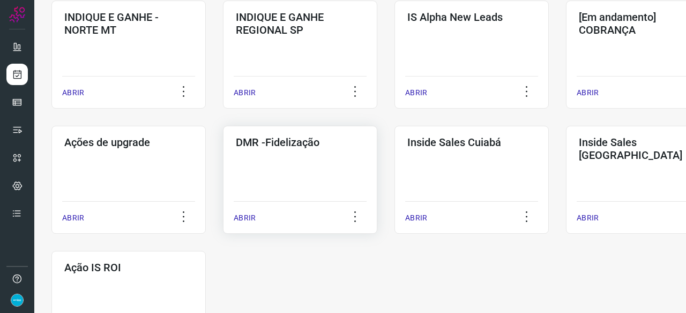
click at [251, 219] on p "ABRIR" at bounding box center [245, 218] width 22 height 11
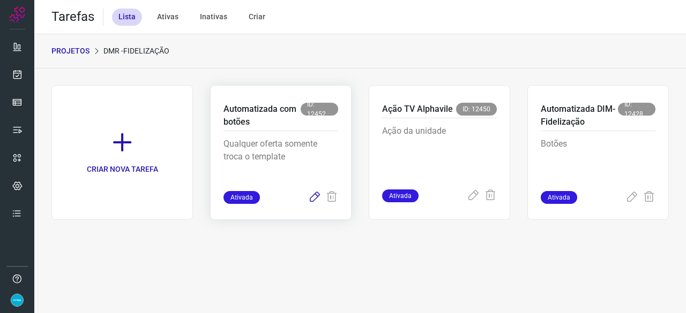
click at [317, 195] on icon at bounding box center [314, 197] width 13 height 13
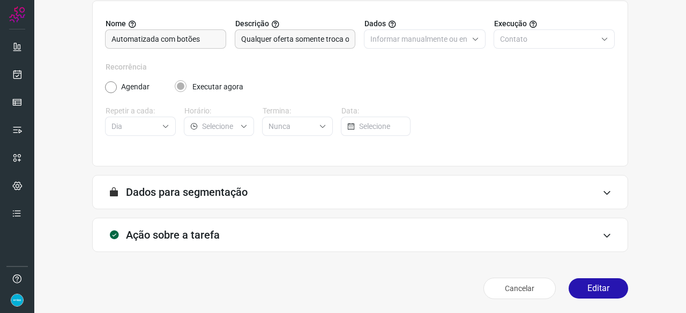
scroll to position [104, 0]
click at [590, 285] on button "Editar" at bounding box center [598, 288] width 59 height 20
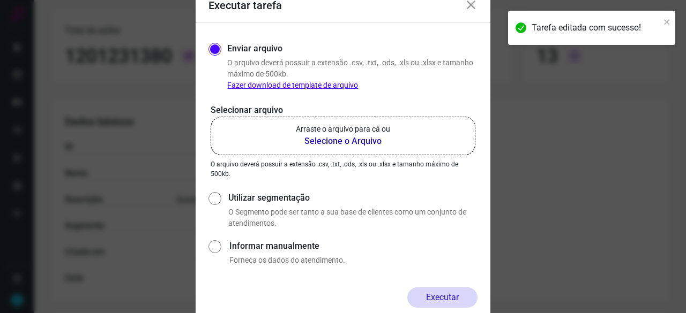
click at [331, 143] on b "Selecione o Arquivo" at bounding box center [343, 141] width 94 height 13
click at [0, 0] on input "Arraste o arquivo para cá ou Selecione o Arquivo" at bounding box center [0, 0] width 0 height 0
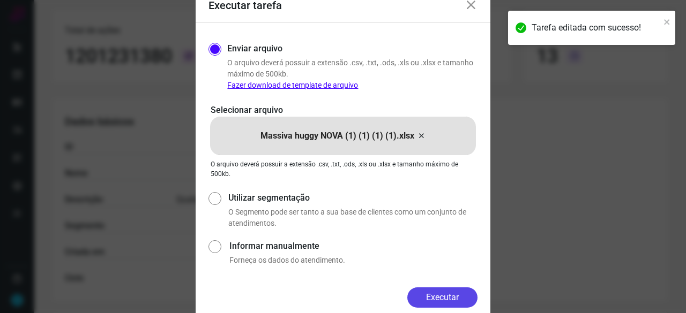
click at [439, 293] on button "Executar" at bounding box center [442, 298] width 70 height 20
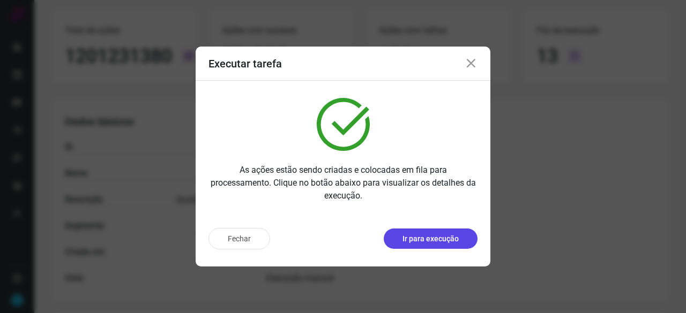
click at [412, 230] on button "Ir para execução" at bounding box center [431, 239] width 94 height 20
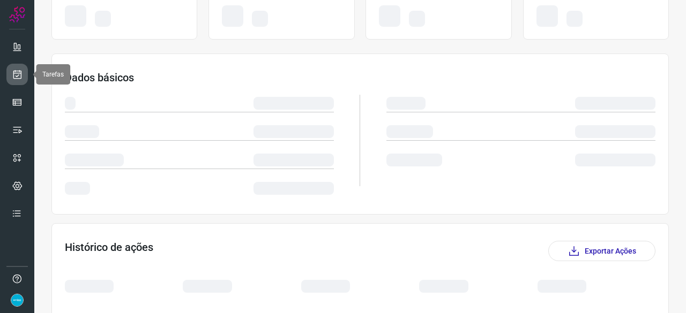
click at [18, 74] on icon at bounding box center [17, 74] width 11 height 11
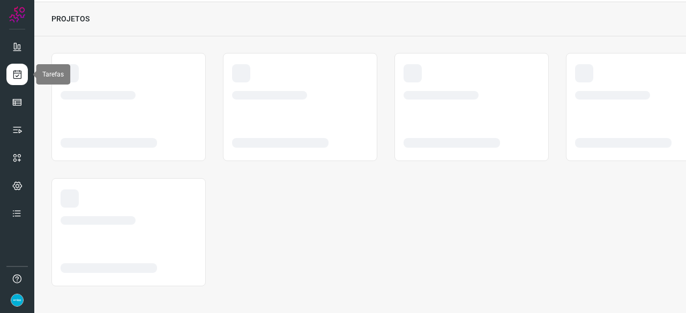
scroll to position [32, 0]
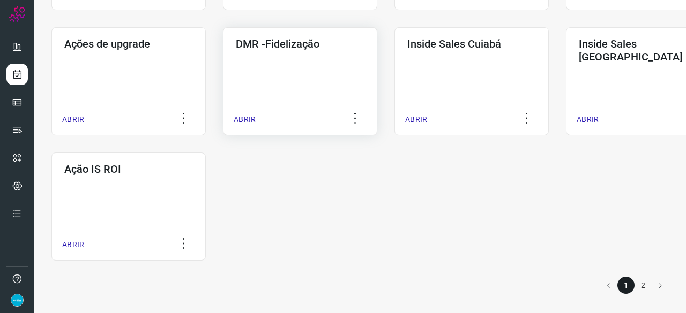
click at [244, 118] on p "ABRIR" at bounding box center [245, 119] width 22 height 11
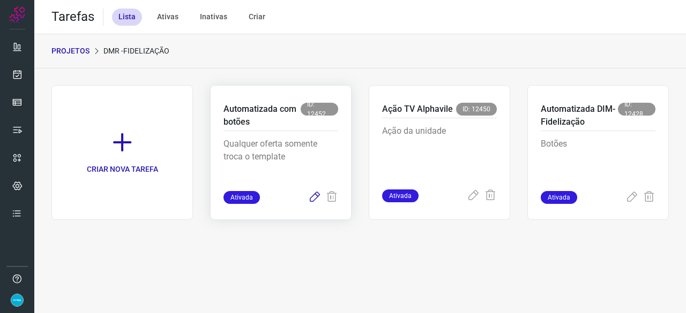
click at [316, 198] on icon at bounding box center [314, 197] width 13 height 13
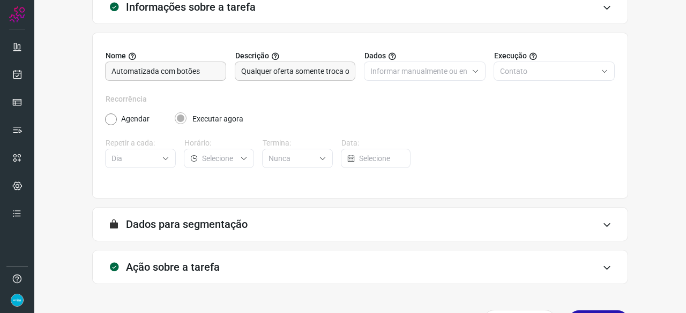
scroll to position [104, 0]
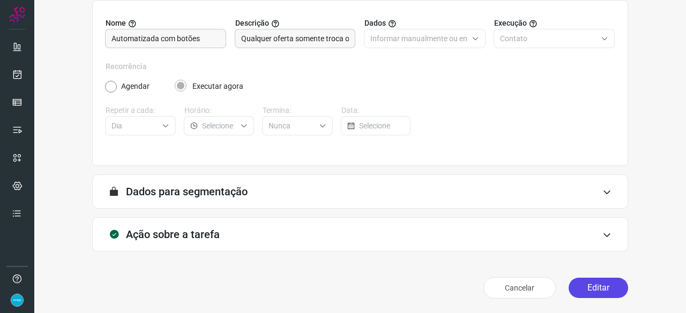
click at [593, 287] on button "Editar" at bounding box center [598, 288] width 59 height 20
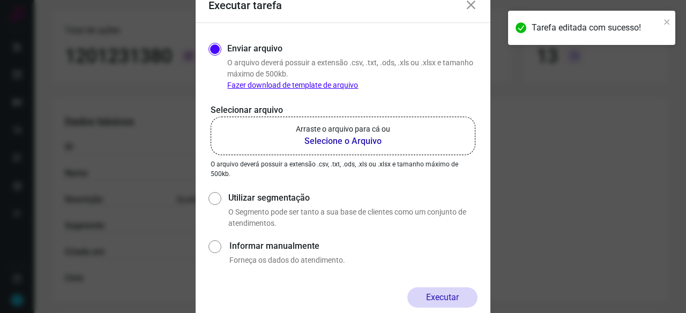
click at [322, 145] on b "Selecione o Arquivo" at bounding box center [343, 141] width 94 height 13
click at [0, 0] on input "Arraste o arquivo para cá ou Selecione o Arquivo" at bounding box center [0, 0] width 0 height 0
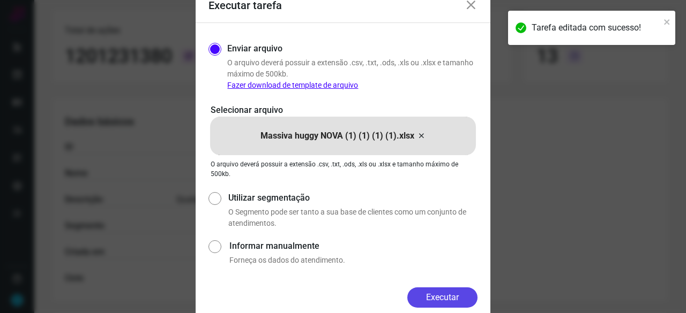
click at [462, 297] on button "Executar" at bounding box center [442, 298] width 70 height 20
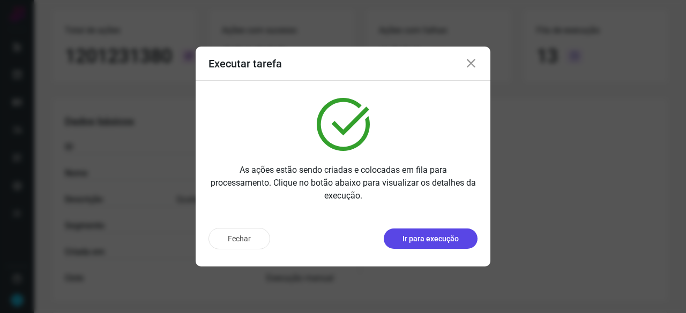
click at [420, 235] on p "Ir para execução" at bounding box center [430, 239] width 56 height 11
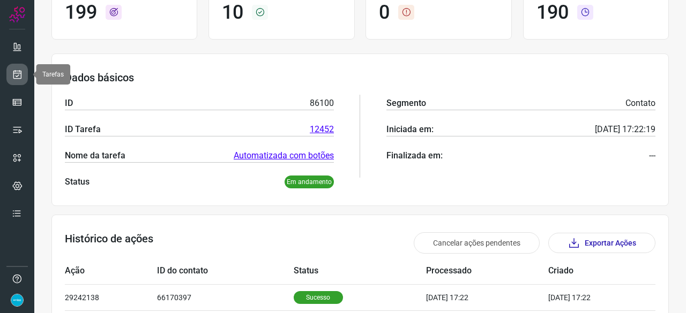
click at [18, 71] on icon at bounding box center [17, 74] width 11 height 11
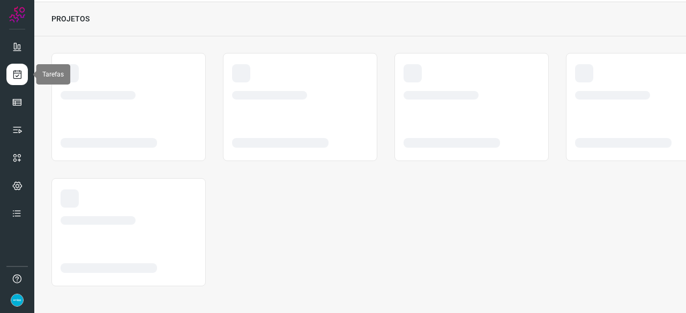
scroll to position [32, 0]
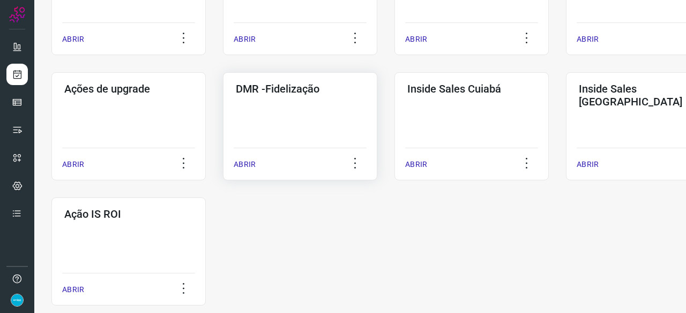
click at [246, 164] on p "ABRIR" at bounding box center [245, 164] width 22 height 11
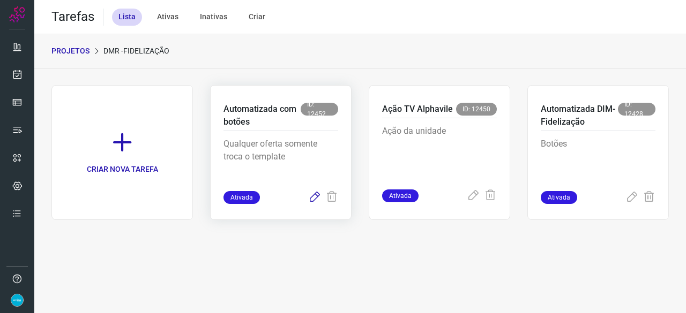
click at [316, 198] on icon at bounding box center [314, 197] width 13 height 13
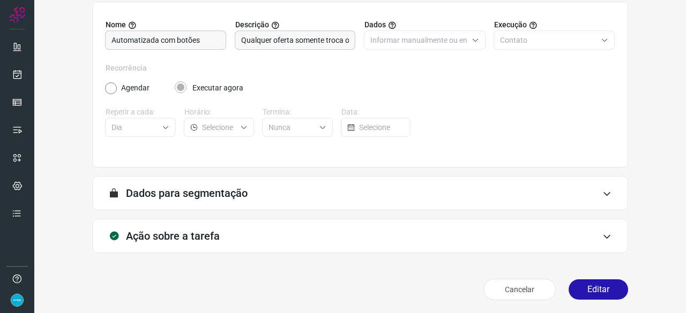
scroll to position [104, 0]
